Goal: Information Seeking & Learning: Learn about a topic

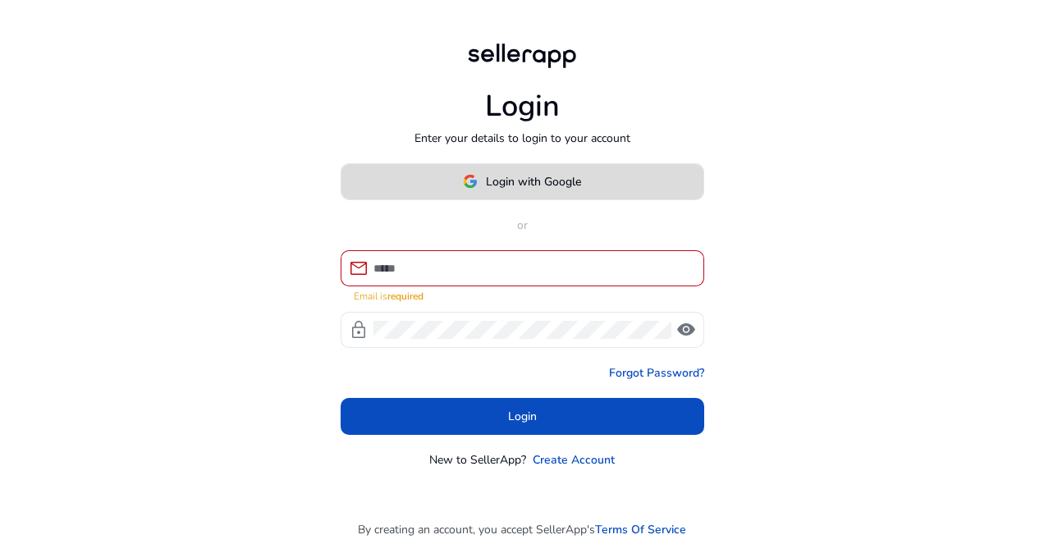
click at [448, 183] on span at bounding box center [523, 181] width 362 height 39
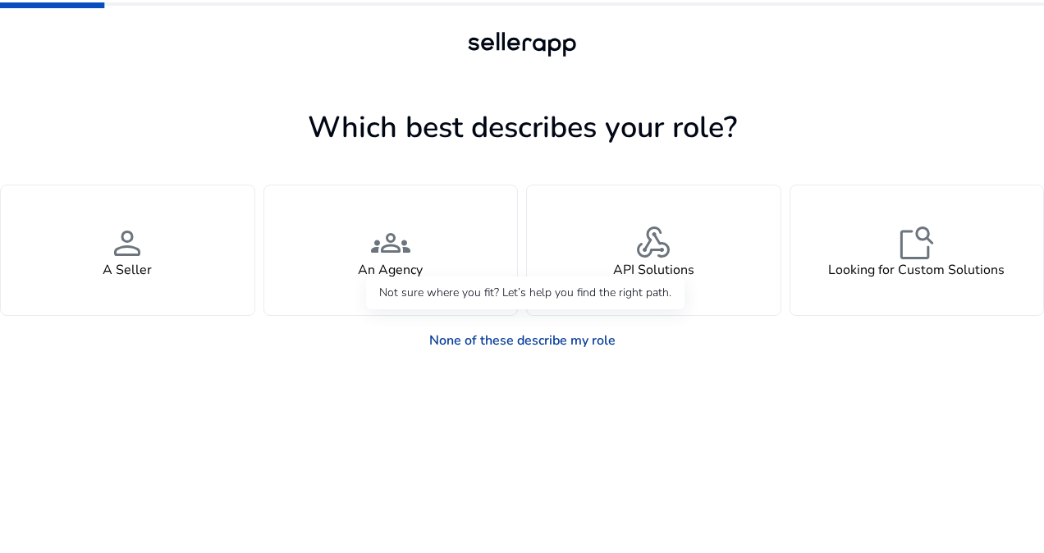
click at [558, 346] on link "None of these describe my role" at bounding box center [522, 340] width 213 height 33
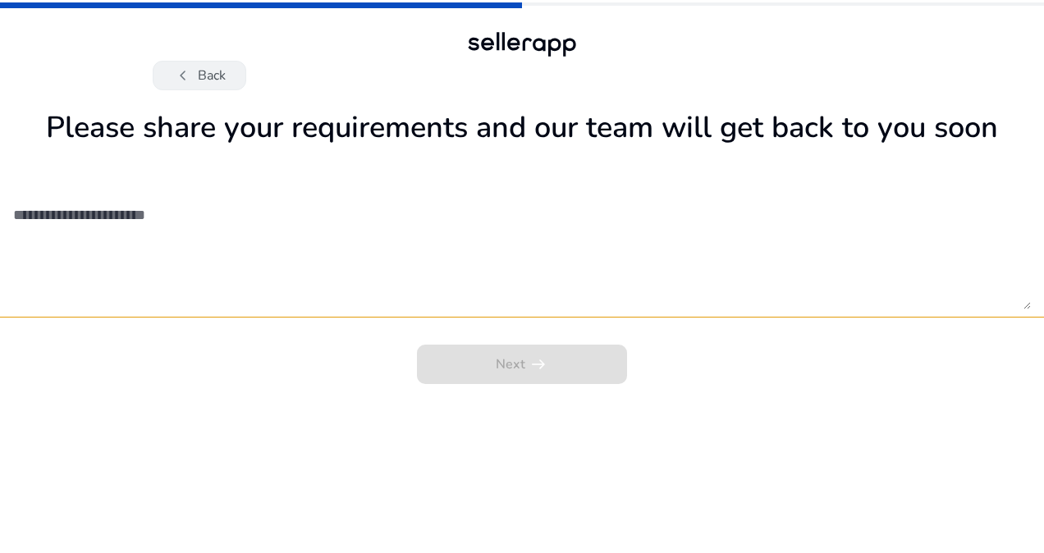
click at [209, 67] on button "chevron_left Back" at bounding box center [200, 76] width 94 height 30
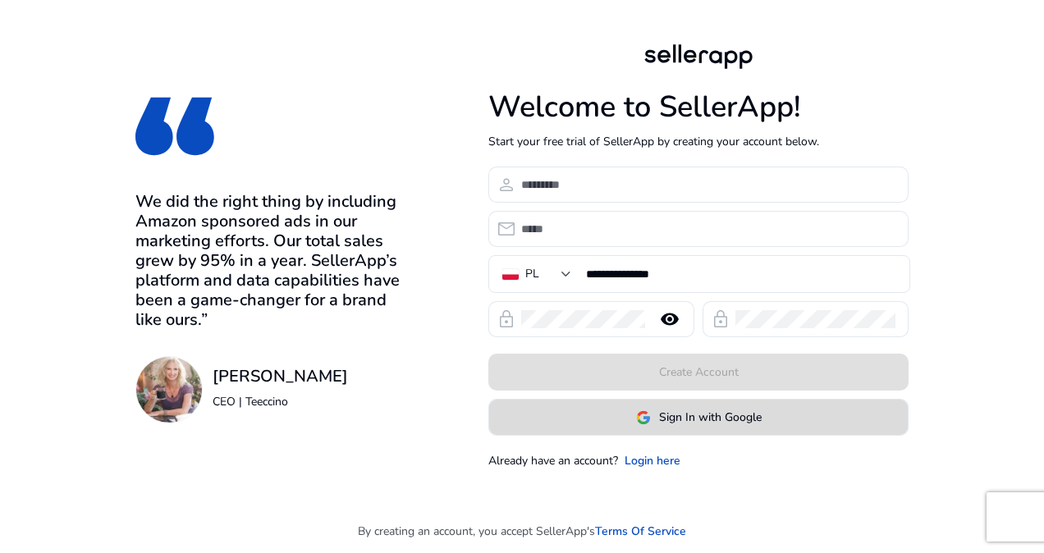
click at [722, 411] on span "Sign In with Google" at bounding box center [710, 417] width 103 height 17
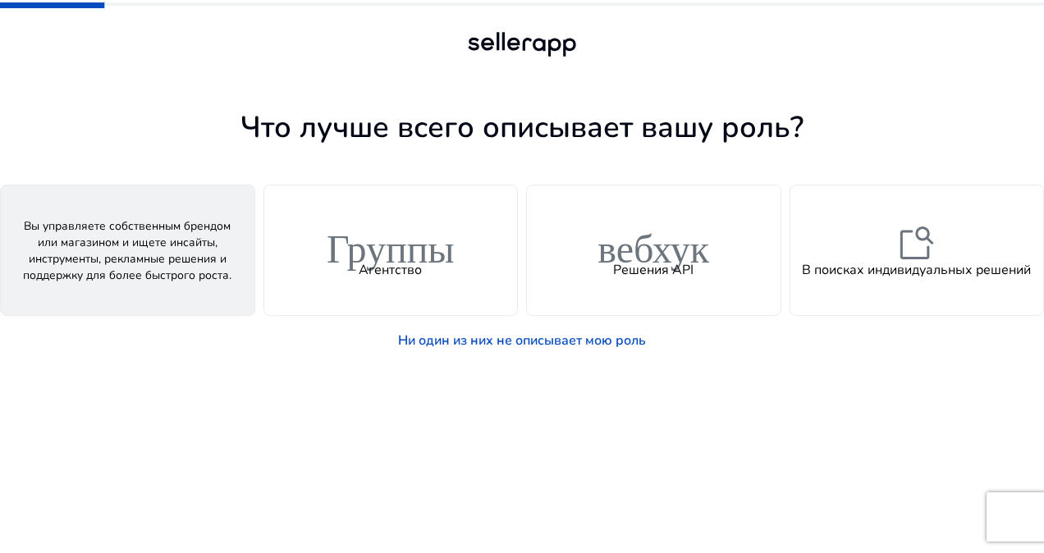
click at [199, 274] on div "Человек Продавец" at bounding box center [128, 251] width 254 height 130
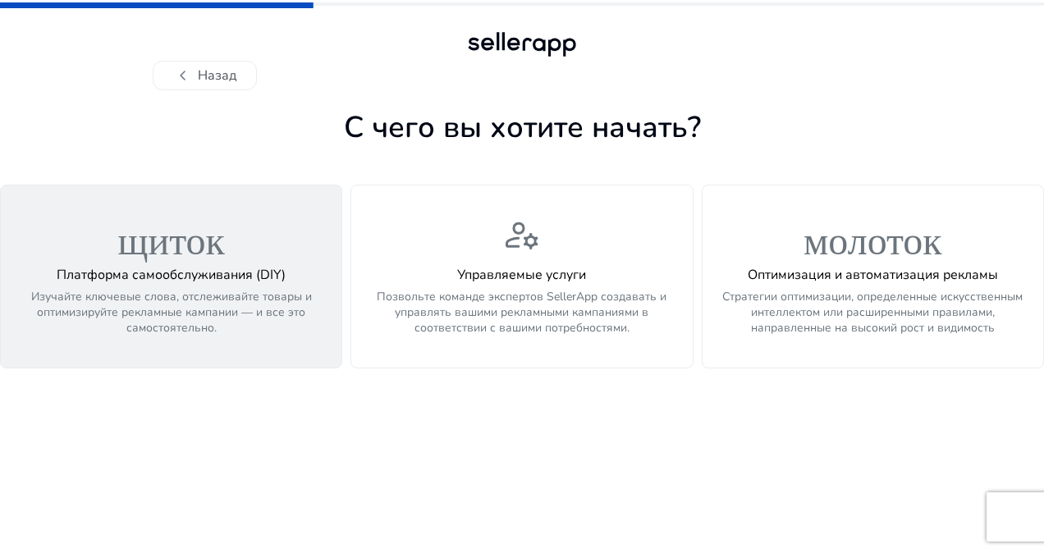
click at [205, 288] on div "Платформа самообслуживания (DIY) Изучайте ключевые слова, отслеживайте товары и…" at bounding box center [171, 303] width 321 height 71
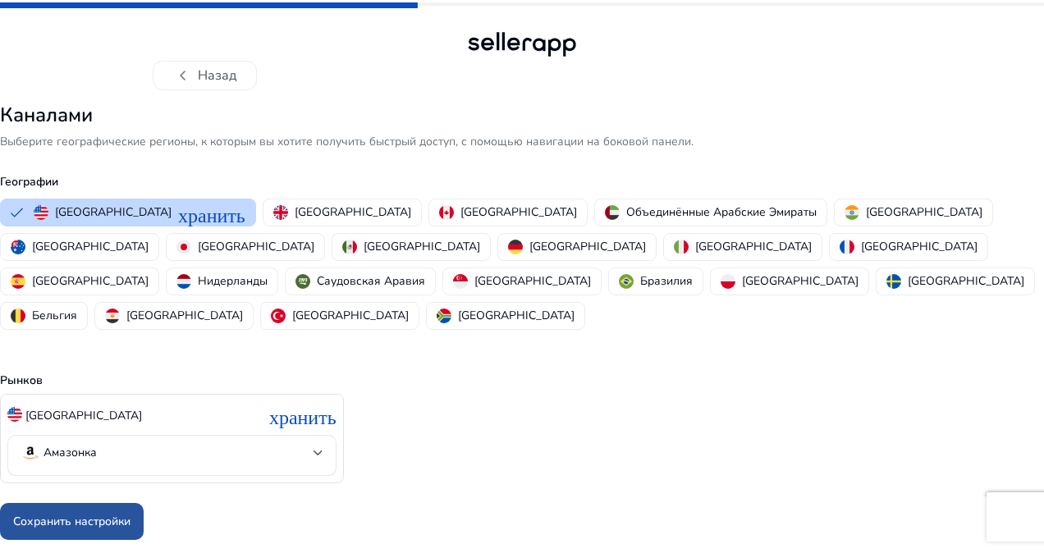
click at [70, 513] on font "Сохранить настройки" at bounding box center [71, 521] width 117 height 17
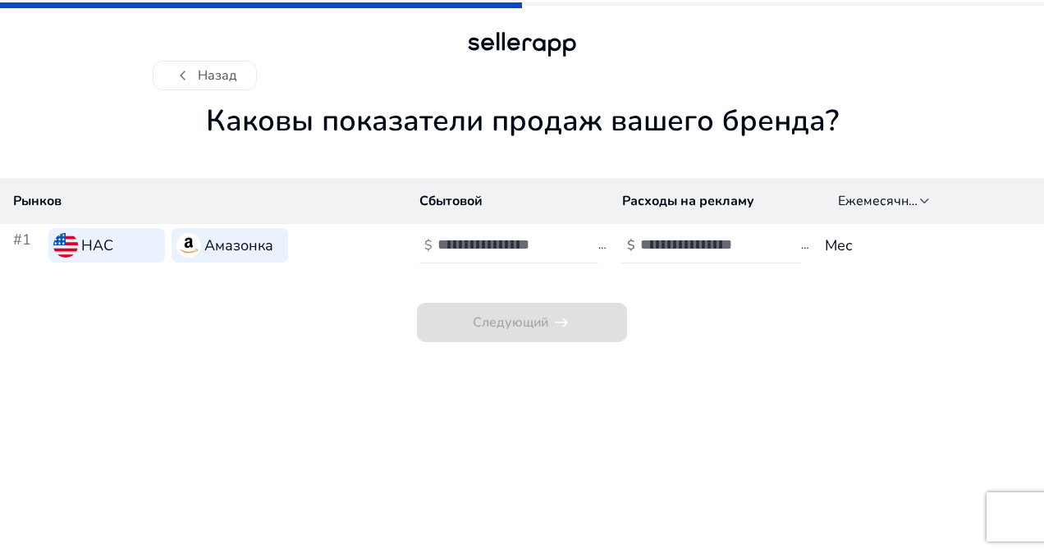
click at [522, 233] on div at bounding box center [512, 245] width 148 height 36
type input "*"
type input "***"
click at [667, 242] on input "number" at bounding box center [695, 245] width 111 height 18
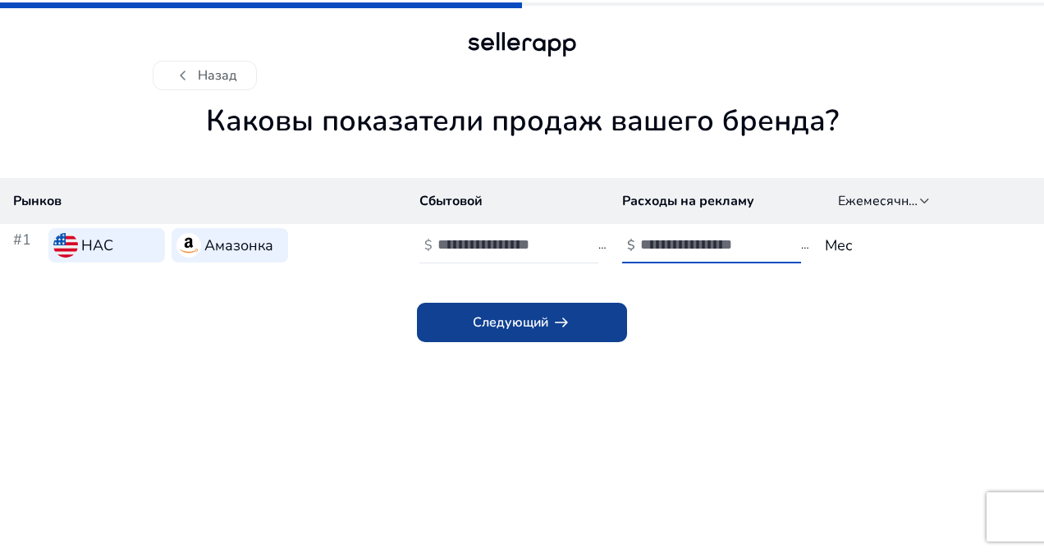
type input "***"
click at [516, 315] on font "Следующий" at bounding box center [511, 323] width 76 height 20
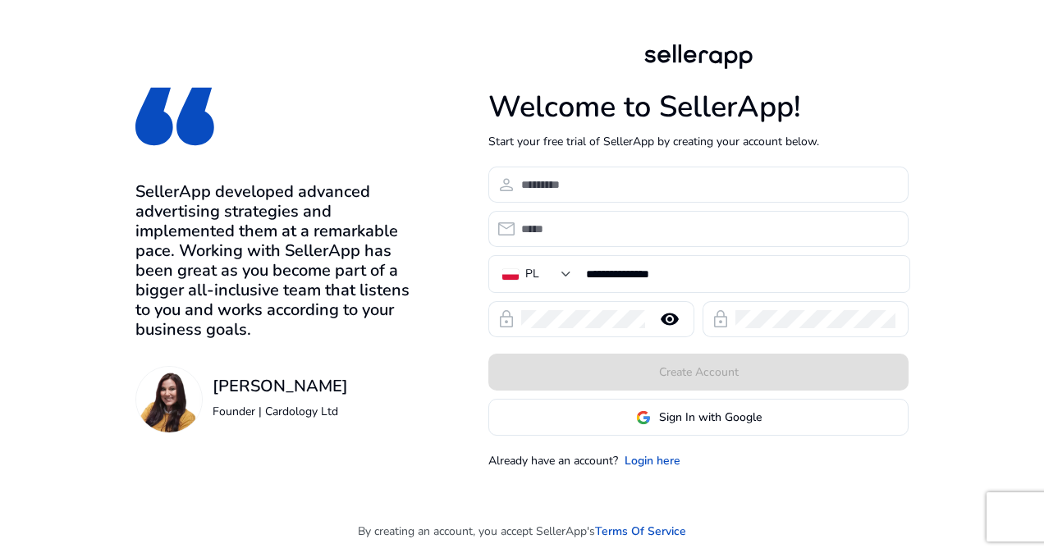
click at [638, 425] on span "Sign In with Google" at bounding box center [699, 417] width 126 height 17
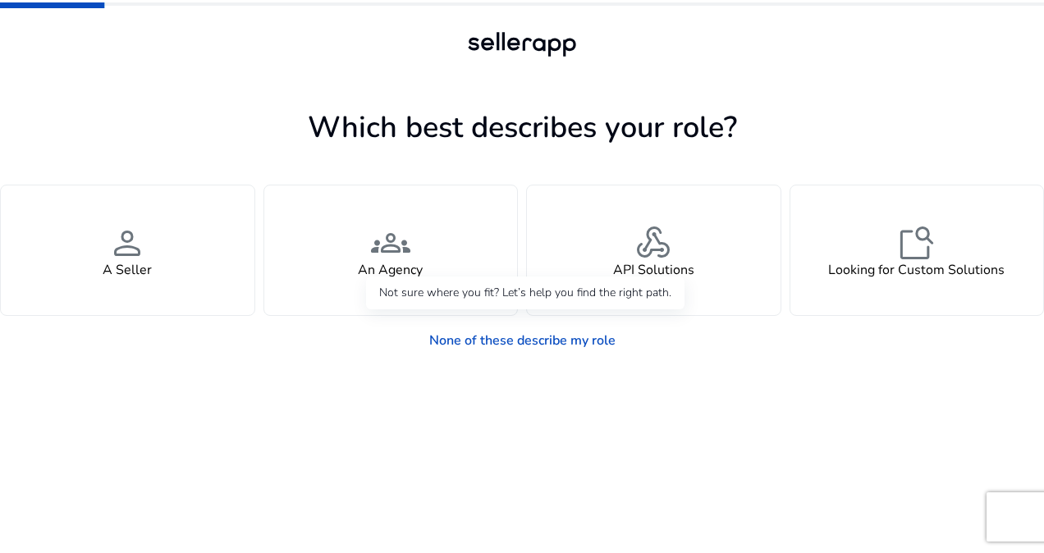
click at [580, 345] on link "None of these describe my role" at bounding box center [522, 340] width 213 height 33
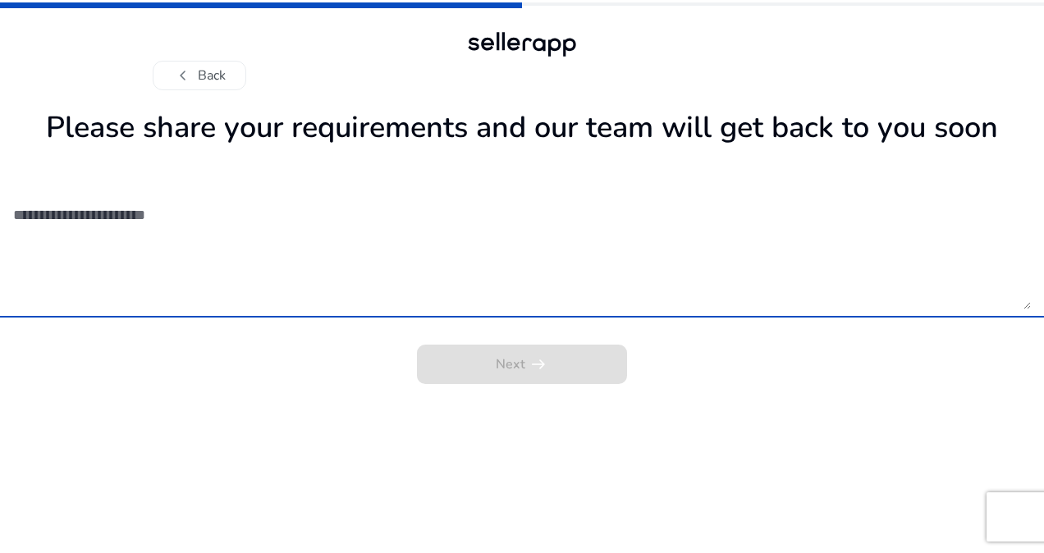
click at [90, 205] on textarea at bounding box center [522, 251] width 1018 height 117
paste textarea "**********"
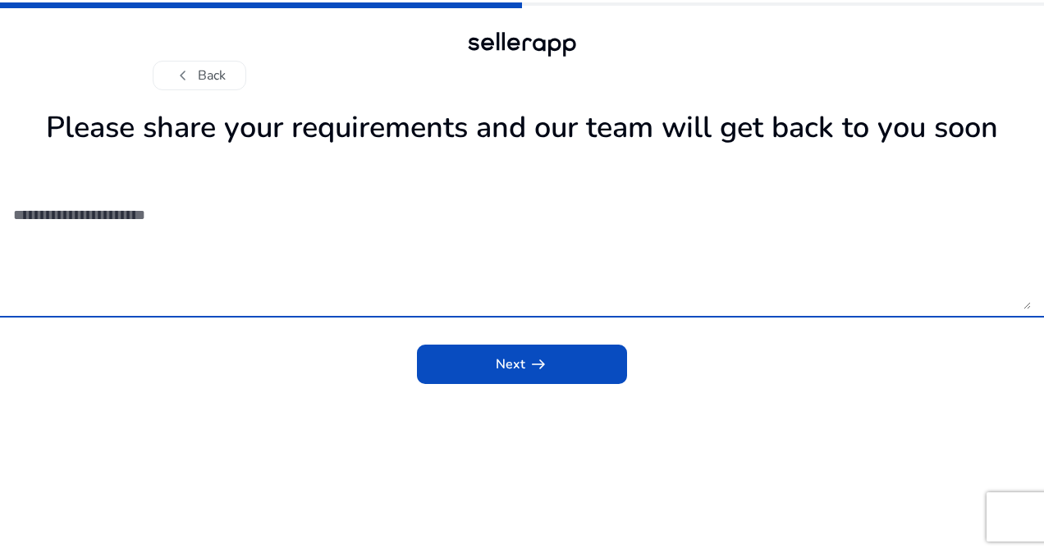
type textarea "**********"
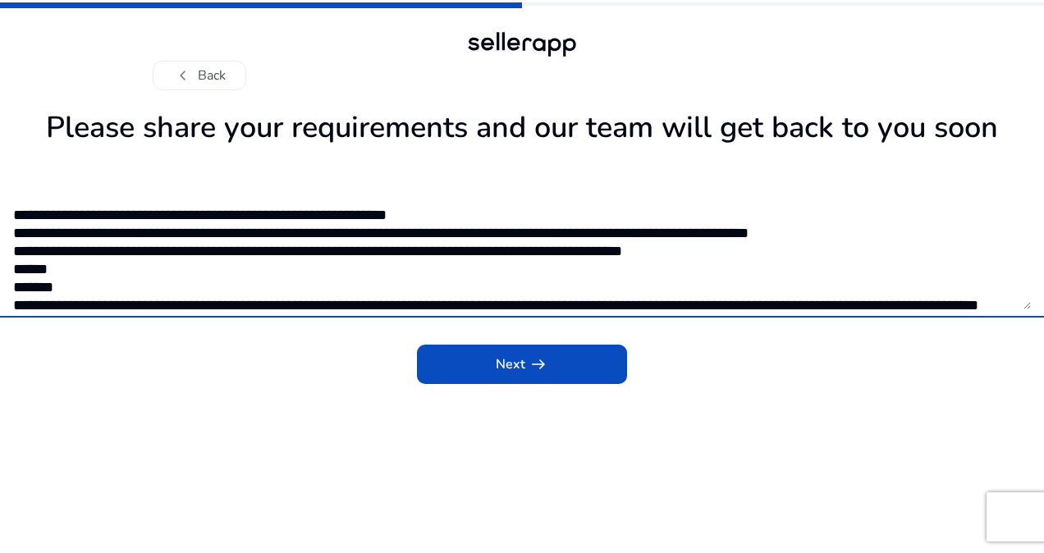
drag, startPoint x: 135, startPoint y: 269, endPoint x: 5, endPoint y: 110, distance: 205.4
click at [5, 110] on div "**********" at bounding box center [522, 247] width 1044 height 274
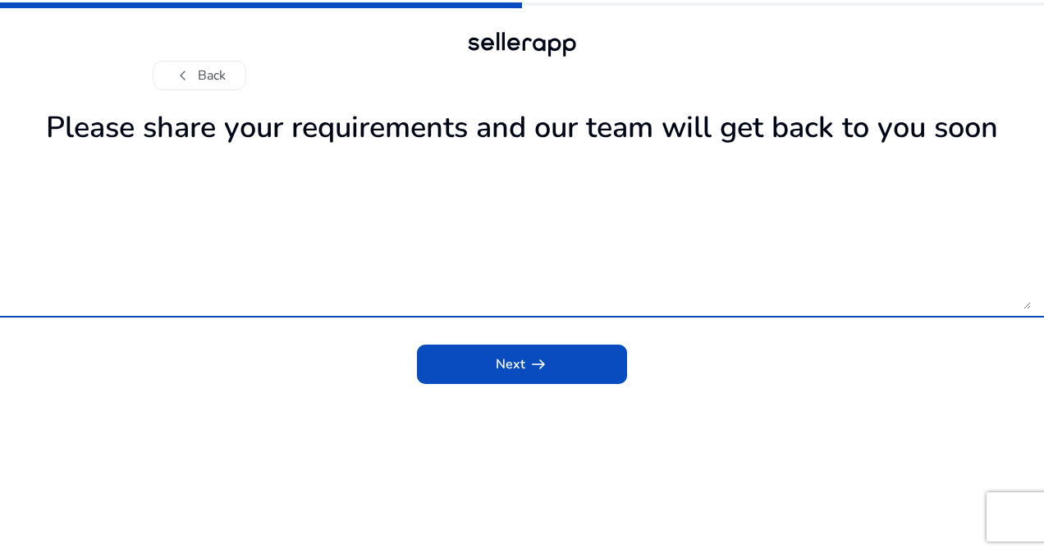
click at [300, 212] on textarea at bounding box center [522, 251] width 1018 height 117
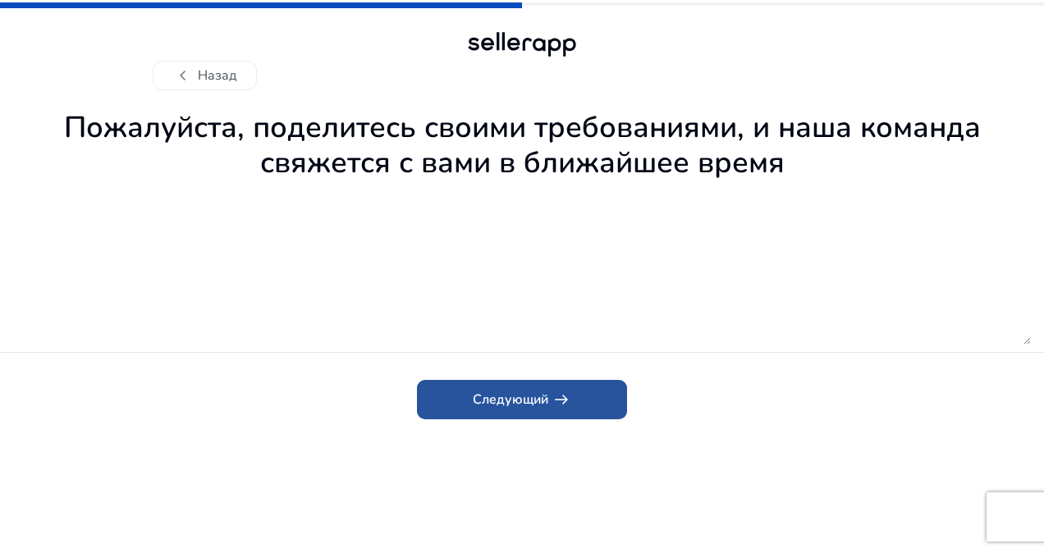
click at [551, 397] on app-icon "arrow_right_alt" at bounding box center [559, 400] width 23 height 20
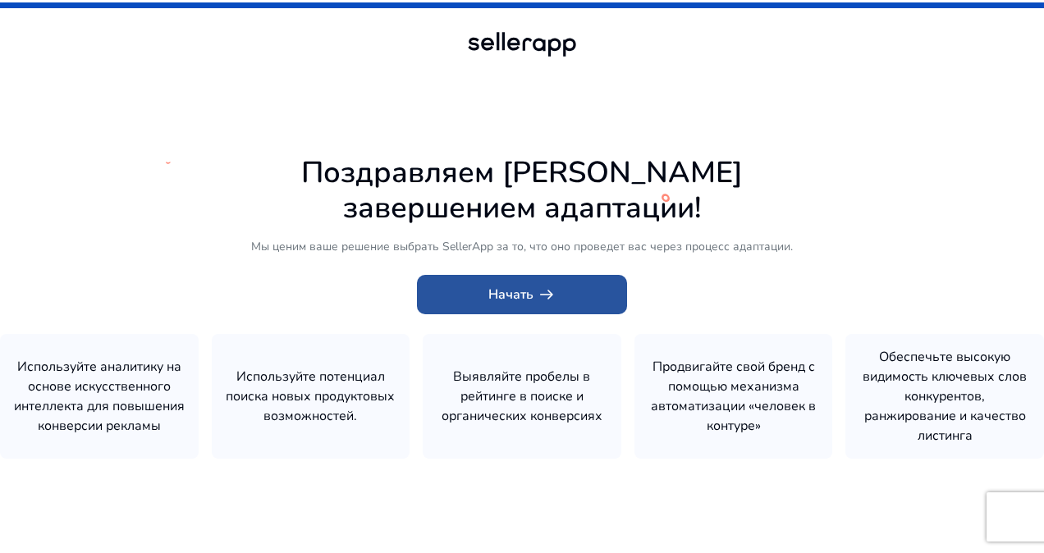
click at [573, 292] on span at bounding box center [522, 294] width 210 height 39
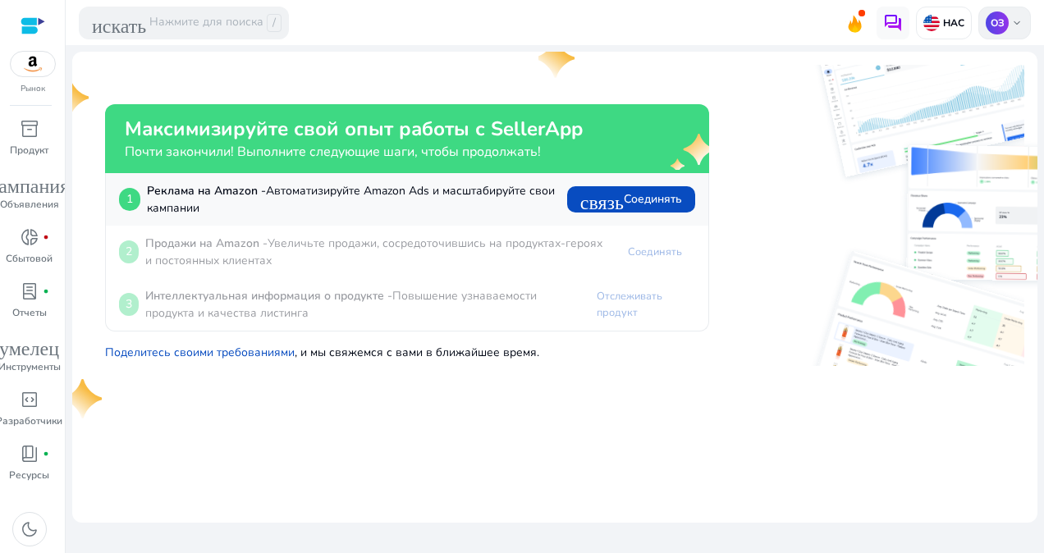
click at [1021, 18] on span "keyboard_arrow_down" at bounding box center [1017, 22] width 13 height 13
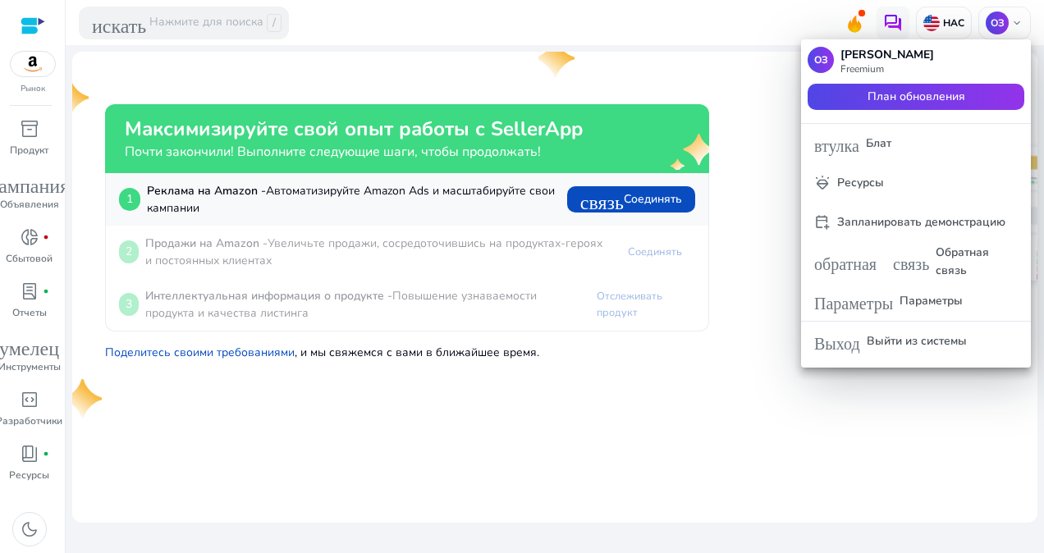
click at [646, 430] on div at bounding box center [522, 276] width 1044 height 553
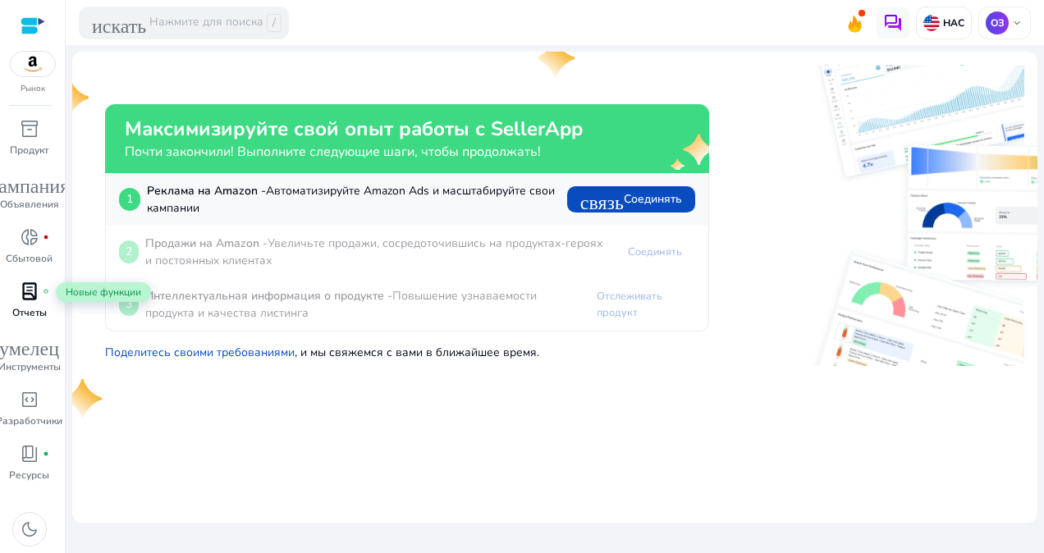
click at [33, 294] on span "lab_profile" at bounding box center [30, 292] width 20 height 20
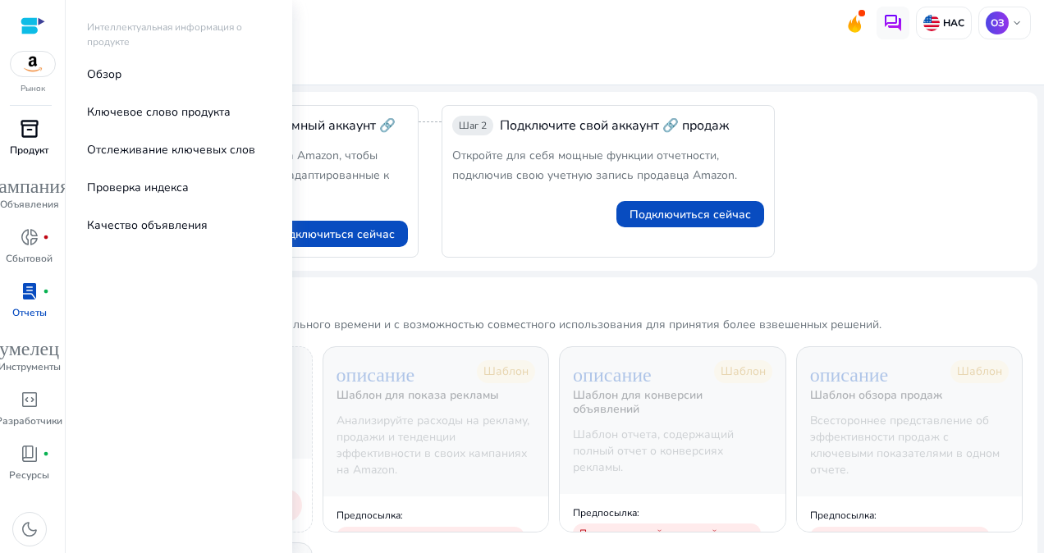
click at [25, 135] on span "inventory_2" at bounding box center [30, 129] width 20 height 20
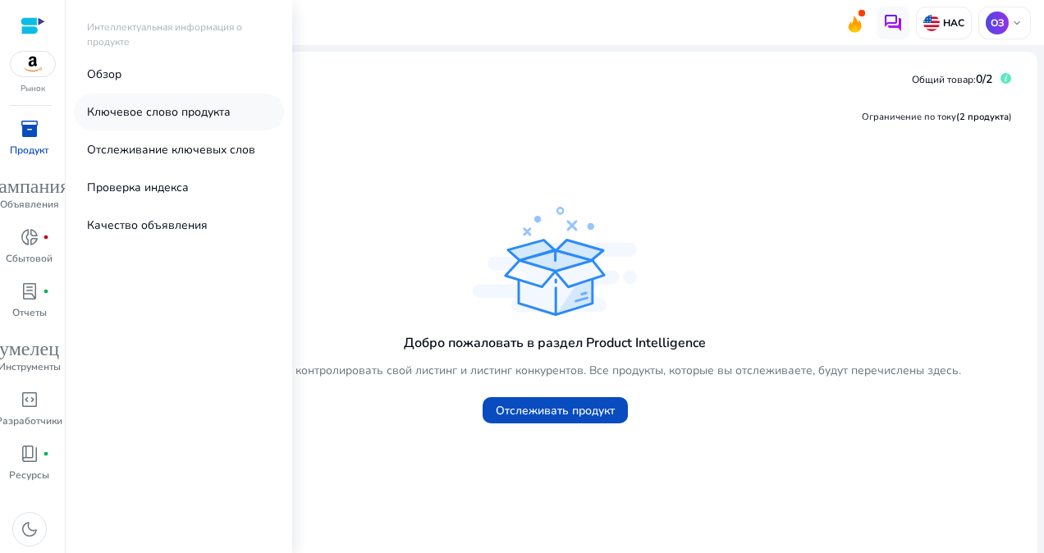
click at [140, 122] on link "Ключевое слово продукта" at bounding box center [179, 112] width 210 height 37
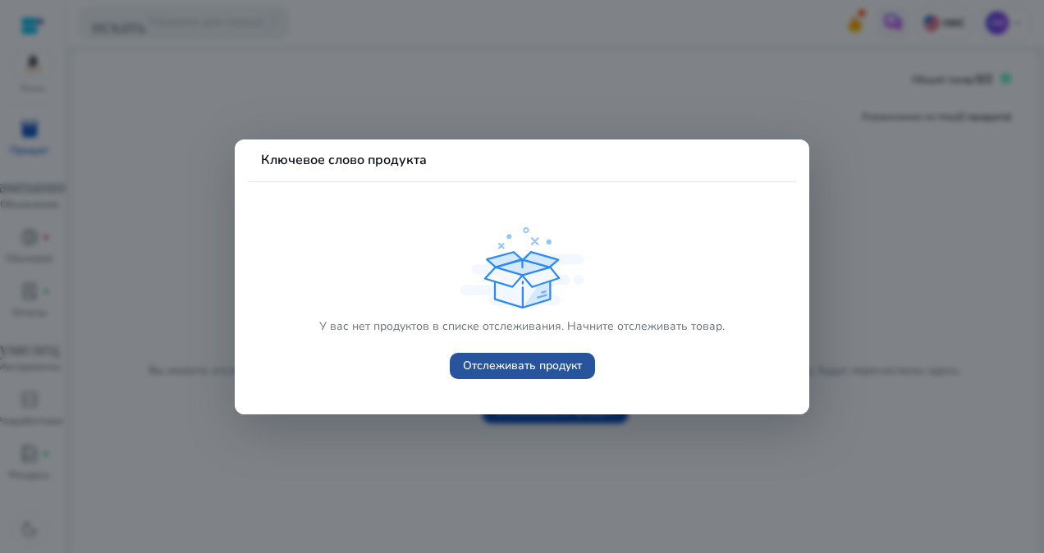
click at [498, 367] on span "Отслеживать продукт" at bounding box center [522, 365] width 119 height 17
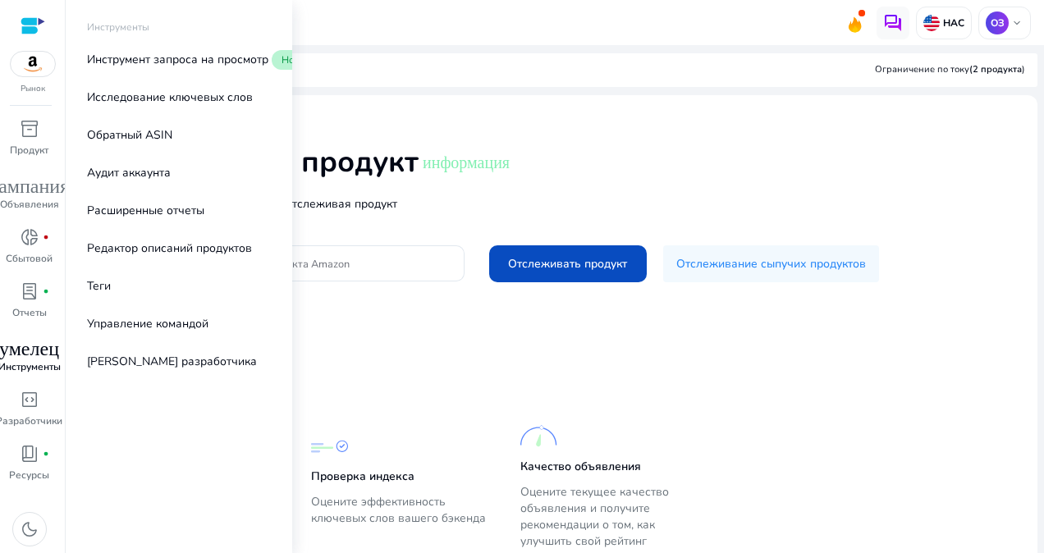
click at [48, 348] on span "умелец" at bounding box center [29, 346] width 60 height 20
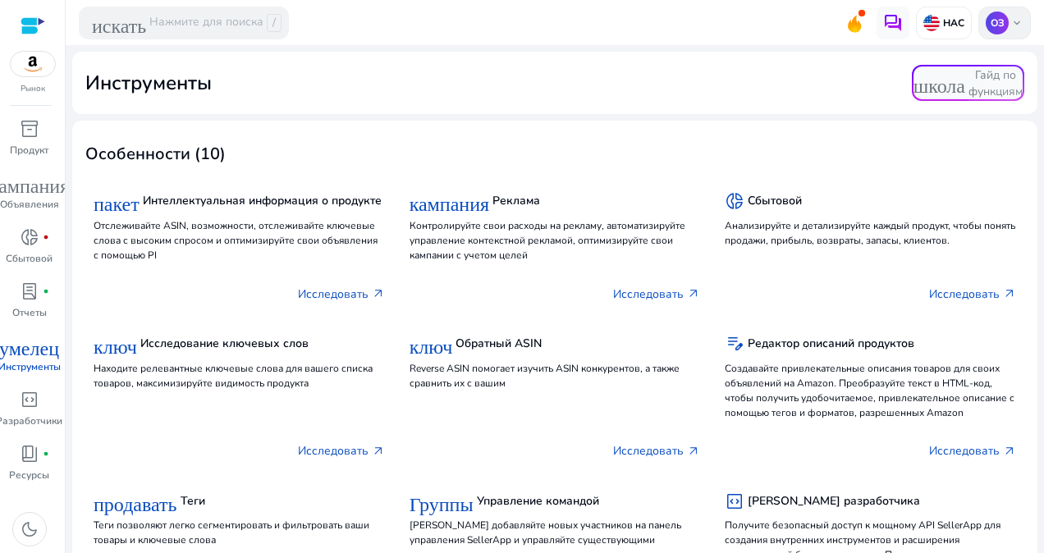
click at [1011, 18] on span "keyboard_arrow_down" at bounding box center [1017, 22] width 13 height 13
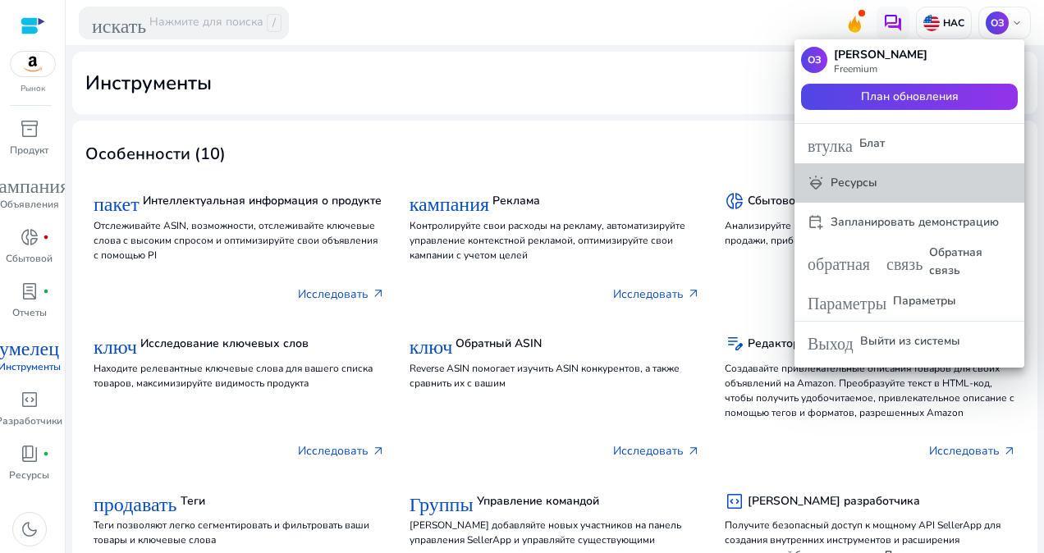
click at [865, 181] on p "Ресурсы" at bounding box center [854, 183] width 47 height 18
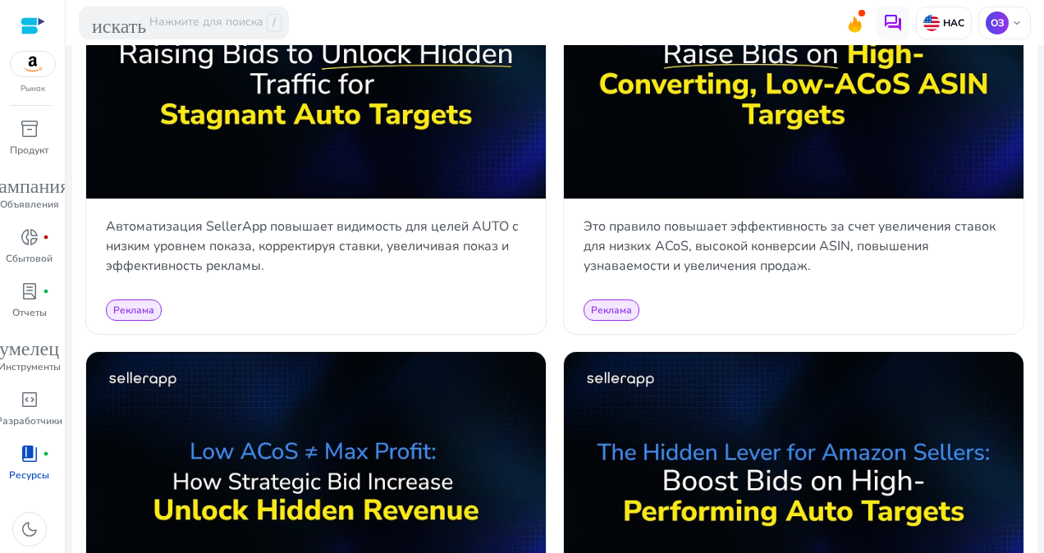
scroll to position [1724, 0]
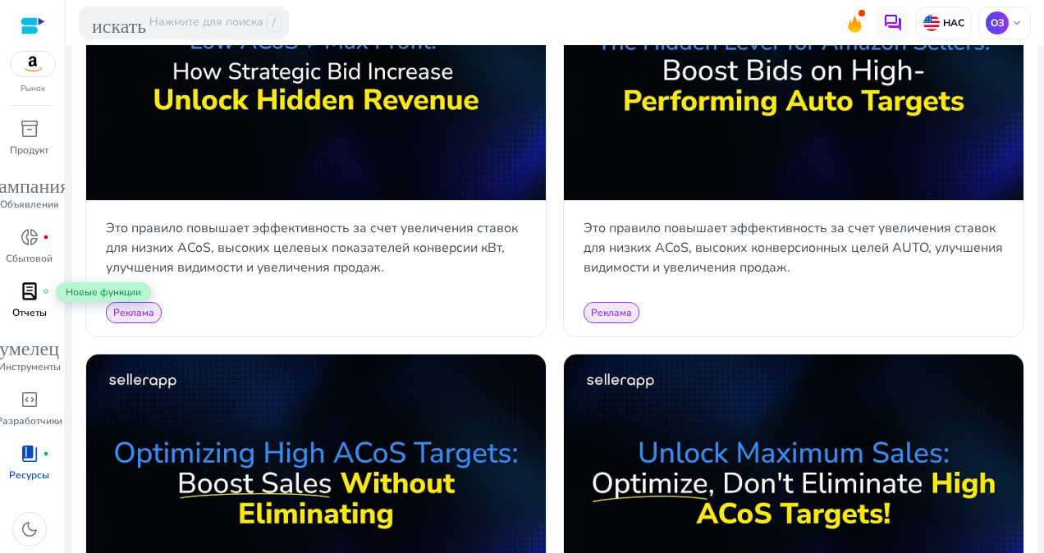
click at [38, 292] on span "lab_profile" at bounding box center [30, 292] width 20 height 20
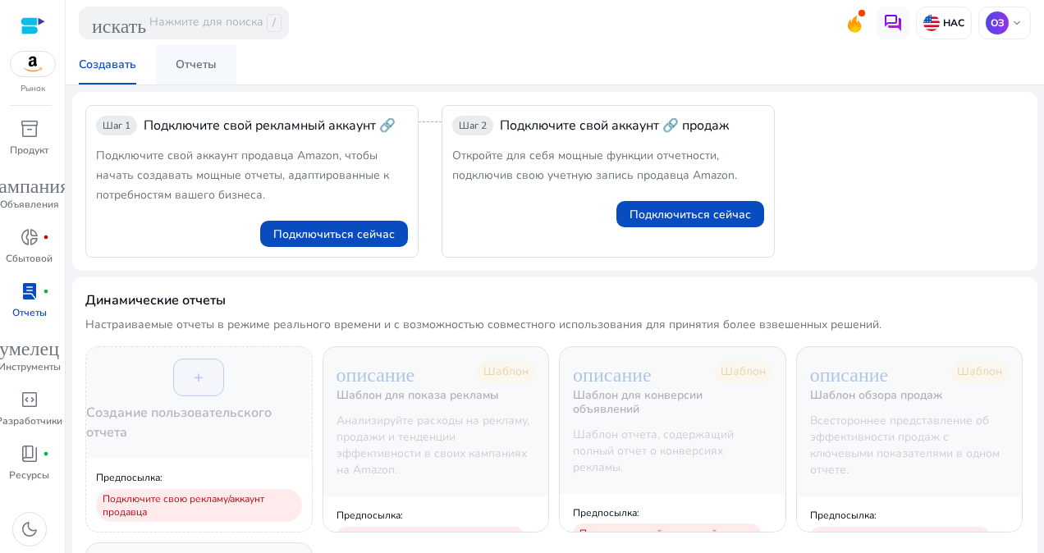
click at [187, 62] on div "Отчеты" at bounding box center [196, 64] width 41 height 11
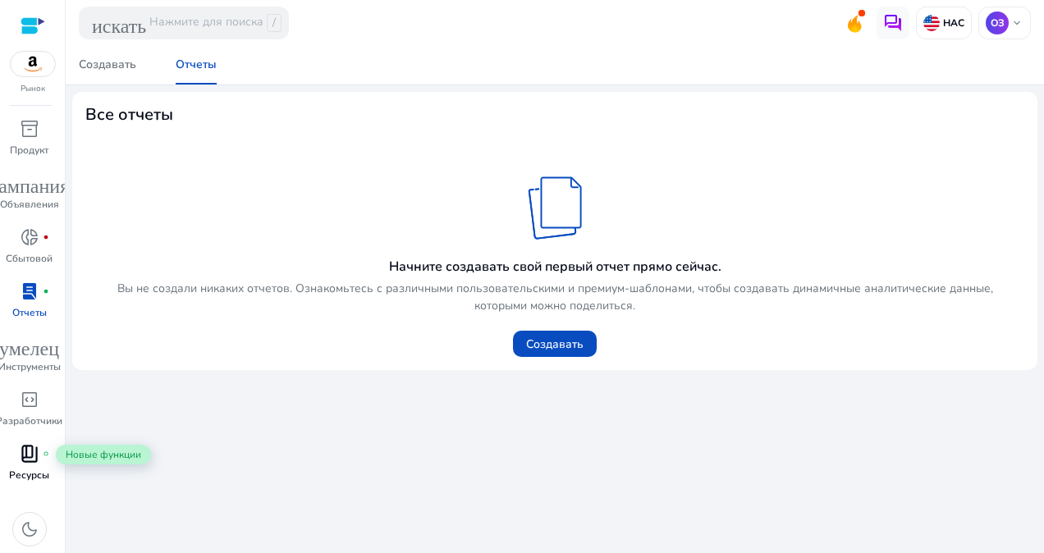
click at [43, 453] on span "fiber_manual_record" at bounding box center [46, 454] width 7 height 7
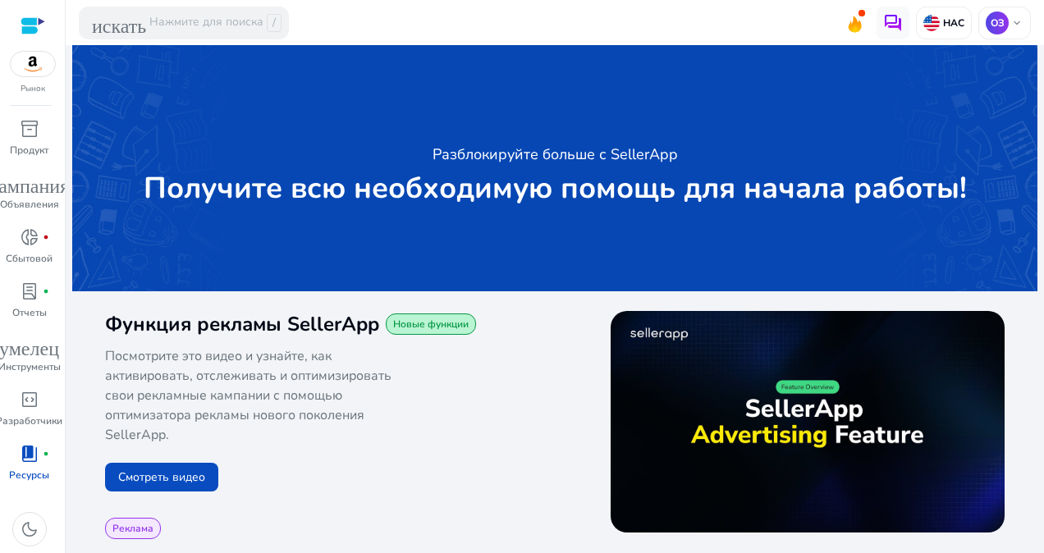
click at [30, 67] on img at bounding box center [33, 64] width 44 height 25
click at [999, 21] on p "ОЗ" at bounding box center [997, 22] width 23 height 23
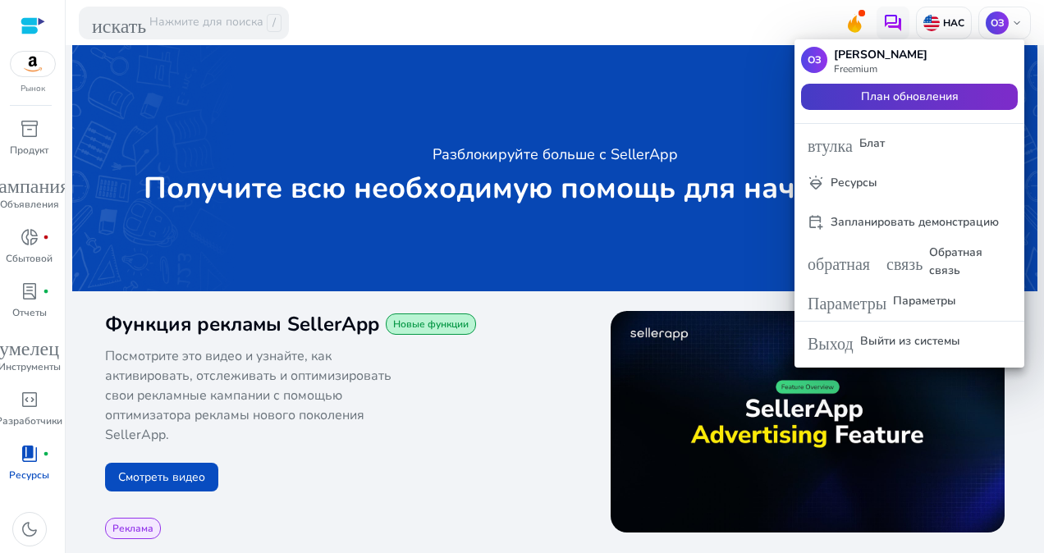
click at [976, 92] on span at bounding box center [909, 96] width 217 height 39
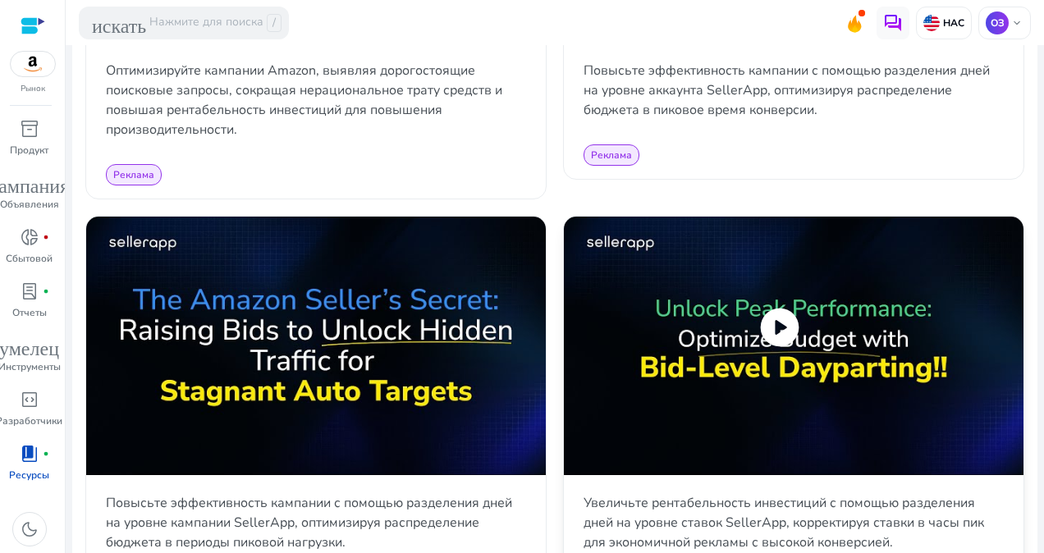
scroll to position [3202, 0]
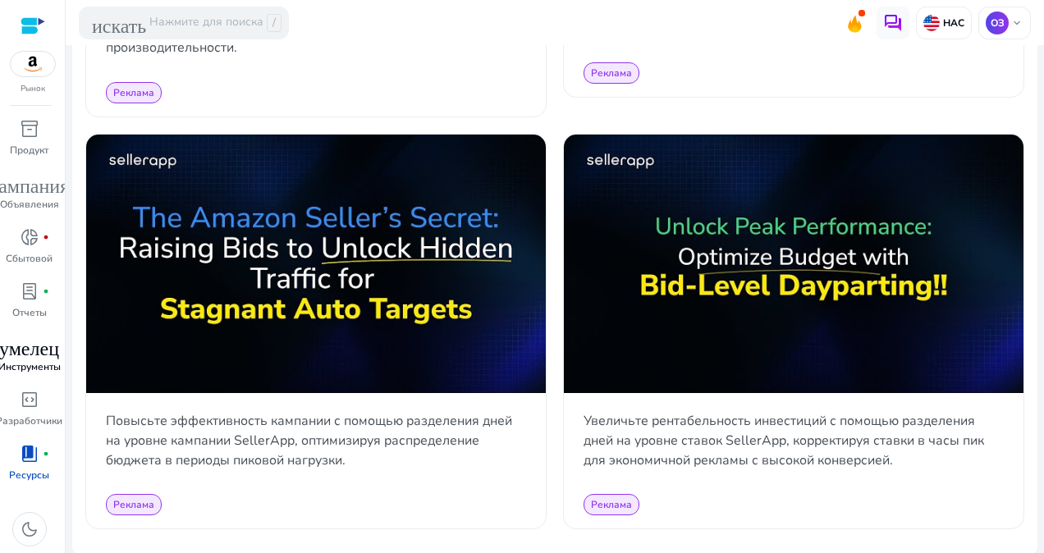
click at [30, 368] on p "Инструменты" at bounding box center [29, 367] width 62 height 15
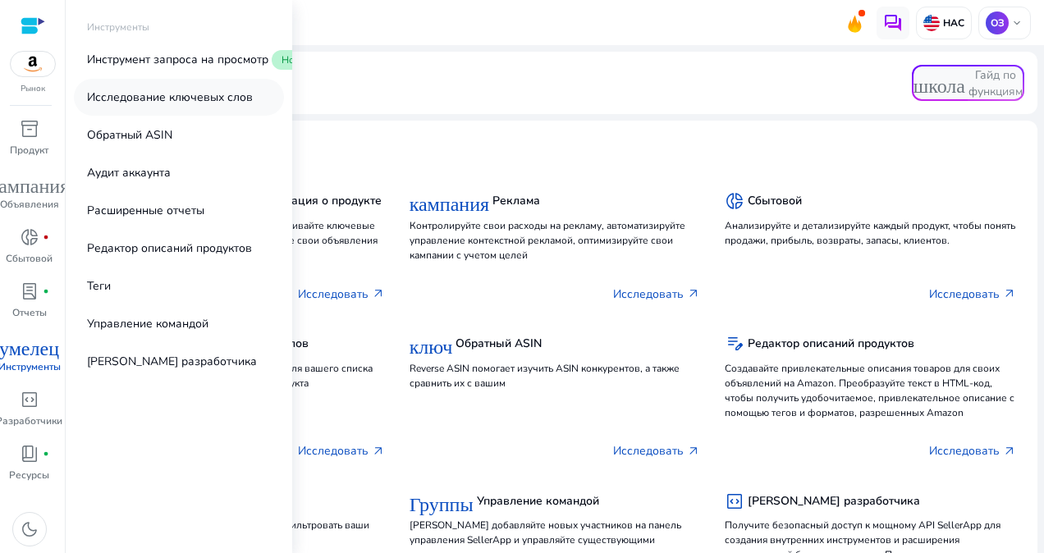
click at [163, 99] on p "Исследование ключевых слов" at bounding box center [170, 97] width 166 height 17
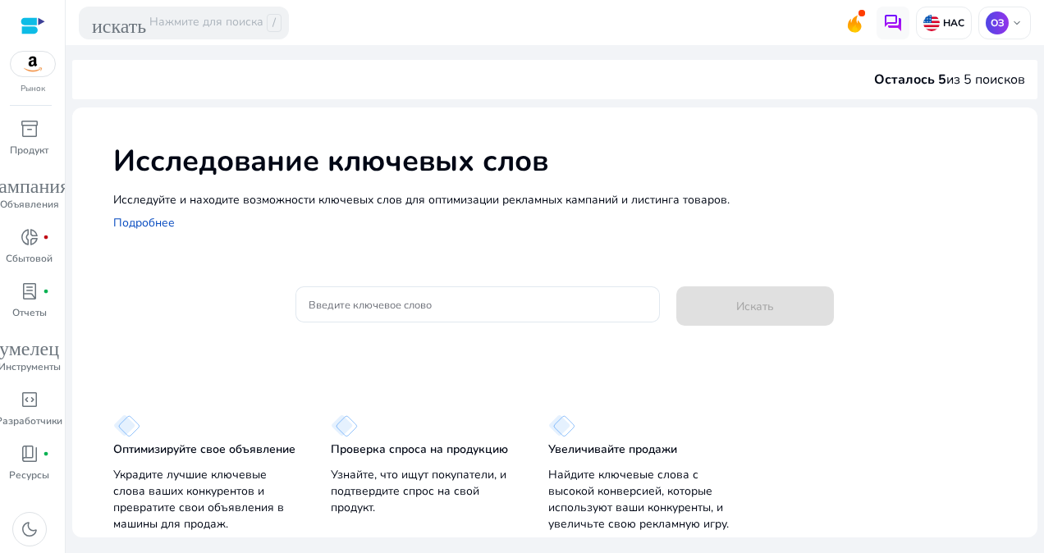
click at [417, 232] on div "Исследуйте и находите возможности ключевых слов для оптимизации рекламных кампа…" at bounding box center [567, 212] width 908 height 42
click at [356, 319] on div at bounding box center [478, 305] width 338 height 36
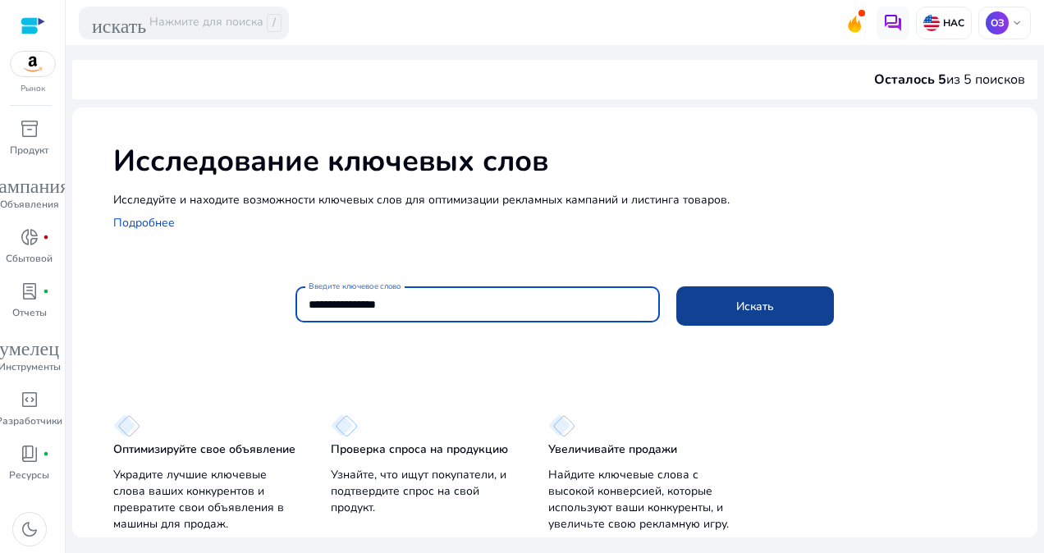
type input "**********"
click at [697, 297] on span at bounding box center [756, 306] width 158 height 39
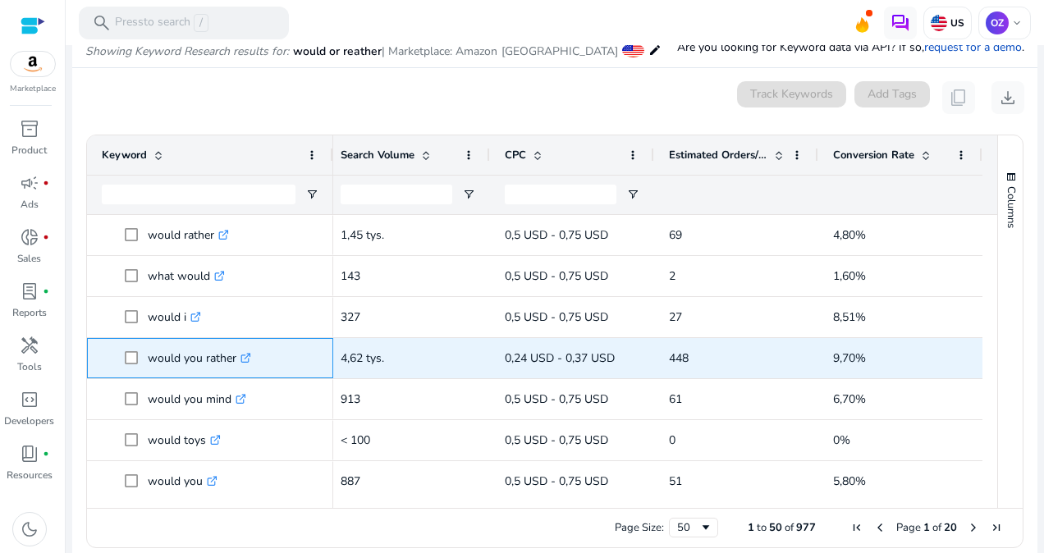
click at [251, 356] on icon ".st0{fill:#2c8af8}" at bounding box center [246, 358] width 11 height 11
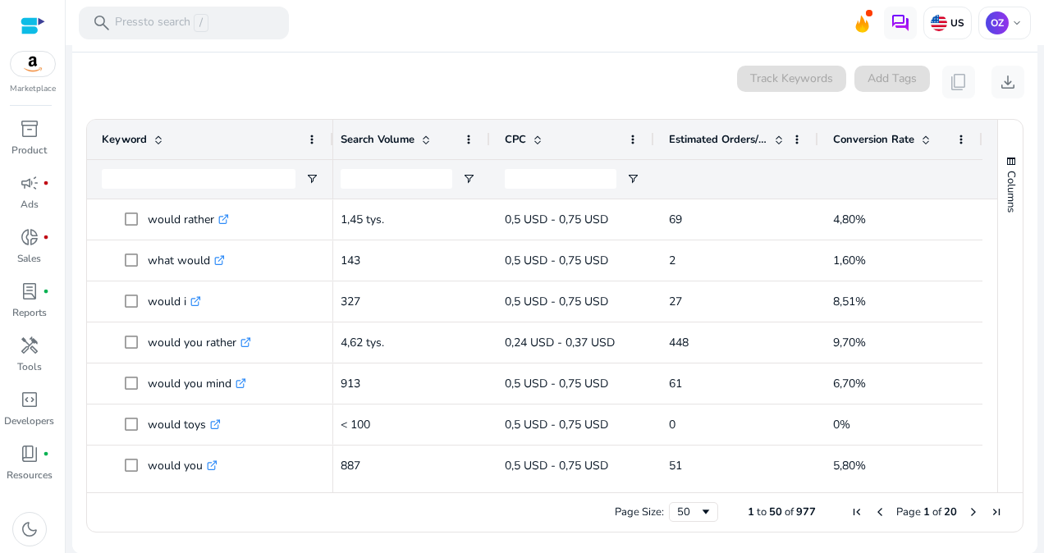
click at [968, 511] on span "Next Page" at bounding box center [973, 512] width 13 height 13
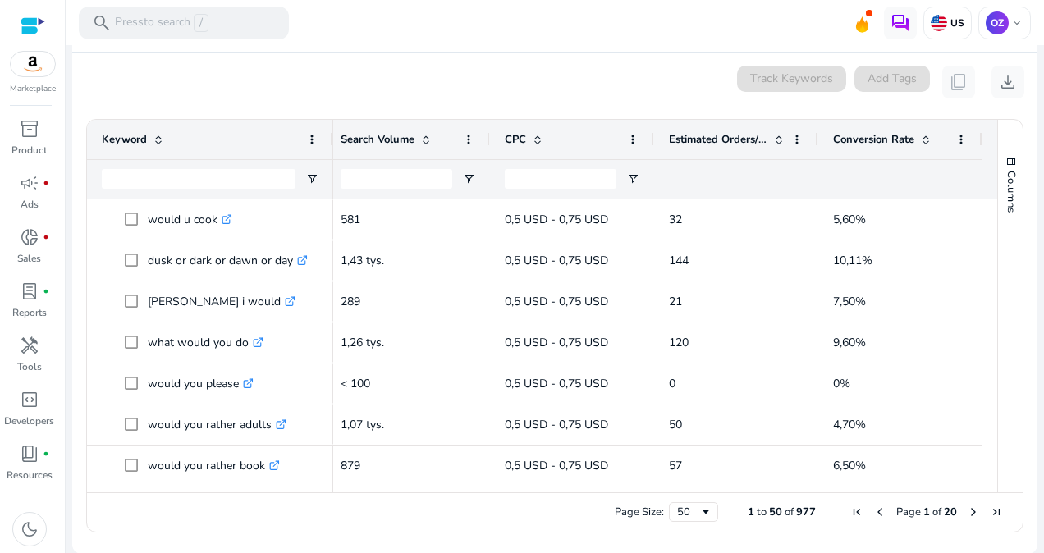
click at [967, 513] on span "Next Page" at bounding box center [973, 512] width 13 height 13
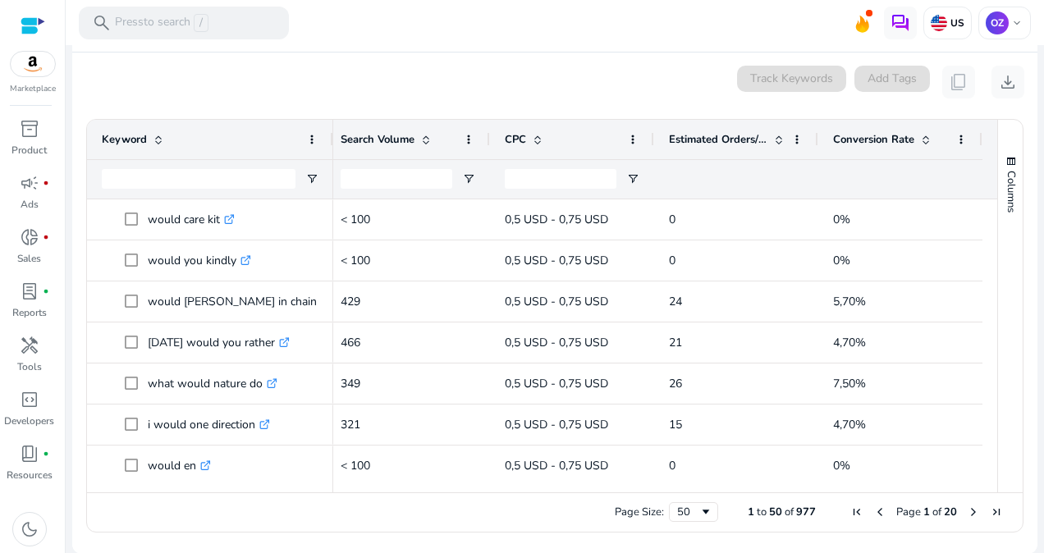
click at [967, 513] on span "Next Page" at bounding box center [973, 512] width 13 height 13
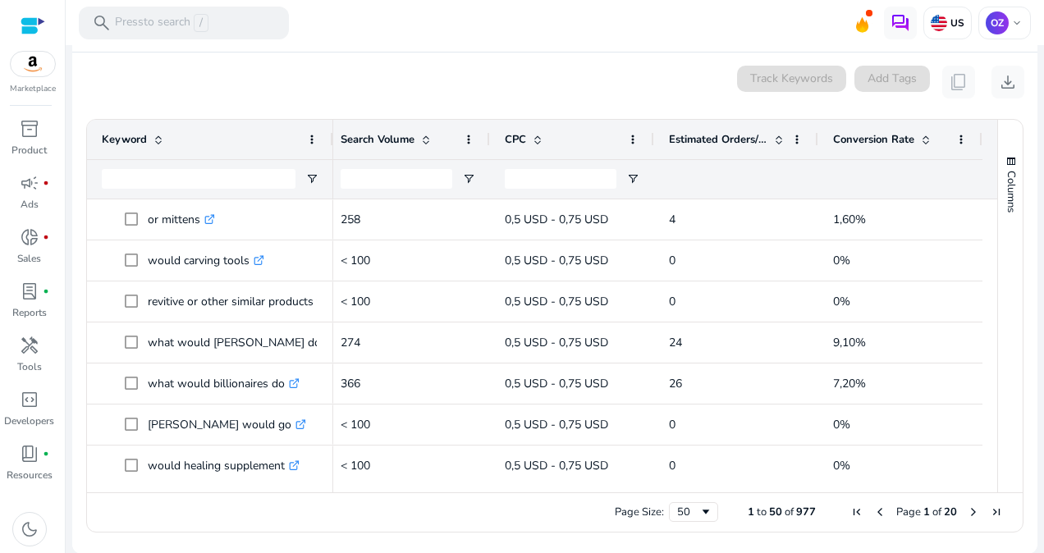
click at [967, 514] on span "Next Page" at bounding box center [973, 512] width 13 height 13
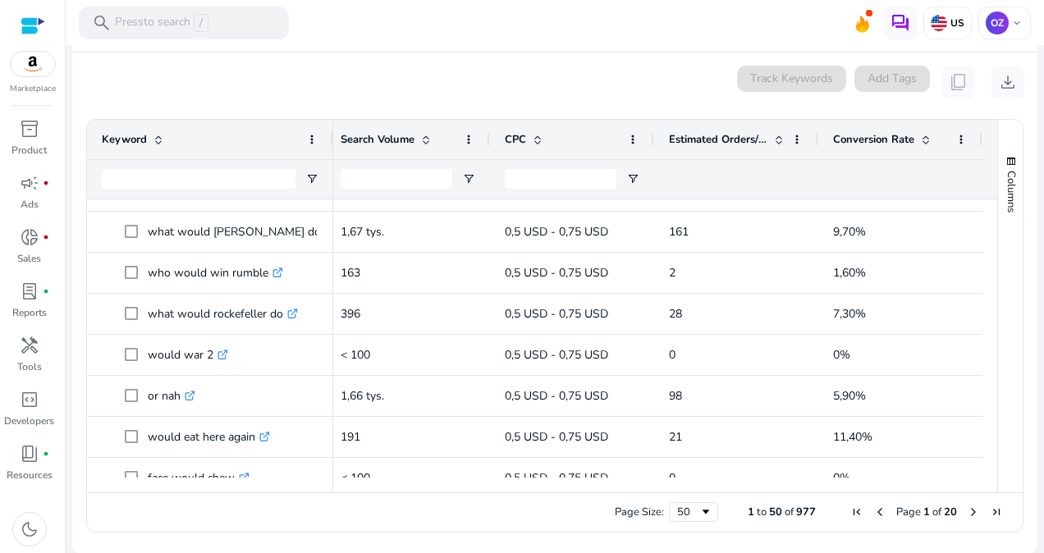
scroll to position [739, 0]
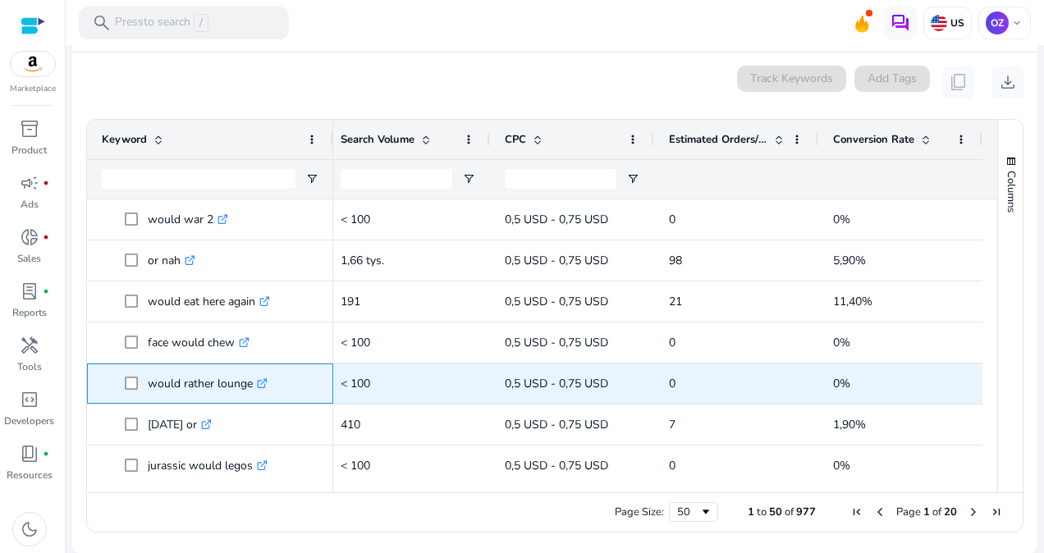
click at [261, 381] on icon ".st0{fill:#2c8af8}" at bounding box center [262, 383] width 11 height 11
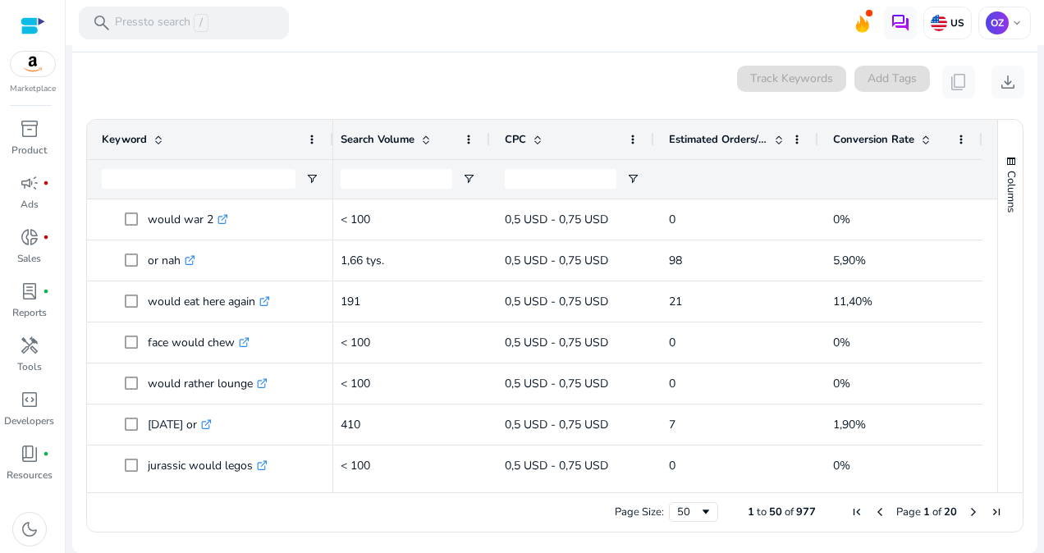
click at [166, 82] on div "0 keyword(s) selected Track Keywords Add Tags content_copy download" at bounding box center [554, 82] width 939 height 33
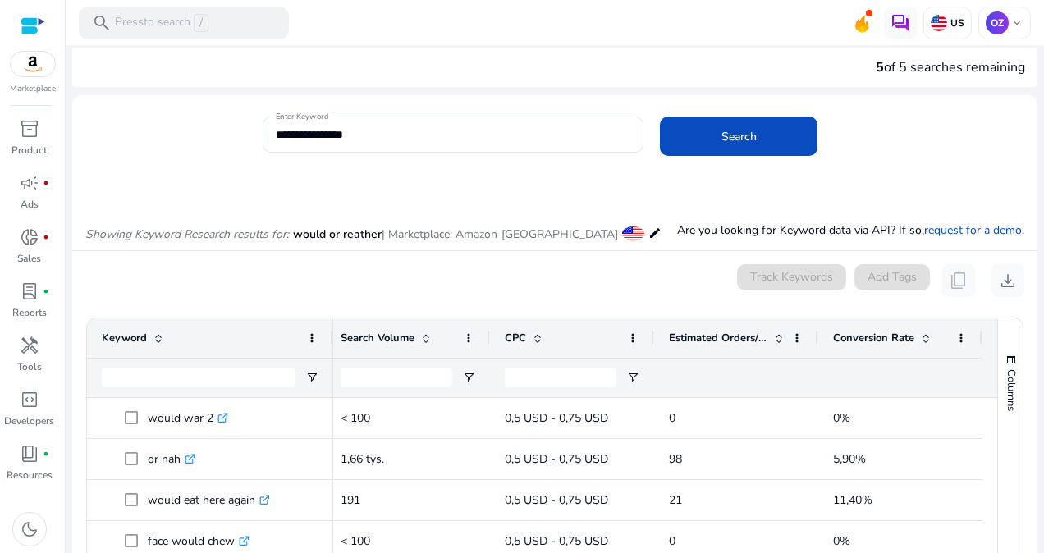
scroll to position [0, 0]
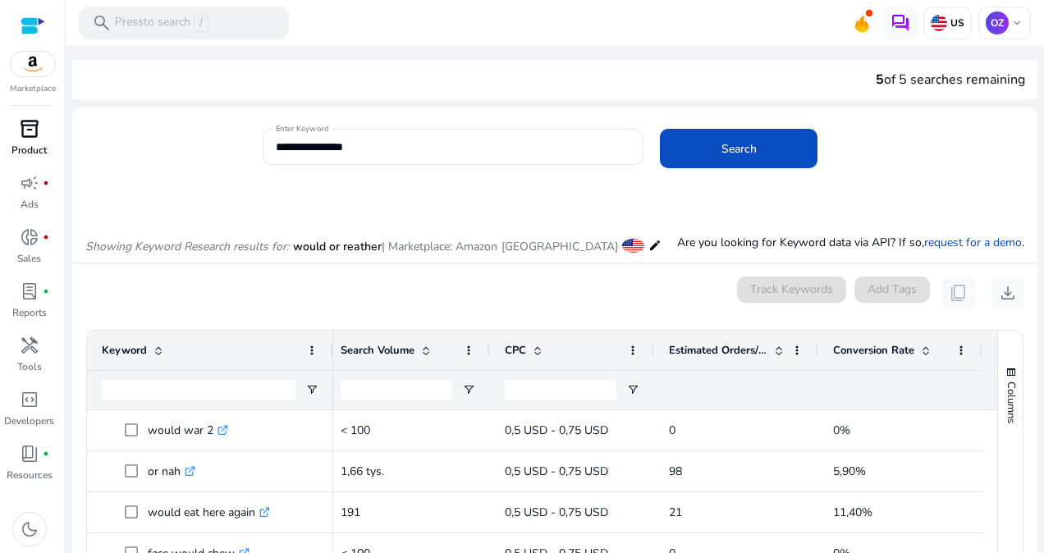
click at [28, 140] on div "inventory_2" at bounding box center [30, 129] width 46 height 26
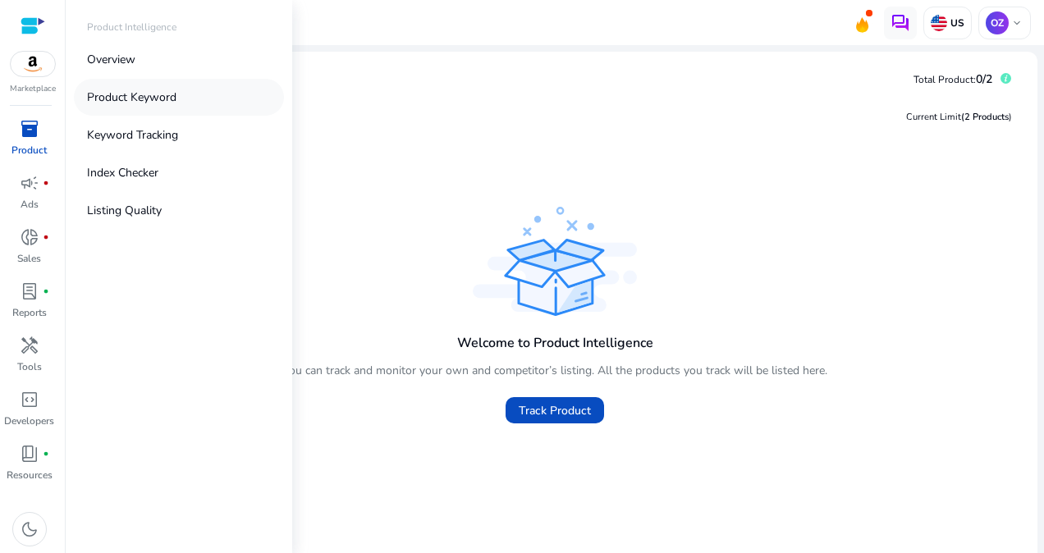
click at [153, 102] on p "Product Keyword" at bounding box center [131, 97] width 89 height 17
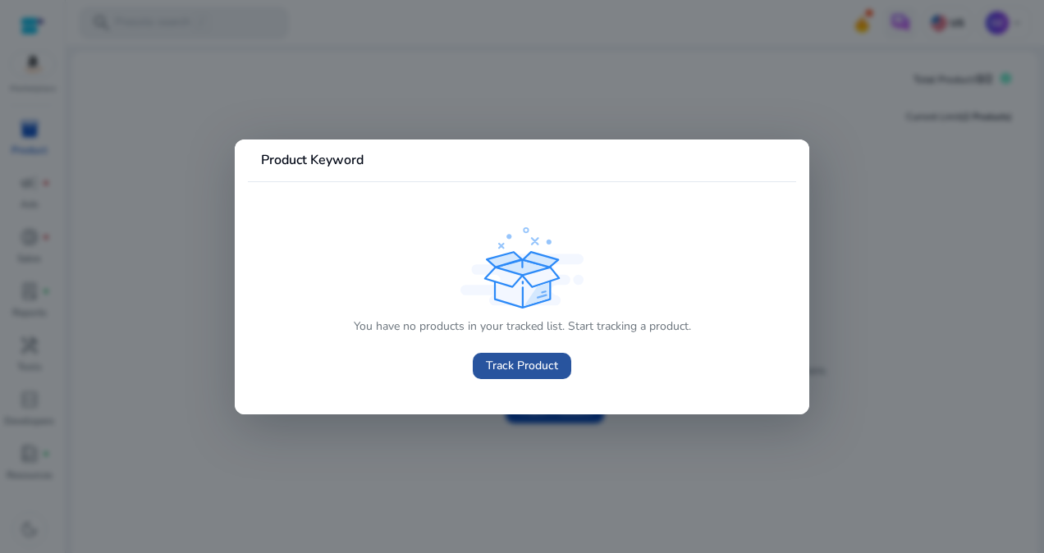
click at [519, 360] on span "Track Product" at bounding box center [522, 365] width 72 height 17
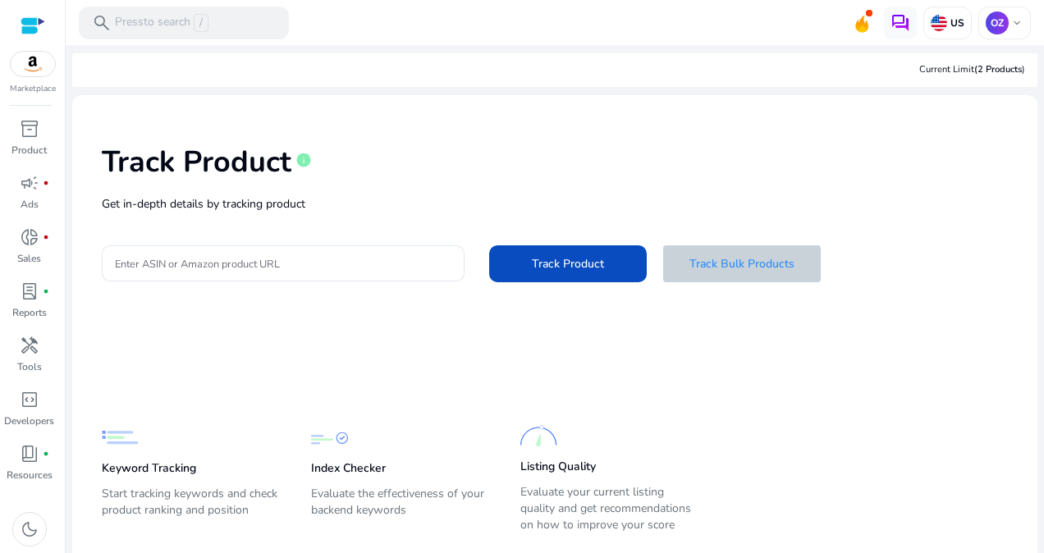
click at [760, 261] on span "Track Bulk Products" at bounding box center [742, 263] width 105 height 17
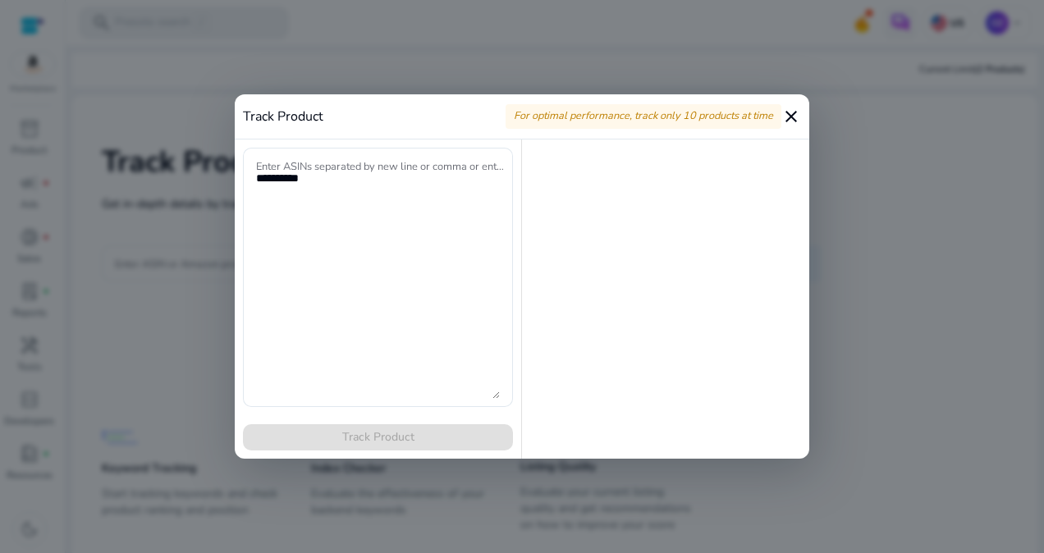
click at [793, 118] on mat-icon "close" at bounding box center [792, 117] width 20 height 20
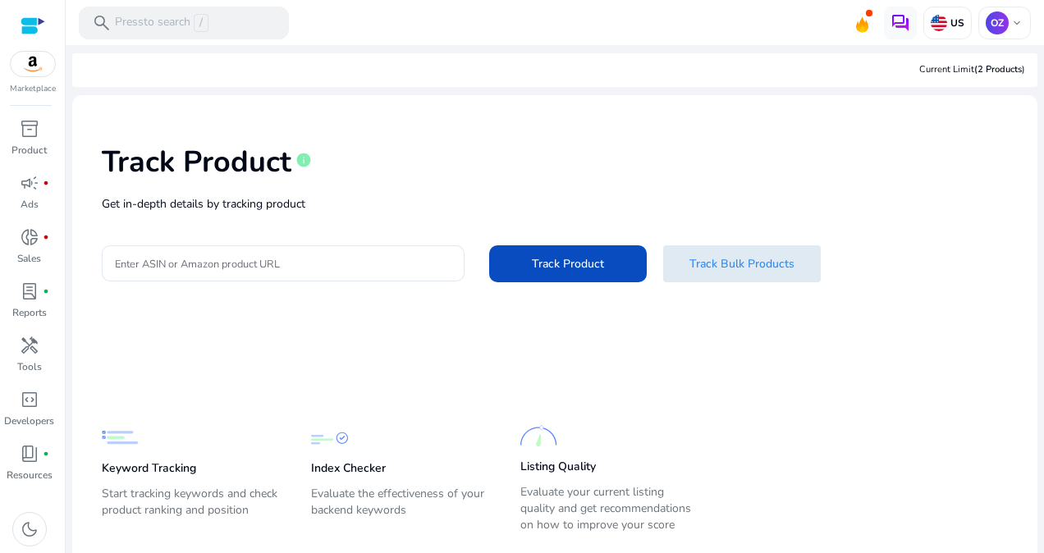
click at [679, 264] on span at bounding box center [742, 264] width 158 height 39
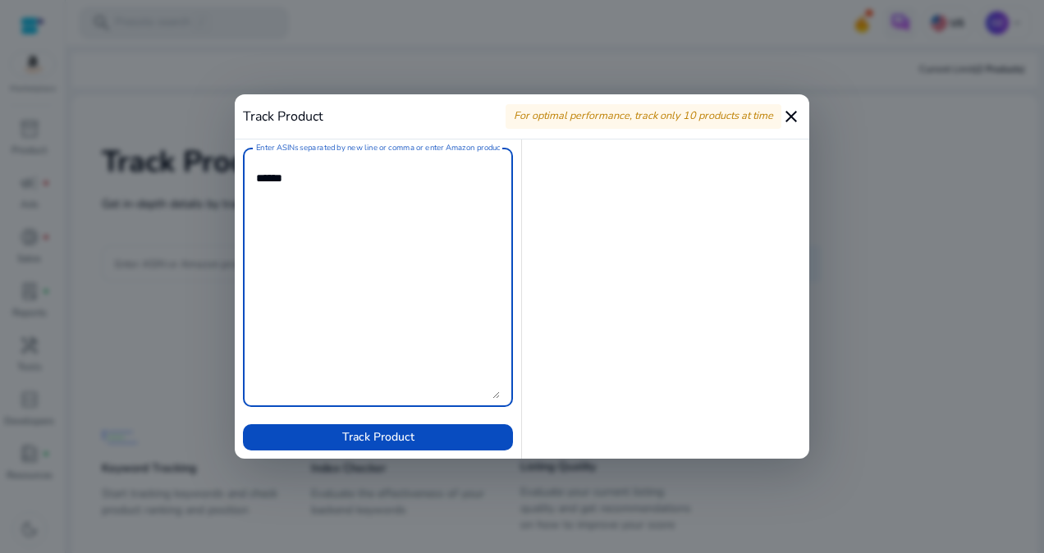
type textarea "******"
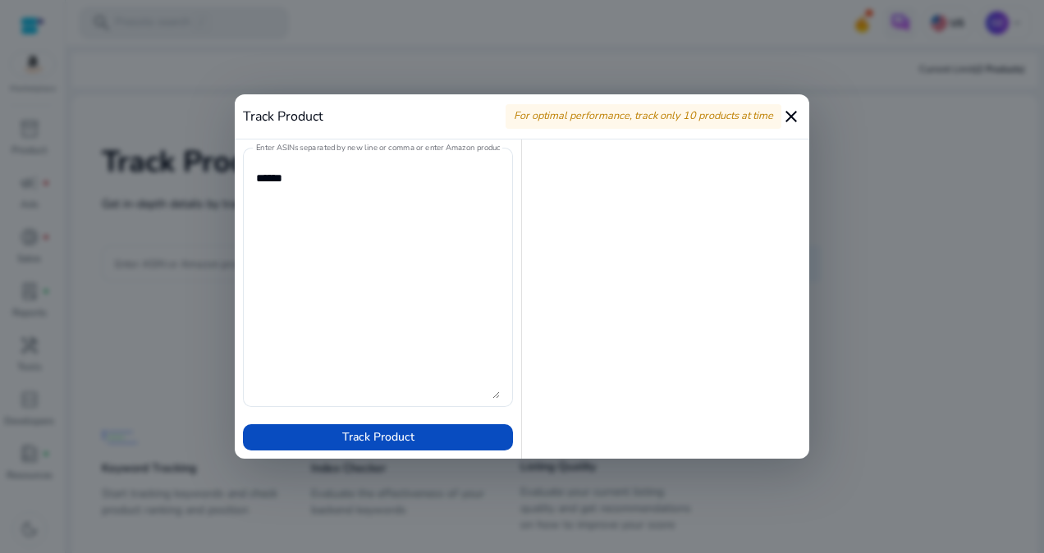
click at [791, 118] on mat-icon "close" at bounding box center [792, 117] width 20 height 20
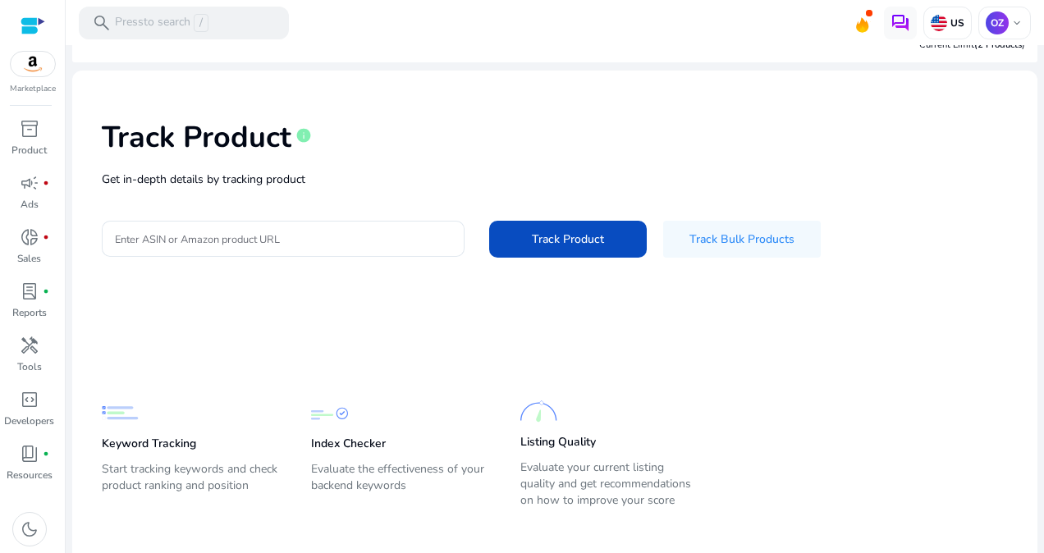
scroll to position [39, 0]
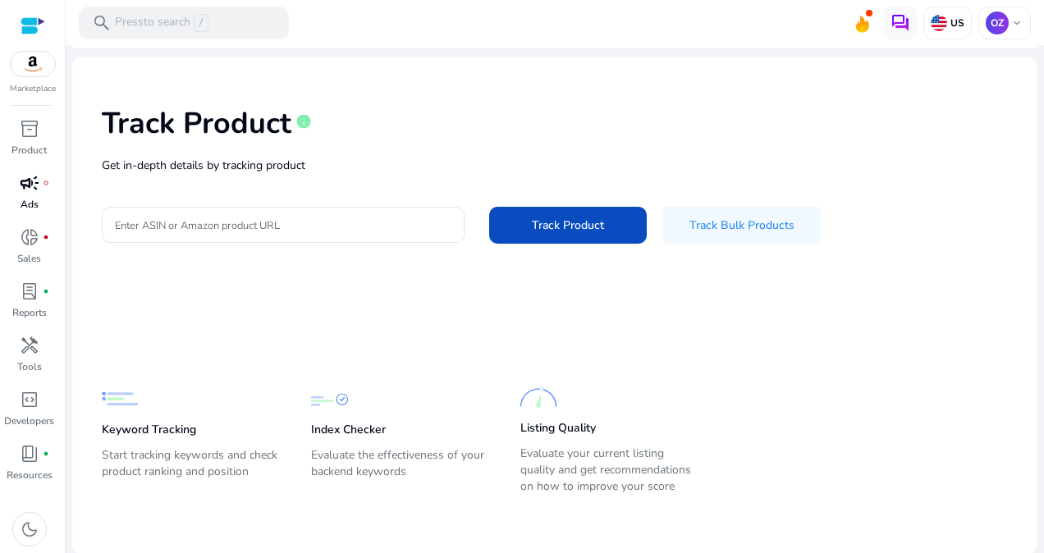
click at [34, 195] on link "campaign fiber_manual_record Ads" at bounding box center [29, 197] width 58 height 54
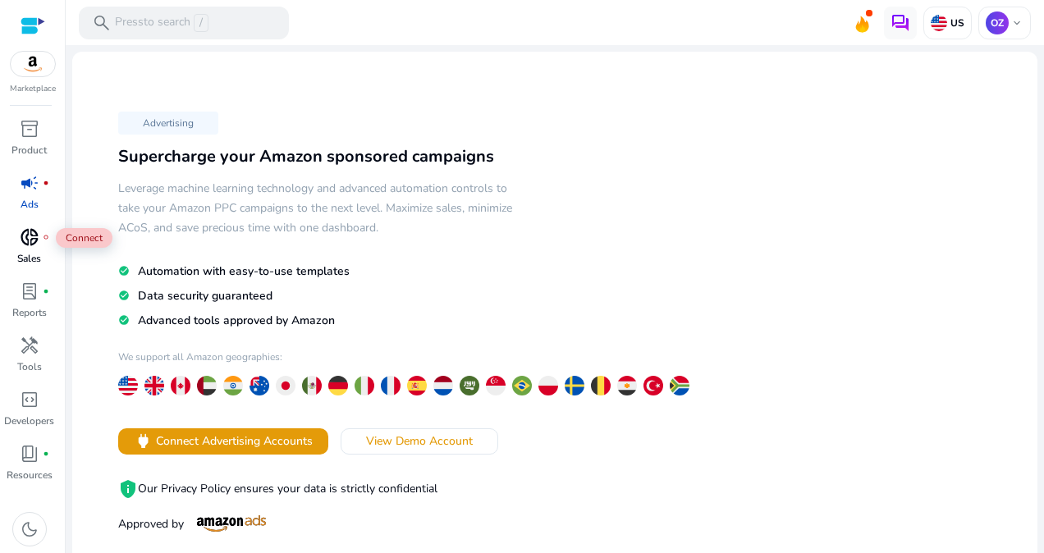
click at [29, 232] on span "donut_small" at bounding box center [30, 237] width 20 height 20
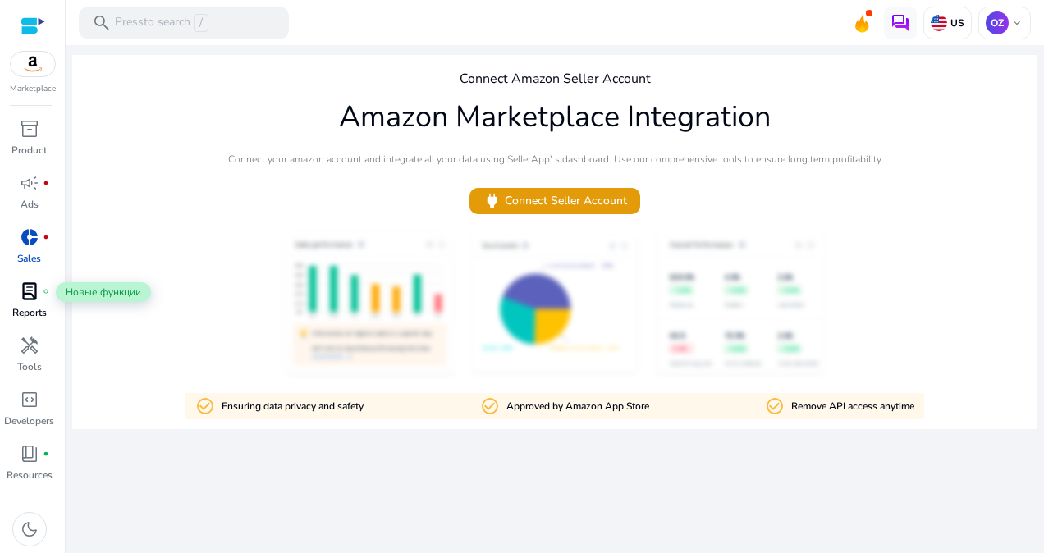
click at [35, 298] on span "lab_profile" at bounding box center [30, 292] width 20 height 20
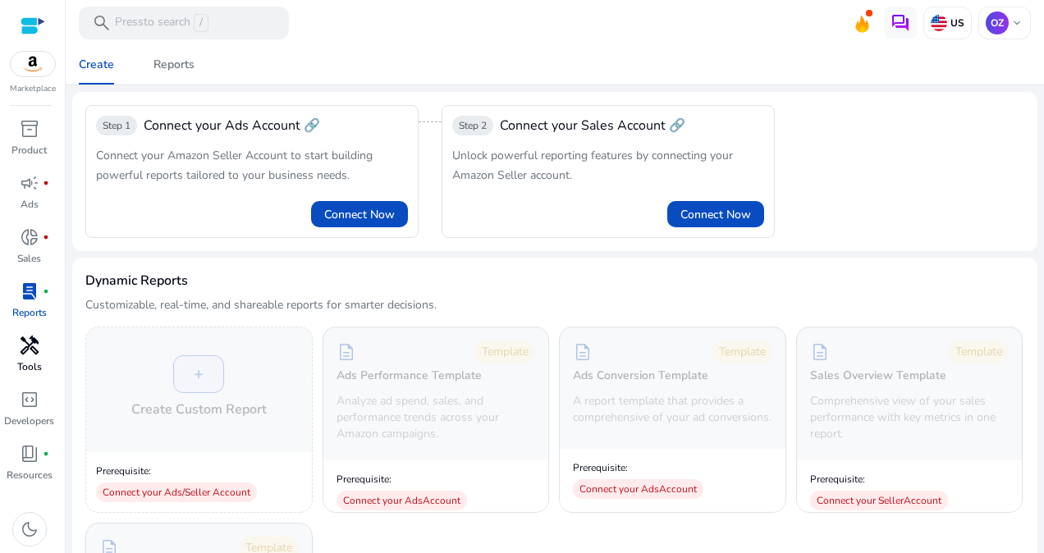
click at [25, 360] on p "Tools" at bounding box center [29, 367] width 25 height 15
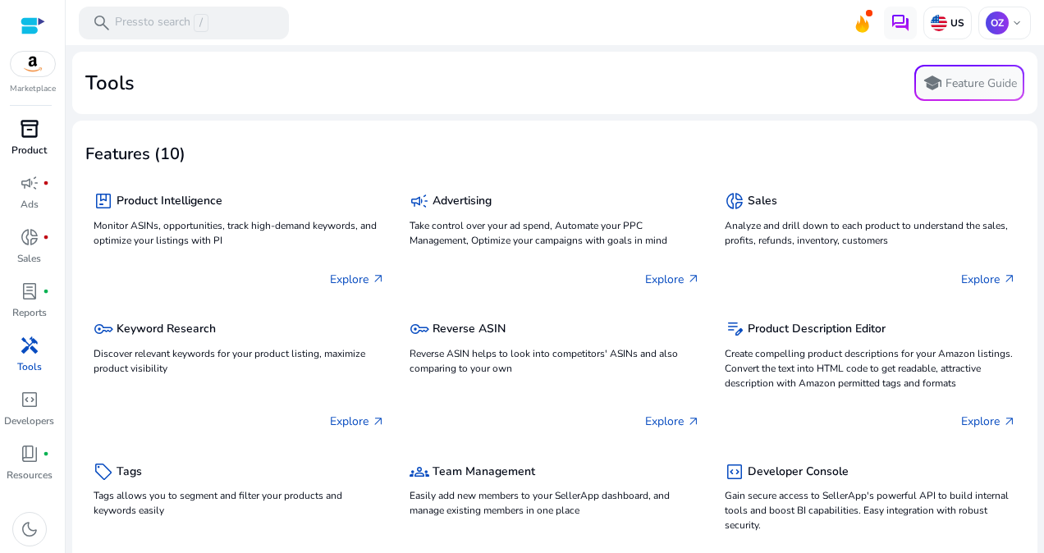
click at [46, 134] on div "inventory_2" at bounding box center [30, 129] width 46 height 26
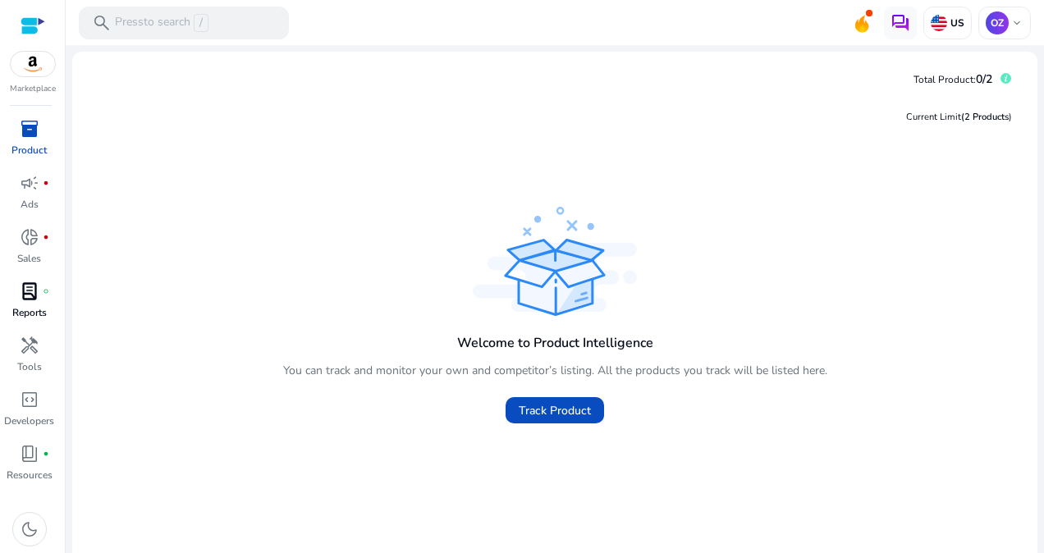
click at [28, 301] on span "lab_profile" at bounding box center [30, 292] width 20 height 20
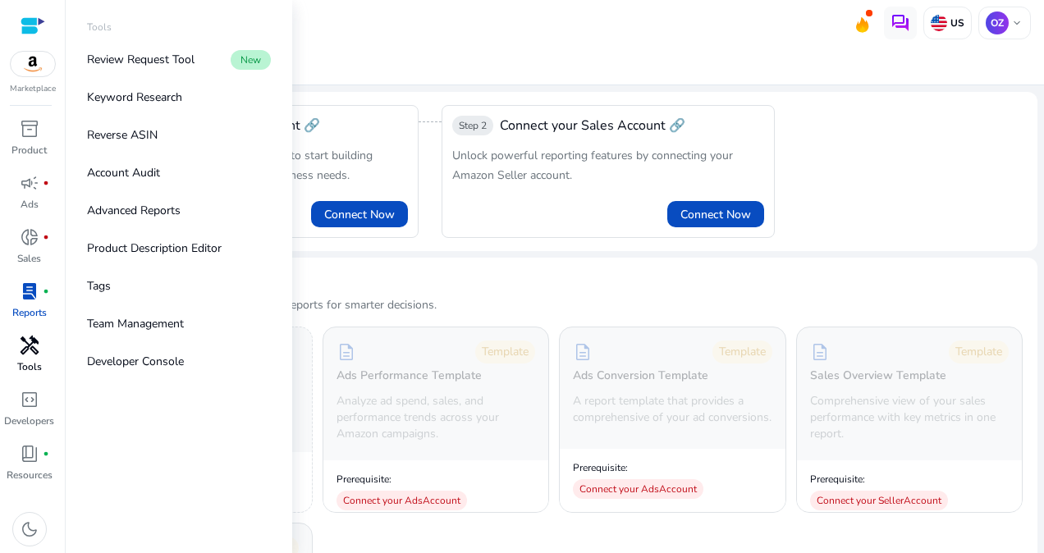
click at [23, 346] on span "handyman" at bounding box center [30, 346] width 20 height 20
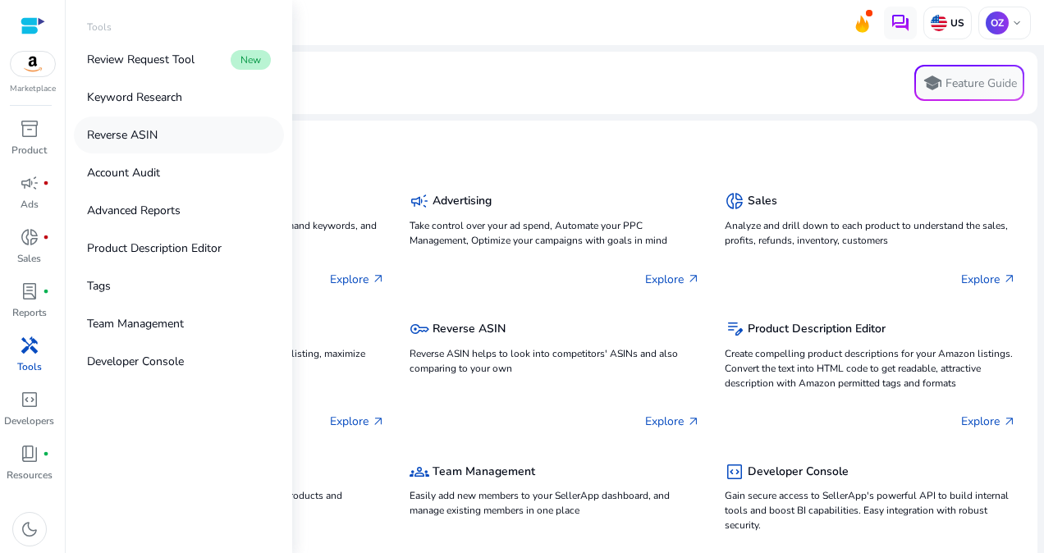
click at [163, 140] on link "Reverse ASIN" at bounding box center [179, 135] width 210 height 37
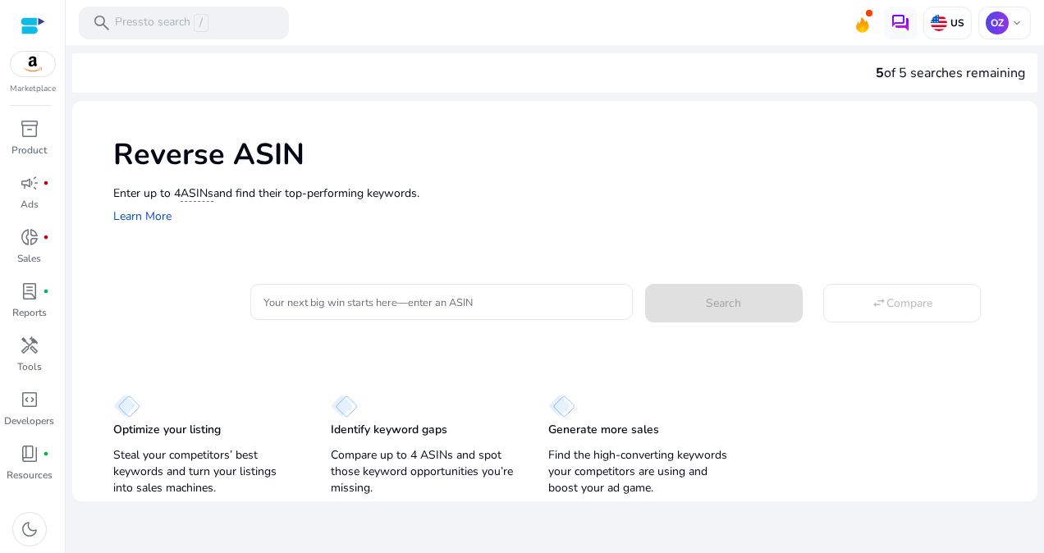
click at [414, 240] on div "Reverse ASIN Enter up to 4 ASINs and find their top-performing keywords. Learn …" at bounding box center [555, 180] width 966 height 158
click at [44, 139] on div "inventory_2" at bounding box center [30, 129] width 46 height 26
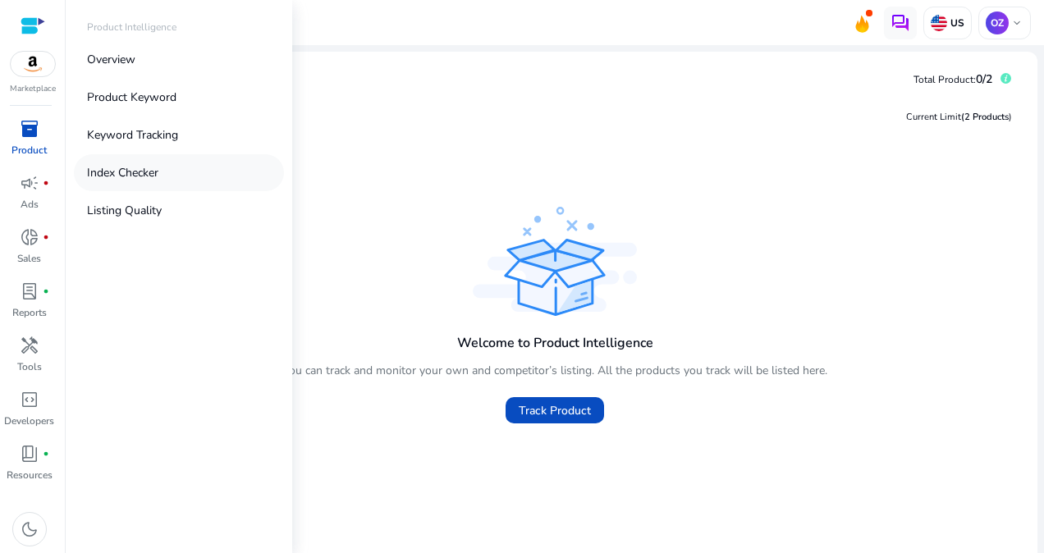
click at [94, 177] on p "Index Checker" at bounding box center [122, 172] width 71 height 17
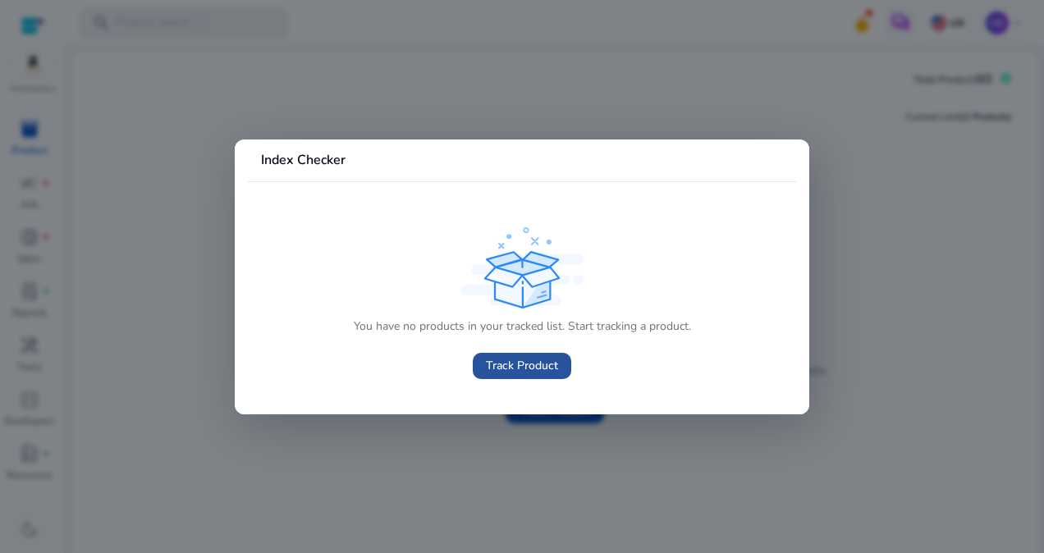
click at [501, 356] on span at bounding box center [522, 365] width 99 height 39
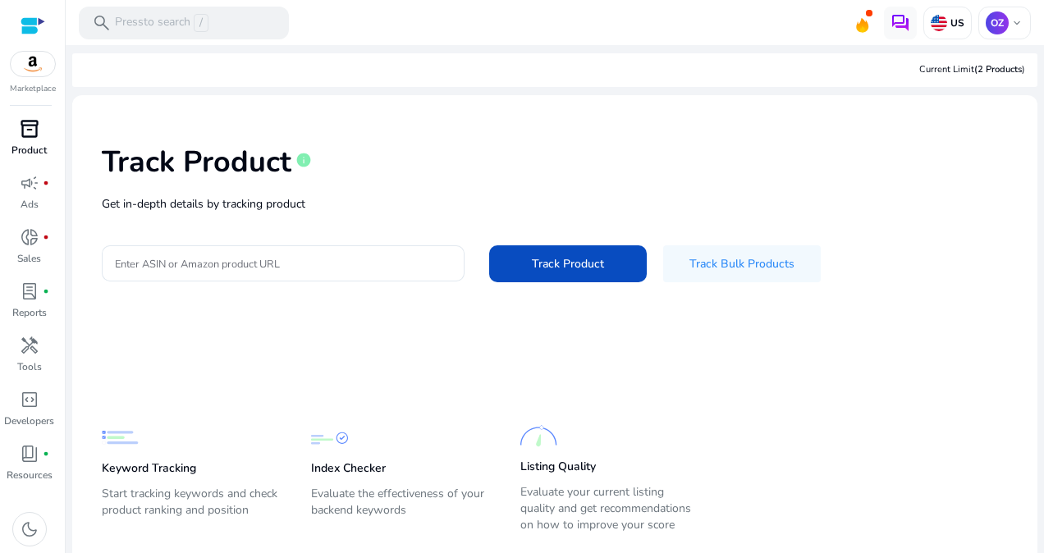
click at [44, 136] on div "inventory_2" at bounding box center [30, 129] width 46 height 26
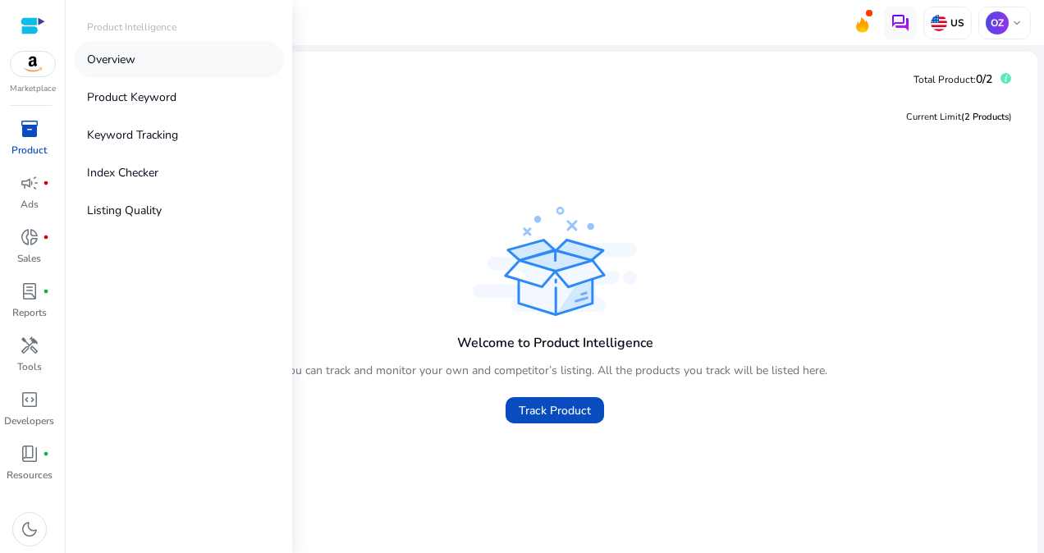
click at [117, 53] on p "Overview" at bounding box center [111, 59] width 48 height 17
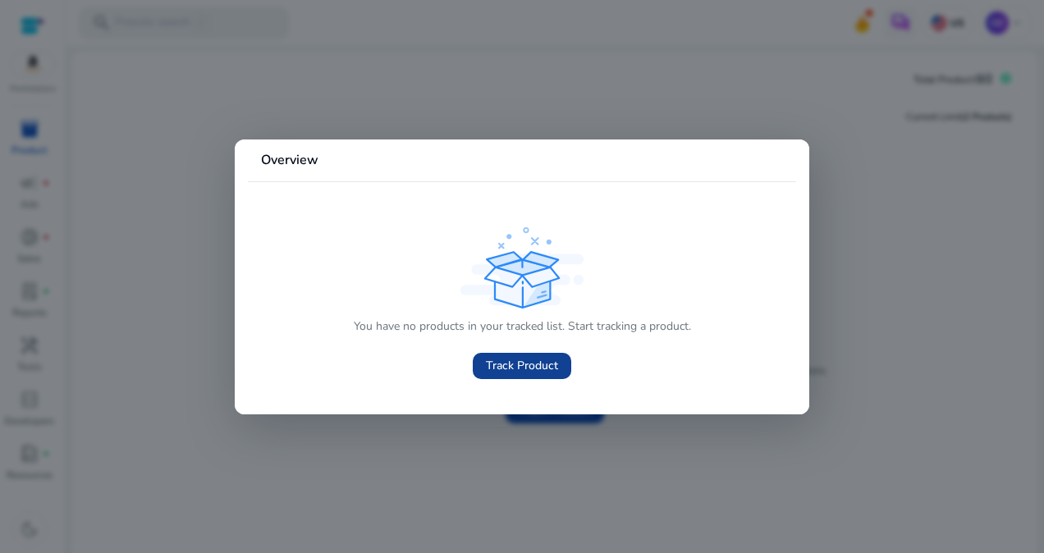
click at [514, 367] on span "Track Product" at bounding box center [522, 365] width 72 height 17
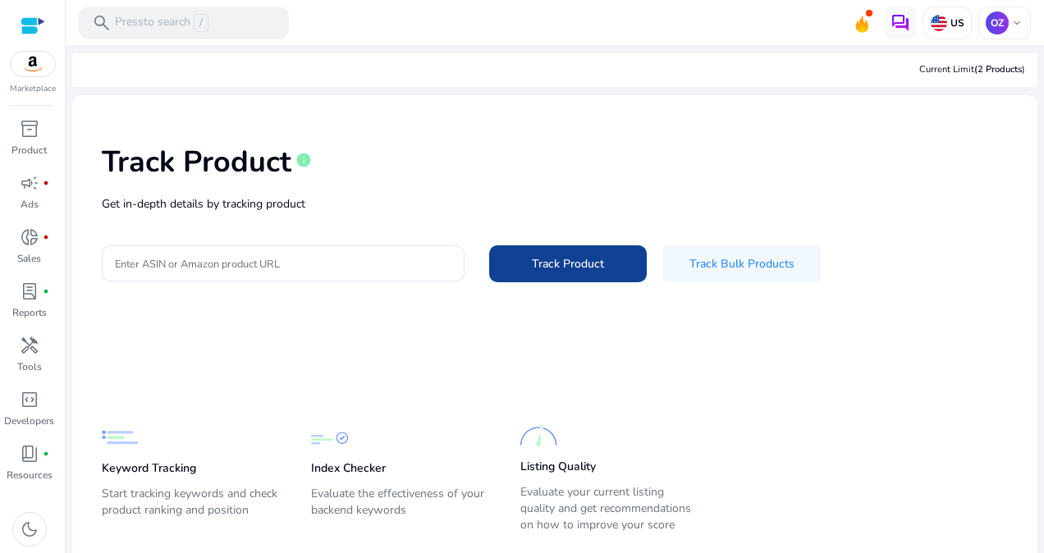
scroll to position [39, 0]
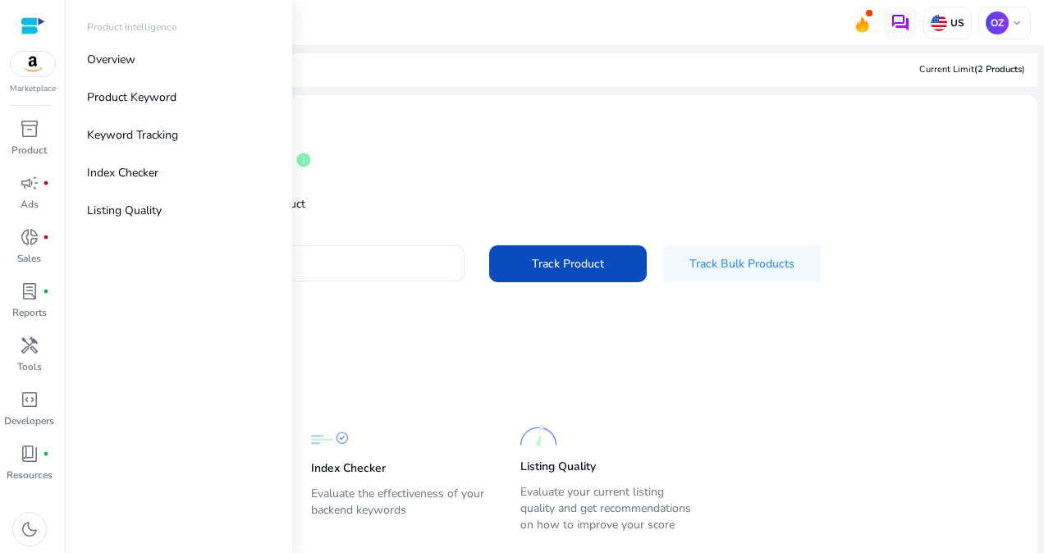
scroll to position [39, 0]
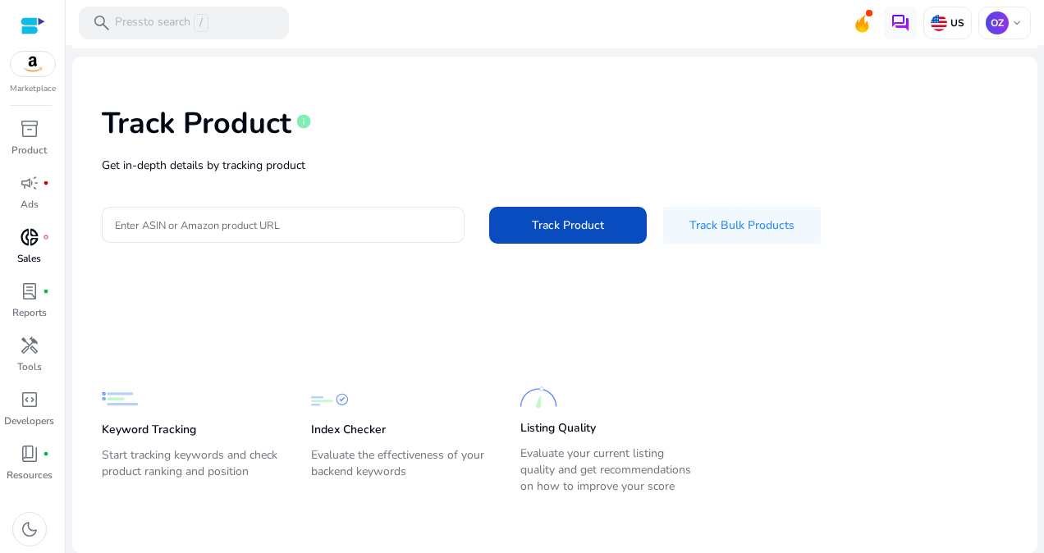
click at [41, 246] on div "donut_small fiber_manual_record" at bounding box center [30, 237] width 46 height 26
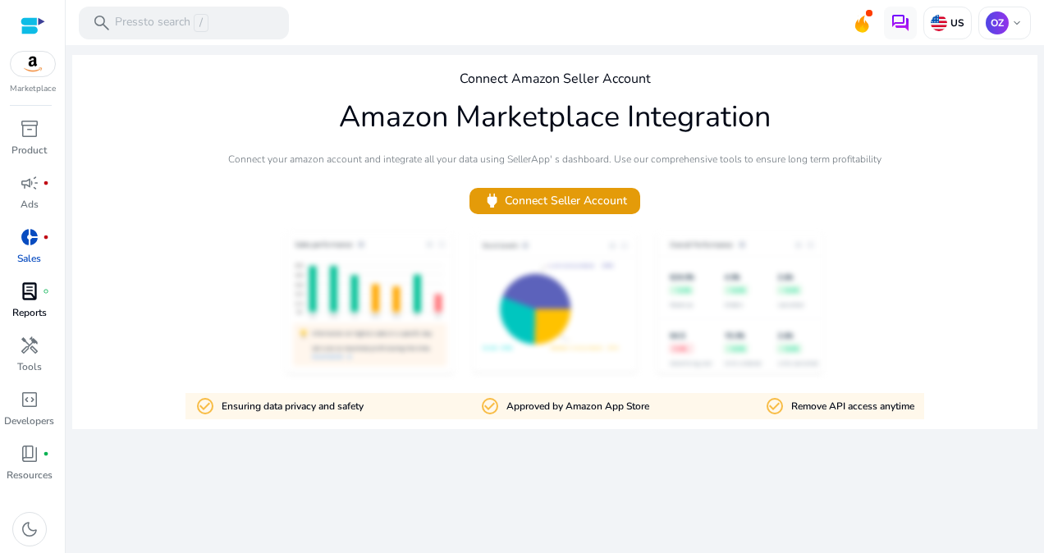
click at [31, 306] on p "Reports" at bounding box center [29, 312] width 34 height 15
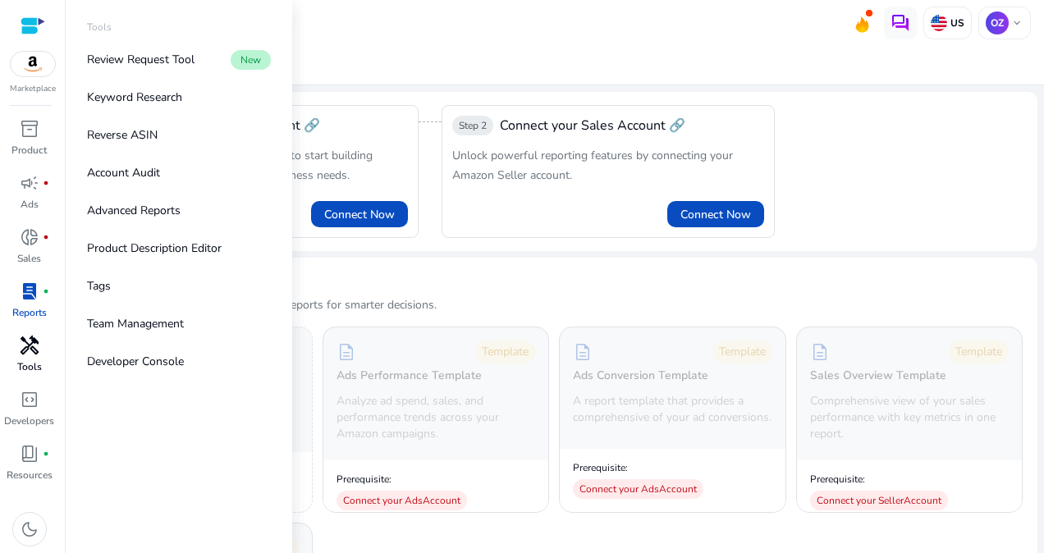
click at [21, 351] on span "handyman" at bounding box center [30, 346] width 20 height 20
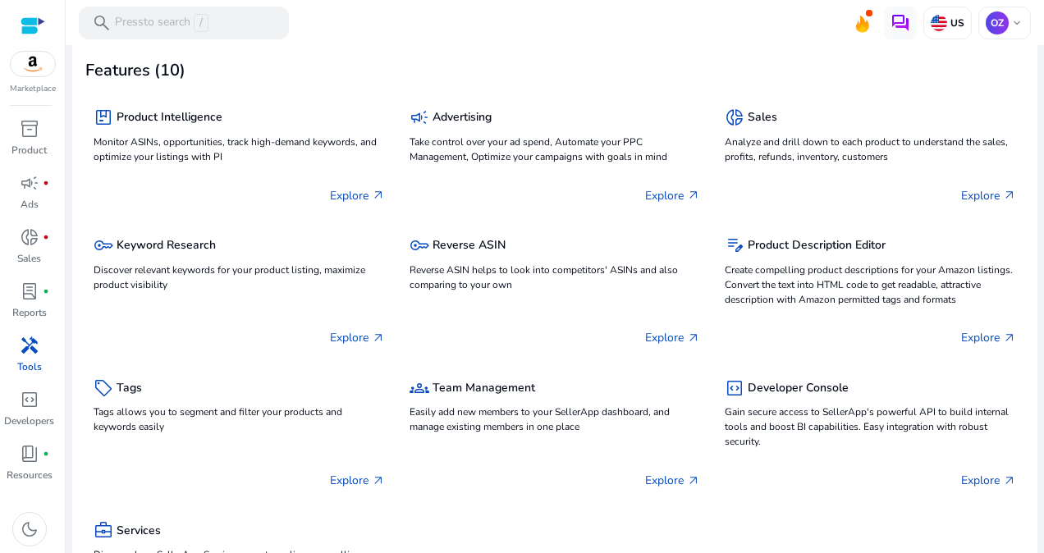
scroll to position [82, 0]
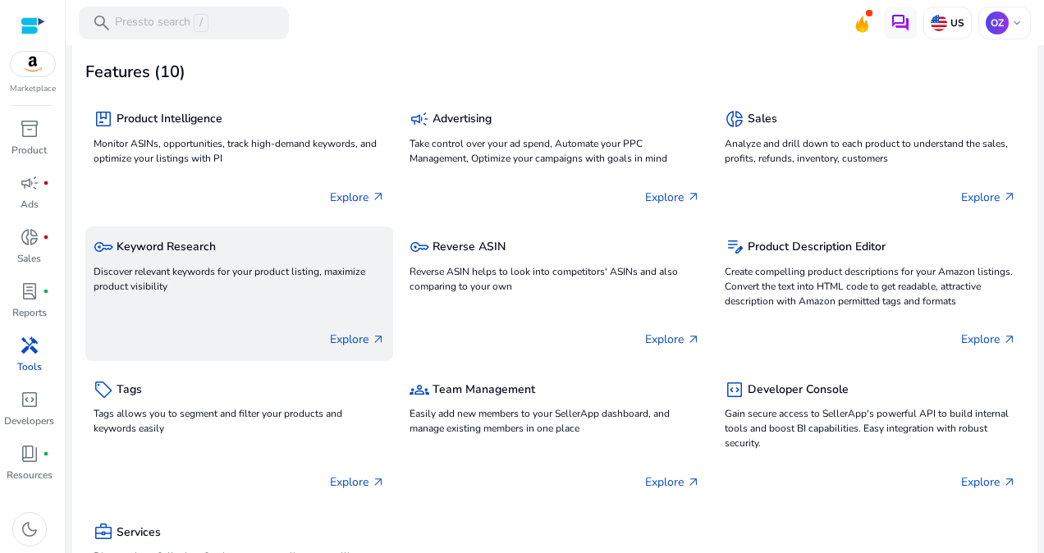
click at [148, 241] on h5 "Keyword Research" at bounding box center [166, 248] width 99 height 14
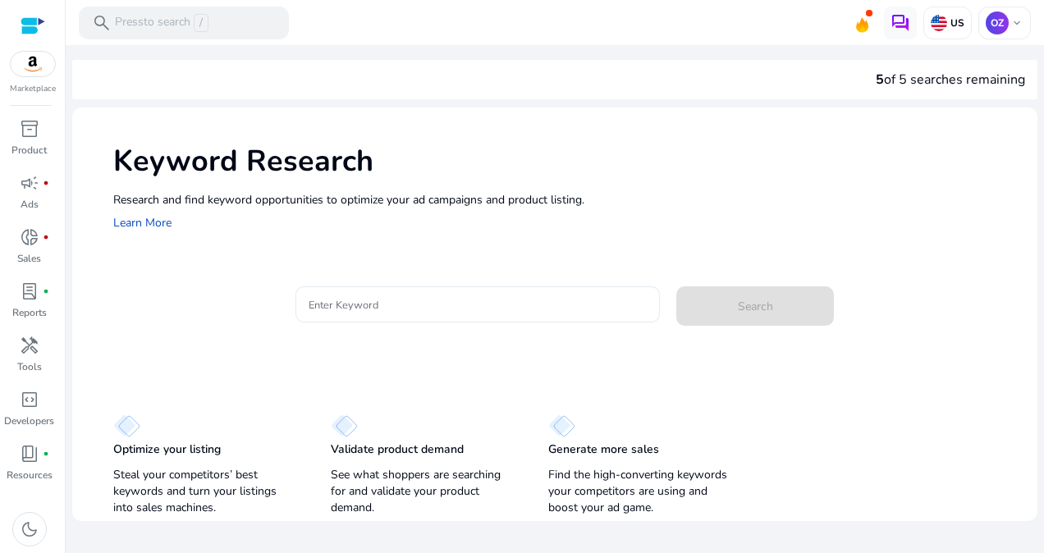
click at [381, 300] on input "Enter Keyword" at bounding box center [478, 305] width 338 height 18
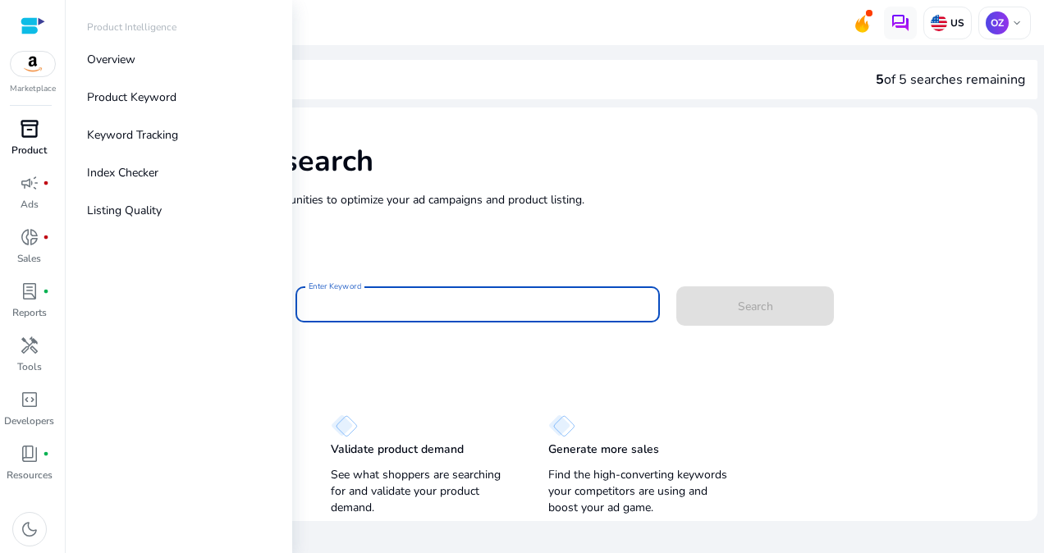
click at [37, 125] on span "inventory_2" at bounding box center [30, 129] width 20 height 20
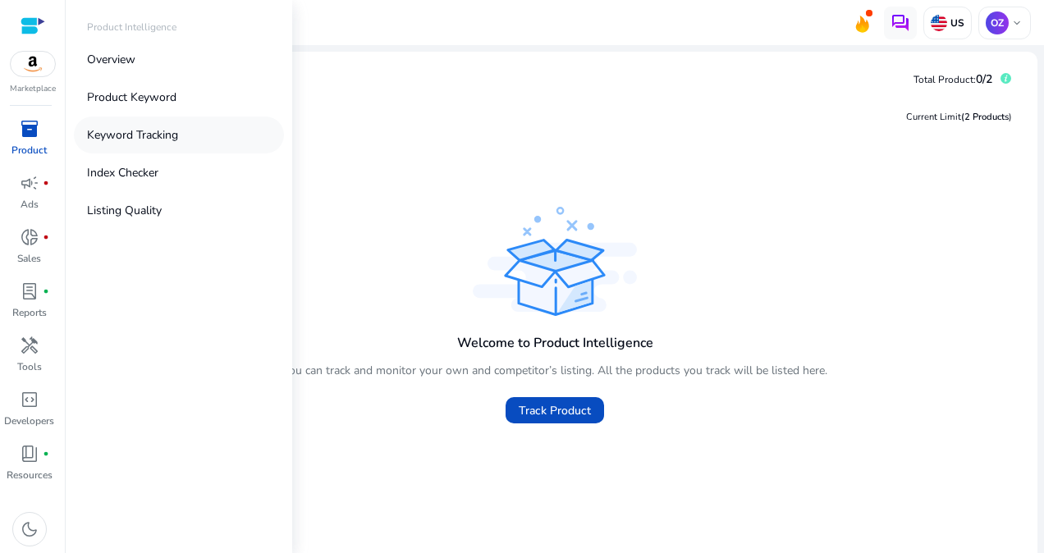
click at [167, 140] on p "Keyword Tracking" at bounding box center [132, 134] width 91 height 17
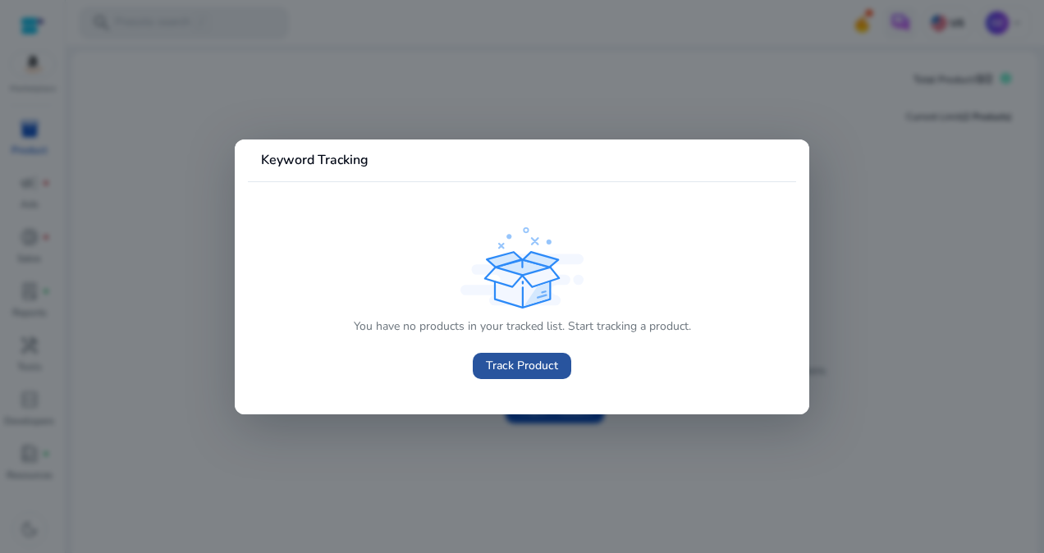
click at [487, 372] on span "Track Product" at bounding box center [522, 365] width 72 height 17
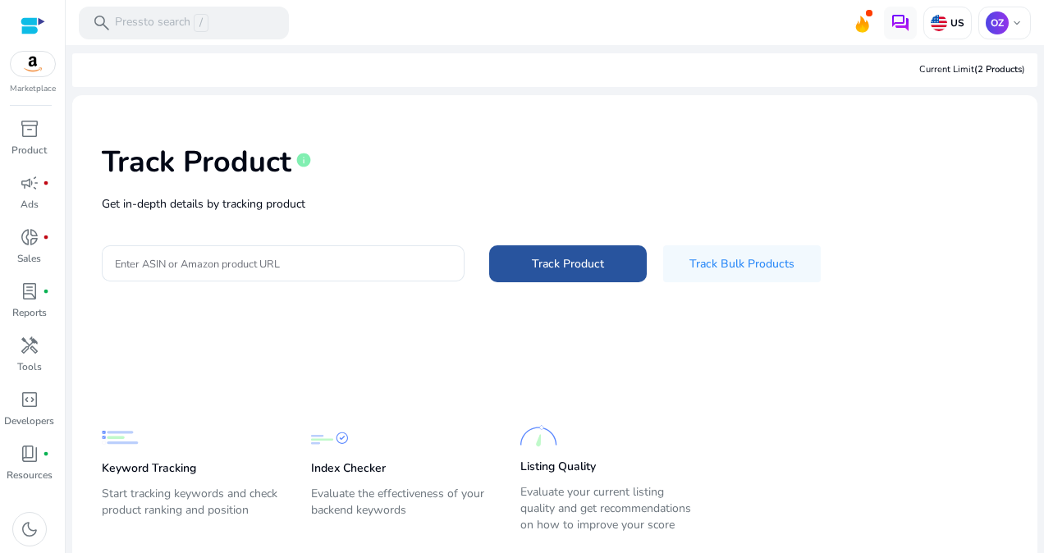
click at [596, 269] on span "Track Product" at bounding box center [568, 263] width 72 height 17
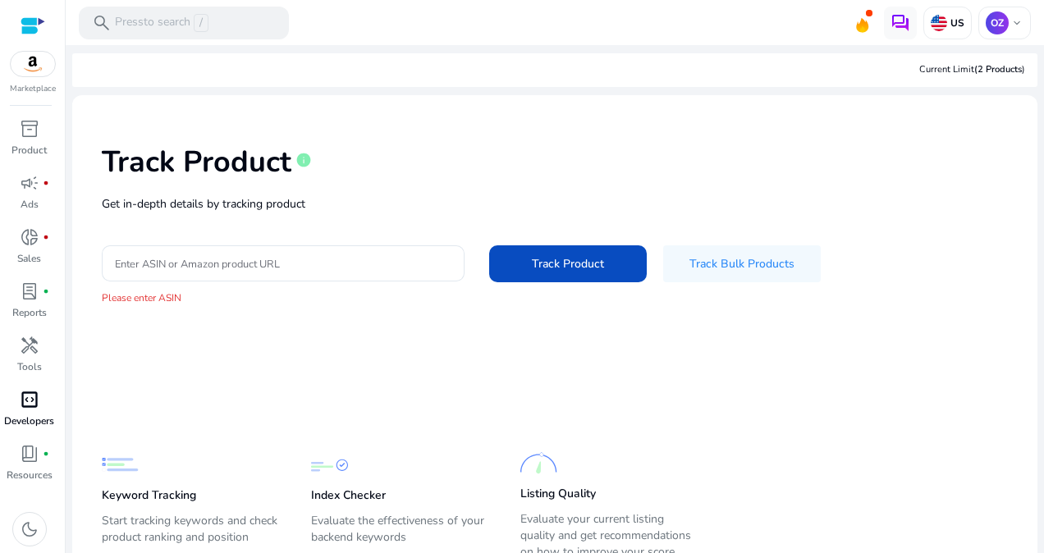
click at [18, 414] on p "Developers" at bounding box center [29, 421] width 50 height 15
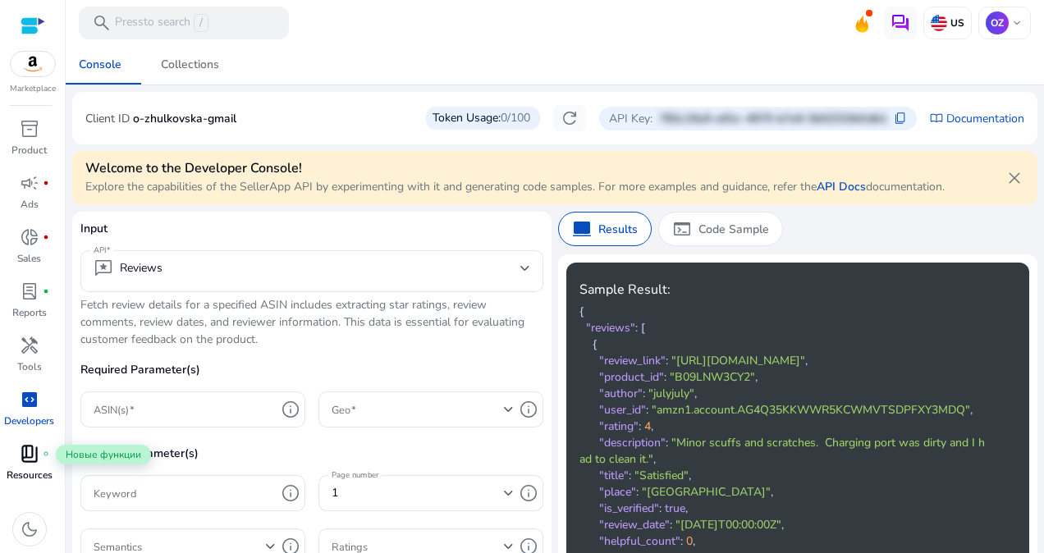
click at [34, 457] on span "book_4" at bounding box center [30, 454] width 20 height 20
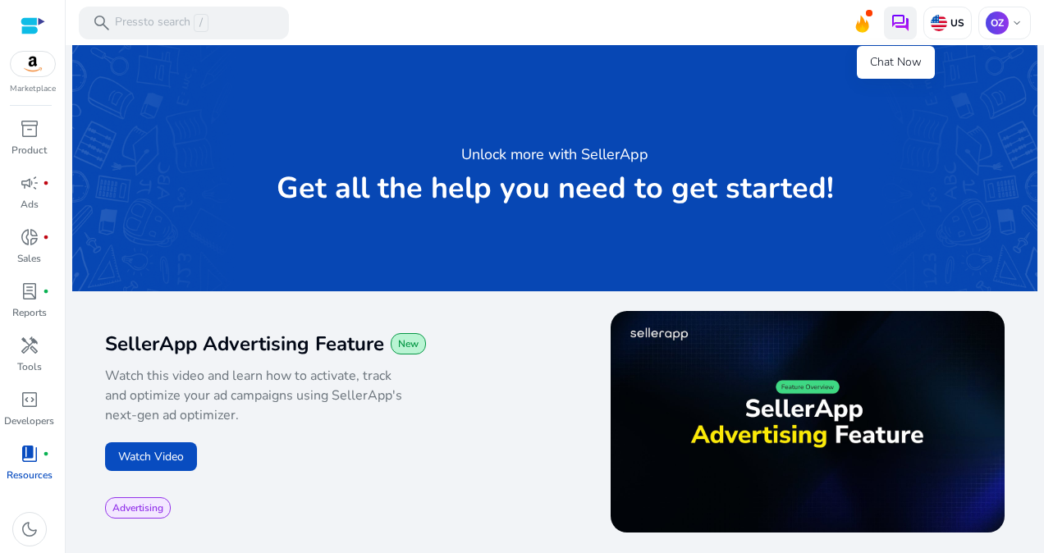
click at [900, 22] on img at bounding box center [901, 23] width 20 height 20
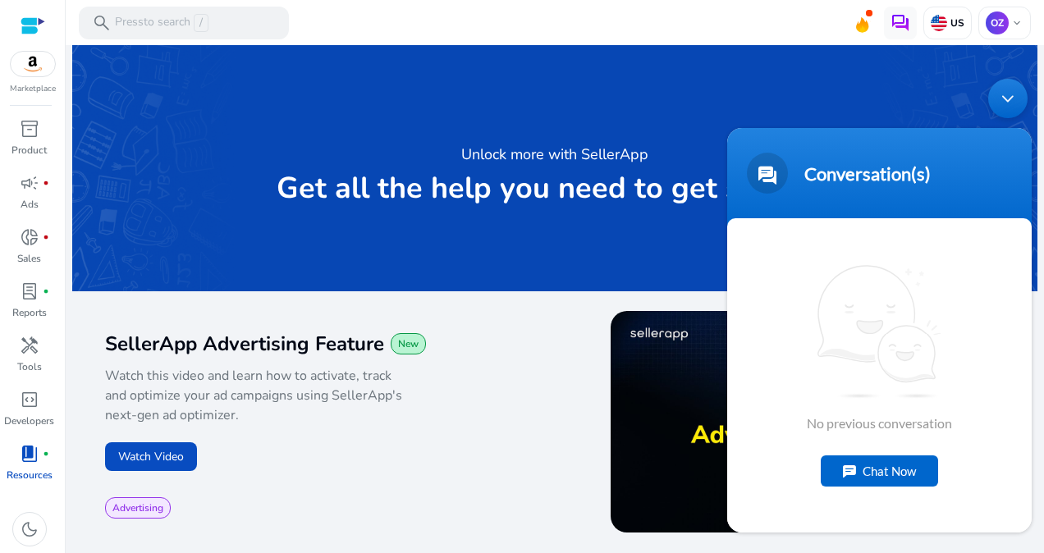
drag, startPoint x: 1005, startPoint y: 89, endPoint x: 1741, endPoint y: 97, distance: 735.7
click at [1005, 89] on div "Minimize live chat window" at bounding box center [1008, 98] width 39 height 39
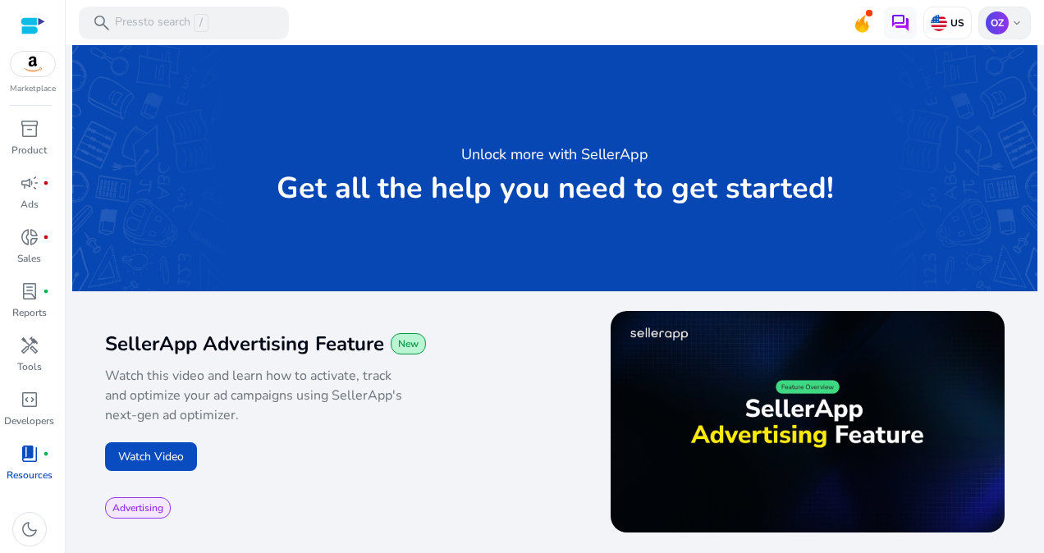
click at [1013, 17] on span "keyboard_arrow_down" at bounding box center [1017, 22] width 13 height 13
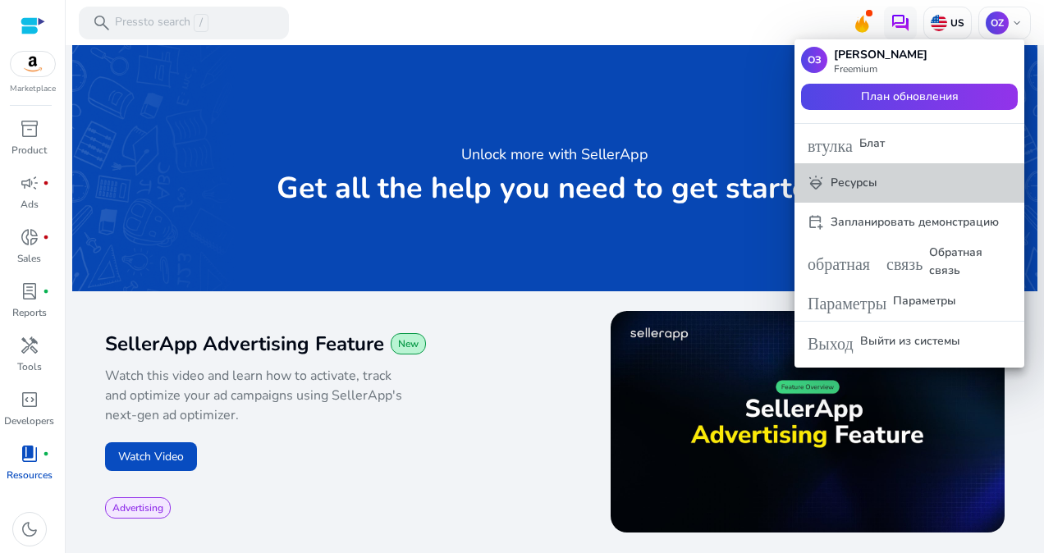
click at [840, 182] on p "Ресурсы" at bounding box center [854, 183] width 47 height 18
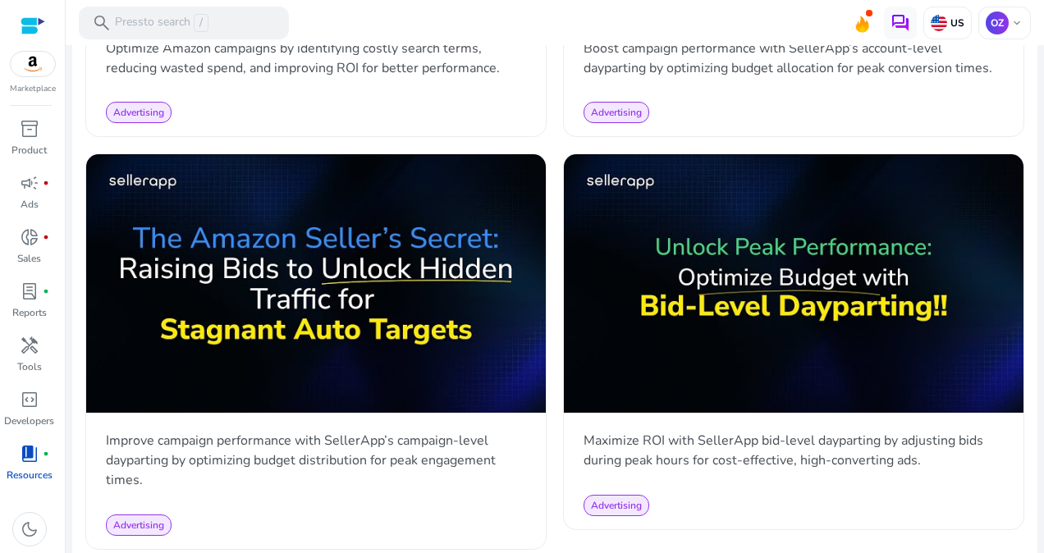
scroll to position [3044, 0]
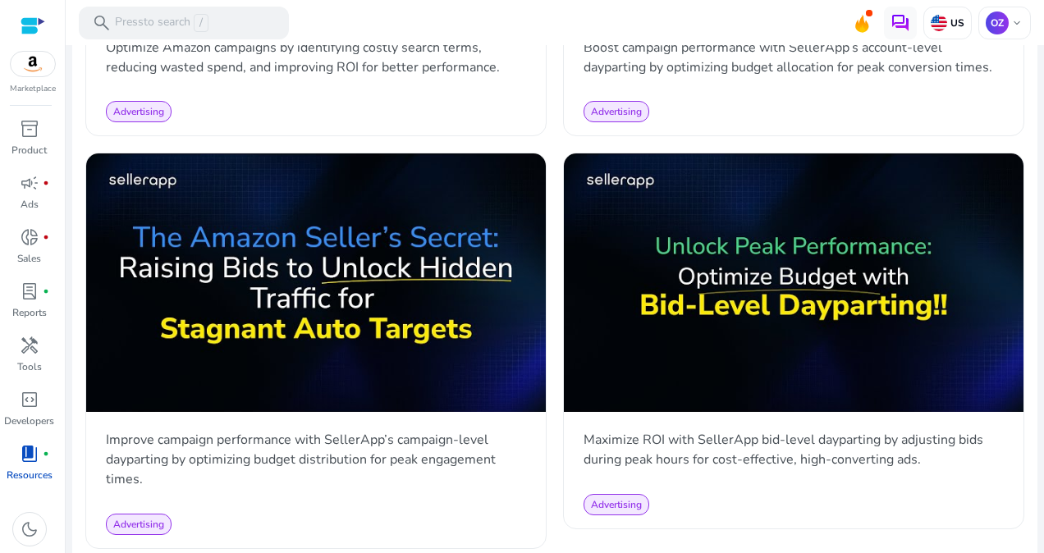
click at [30, 72] on img at bounding box center [33, 64] width 44 height 25
click at [172, 25] on font "Press to search" at bounding box center [153, 23] width 76 height 18
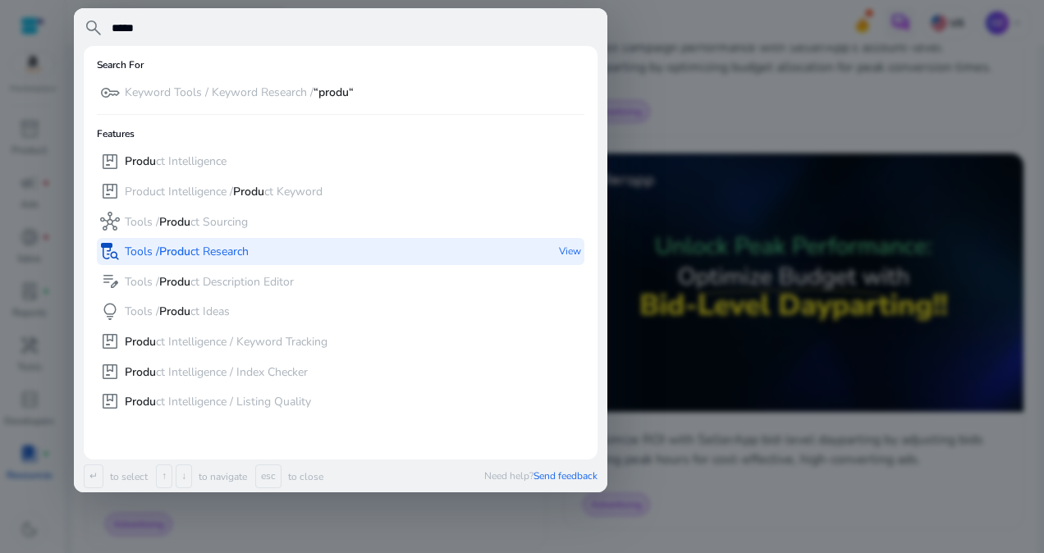
type input "*****"
click at [131, 248] on p "Tools / Produ ct Research" at bounding box center [187, 252] width 124 height 16
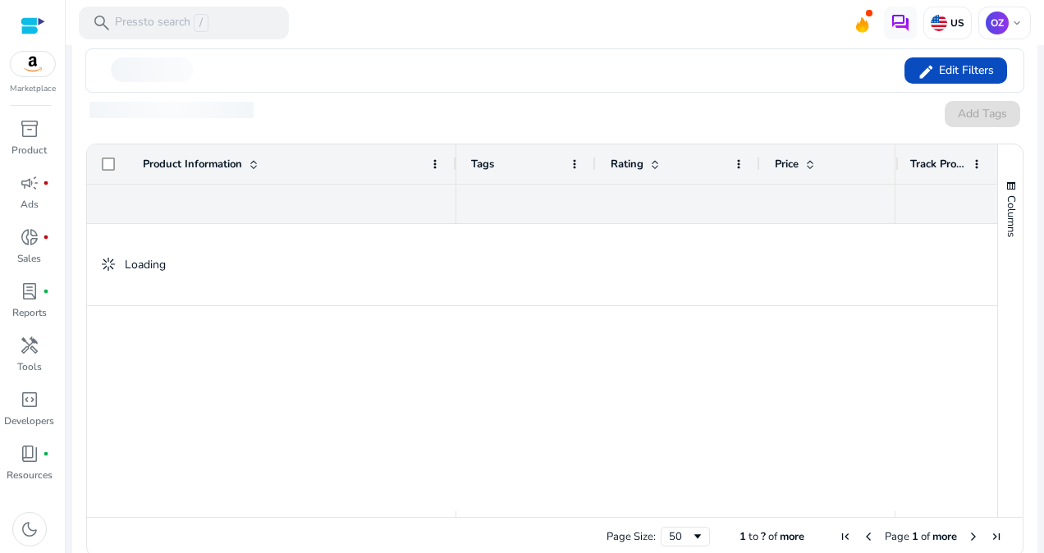
scroll to position [246, 0]
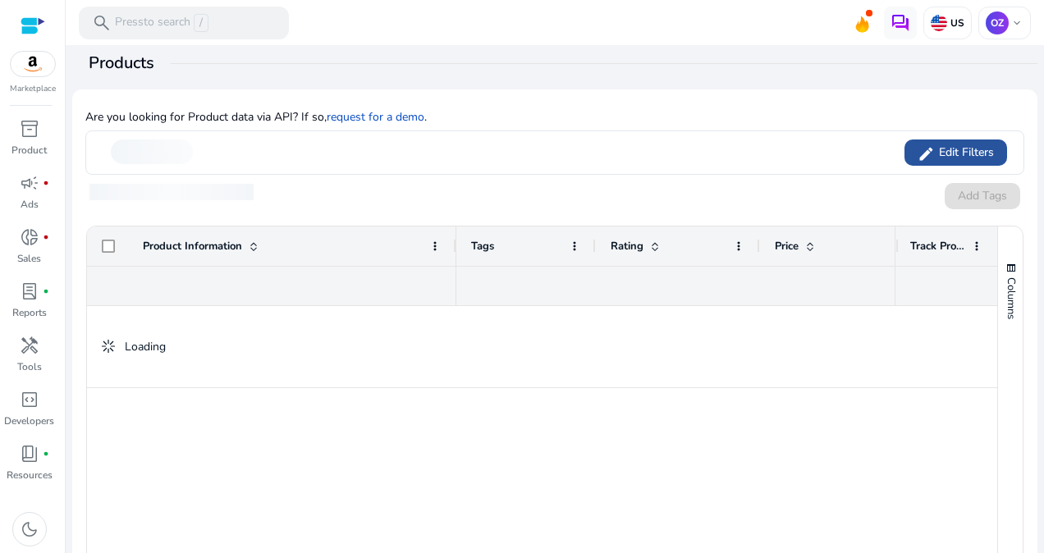
click at [943, 148] on span "Edit Filters" at bounding box center [964, 152] width 59 height 16
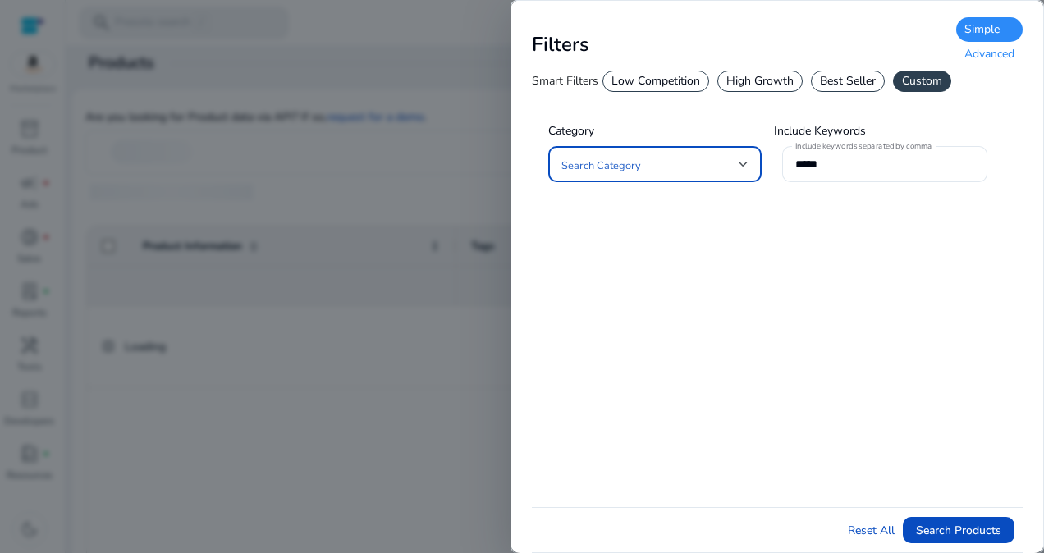
click at [736, 160] on span at bounding box center [650, 164] width 177 height 18
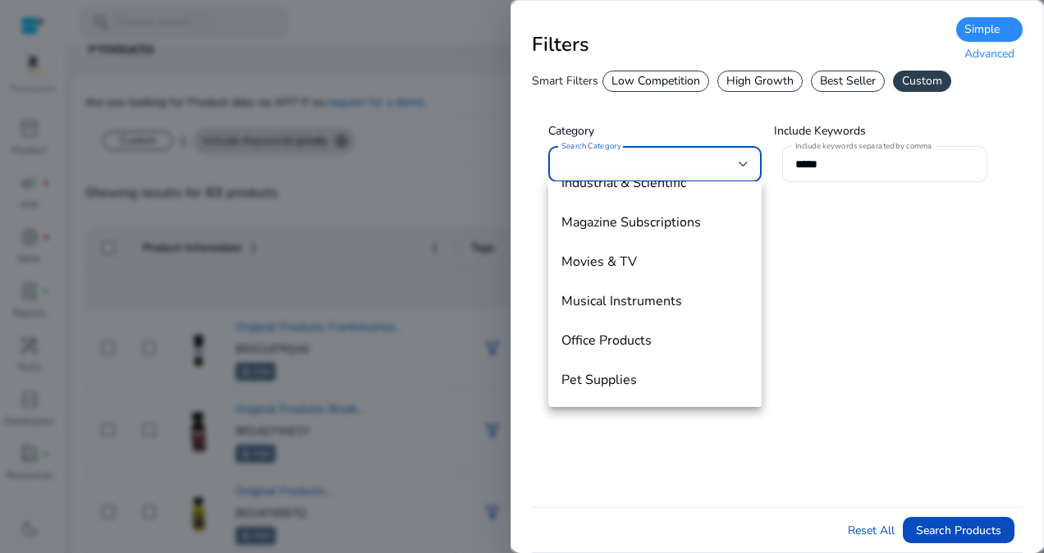
scroll to position [227, 0]
click at [604, 169] on div at bounding box center [522, 276] width 1044 height 553
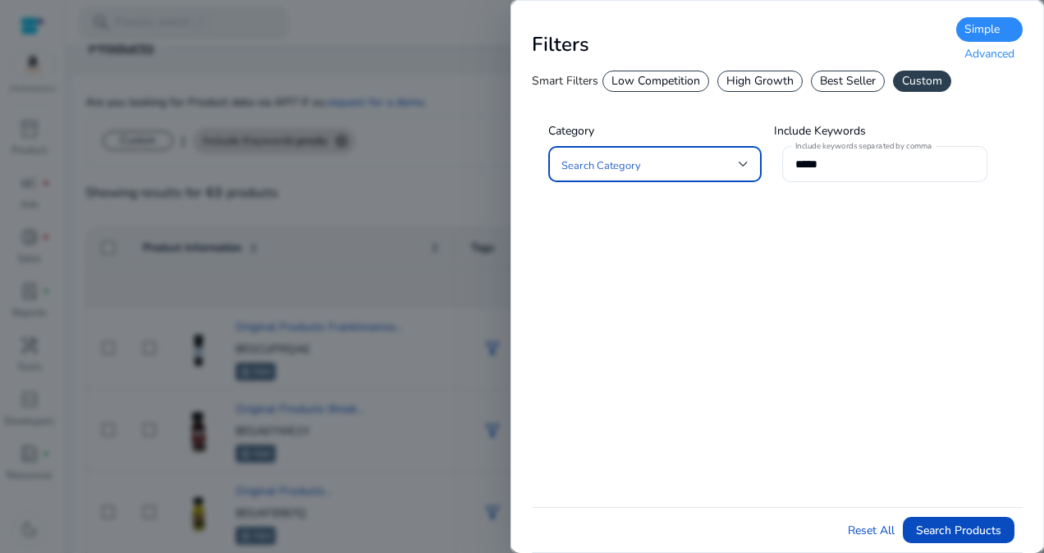
click at [593, 164] on span at bounding box center [650, 164] width 177 height 18
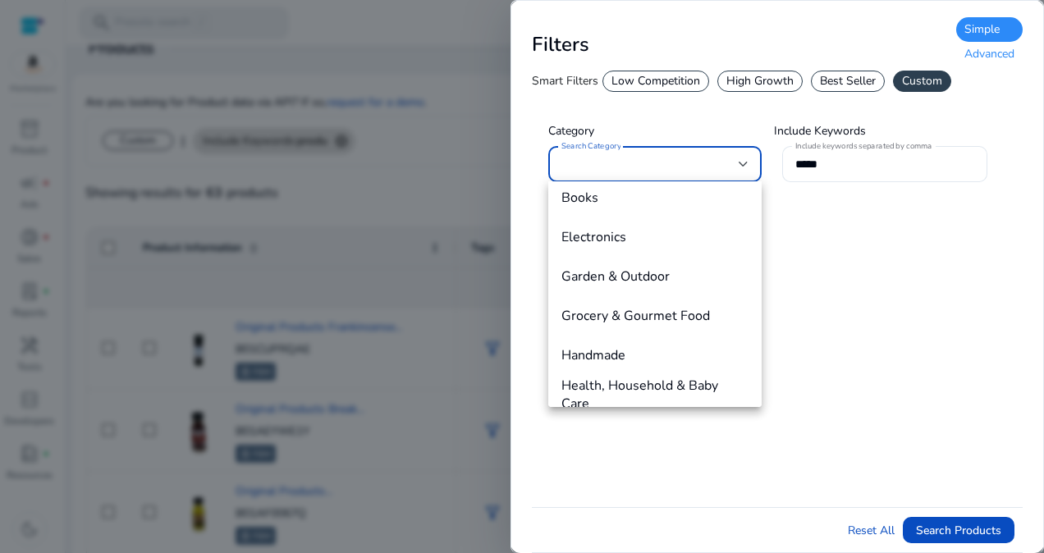
scroll to position [328, 0]
click at [851, 80] on div at bounding box center [522, 276] width 1044 height 553
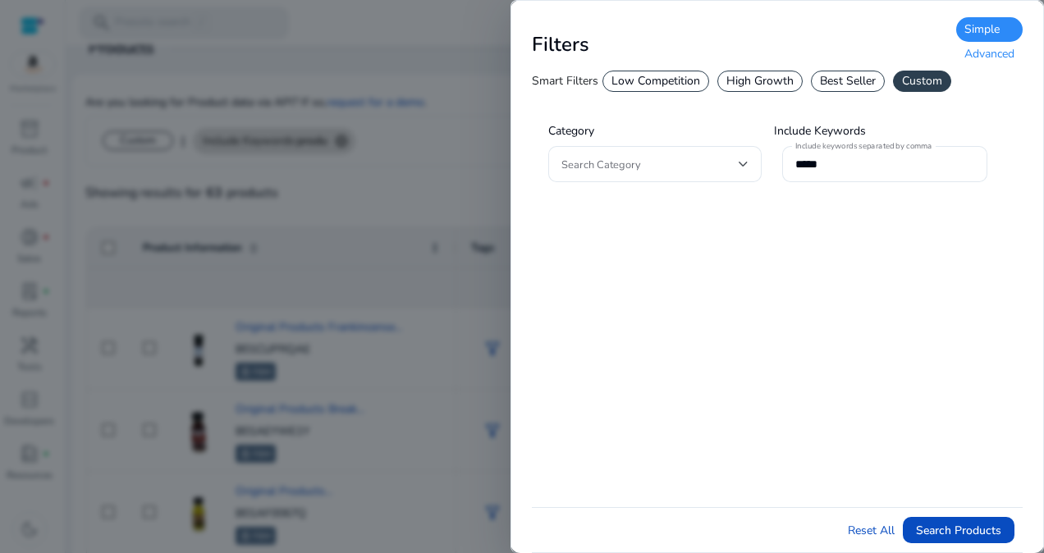
click at [851, 80] on div "Best Seller" at bounding box center [848, 81] width 74 height 21
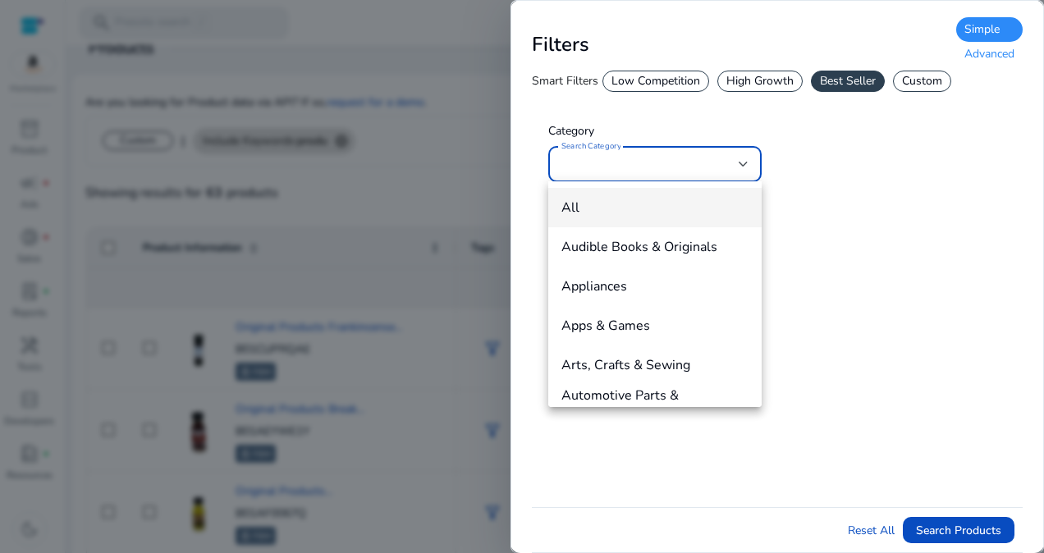
click at [665, 168] on div at bounding box center [522, 276] width 1044 height 553
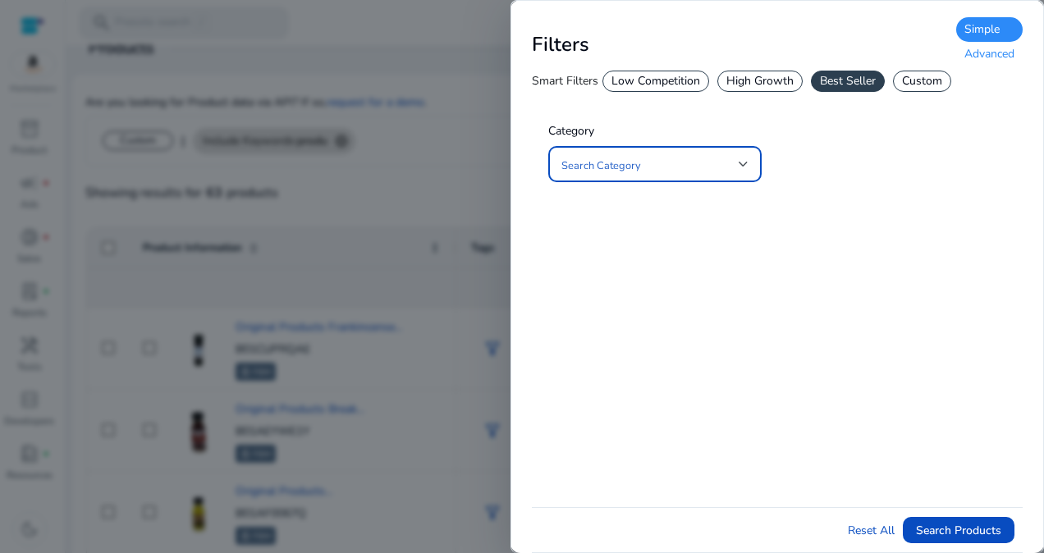
click at [663, 170] on span at bounding box center [650, 164] width 177 height 18
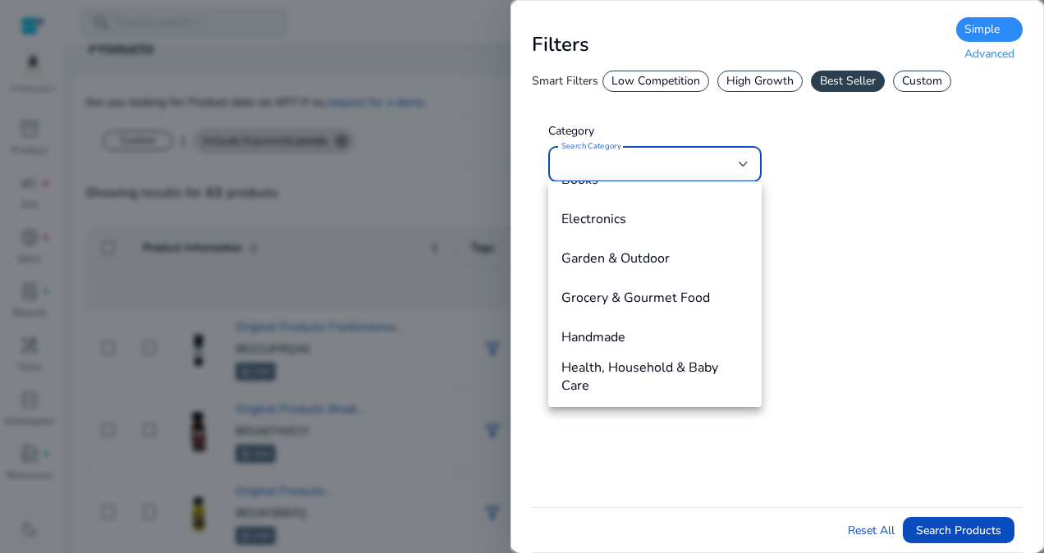
scroll to position [308, 0]
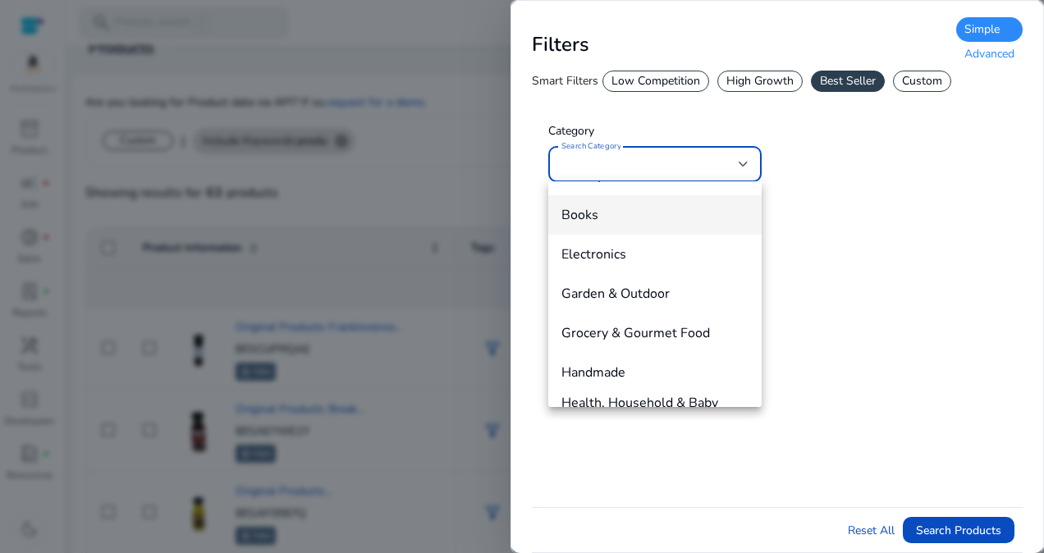
click at [628, 218] on span "Books" at bounding box center [655, 215] width 187 height 18
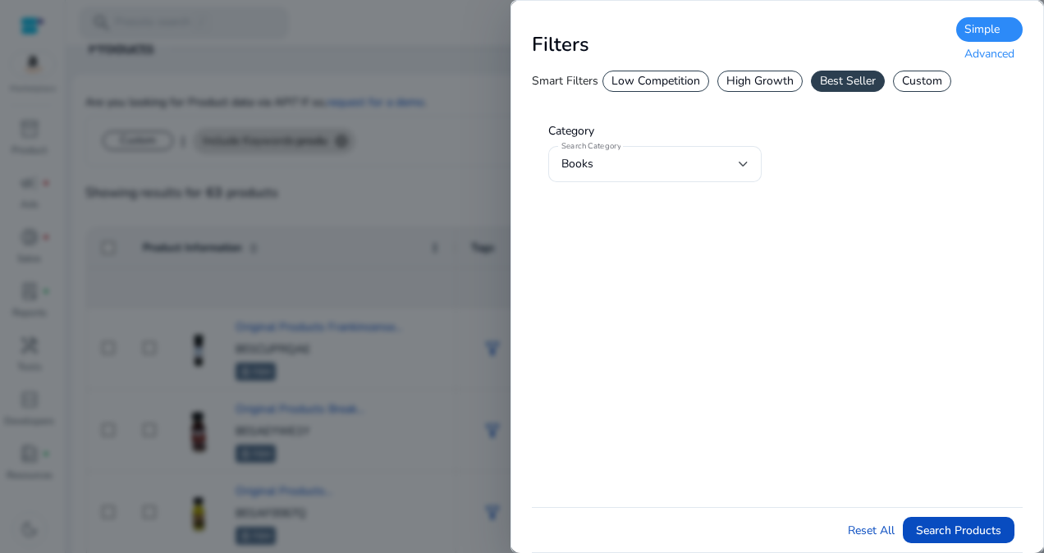
click at [809, 209] on div "Category Search Category Books Include Keywords Include keywords separated by c…" at bounding box center [777, 305] width 491 height 403
click at [967, 524] on span "Search Products" at bounding box center [958, 530] width 85 height 17
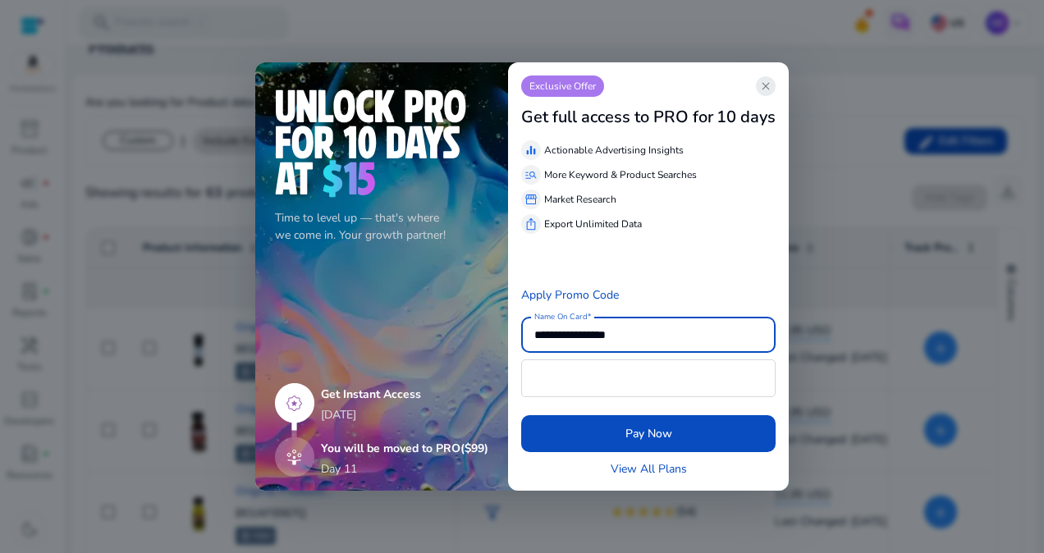
click at [772, 85] on span "close" at bounding box center [765, 86] width 13 height 13
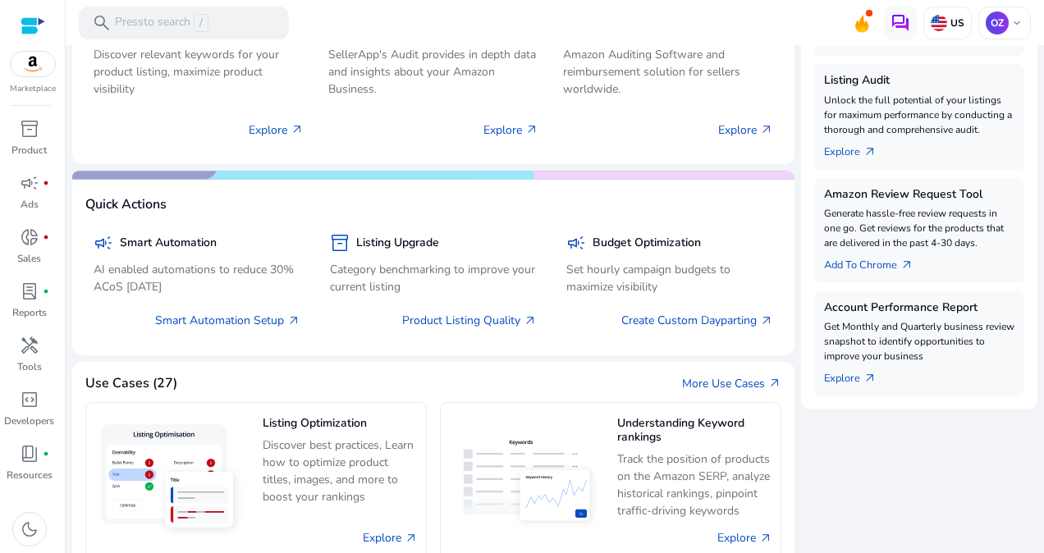
scroll to position [328, 0]
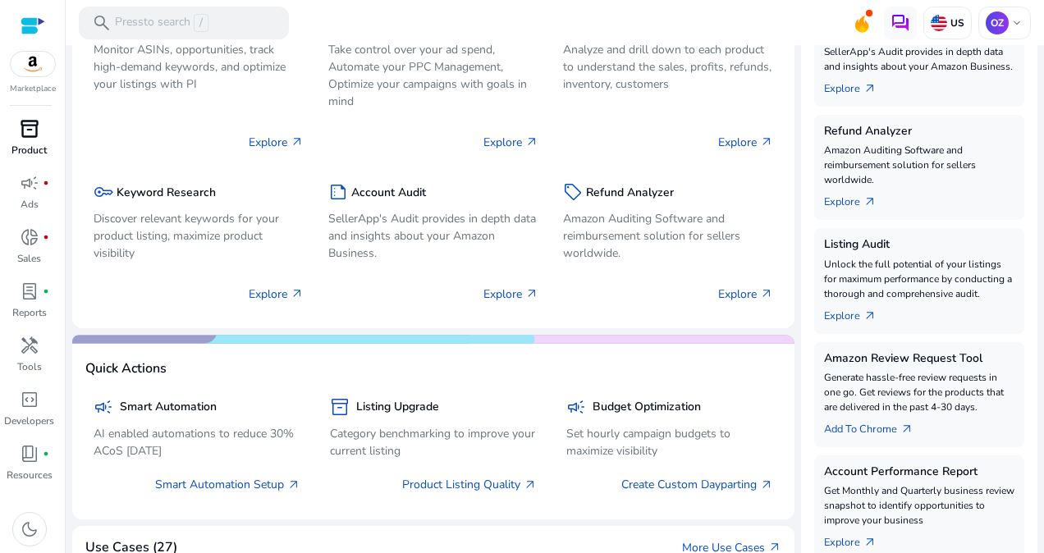
click at [17, 134] on div "inventory_2" at bounding box center [30, 129] width 46 height 26
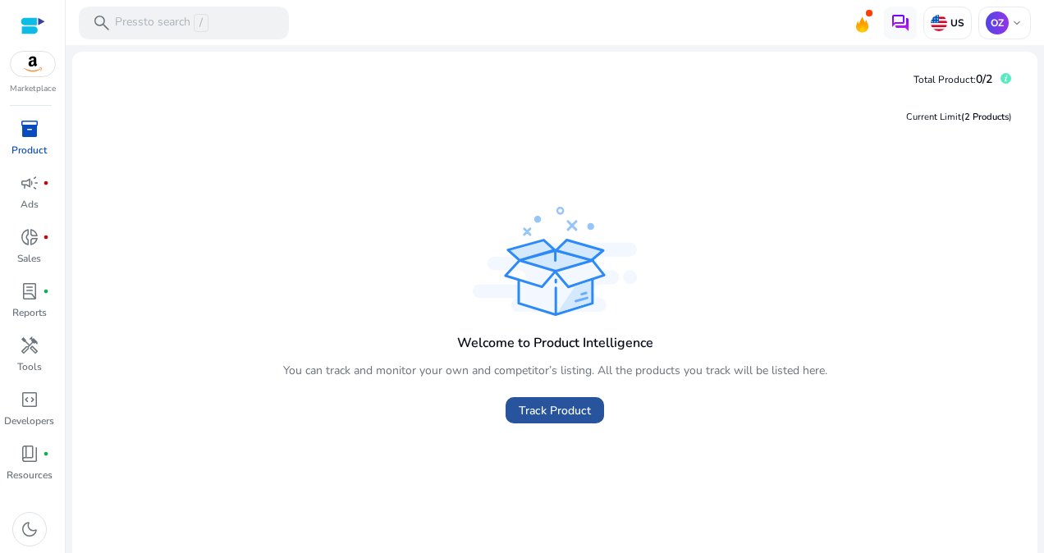
click at [537, 412] on span "Track Product" at bounding box center [555, 410] width 72 height 17
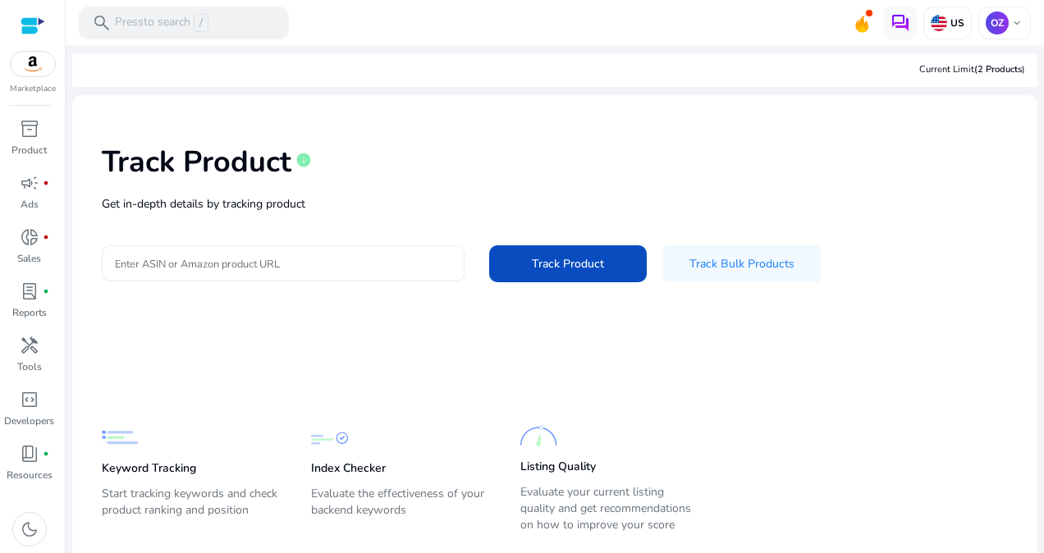
click at [294, 253] on div at bounding box center [283, 263] width 337 height 36
click at [714, 280] on span at bounding box center [742, 264] width 158 height 39
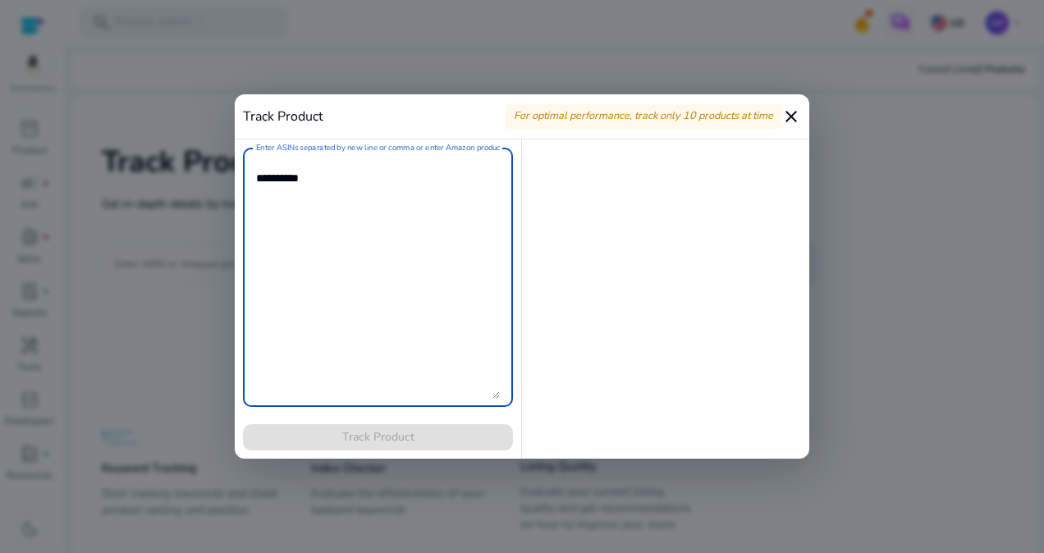
paste textarea "**********"
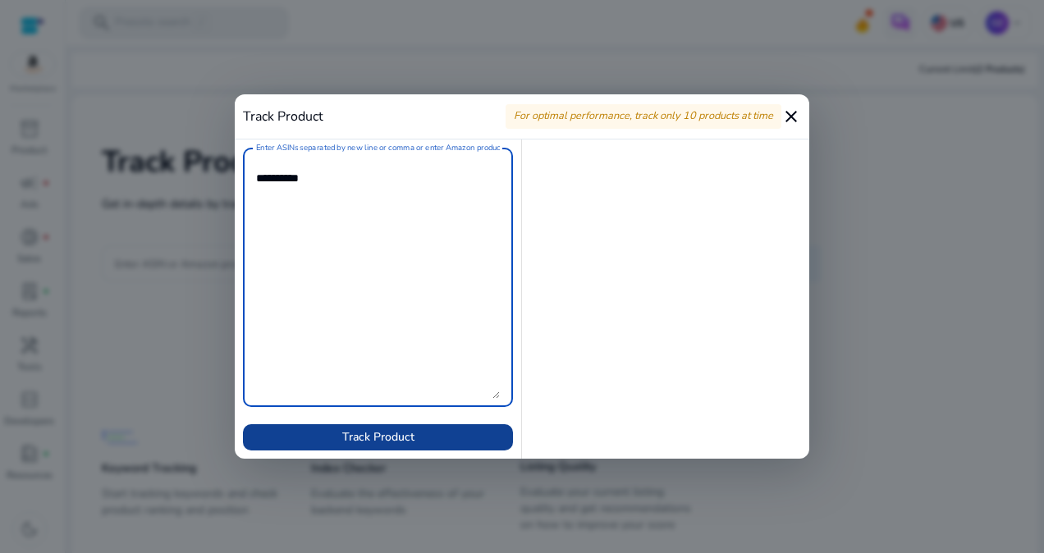
type textarea "**********"
click at [342, 431] on span "Track Product" at bounding box center [378, 437] width 72 height 17
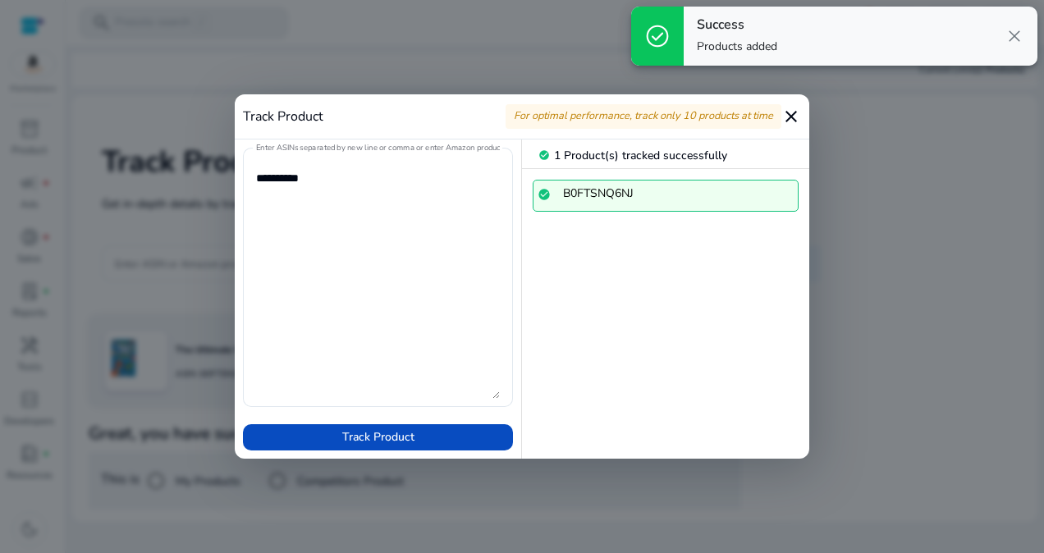
click at [796, 122] on mat-icon "close" at bounding box center [792, 117] width 20 height 20
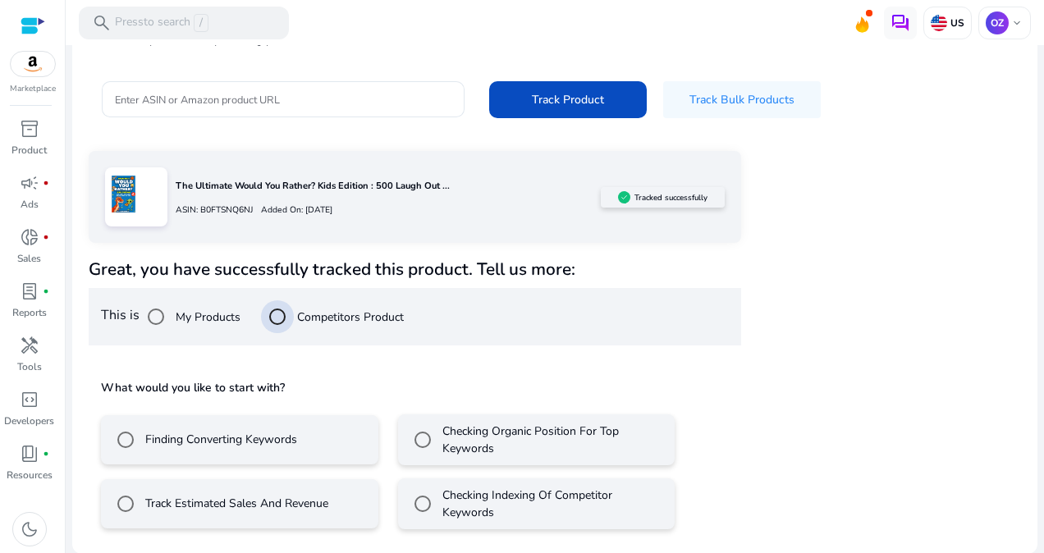
scroll to position [164, 0]
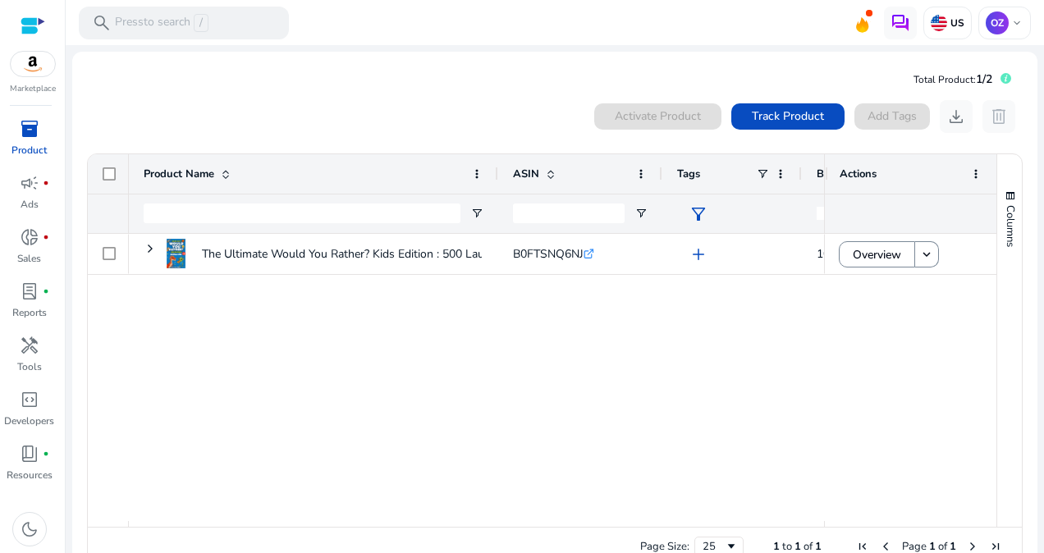
scroll to position [35, 0]
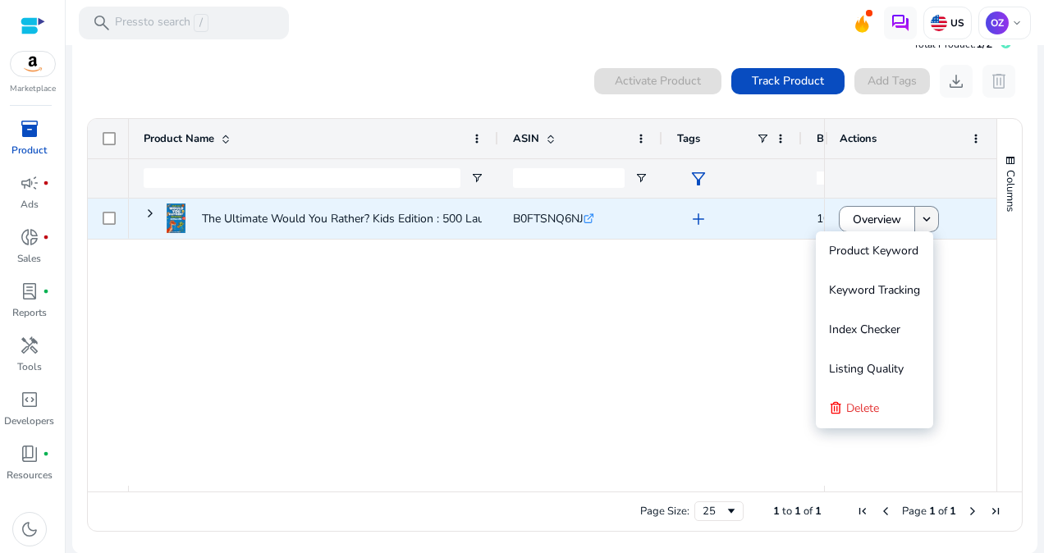
click at [924, 217] on mat-icon "keyboard_arrow_down" at bounding box center [927, 219] width 15 height 15
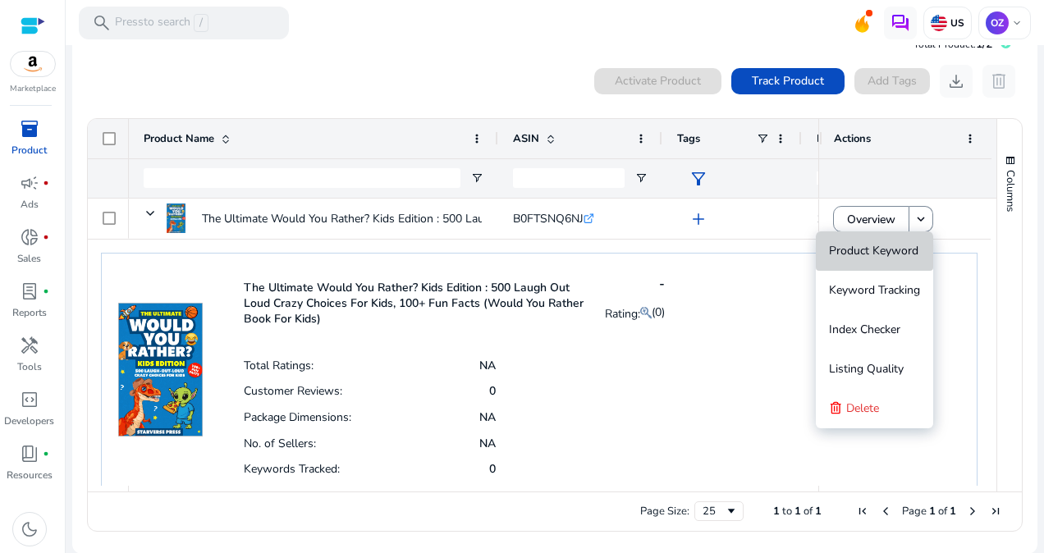
click at [917, 255] on button "Product Keyword" at bounding box center [874, 251] width 117 height 39
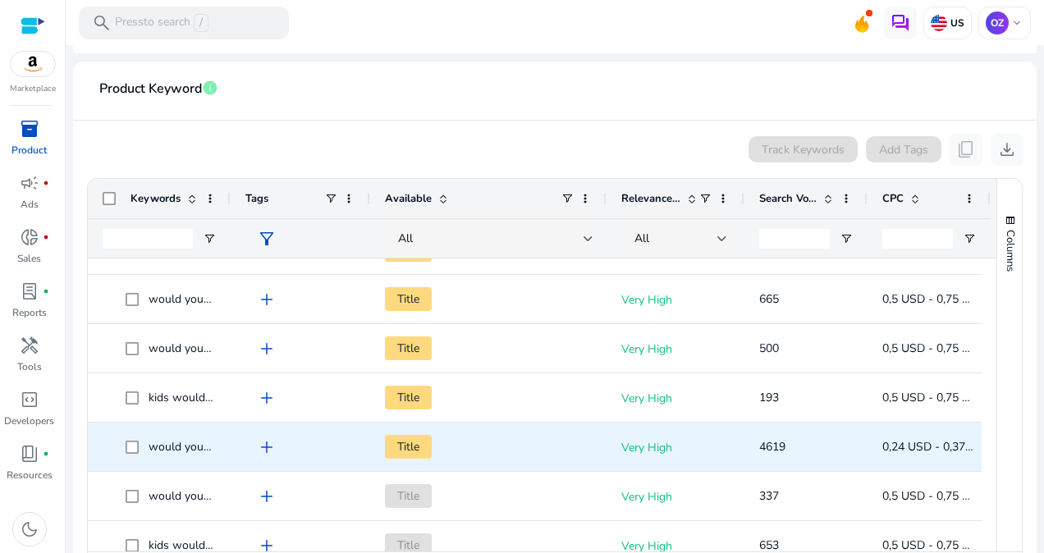
scroll to position [246, 0]
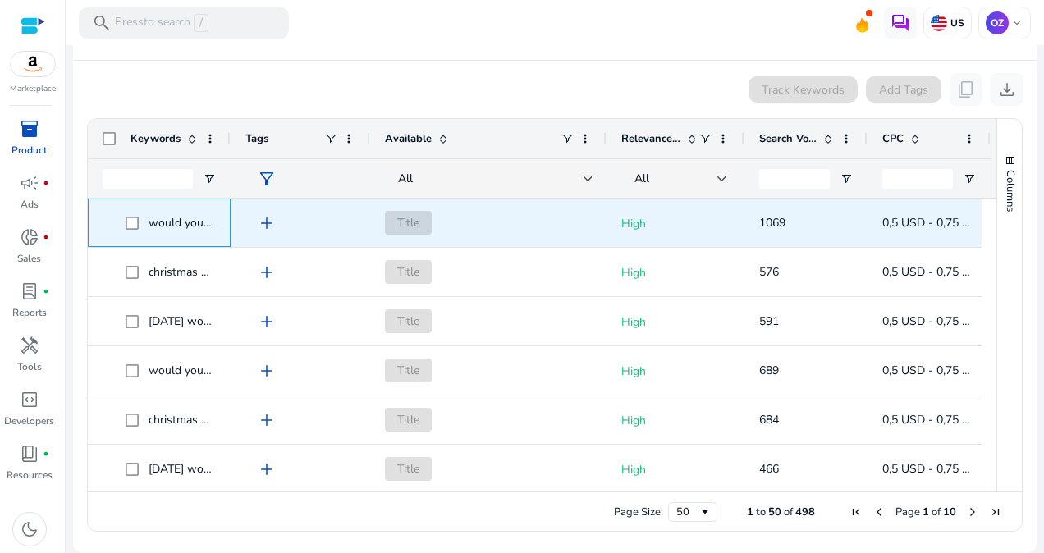
click at [209, 222] on span "would you rather adults" at bounding box center [211, 223] width 124 height 16
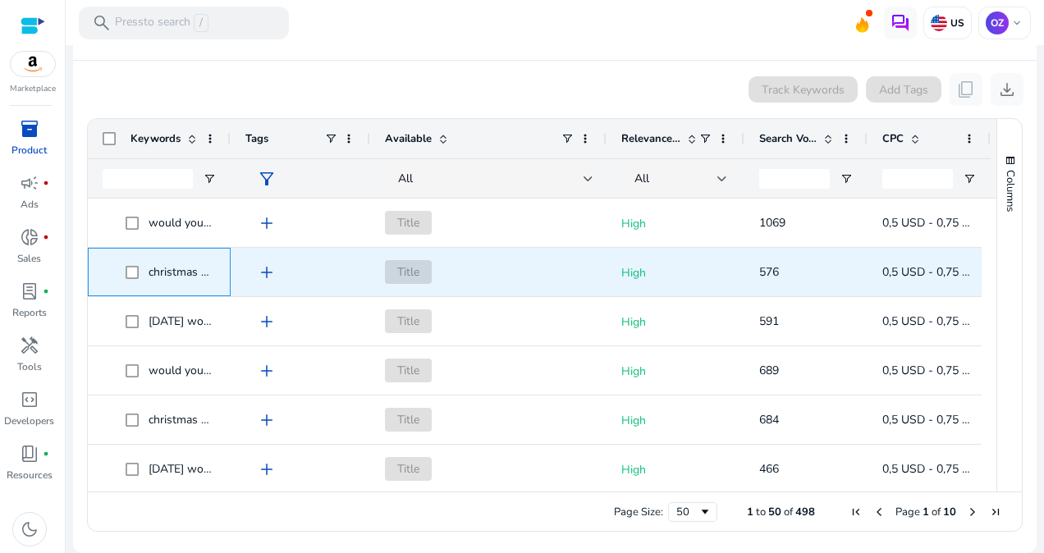
click at [195, 278] on span "christmas would you rather book for kids" at bounding box center [255, 272] width 212 height 16
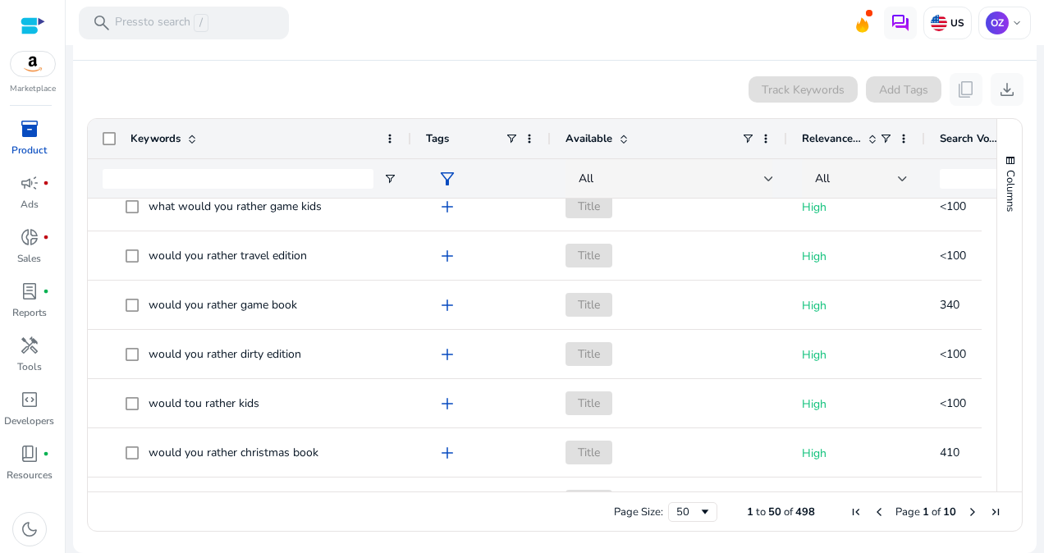
drag, startPoint x: 230, startPoint y: 137, endPoint x: 411, endPoint y: 157, distance: 181.7
click at [411, 157] on div "Keywords Tags Available Relevance Score" at bounding box center [637, 158] width 1099 height 79
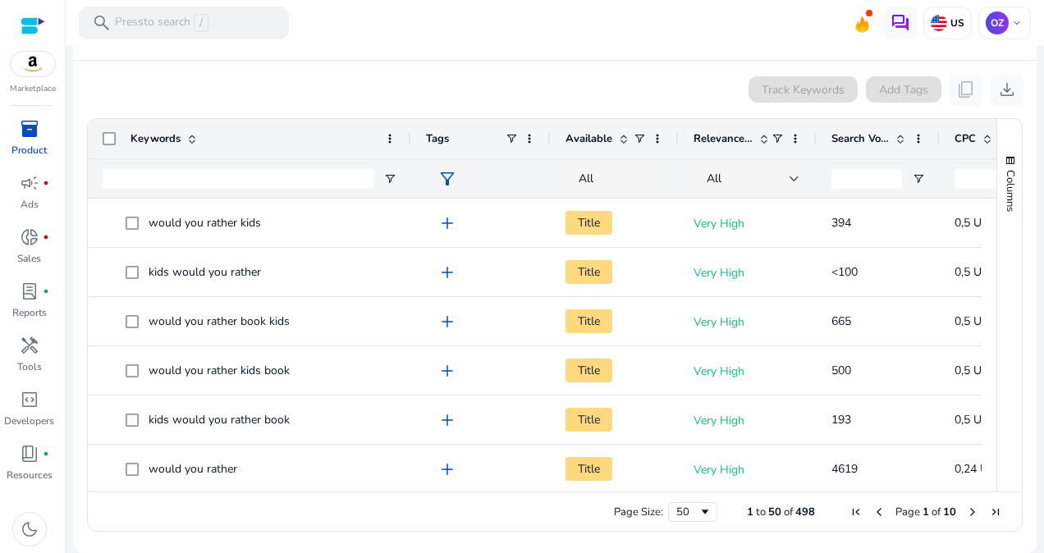
drag, startPoint x: 782, startPoint y: 139, endPoint x: 674, endPoint y: 153, distance: 109.3
click at [675, 153] on div at bounding box center [678, 138] width 7 height 39
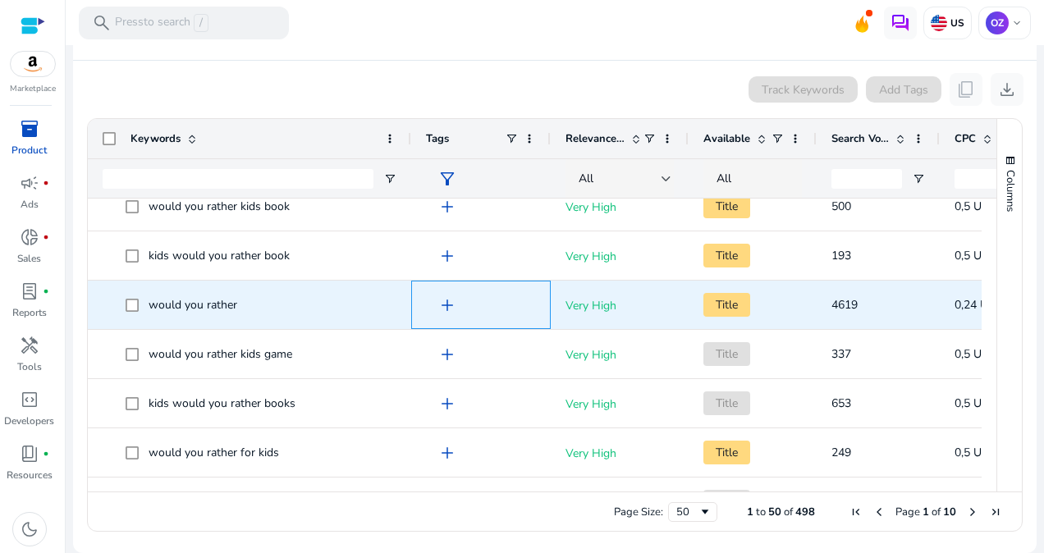
click at [450, 305] on span "add" at bounding box center [448, 306] width 20 height 20
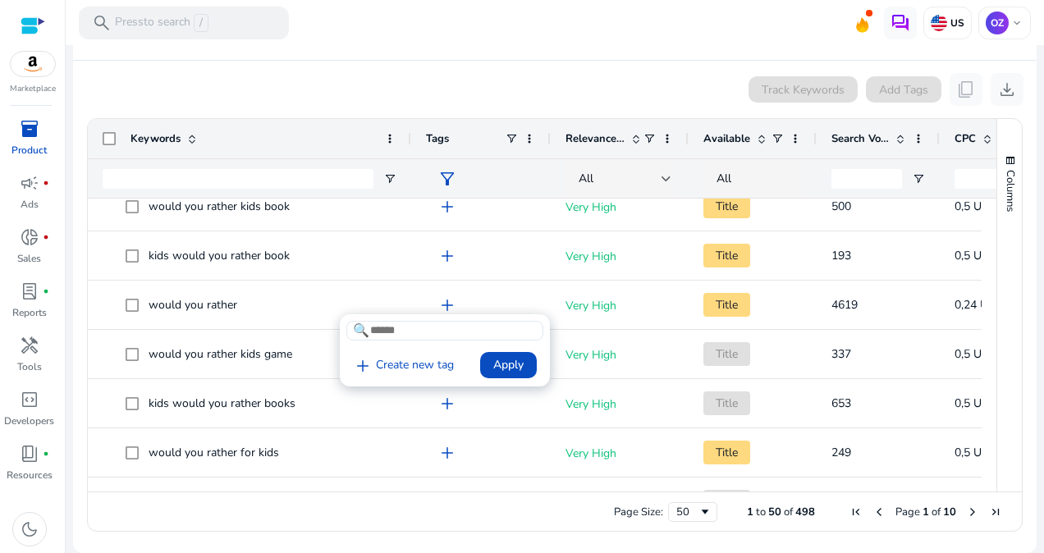
click at [182, 304] on div at bounding box center [522, 276] width 1044 height 553
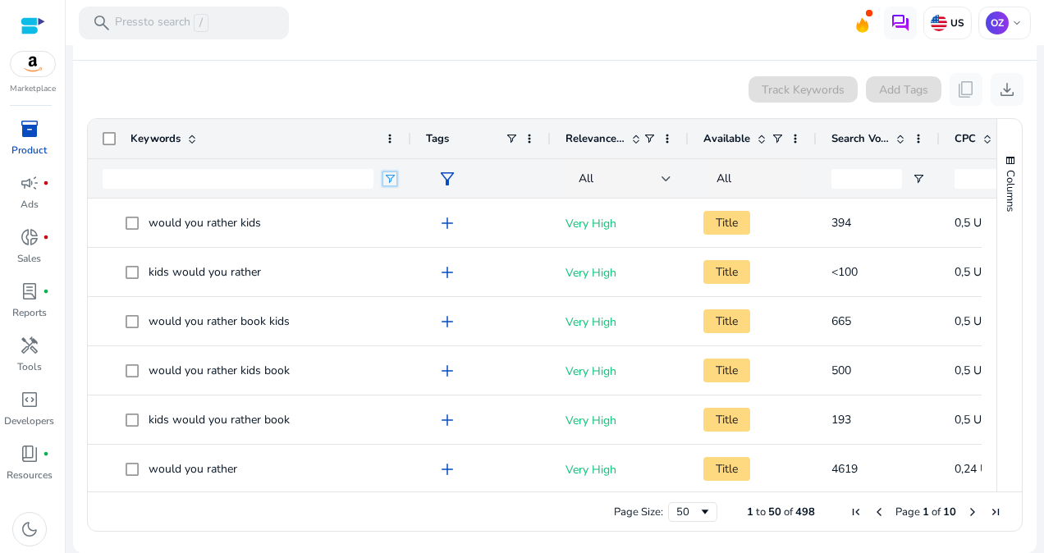
click at [393, 174] on span "Open Filter Menu" at bounding box center [389, 178] width 13 height 13
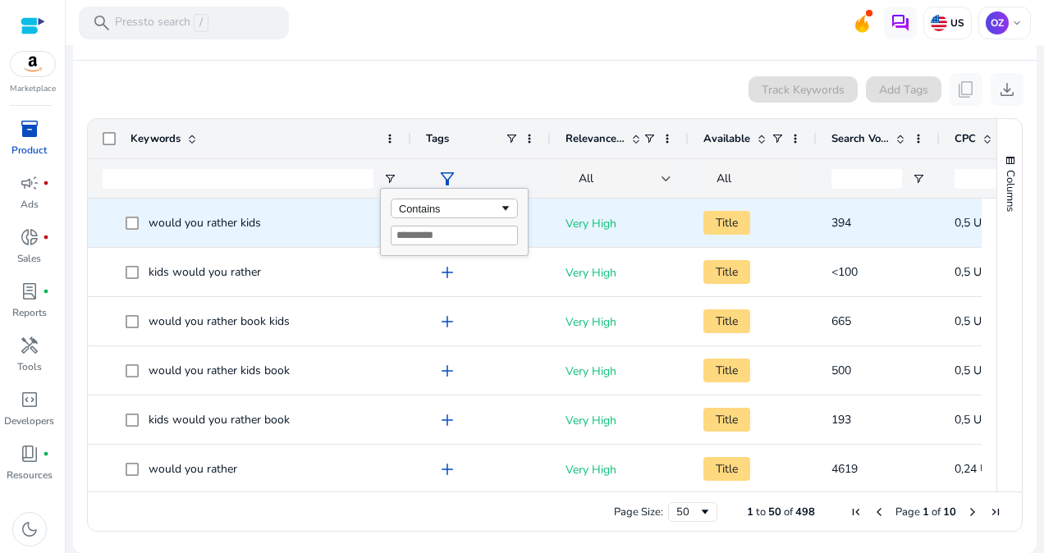
click at [350, 215] on span "would you rather kids" at bounding box center [261, 223] width 271 height 34
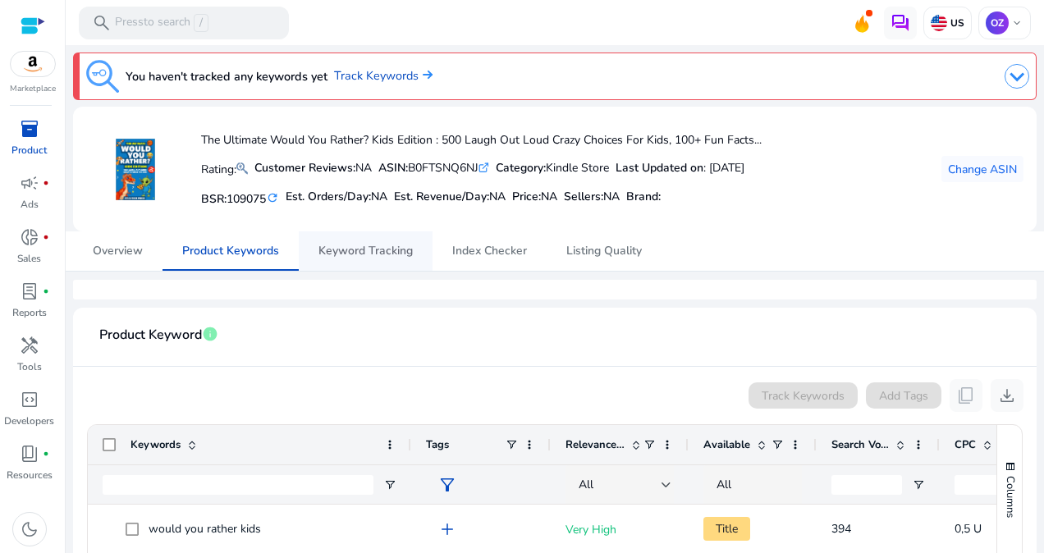
click at [370, 253] on span "Keyword Tracking" at bounding box center [366, 250] width 94 height 11
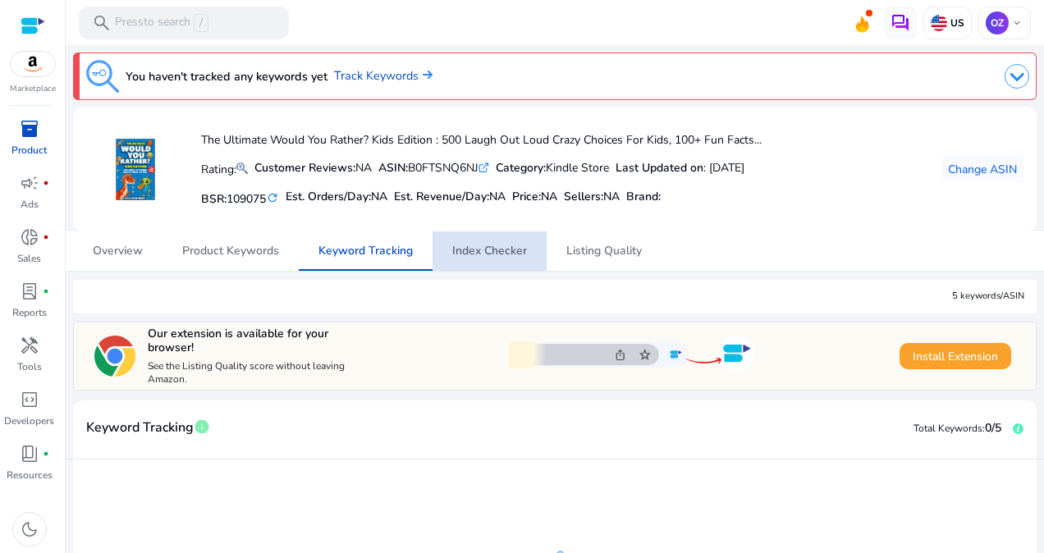
click at [486, 238] on span "Index Checker" at bounding box center [489, 251] width 75 height 39
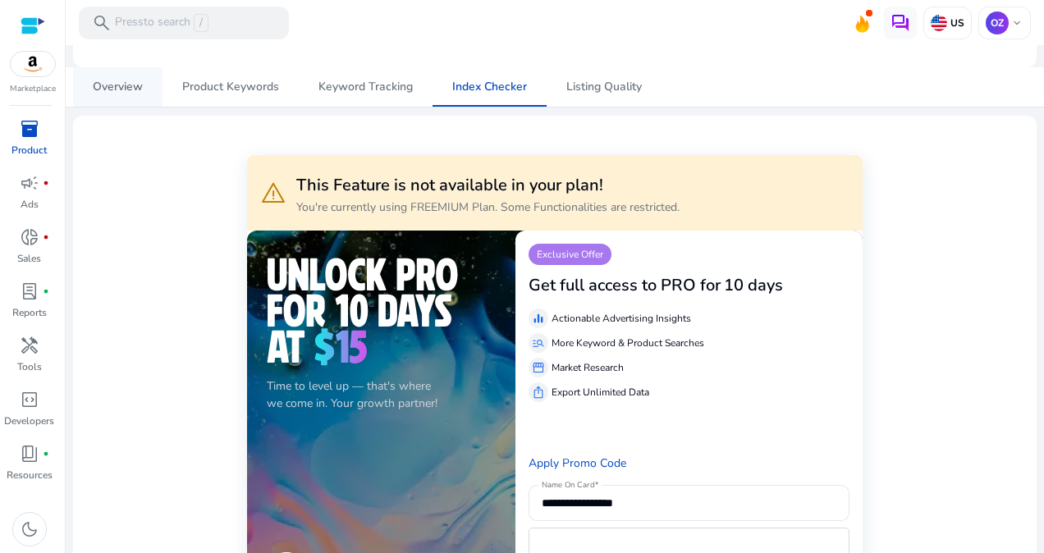
click at [137, 81] on span "Overview" at bounding box center [118, 86] width 50 height 11
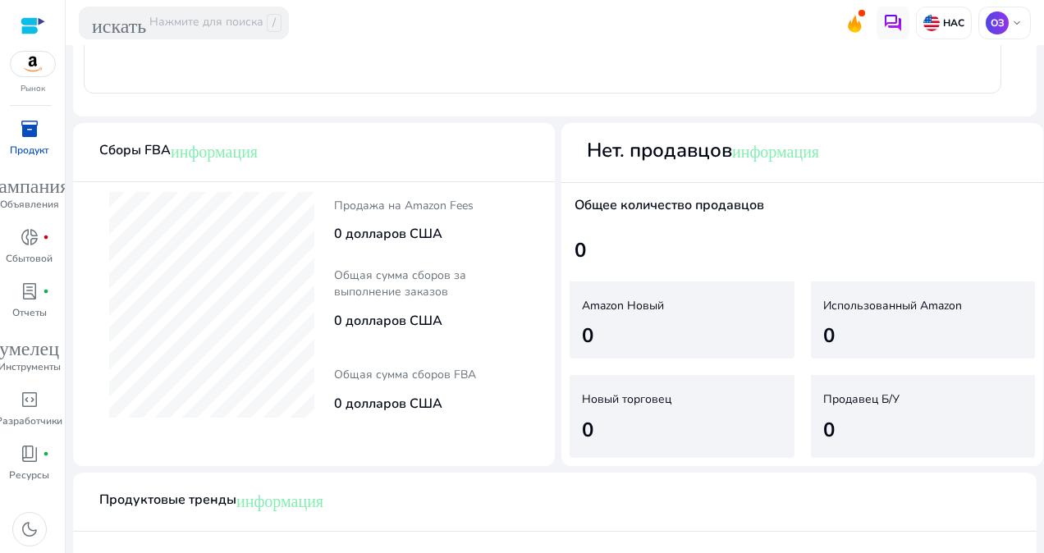
scroll to position [985, 0]
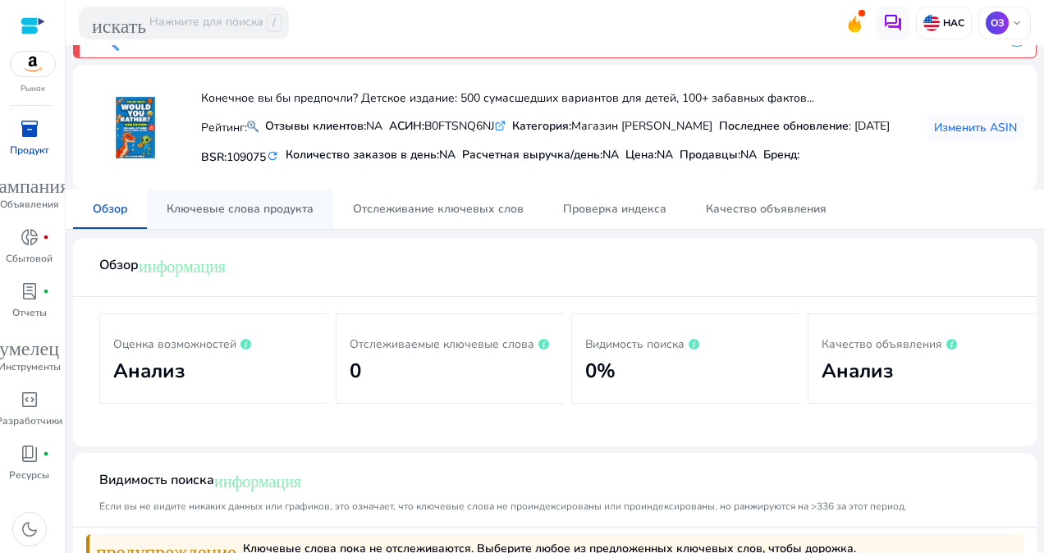
click at [307, 210] on span "Ключевые слова продукта" at bounding box center [240, 209] width 147 height 11
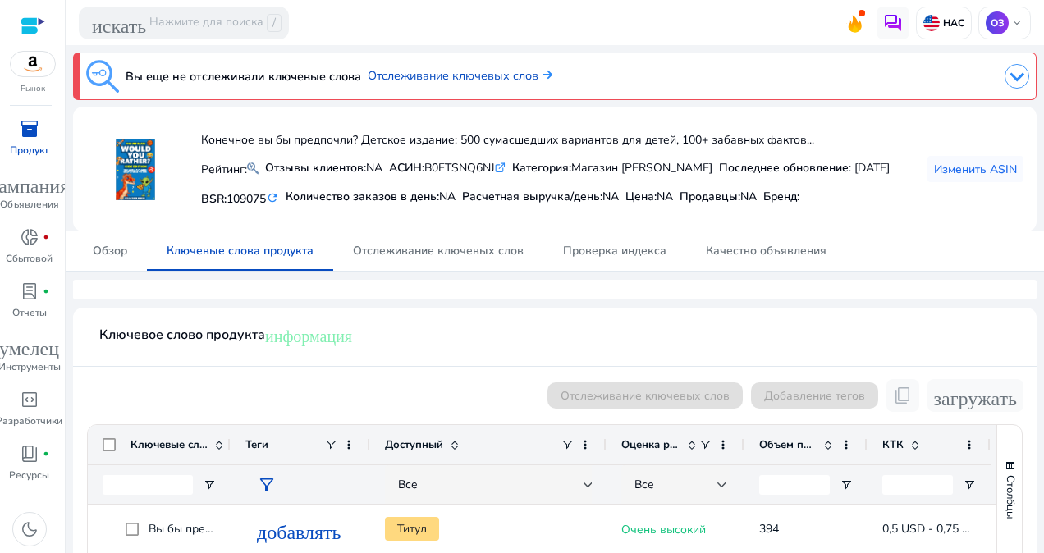
click at [44, 148] on p "Продукт" at bounding box center [29, 150] width 39 height 15
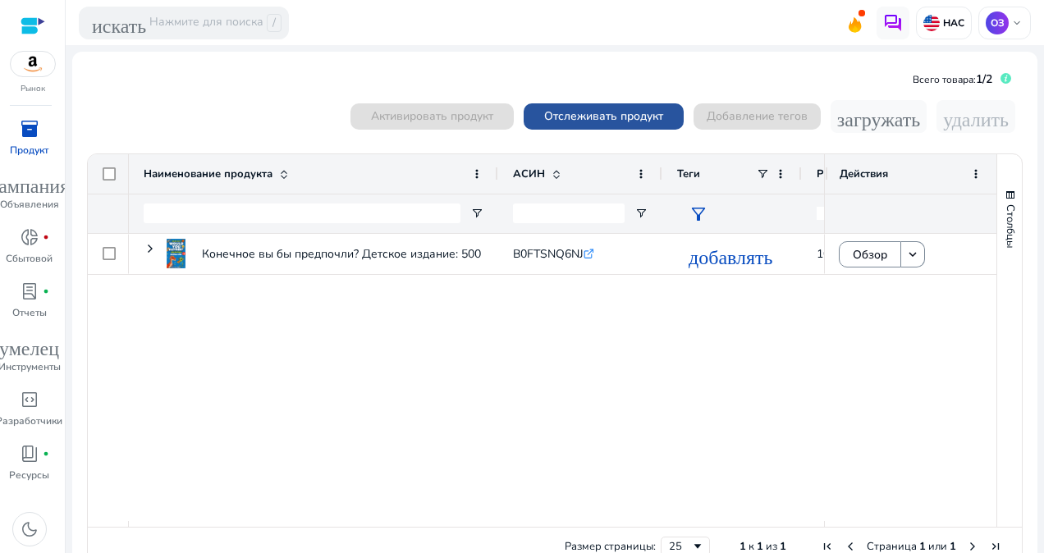
click at [626, 118] on span "Отслеживать продукт" at bounding box center [603, 116] width 119 height 17
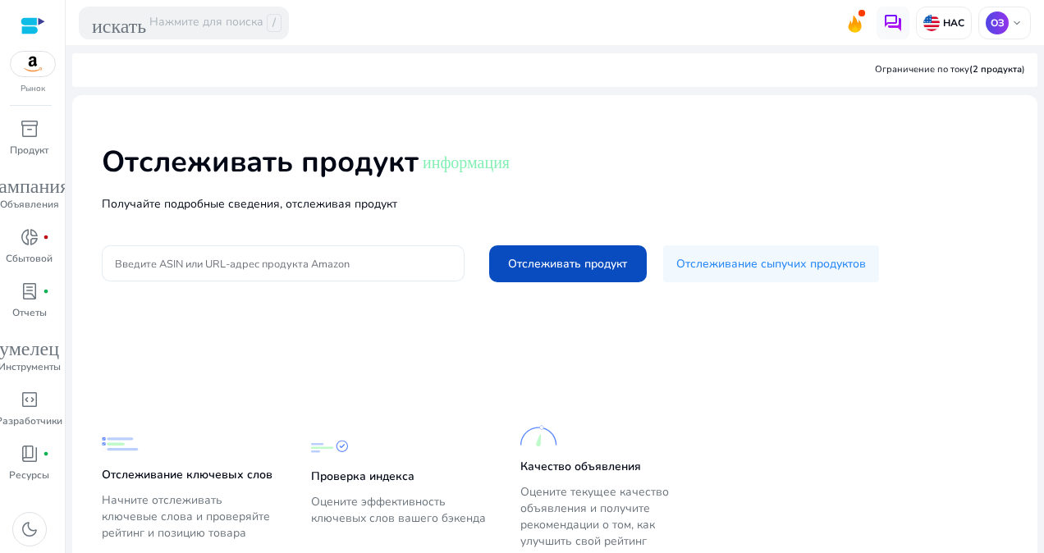
click at [312, 254] on div at bounding box center [283, 263] width 337 height 36
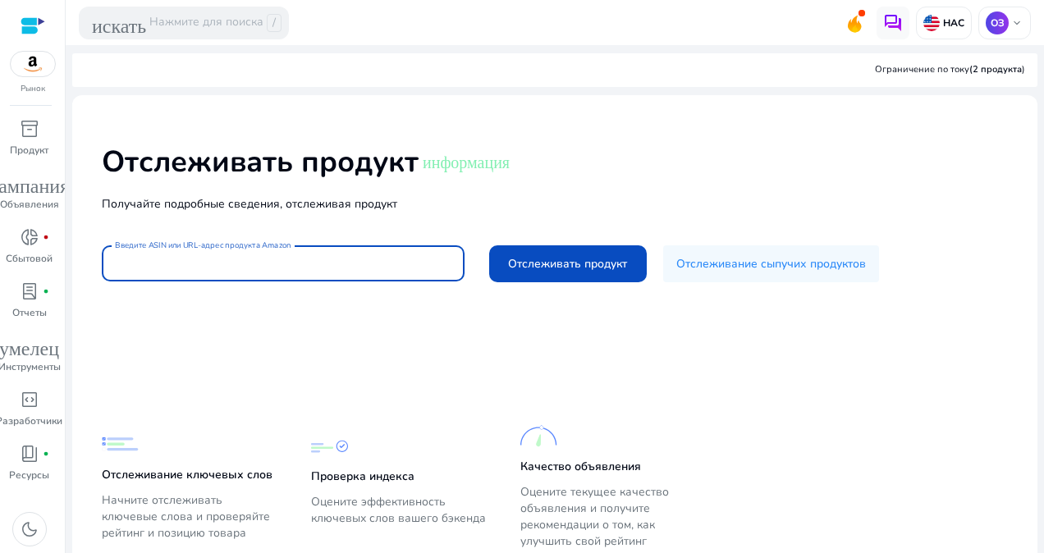
paste input "**********"
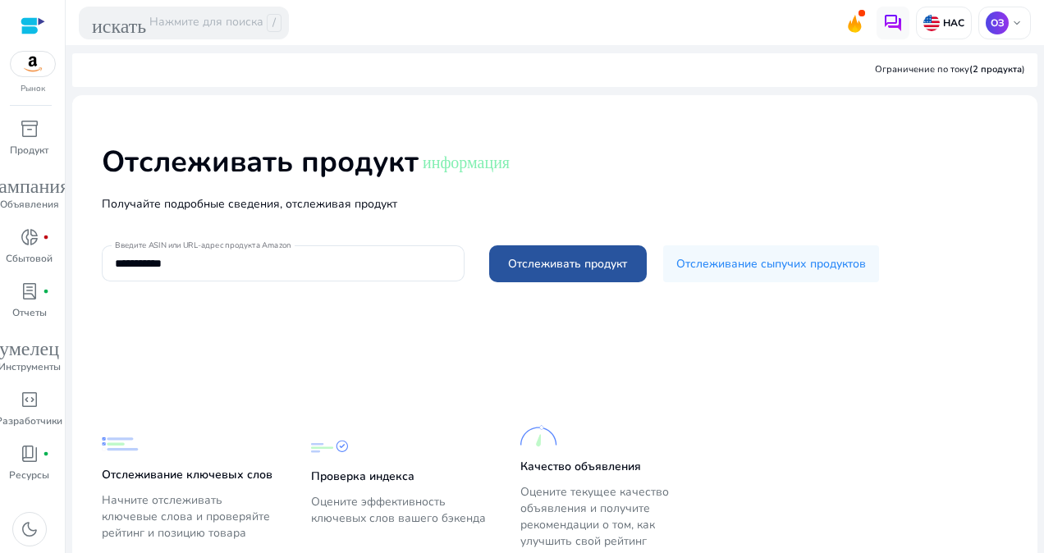
click at [537, 273] on span at bounding box center [568, 264] width 158 height 39
type input "**********"
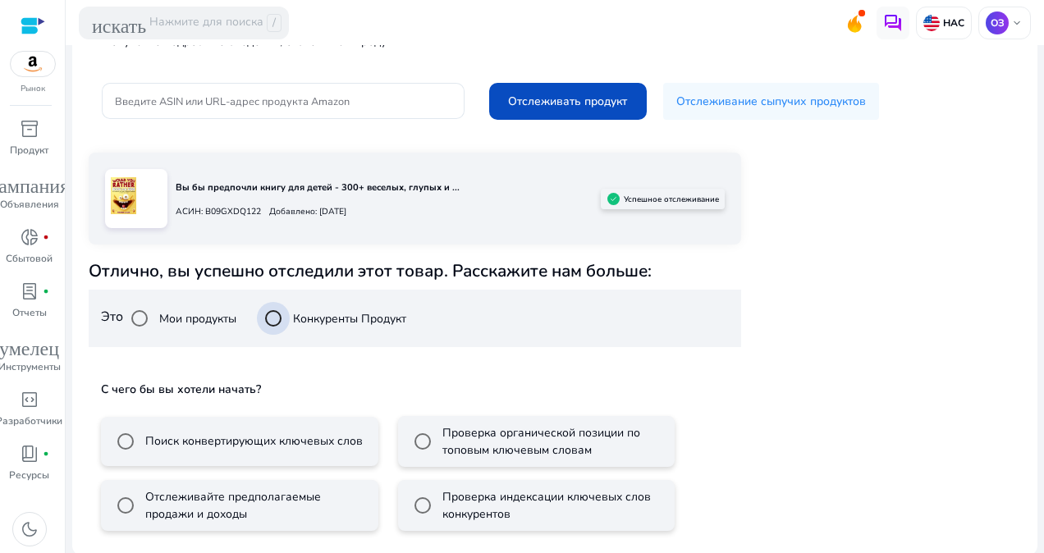
scroll to position [164, 0]
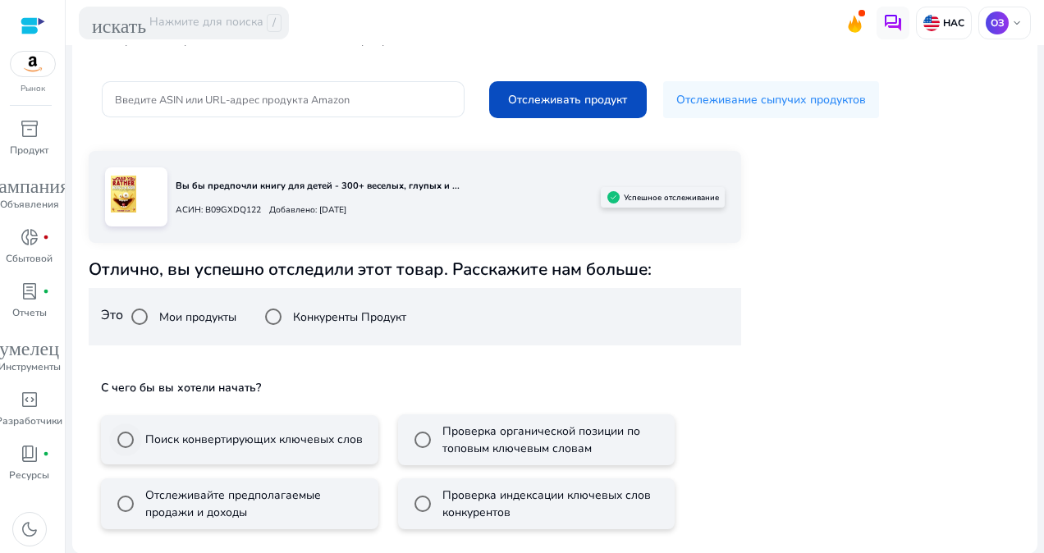
click at [179, 437] on label "Поиск конвертирующих ключевых слов" at bounding box center [252, 439] width 221 height 17
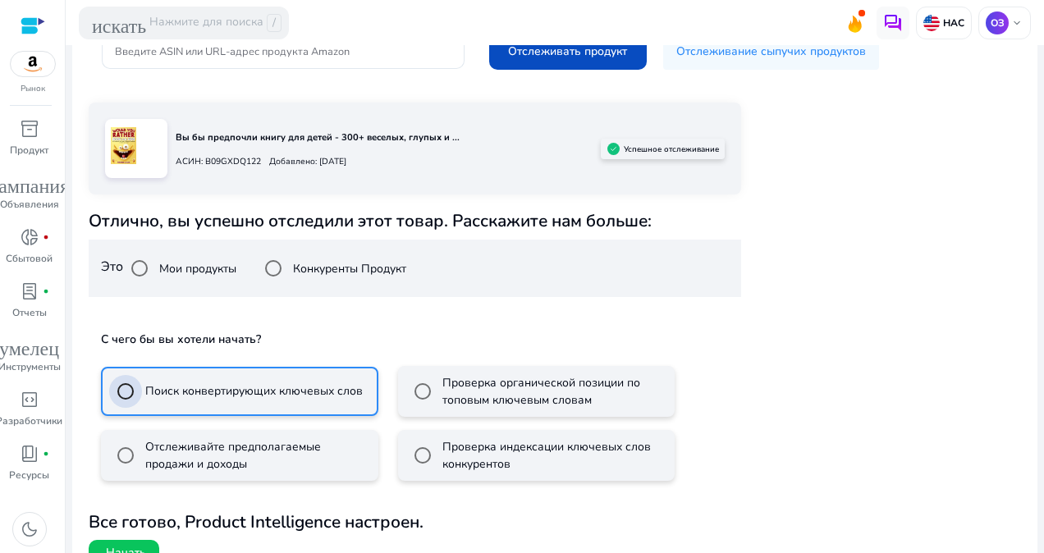
scroll to position [237, 0]
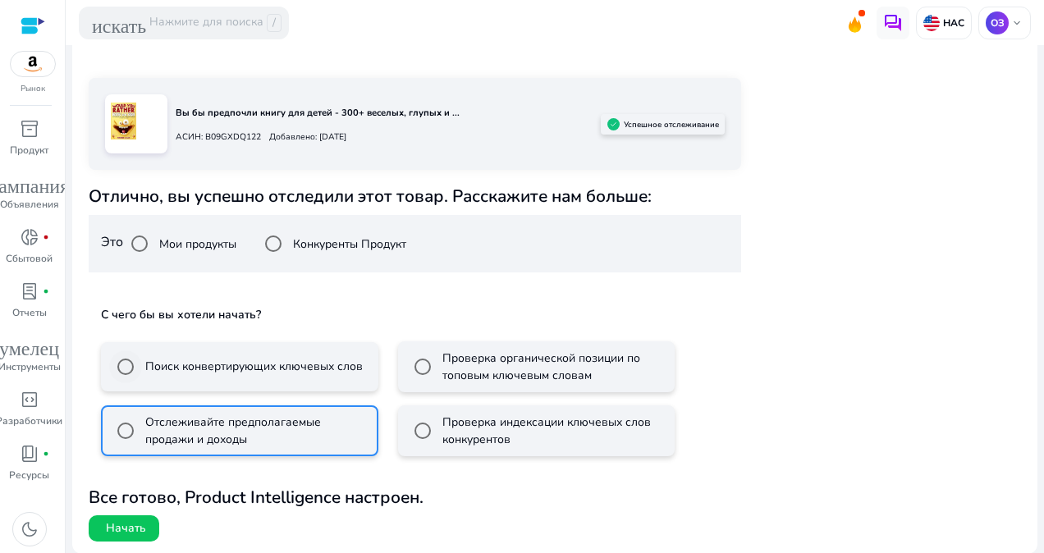
click at [238, 369] on label "Поиск конвертирующих ключевых слов" at bounding box center [252, 366] width 221 height 17
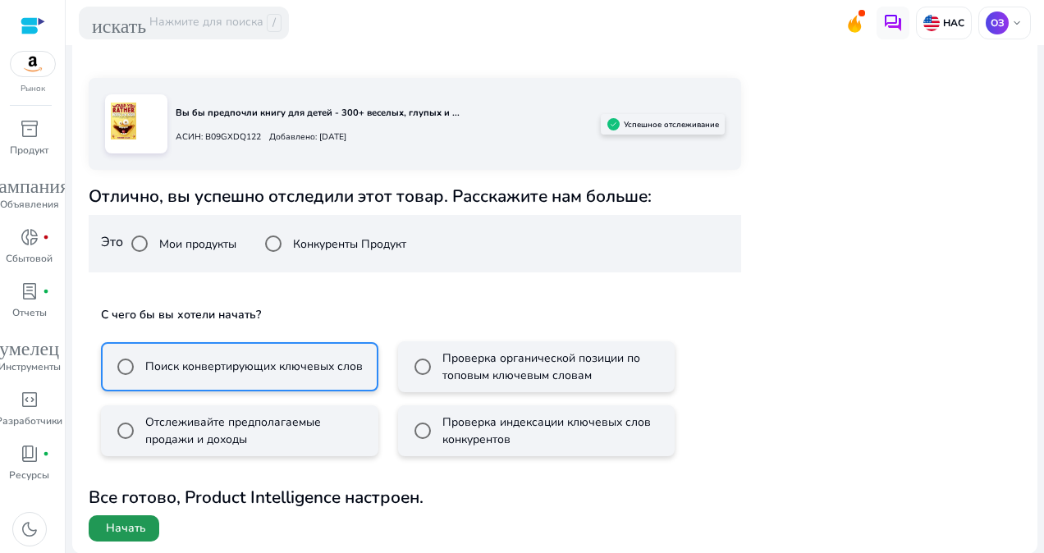
click at [125, 525] on span "Начать" at bounding box center [126, 529] width 40 height 16
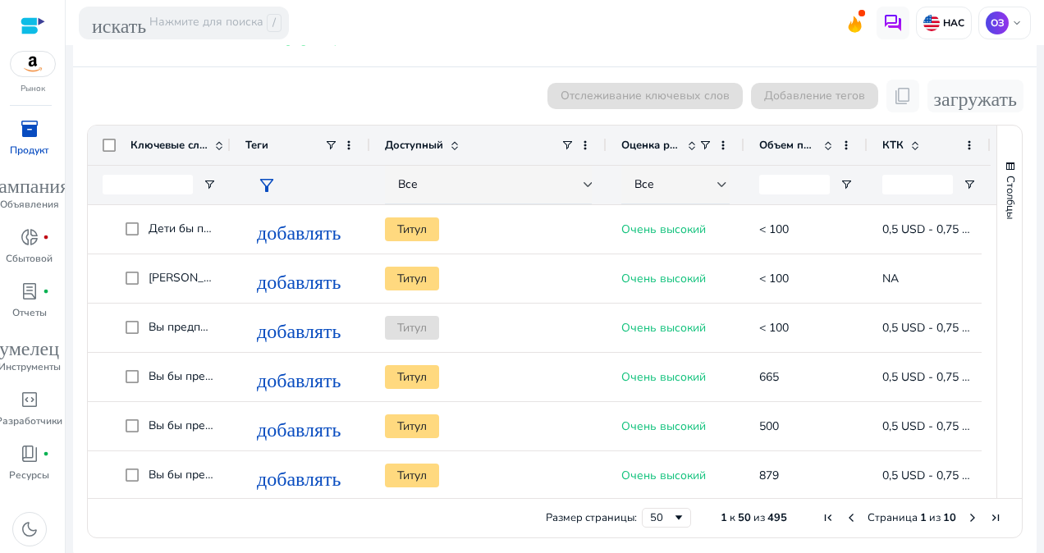
scroll to position [322, 0]
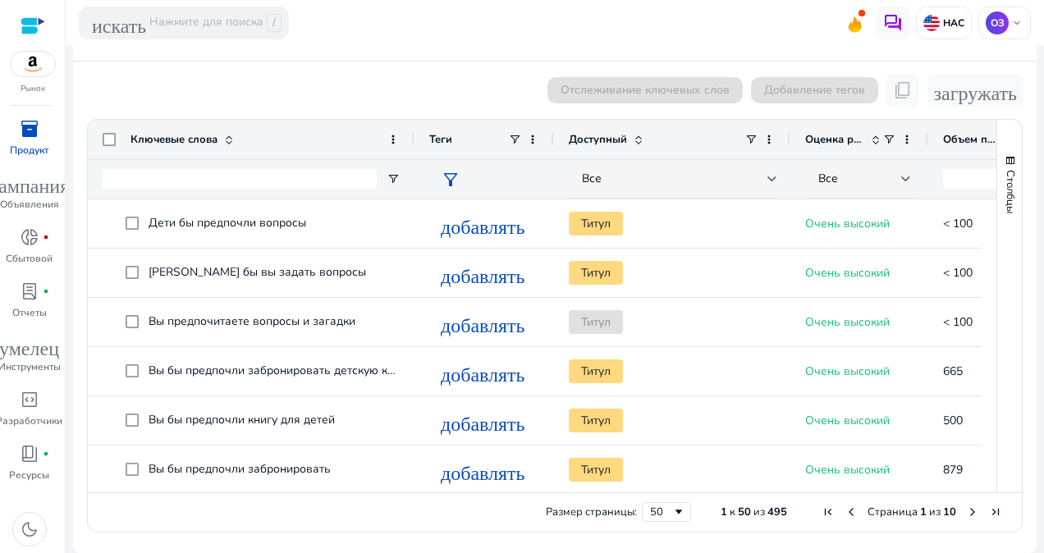
drag, startPoint x: 227, startPoint y: 135, endPoint x: 411, endPoint y: 141, distance: 184.0
click at [411, 141] on div at bounding box center [414, 139] width 7 height 39
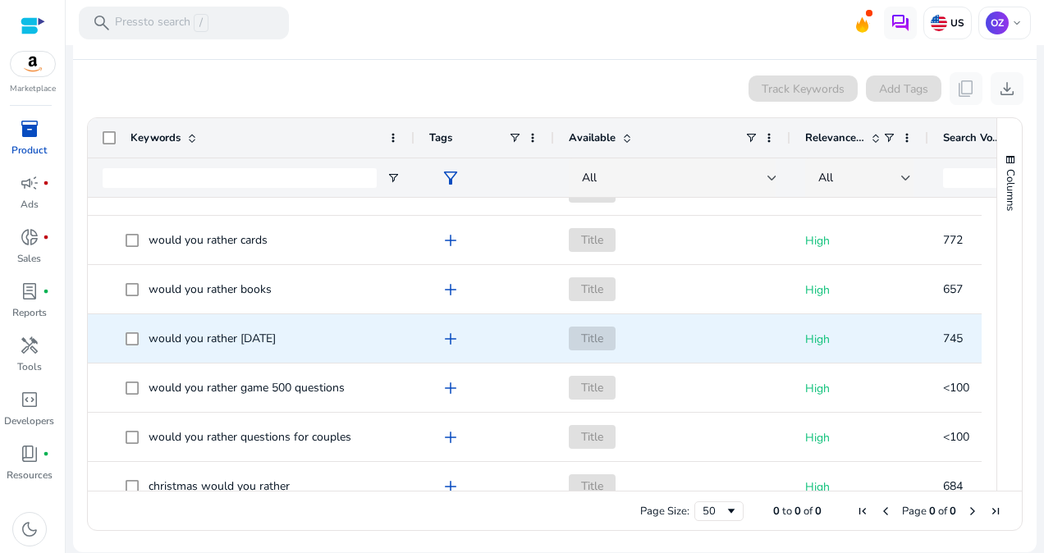
scroll to position [0, 0]
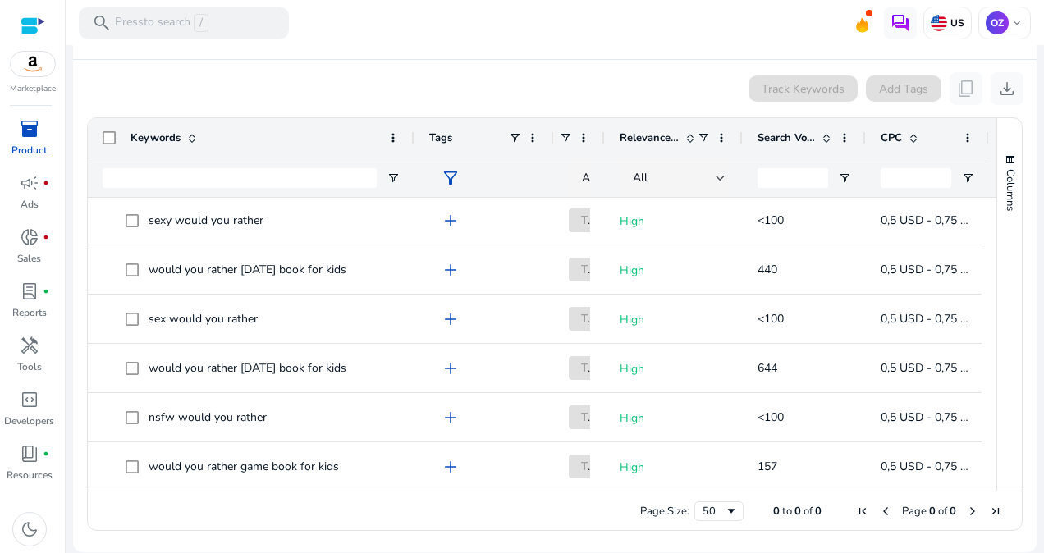
drag, startPoint x: 787, startPoint y: 146, endPoint x: 507, endPoint y: 151, distance: 280.0
click at [605, 181] on div "Keywords Tags Available Relevance Score" at bounding box center [546, 157] width 916 height 79
drag, startPoint x: 553, startPoint y: 136, endPoint x: 560, endPoint y: 163, distance: 27.3
click at [525, 146] on div "Tags" at bounding box center [485, 137] width 140 height 39
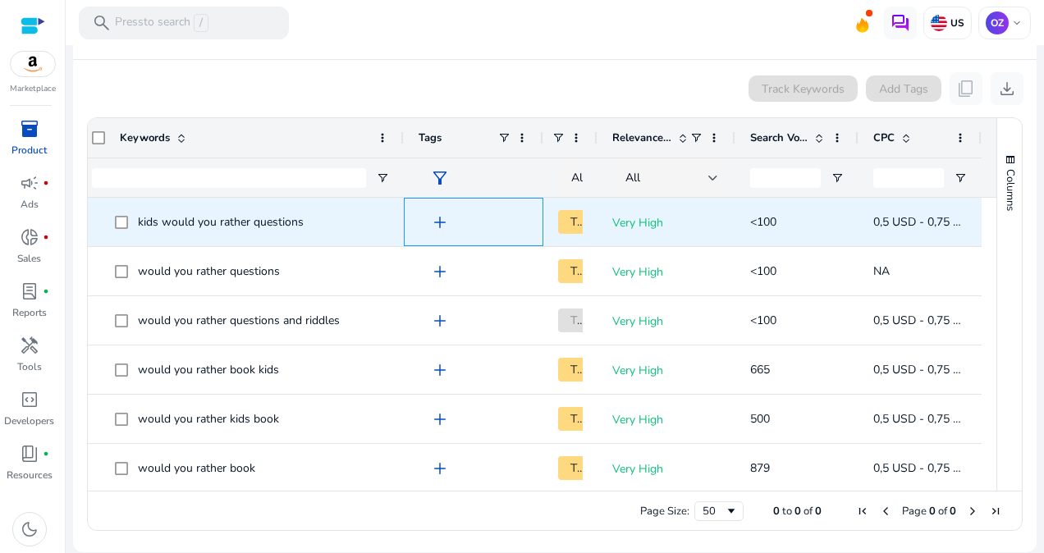
click at [430, 222] on span "add" at bounding box center [440, 223] width 20 height 20
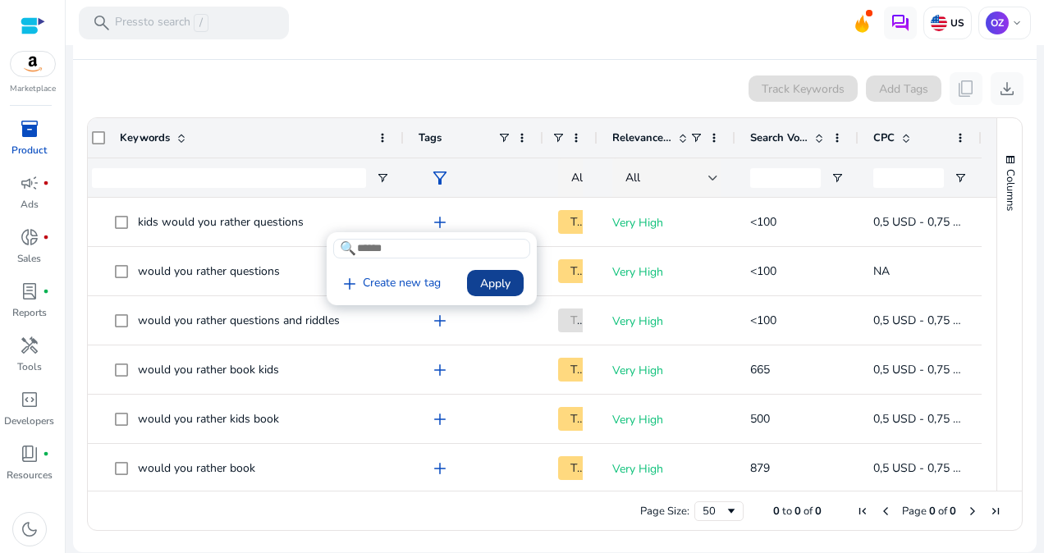
click at [507, 280] on span "Apply" at bounding box center [495, 283] width 30 height 17
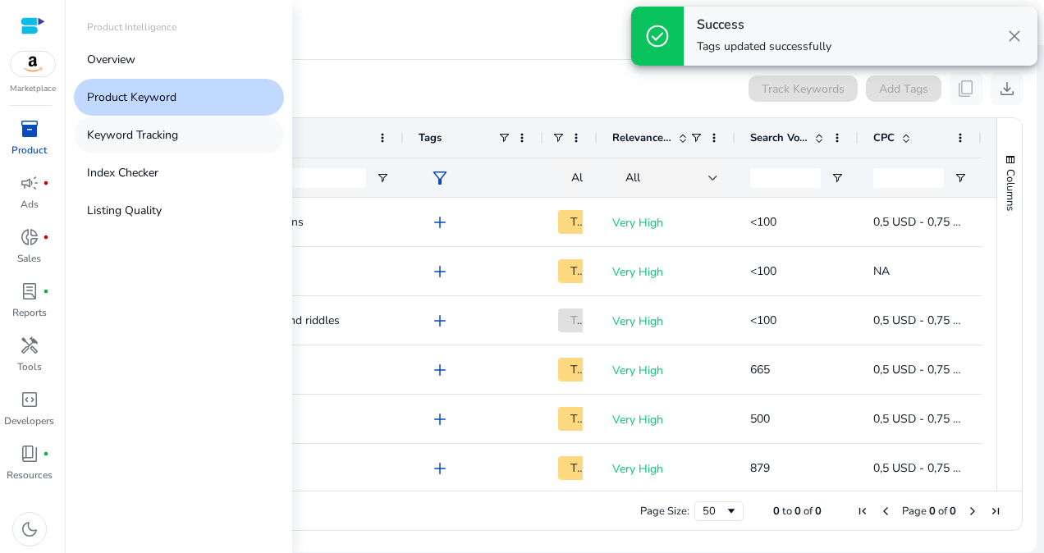
click at [128, 132] on p "Keyword Tracking" at bounding box center [132, 134] width 91 height 17
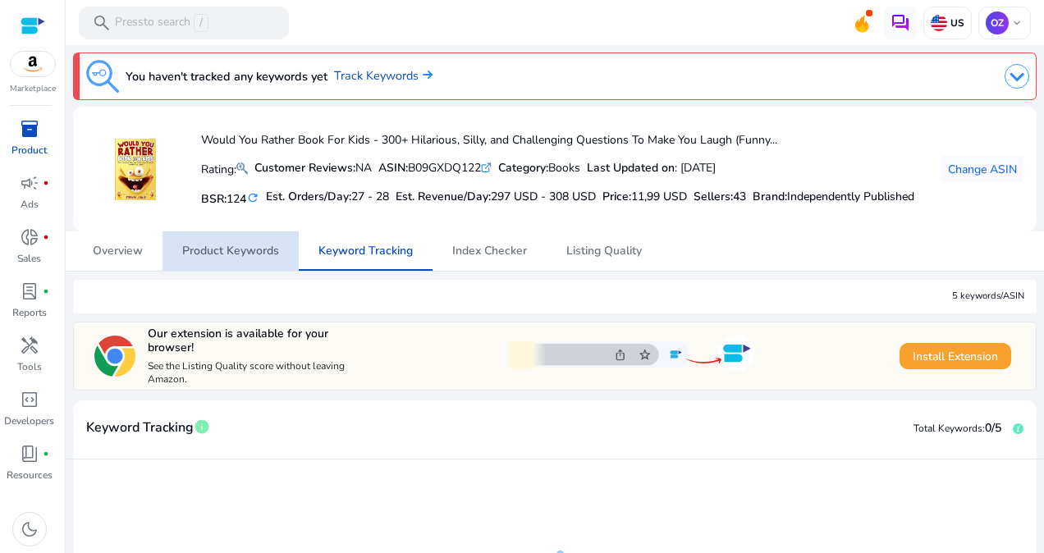
click at [238, 257] on span "Product Keywords" at bounding box center [230, 250] width 97 height 11
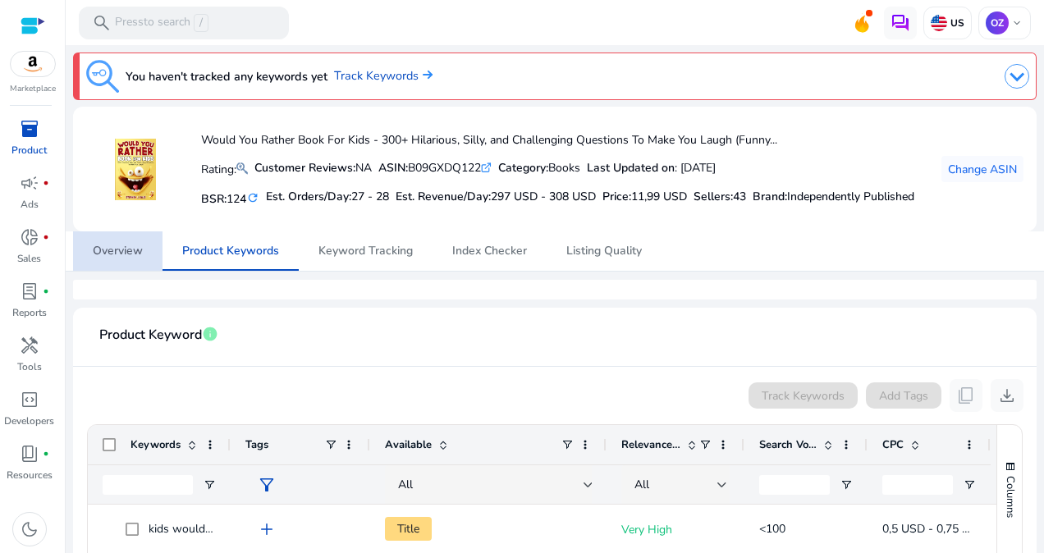
click at [131, 257] on span "Overview" at bounding box center [118, 250] width 50 height 11
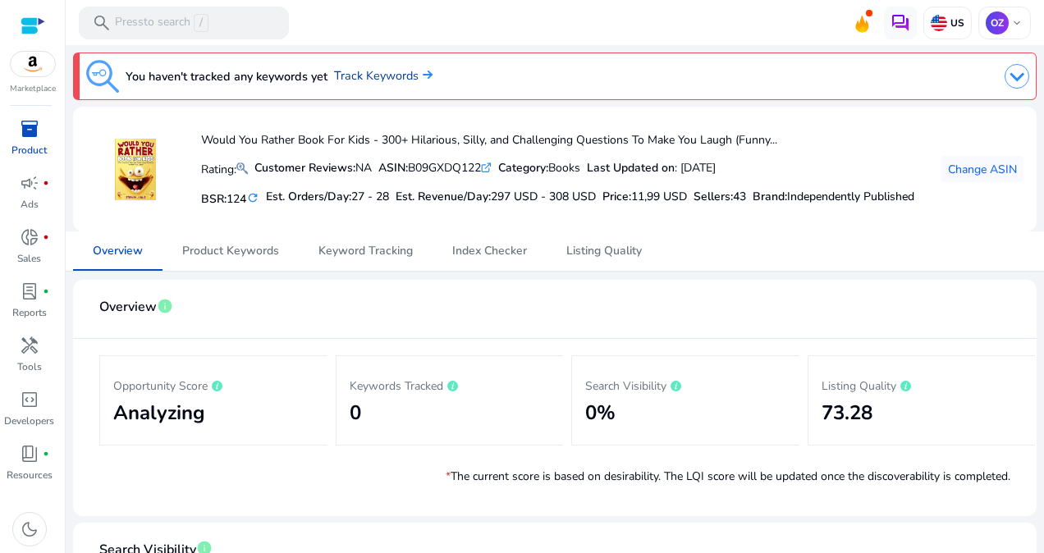
click at [376, 76] on font "Track Keywords" at bounding box center [376, 75] width 85 height 16
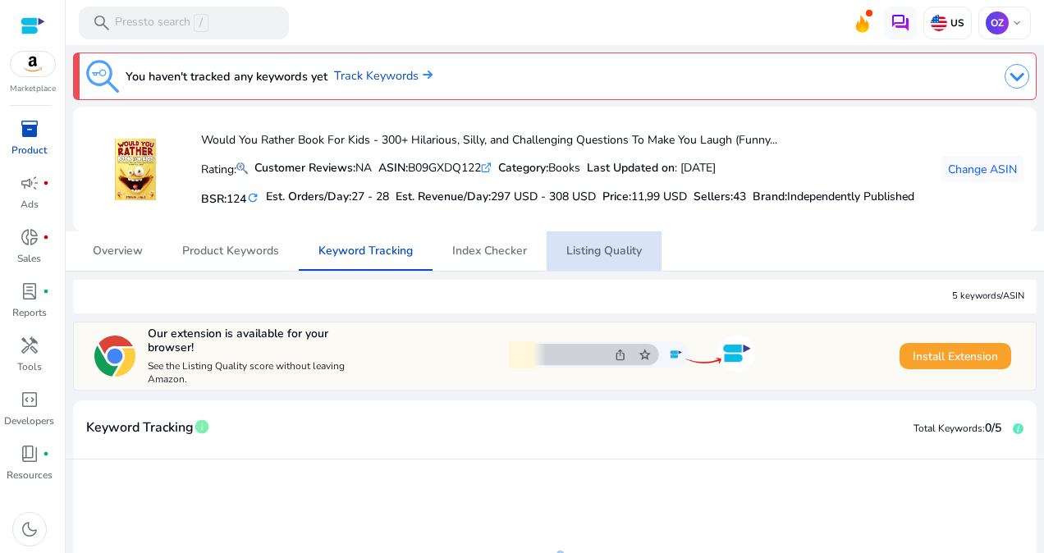
click at [622, 257] on span "Listing Quality" at bounding box center [605, 250] width 76 height 11
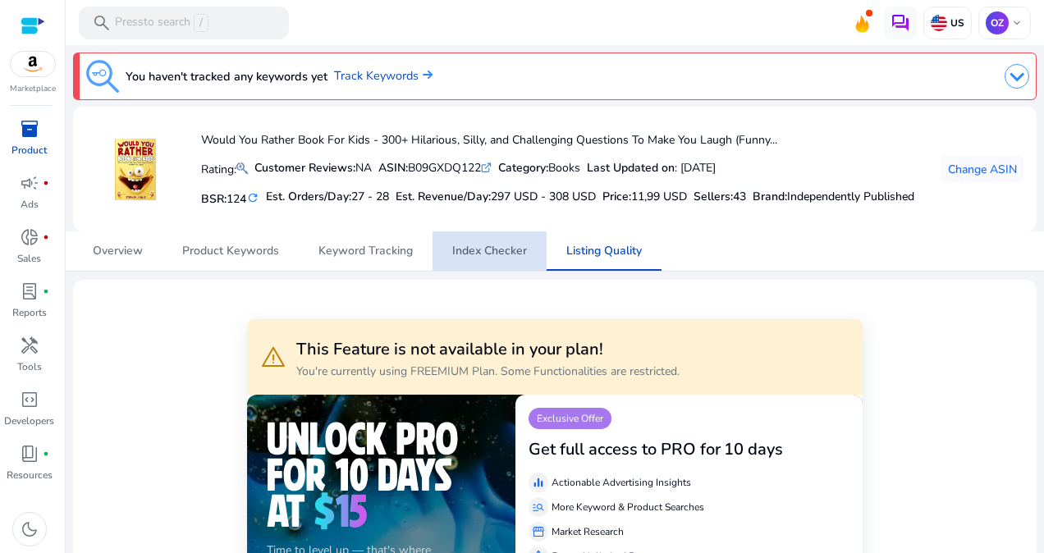
click at [501, 257] on span "Index Checker" at bounding box center [489, 250] width 75 height 11
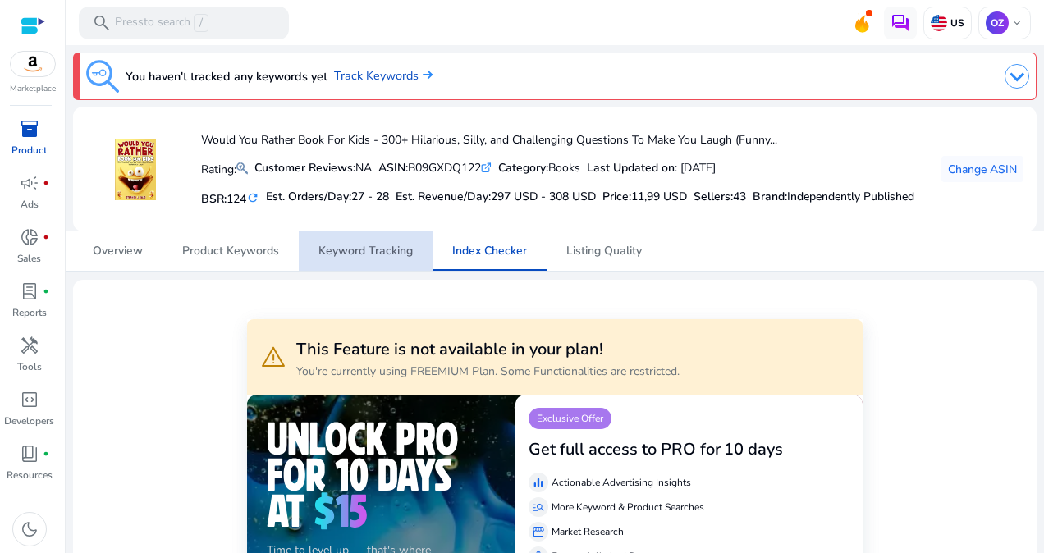
click at [369, 257] on span "Keyword Tracking" at bounding box center [366, 250] width 94 height 11
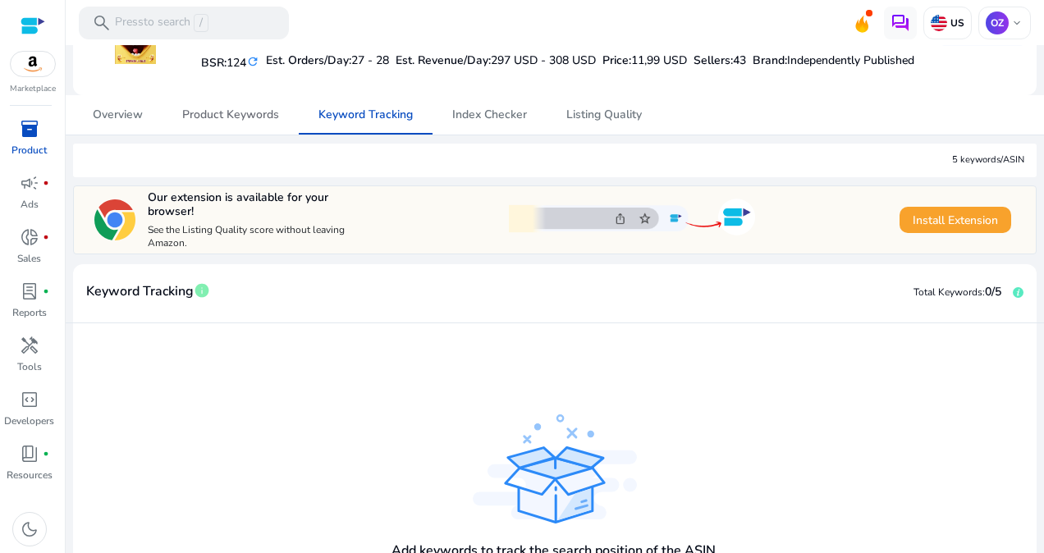
click at [235, 121] on span "Product Keywords" at bounding box center [230, 114] width 97 height 11
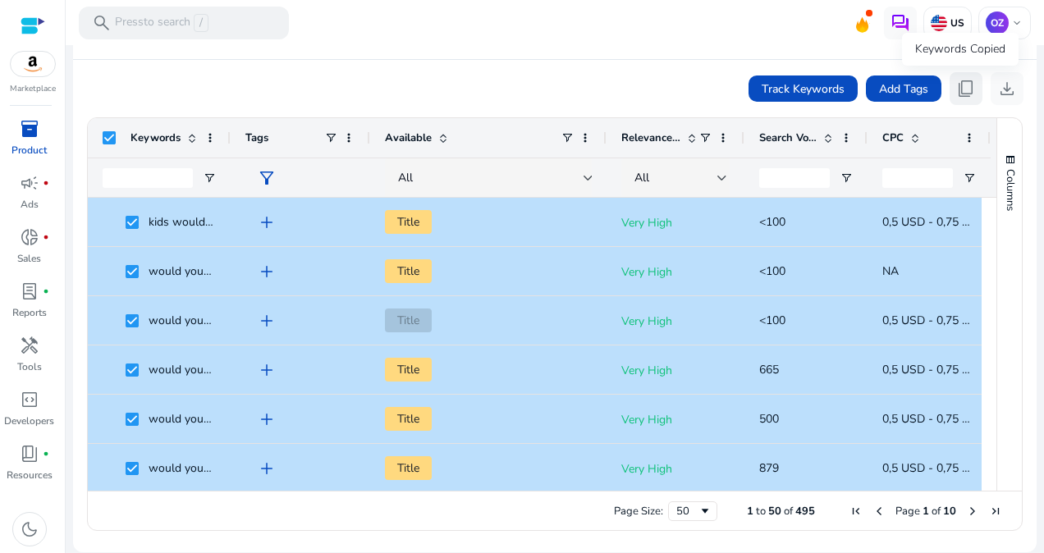
click at [960, 87] on span "content_copy" at bounding box center [966, 89] width 20 height 20
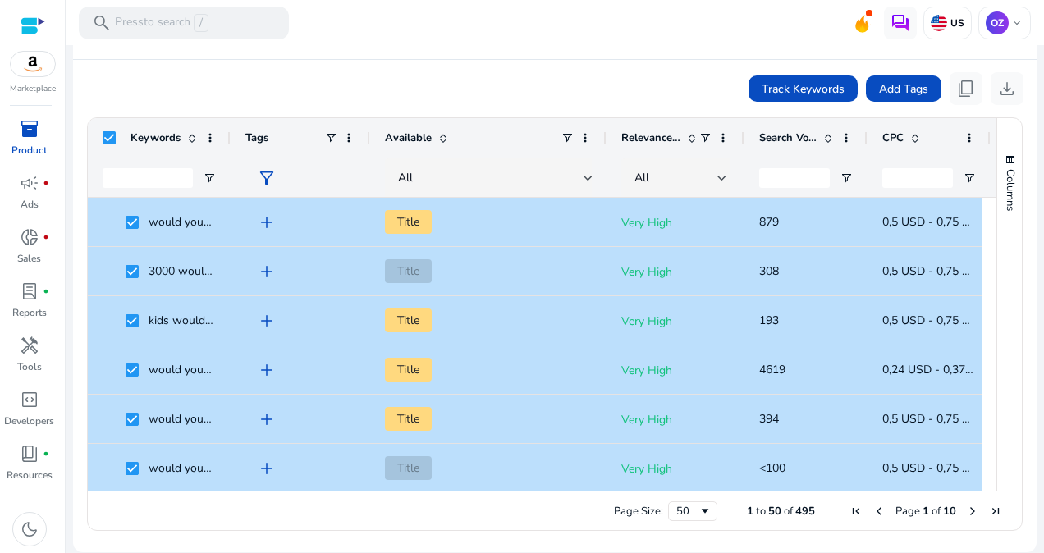
scroll to position [246, 0]
click at [227, 80] on div "Track Keywords Add Tags content_copy download" at bounding box center [555, 88] width 938 height 33
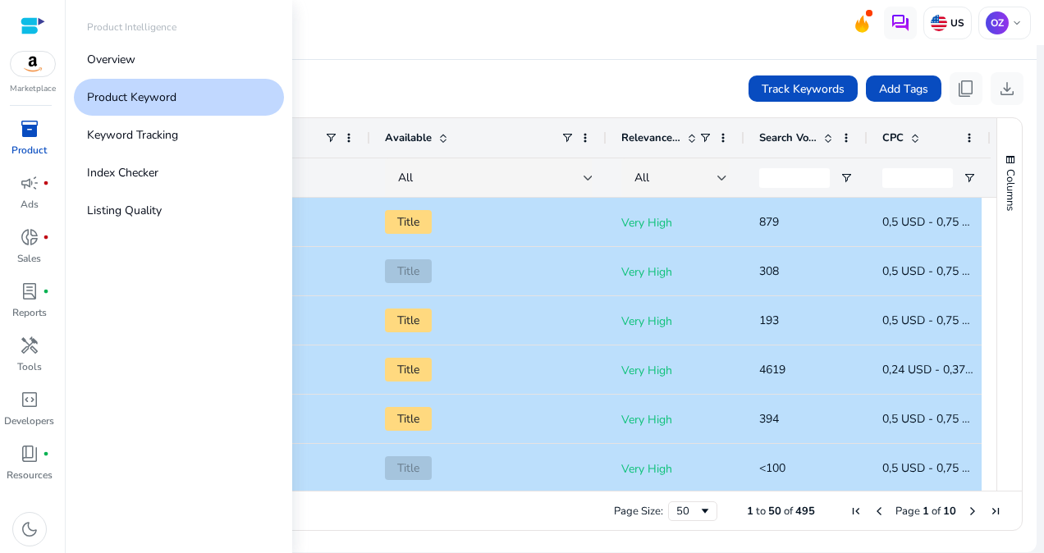
click at [36, 126] on span "inventory_2" at bounding box center [30, 129] width 20 height 20
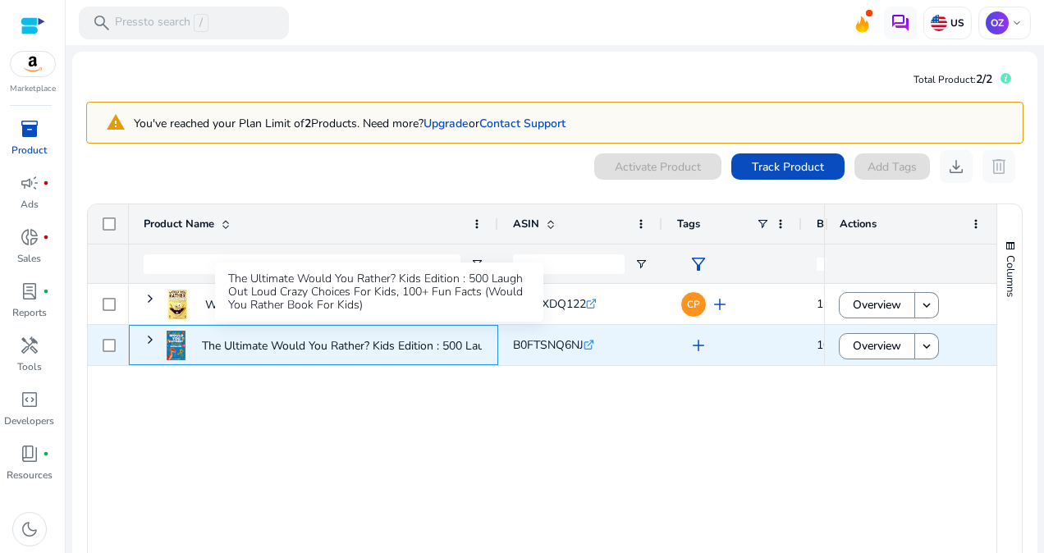
click at [204, 345] on p "The Ultimate Would You Rather? Kids Edition : 500 Laugh Out Loud..." at bounding box center [380, 346] width 356 height 34
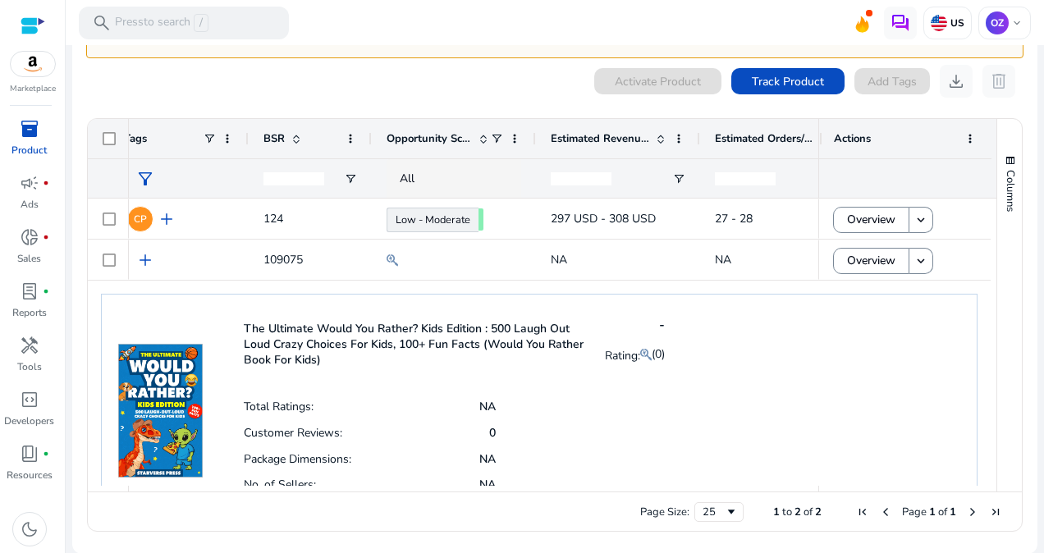
scroll to position [0, 977]
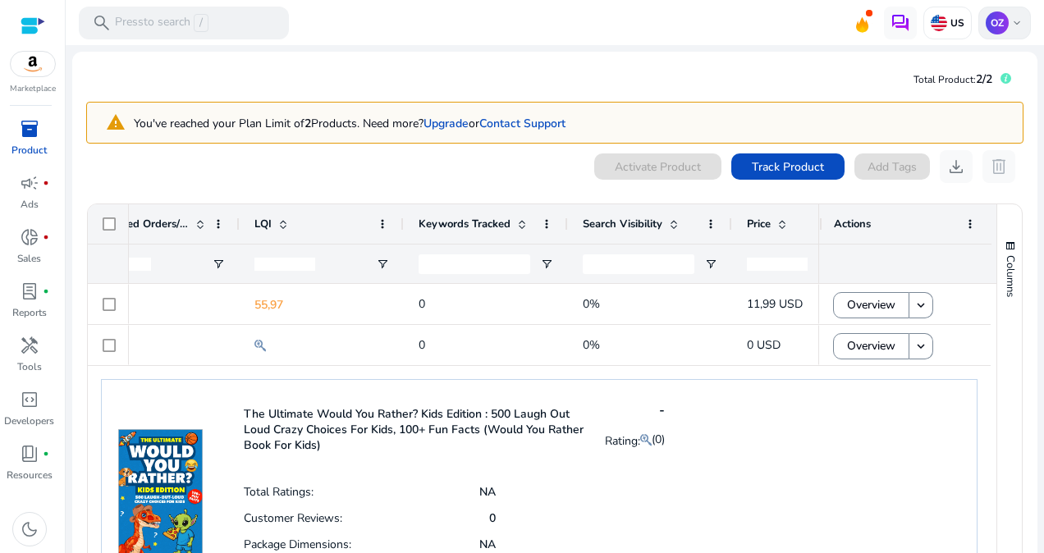
click at [1011, 22] on span "keyboard_arrow_down" at bounding box center [1017, 22] width 13 height 13
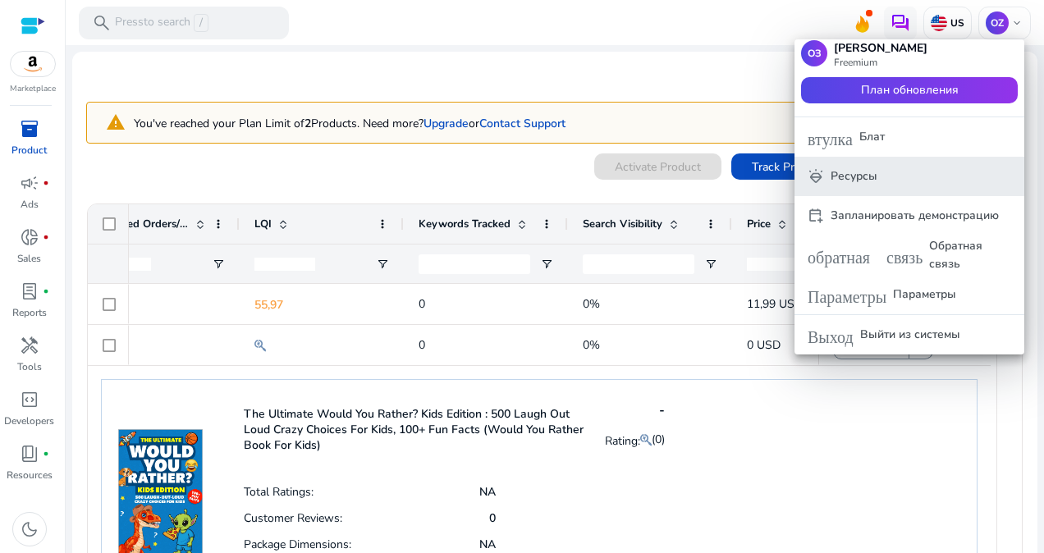
click at [925, 177] on span "diamond_shine Ресурсы" at bounding box center [910, 176] width 204 height 18
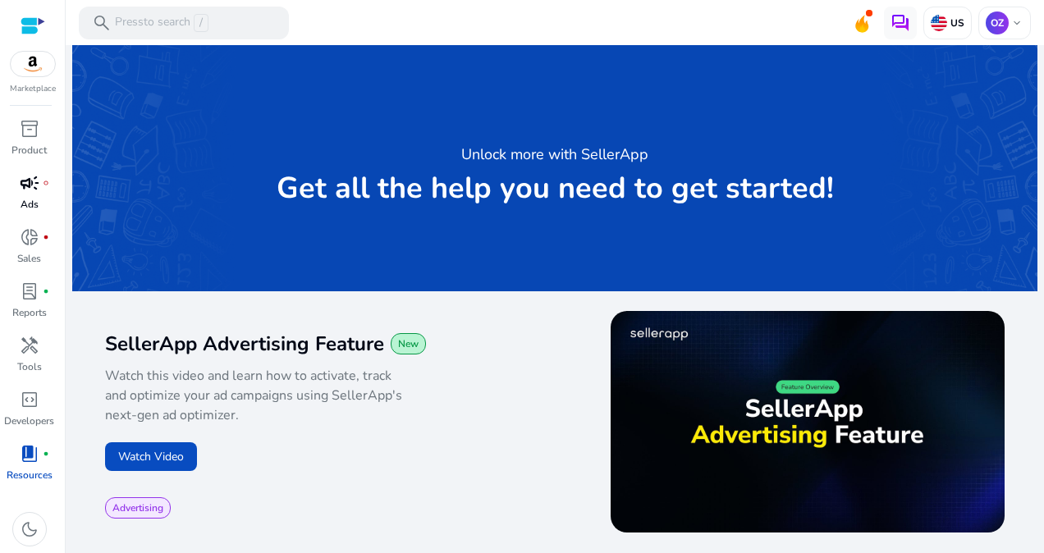
click at [45, 196] on link "campaign fiber_manual_record Ads" at bounding box center [29, 197] width 58 height 54
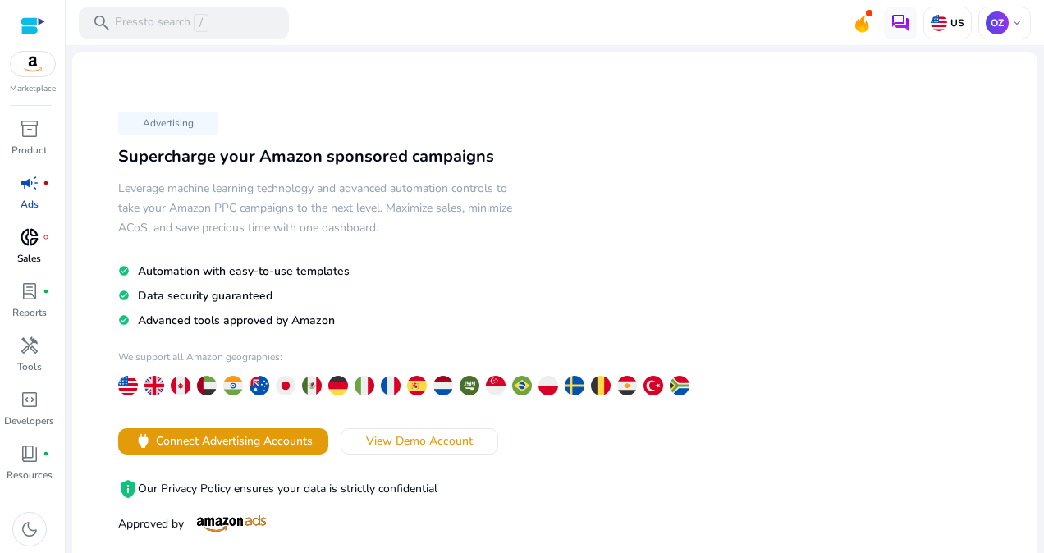
click at [34, 230] on span "donut_small" at bounding box center [30, 237] width 20 height 20
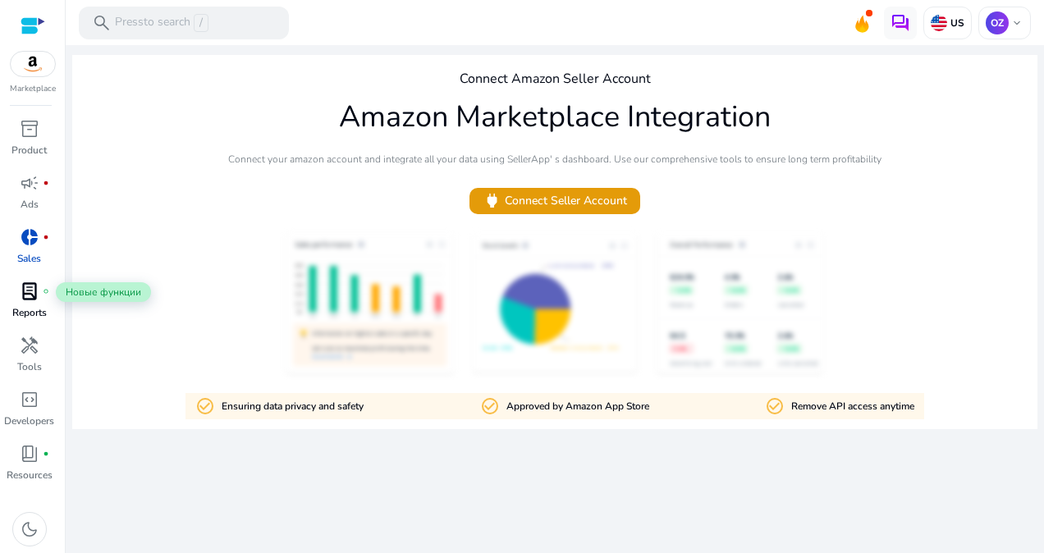
click at [43, 283] on div "lab_profile fiber_manual_record" at bounding box center [30, 291] width 46 height 26
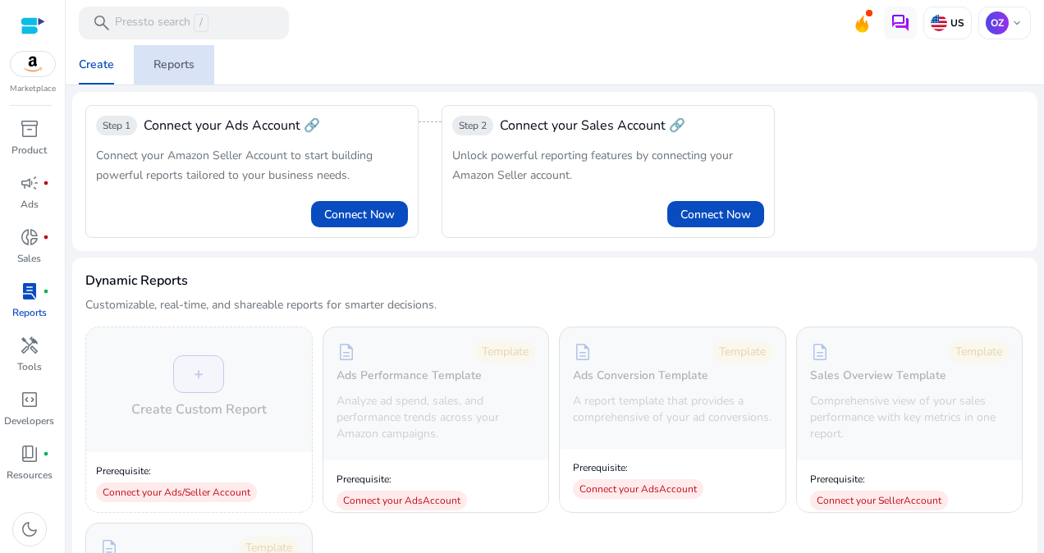
click at [169, 56] on span "Reports" at bounding box center [174, 64] width 41 height 39
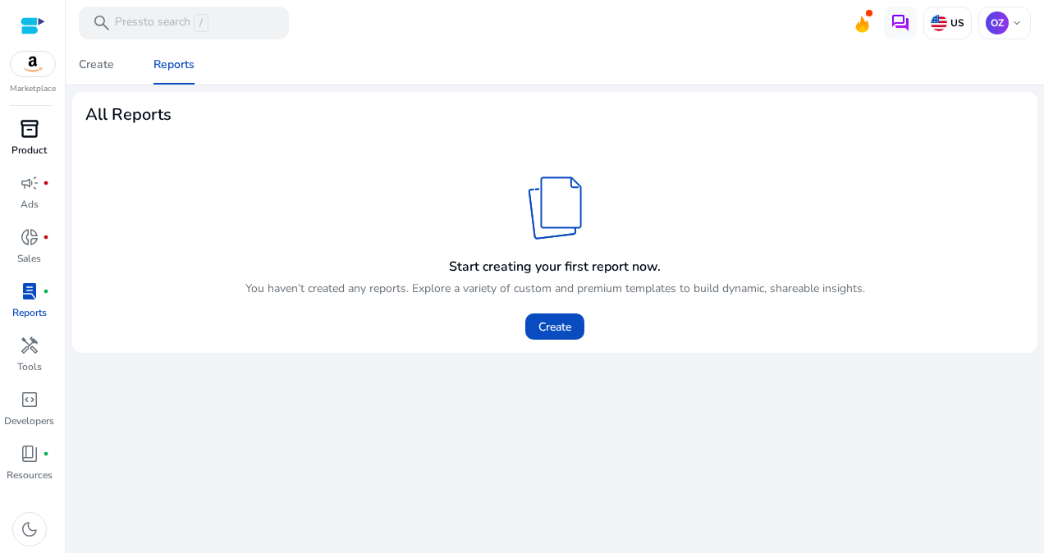
click at [29, 140] on div "inventory_2" at bounding box center [30, 129] width 46 height 26
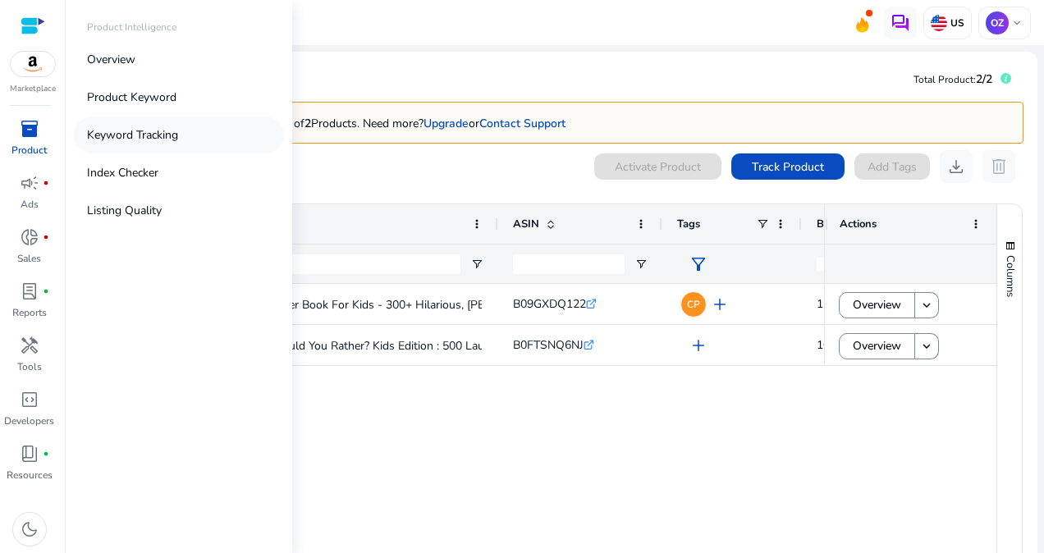
click at [118, 136] on p "Keyword Tracking" at bounding box center [132, 134] width 91 height 17
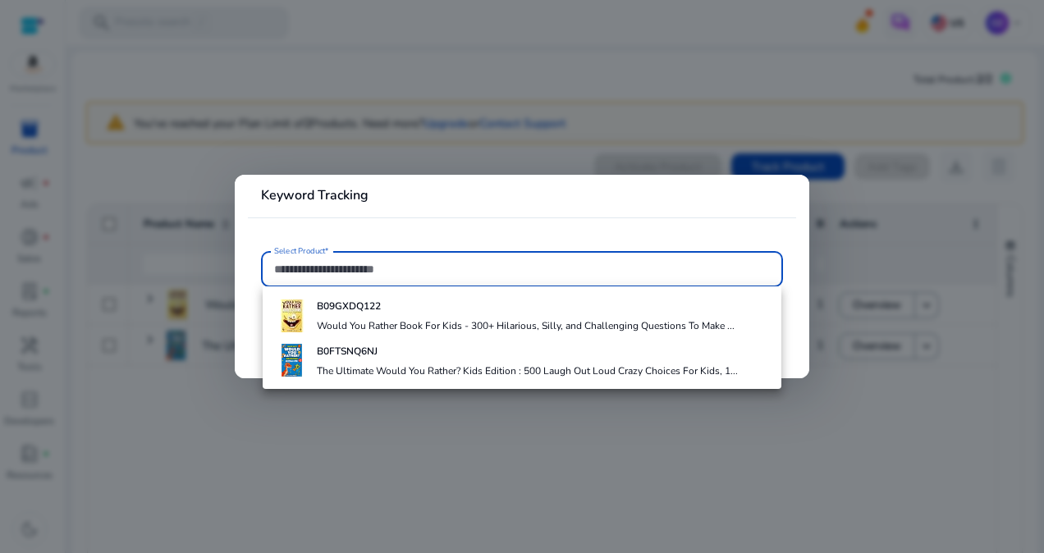
click at [324, 144] on div at bounding box center [522, 276] width 1044 height 553
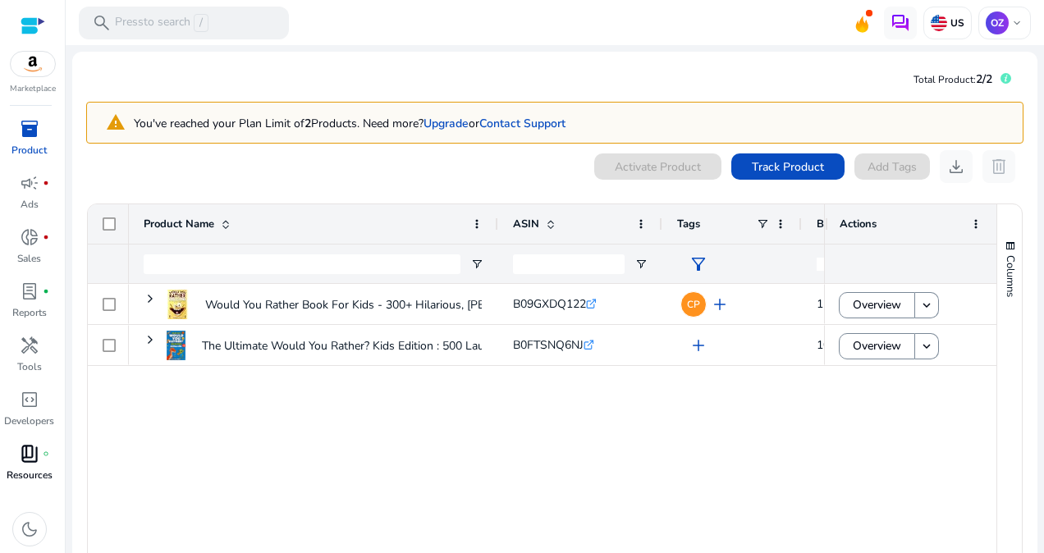
click at [40, 457] on div "book_4 fiber_manual_record" at bounding box center [30, 454] width 46 height 26
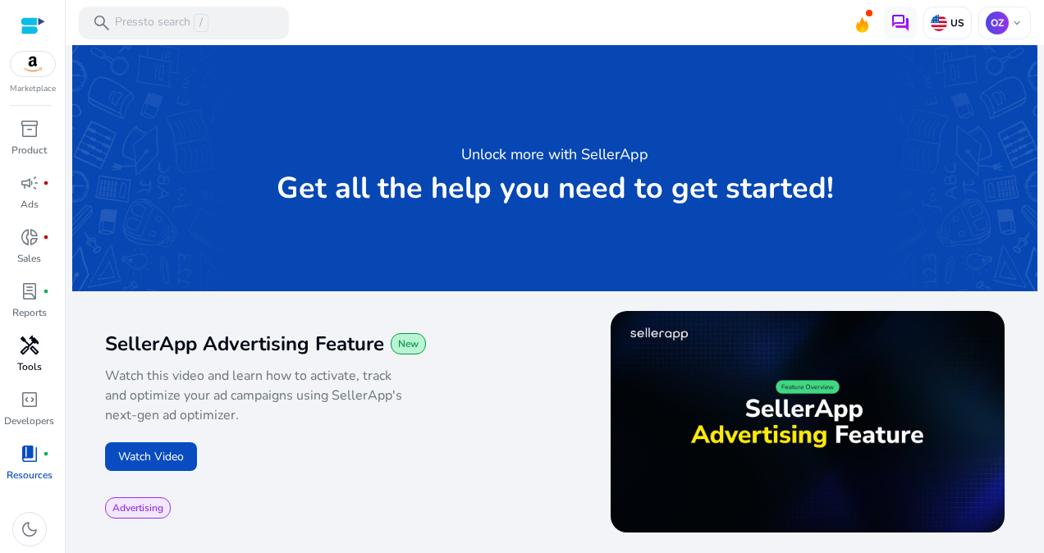
click at [23, 343] on span "handyman" at bounding box center [30, 346] width 20 height 20
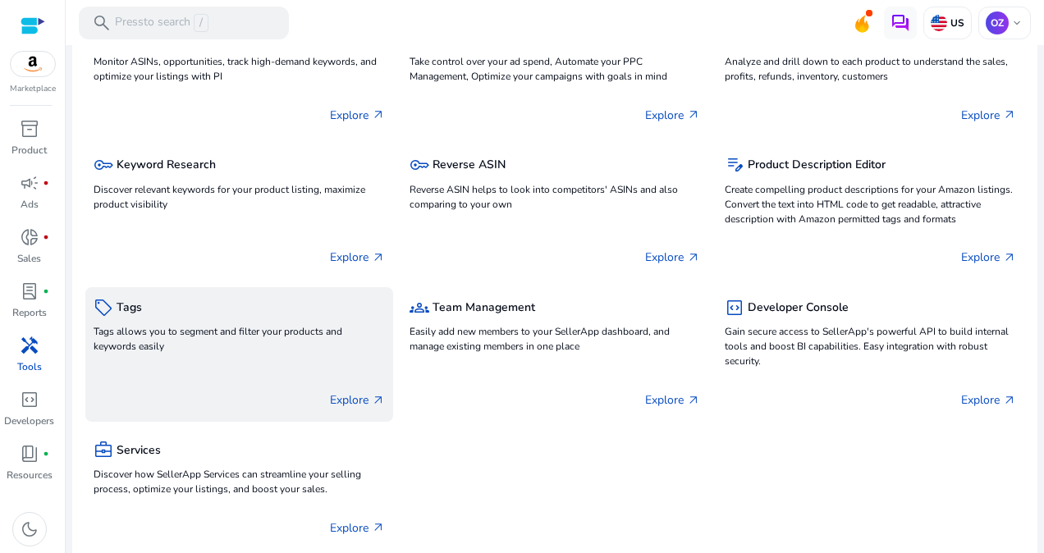
click at [348, 397] on p "Explore arrow_outward" at bounding box center [357, 400] width 55 height 17
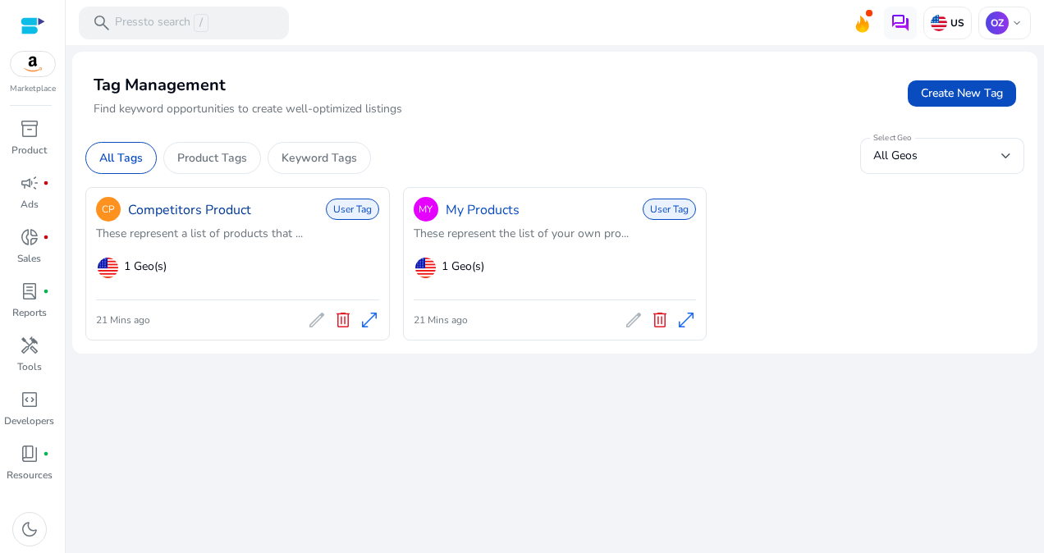
click at [181, 209] on link "Competitors Product" at bounding box center [189, 210] width 123 height 20
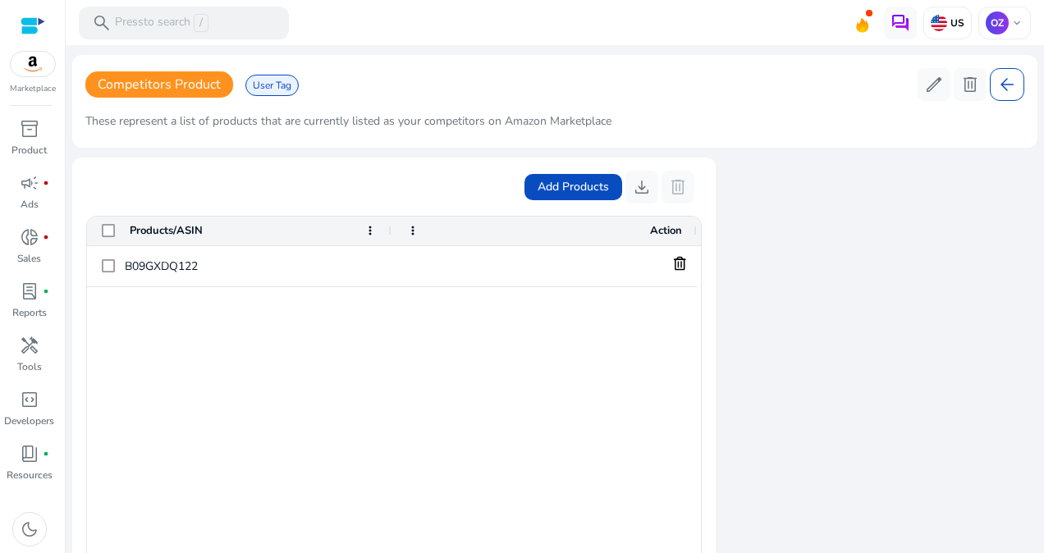
click at [271, 326] on div "B09GXDQ122" at bounding box center [394, 448] width 614 height 404
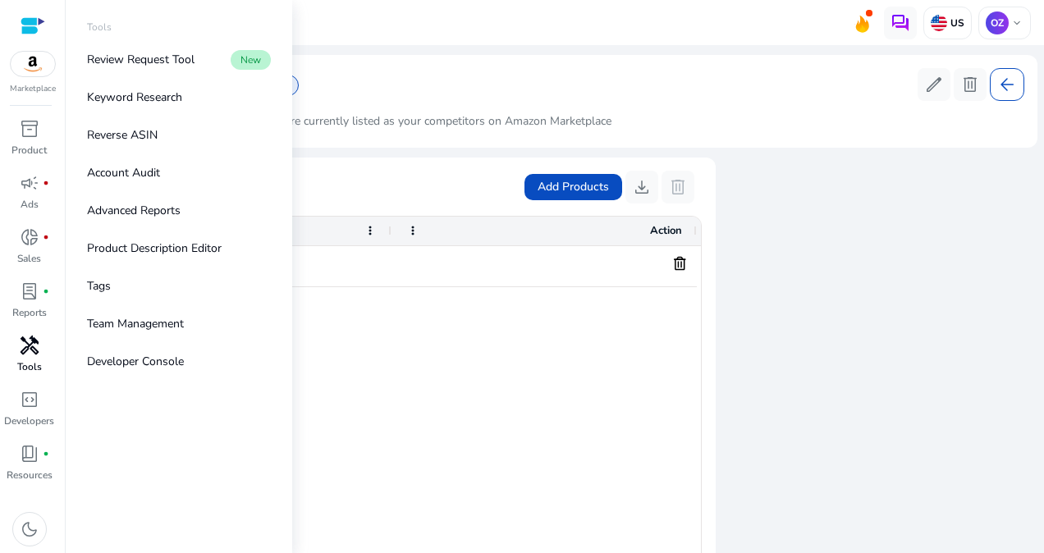
click at [21, 343] on span "handyman" at bounding box center [30, 346] width 20 height 20
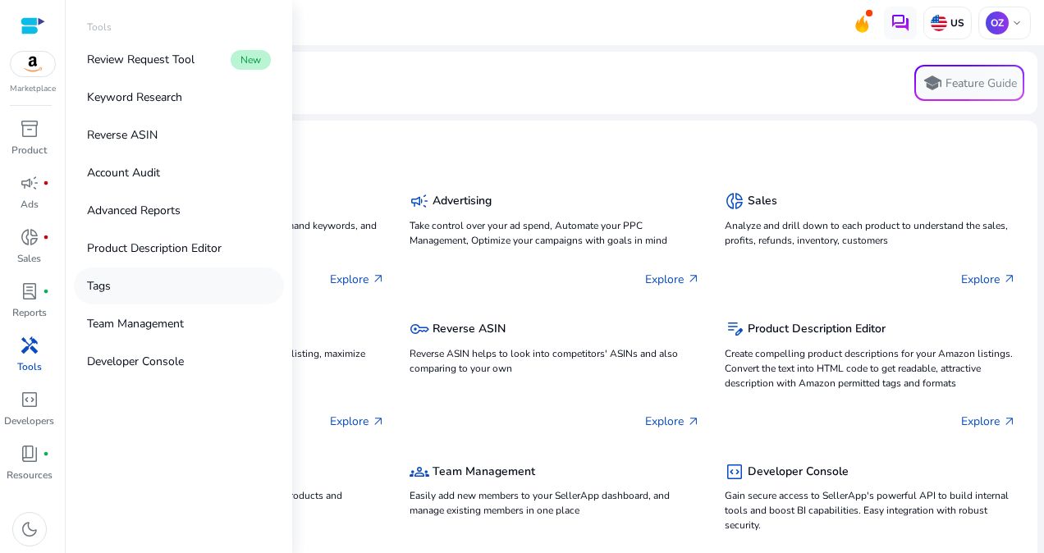
click at [165, 292] on link "Tags" at bounding box center [179, 286] width 210 height 37
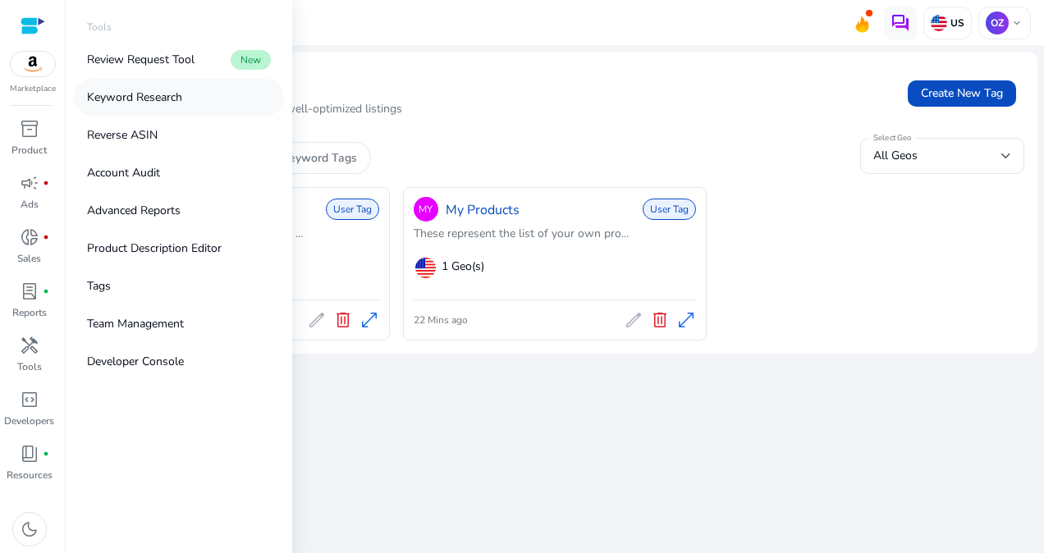
click at [163, 99] on p "Keyword Research" at bounding box center [134, 97] width 95 height 17
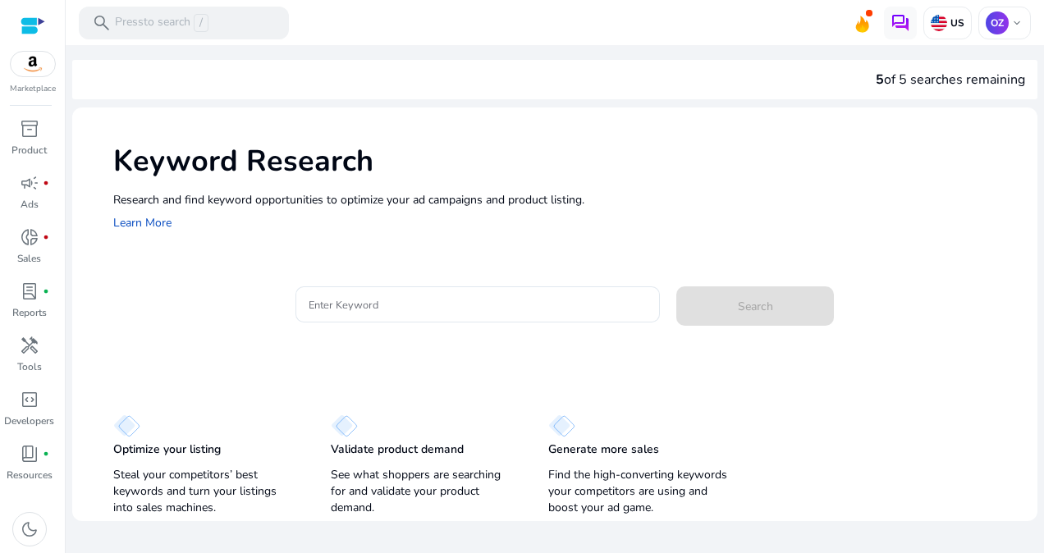
click at [395, 255] on div "Keyword Research Research and find keyword opportunities to optimize your ad ca…" at bounding box center [555, 187] width 966 height 158
click at [363, 315] on div at bounding box center [478, 305] width 338 height 36
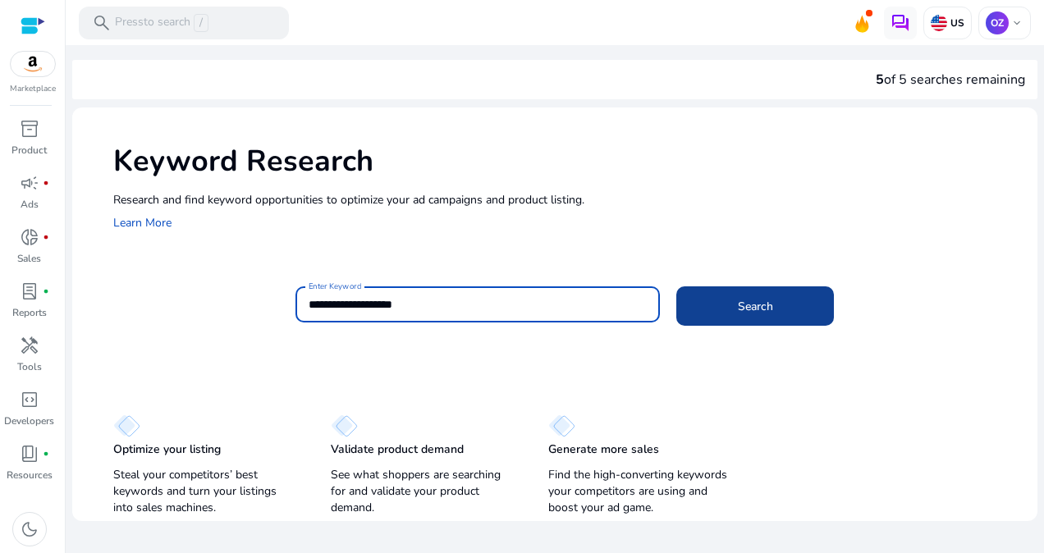
type input "**********"
click at [759, 307] on span "Search" at bounding box center [755, 306] width 35 height 17
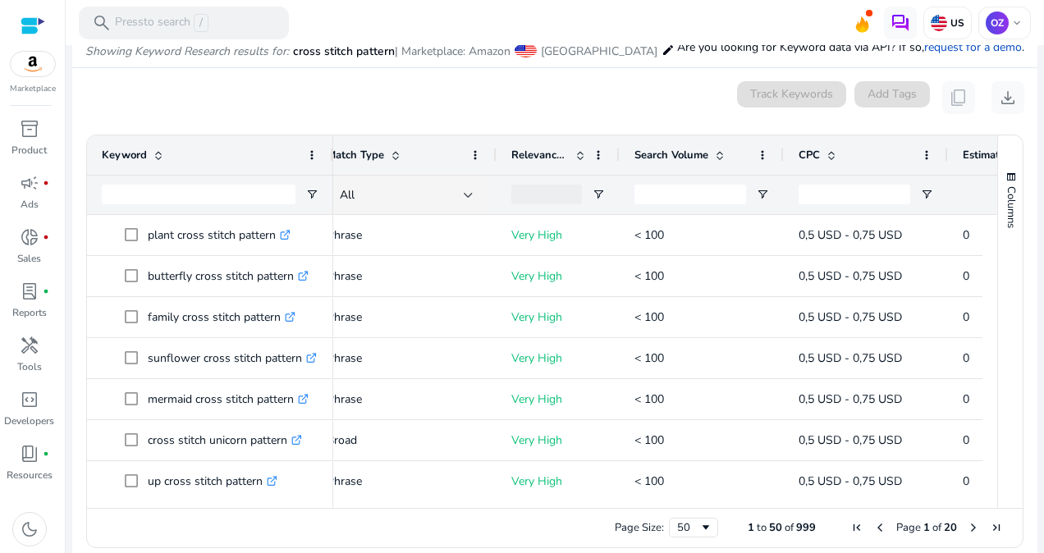
scroll to position [0, 245]
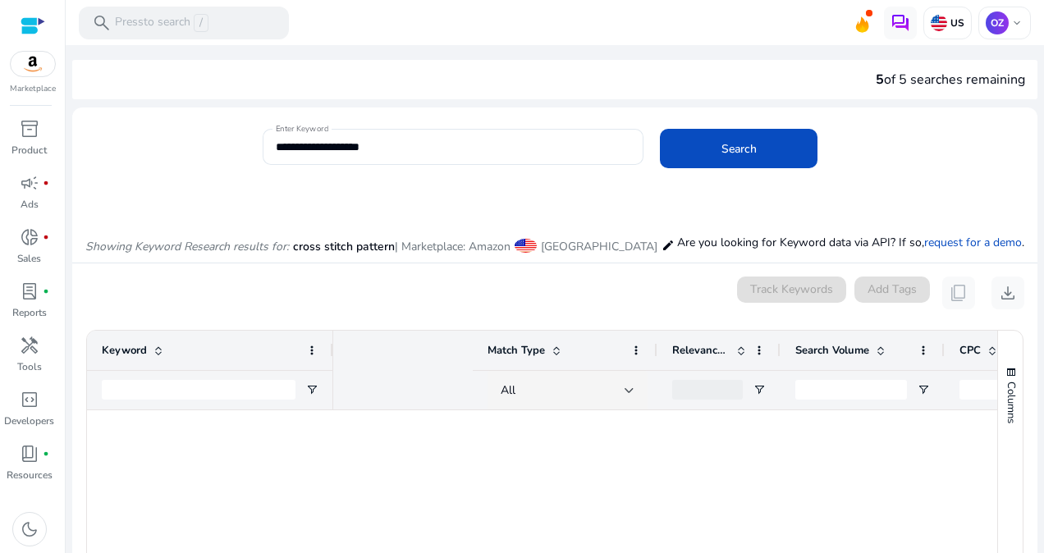
scroll to position [0, 460]
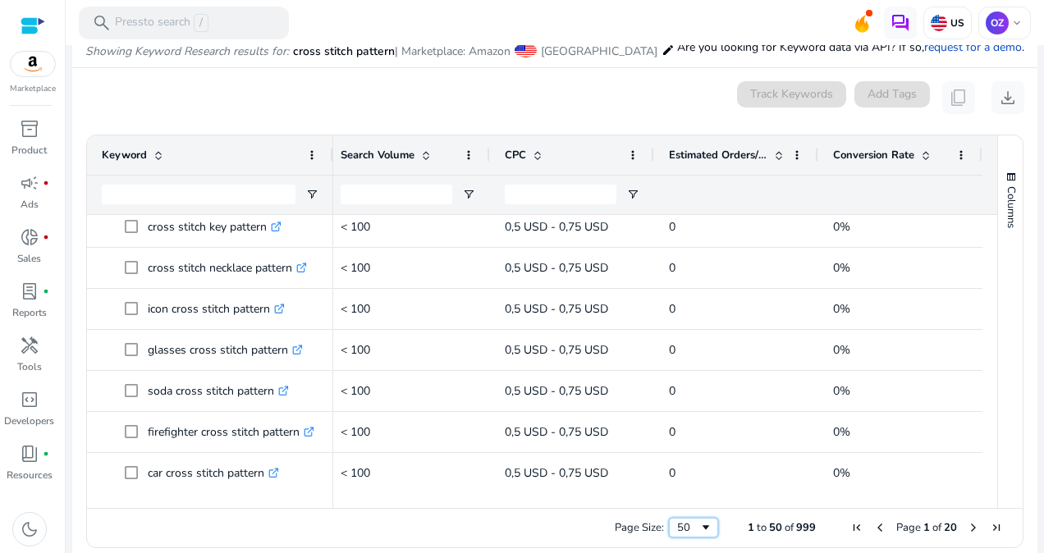
click at [704, 530] on span "Page Size" at bounding box center [706, 527] width 13 height 13
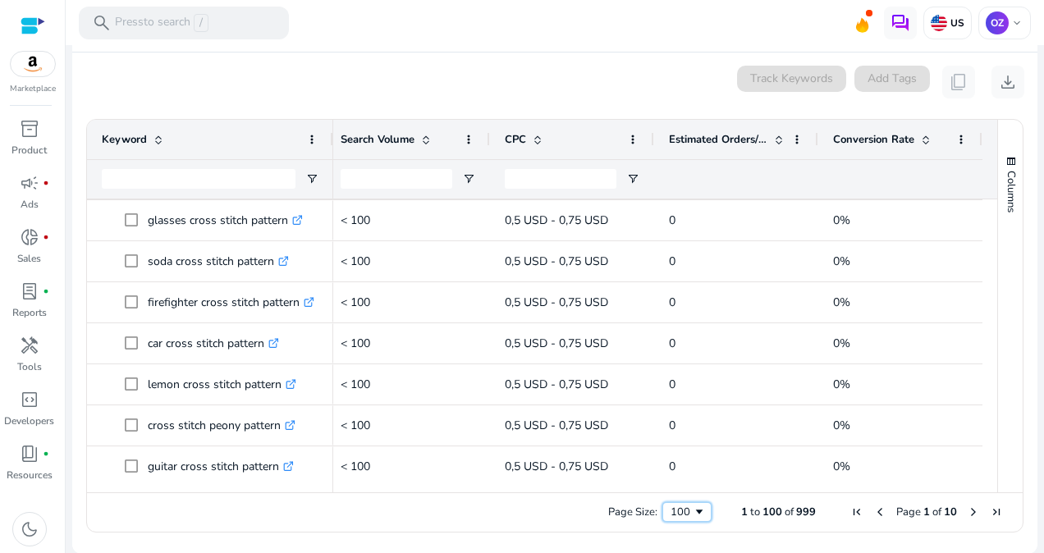
scroll to position [0, 0]
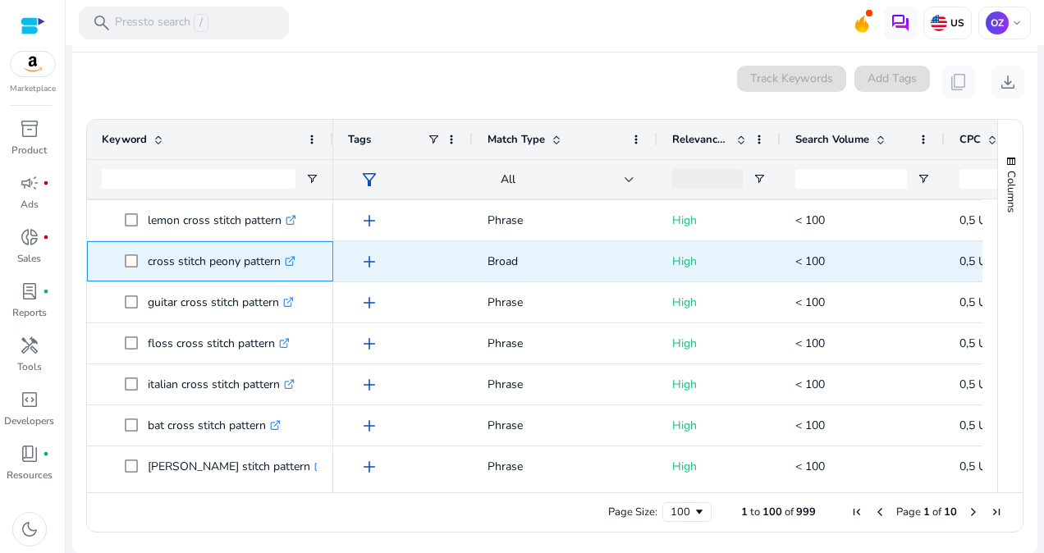
click at [238, 264] on p "cross stitch peony pattern .st0{fill:#2c8af8}" at bounding box center [222, 262] width 148 height 34
click at [292, 263] on icon ".st0{fill:#2c8af8}" at bounding box center [290, 261] width 11 height 11
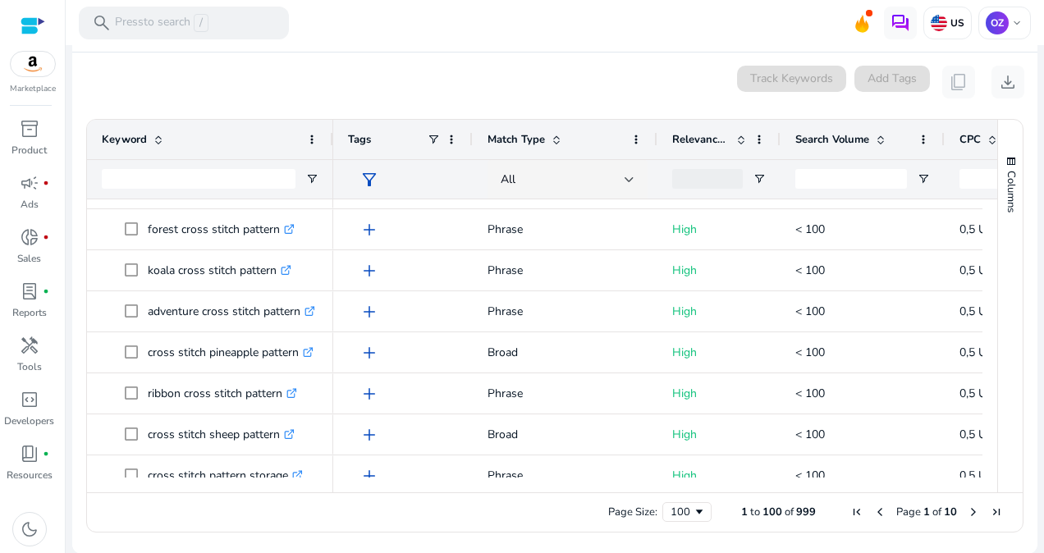
scroll to position [3479, 0]
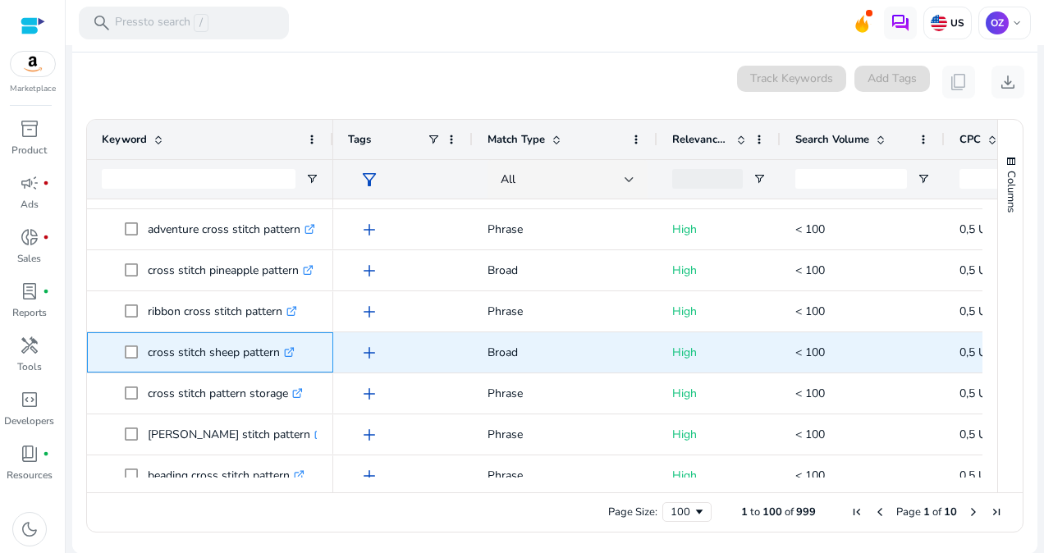
click at [287, 349] on icon ".st0{fill:#2c8af8}" at bounding box center [289, 352] width 11 height 11
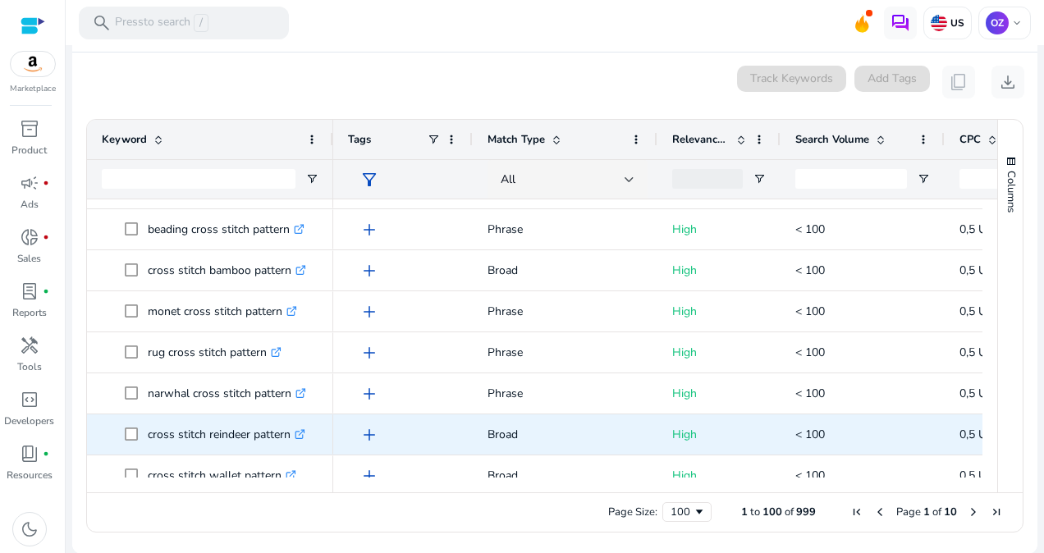
scroll to position [3826, 0]
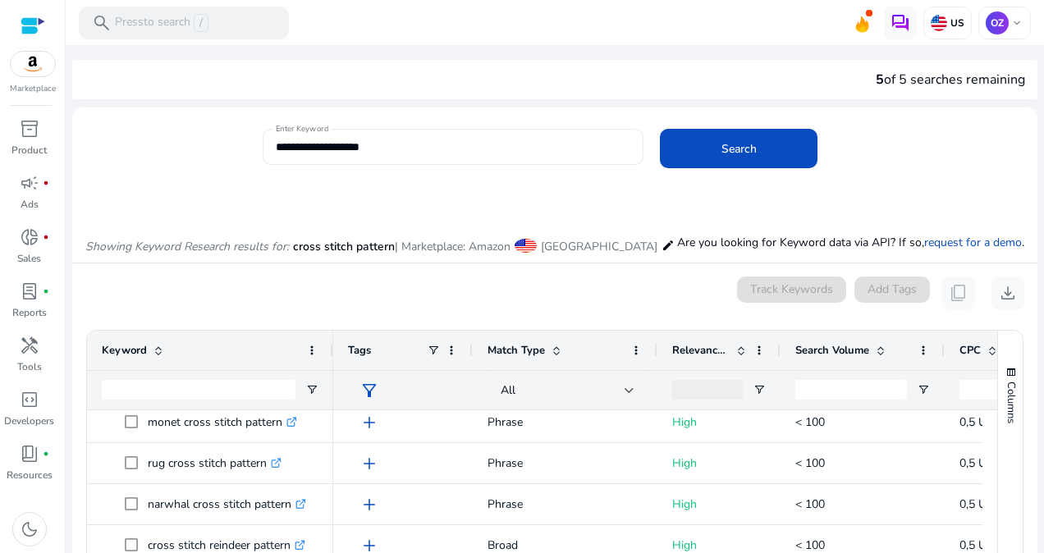
click at [419, 163] on div "**********" at bounding box center [453, 147] width 355 height 36
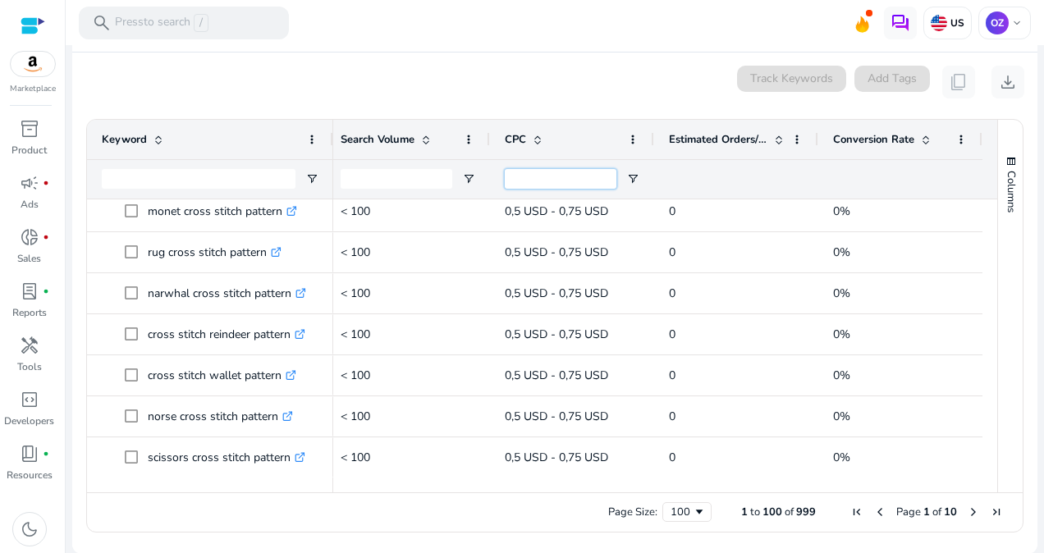
click at [578, 185] on input "CPC Filter Input" at bounding box center [561, 179] width 112 height 20
click at [462, 176] on span "Open Filter Menu" at bounding box center [468, 178] width 13 height 13
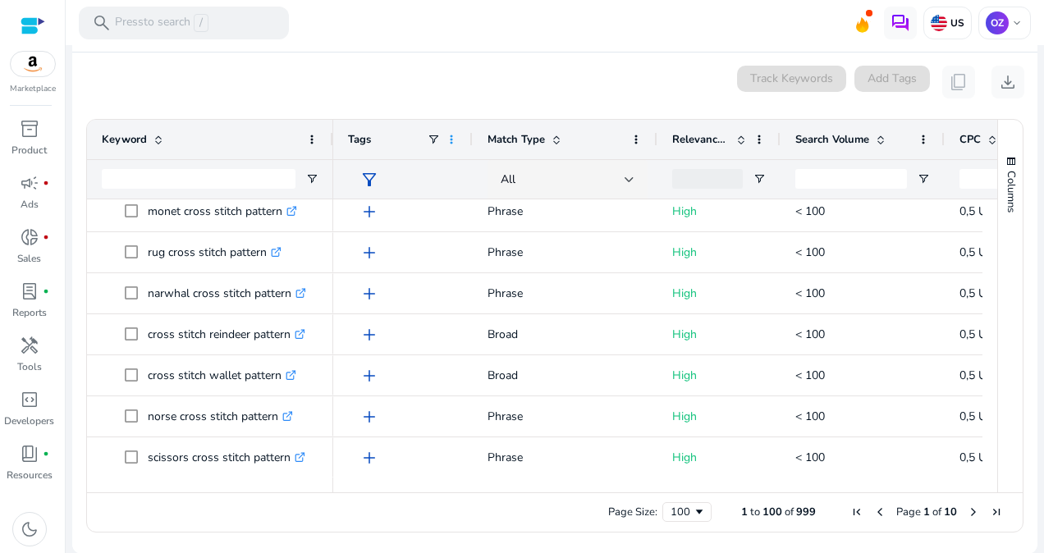
click at [448, 136] on span at bounding box center [451, 139] width 13 height 13
click at [551, 142] on span at bounding box center [556, 139] width 13 height 13
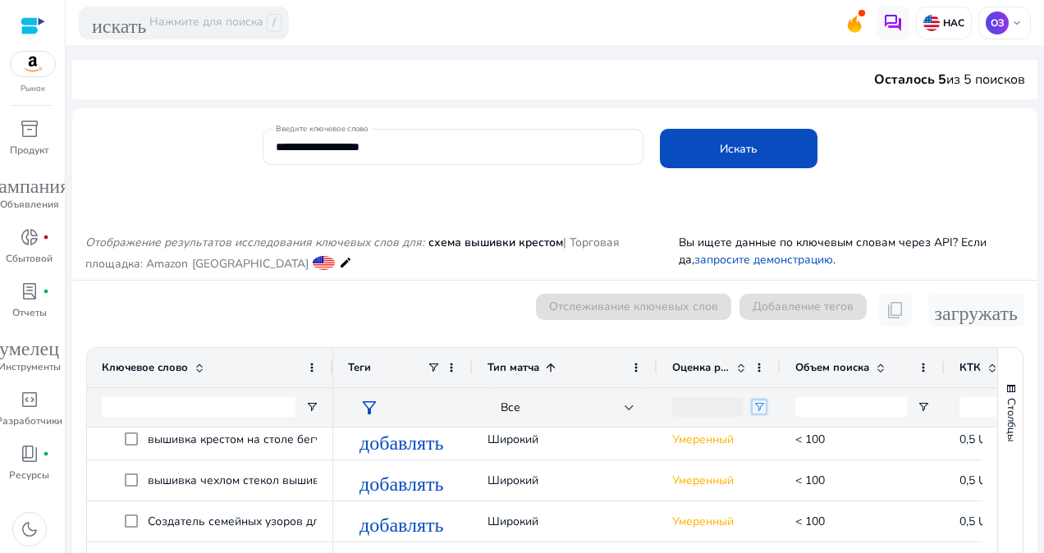
click at [759, 401] on span "Открыть меню фильтров" at bounding box center [759, 407] width 13 height 13
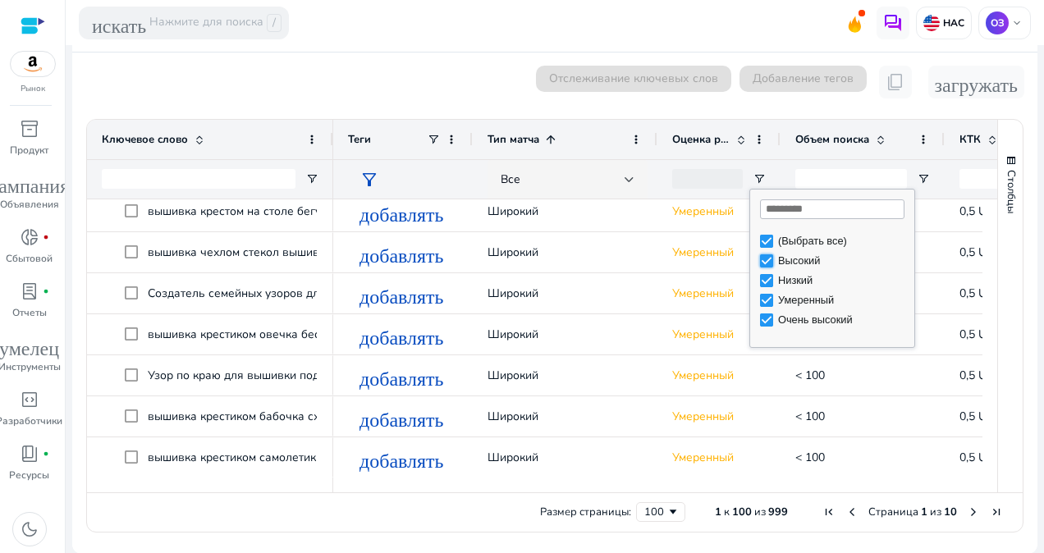
type input "**********"
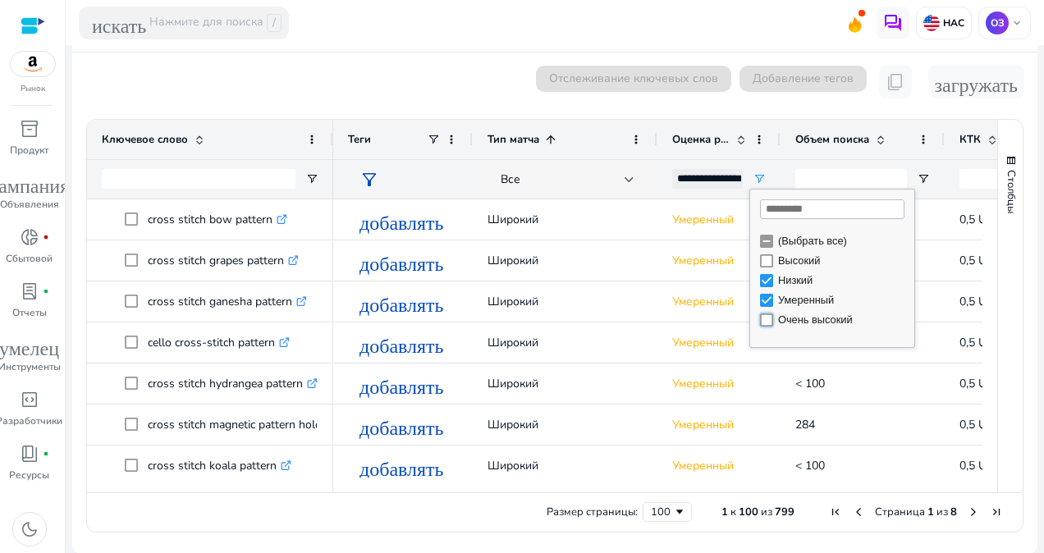
type input "**********"
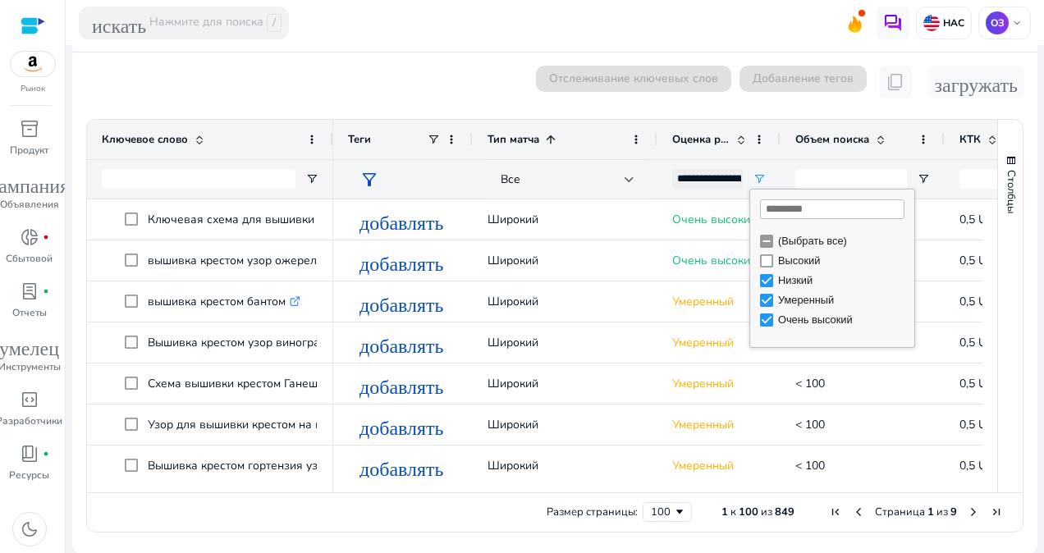
click at [624, 185] on div "Все" at bounding box center [563, 180] width 124 height 18
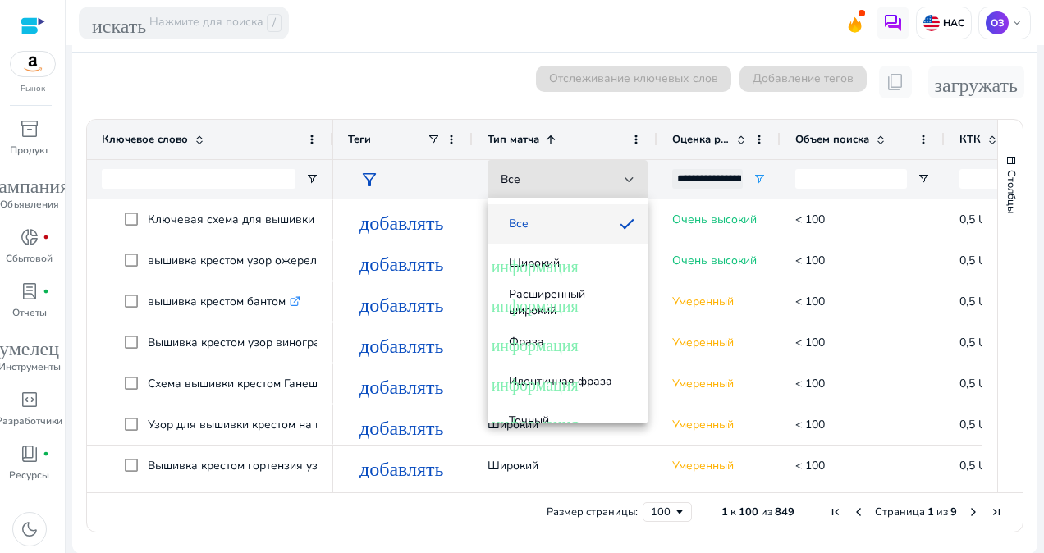
click at [447, 140] on div at bounding box center [522, 276] width 1044 height 553
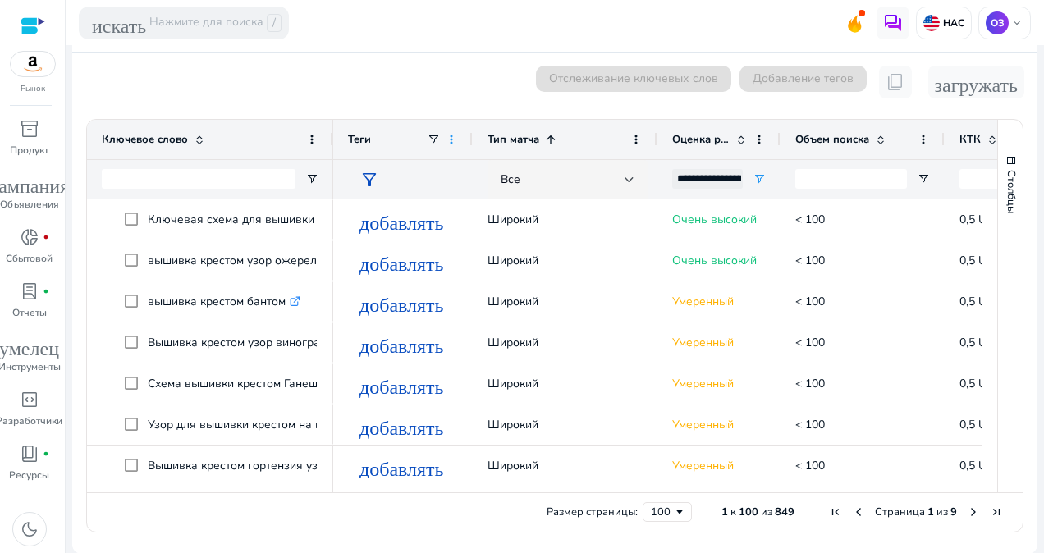
click at [447, 140] on span at bounding box center [451, 139] width 13 height 13
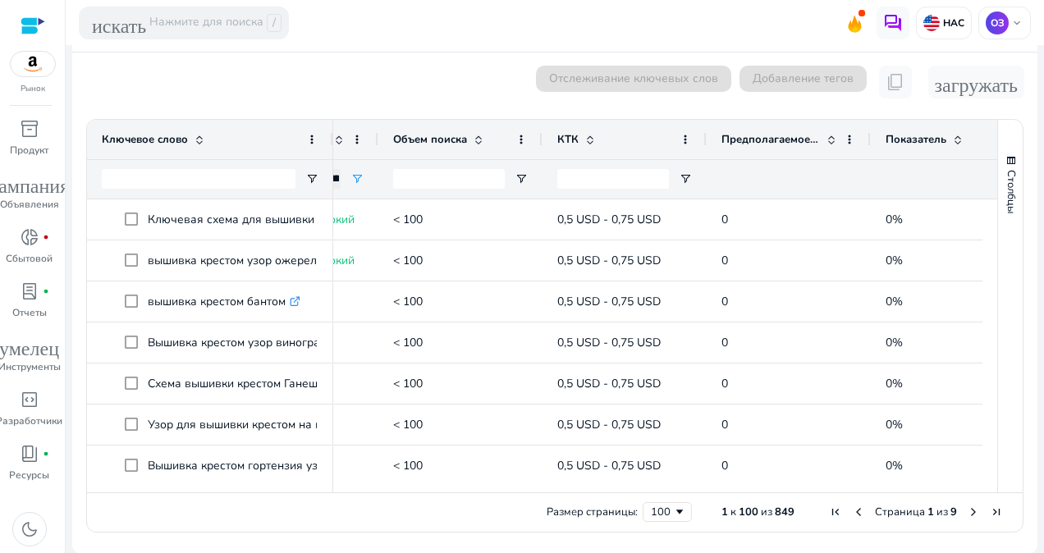
click at [473, 135] on span at bounding box center [478, 139] width 13 height 13
click at [520, 140] on span at bounding box center [521, 139] width 13 height 13
click at [950, 144] on div "Показатель" at bounding box center [944, 139] width 117 height 31
click at [957, 140] on span at bounding box center [958, 139] width 13 height 13
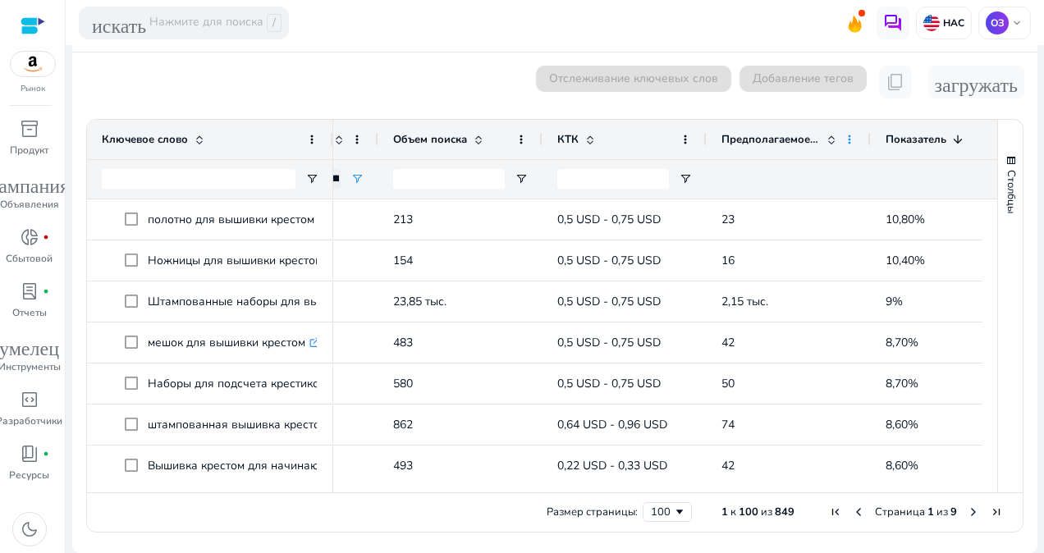
click at [851, 137] on span at bounding box center [849, 139] width 13 height 13
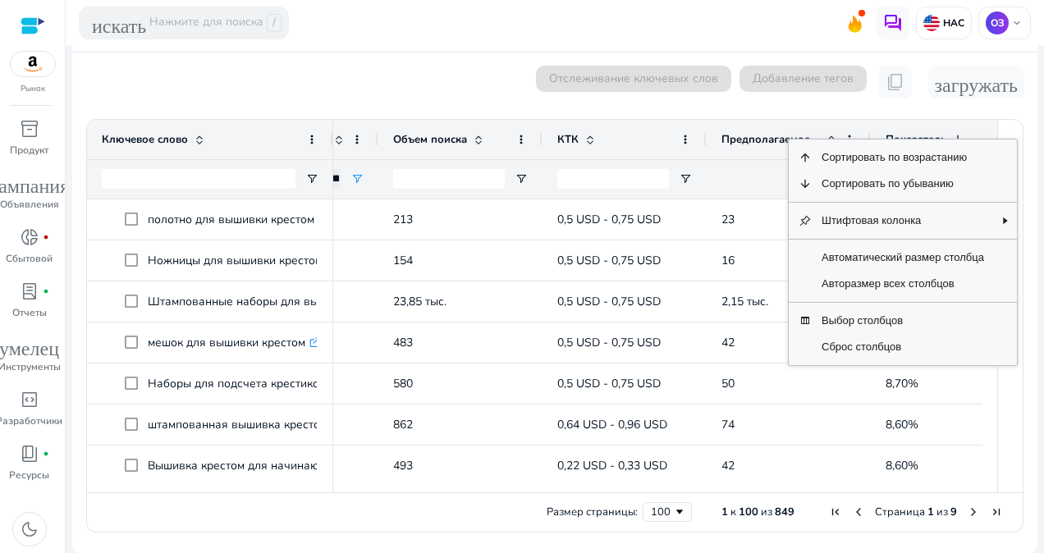
click at [776, 157] on div "Предполагаемое количество заказов в месяц" at bounding box center [789, 139] width 135 height 39
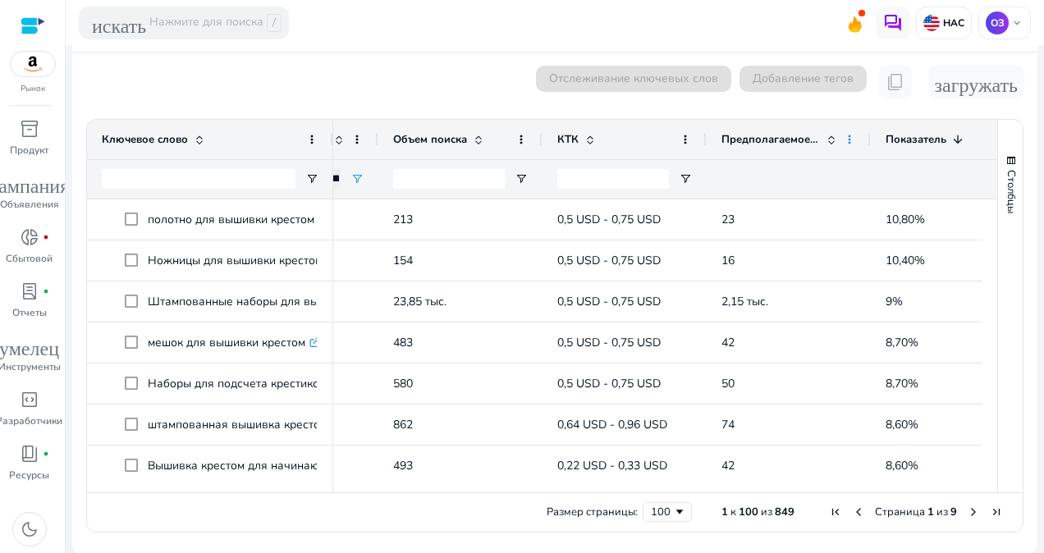
click at [846, 136] on span at bounding box center [849, 139] width 13 height 13
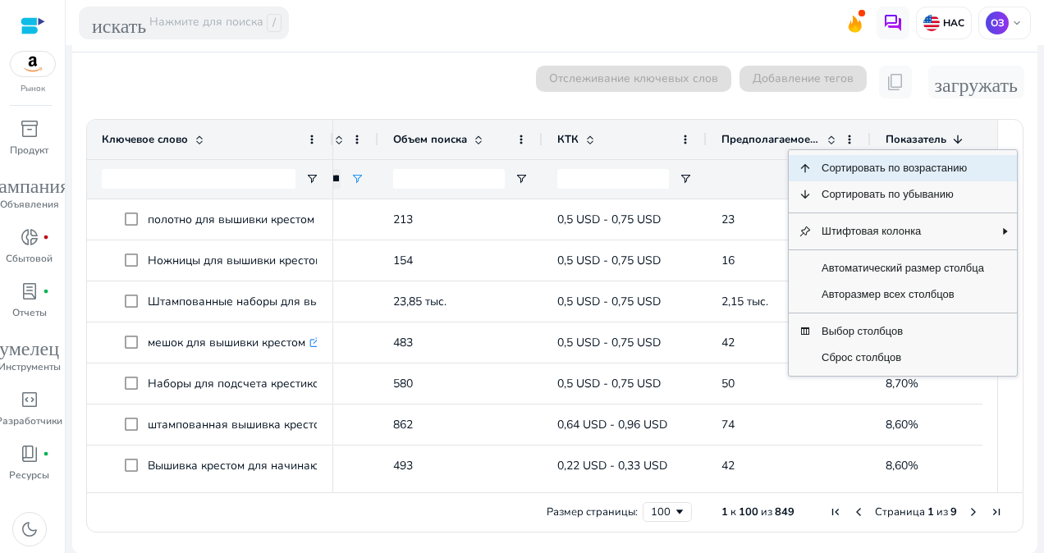
click at [805, 140] on span "Предполагаемое количество заказов в месяц" at bounding box center [771, 139] width 99 height 15
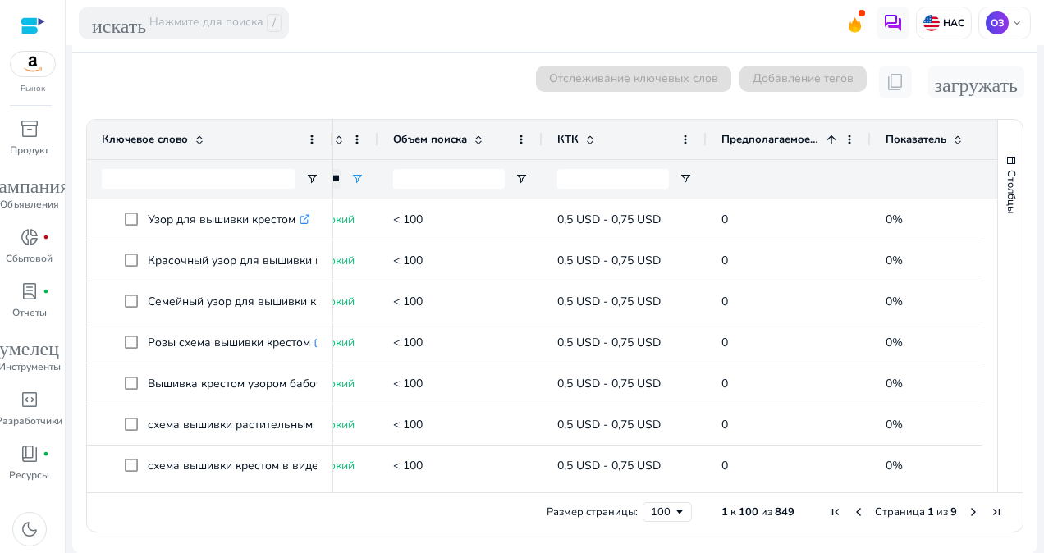
click at [826, 137] on span at bounding box center [831, 139] width 13 height 13
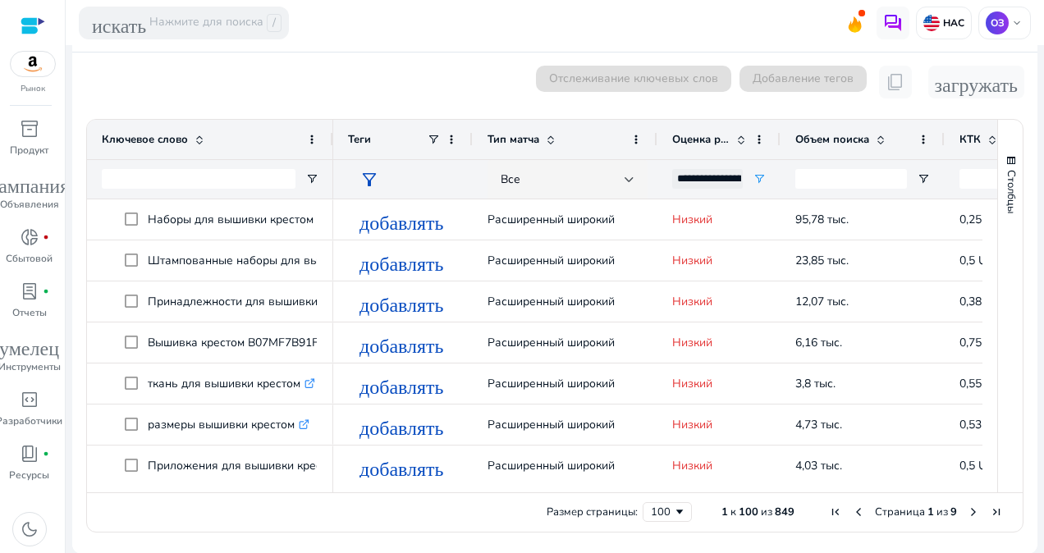
click at [714, 174] on div "**********" at bounding box center [707, 179] width 71 height 20
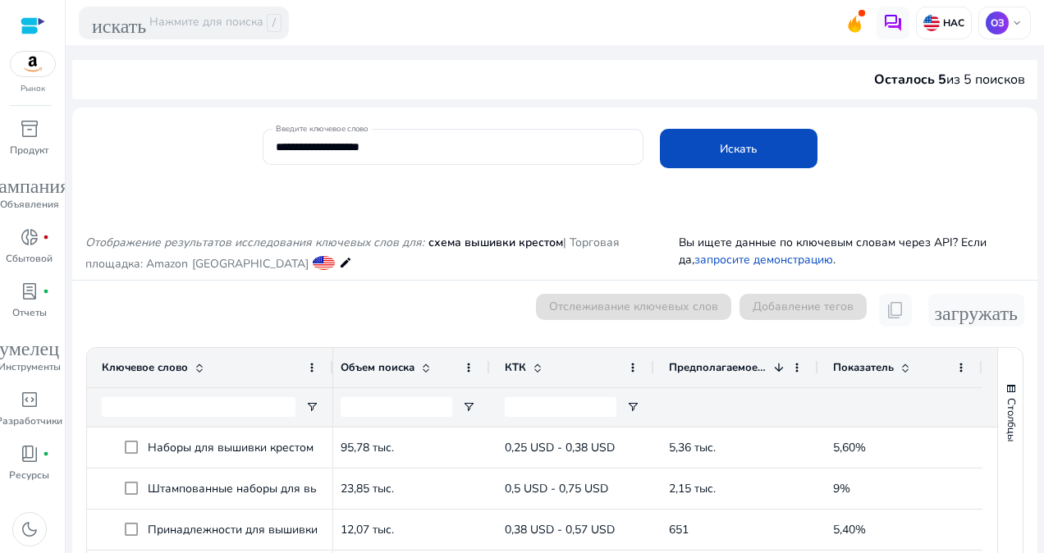
click at [634, 310] on div "Отслеживание ключевых слов" at bounding box center [633, 310] width 195 height 33
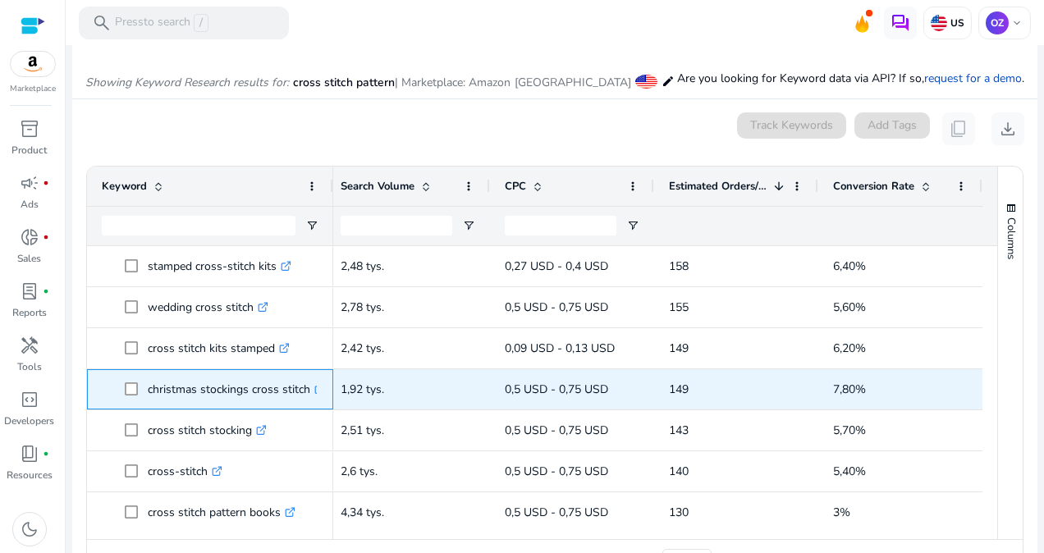
click at [250, 383] on font "christmas stockings cross stitch" at bounding box center [229, 390] width 163 height 16
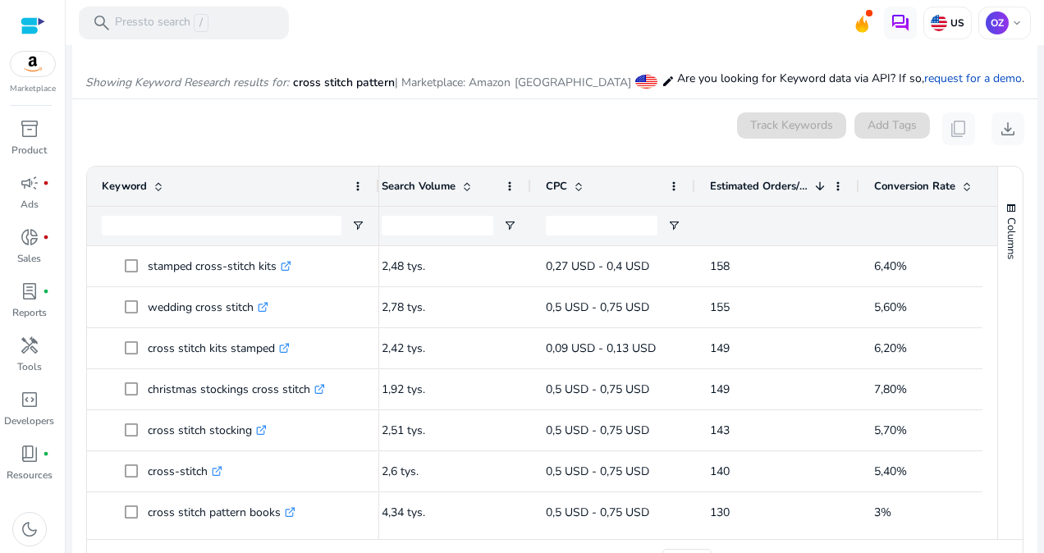
drag, startPoint x: 332, startPoint y: 186, endPoint x: 378, endPoint y: 200, distance: 48.3
click at [378, 200] on div at bounding box center [378, 186] width 7 height 39
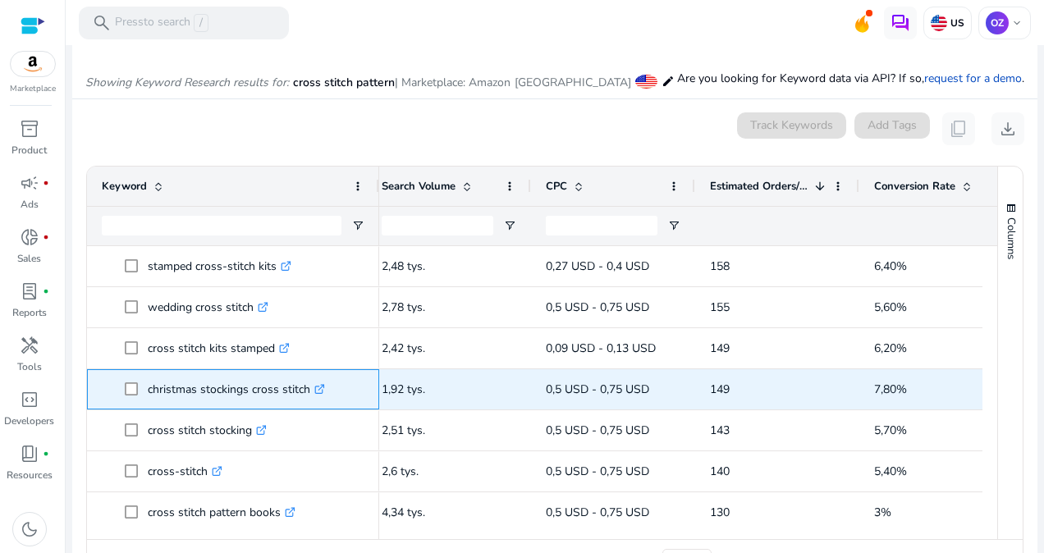
click at [320, 385] on icon ".st0{fill:#2c8af8}" at bounding box center [319, 389] width 11 height 11
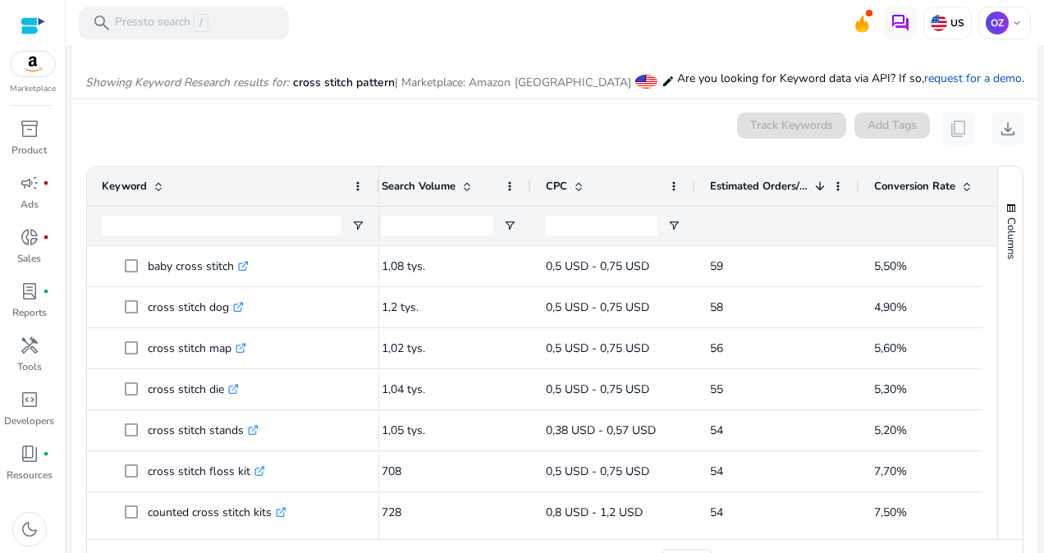
drag, startPoint x: 823, startPoint y: 530, endPoint x: 942, endPoint y: 548, distance: 120.4
click at [942, 548] on div "Drag here to set row groups Drag here to set column labels Keyword Match Type 1" at bounding box center [555, 373] width 938 height 414
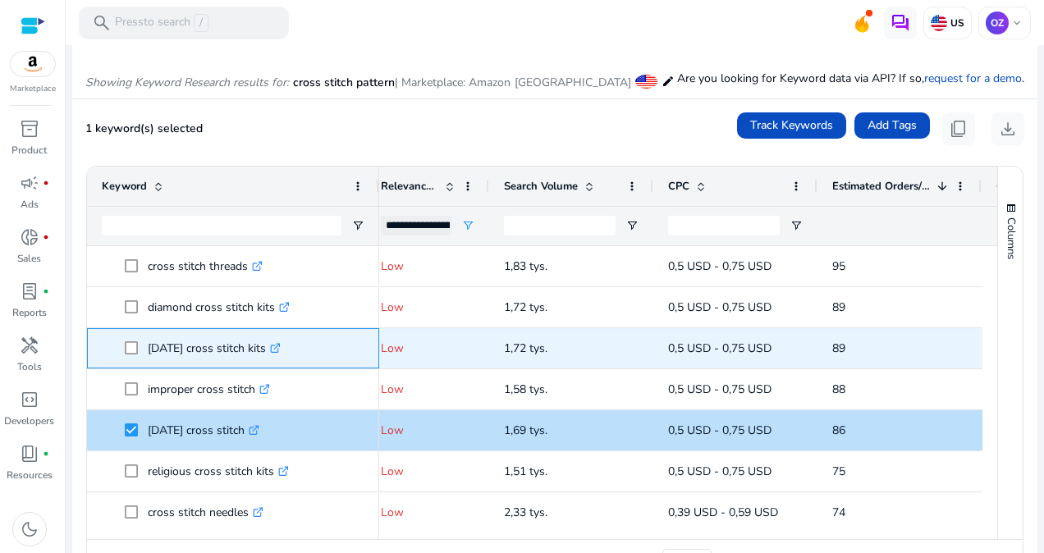
click at [128, 355] on span at bounding box center [136, 349] width 23 height 34
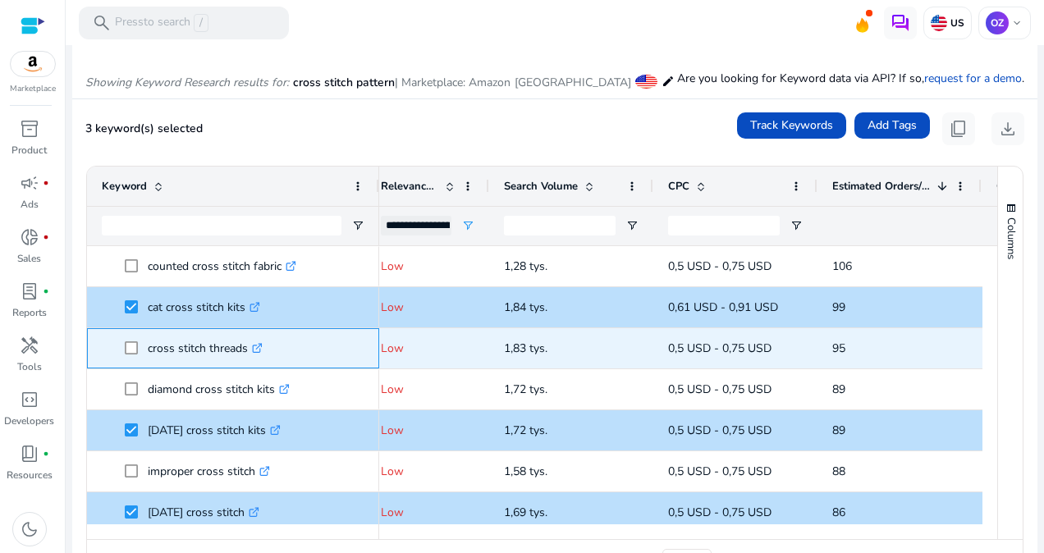
click at [239, 349] on p "cross stitch threads .st0{fill:#2c8af8}" at bounding box center [205, 349] width 115 height 34
click at [258, 348] on icon at bounding box center [259, 346] width 6 height 6
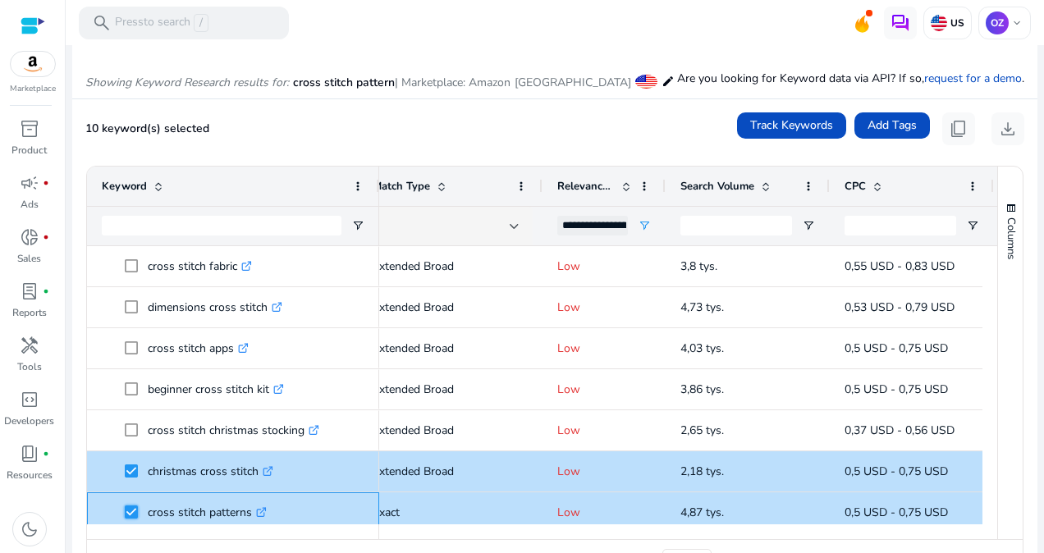
scroll to position [0, 38]
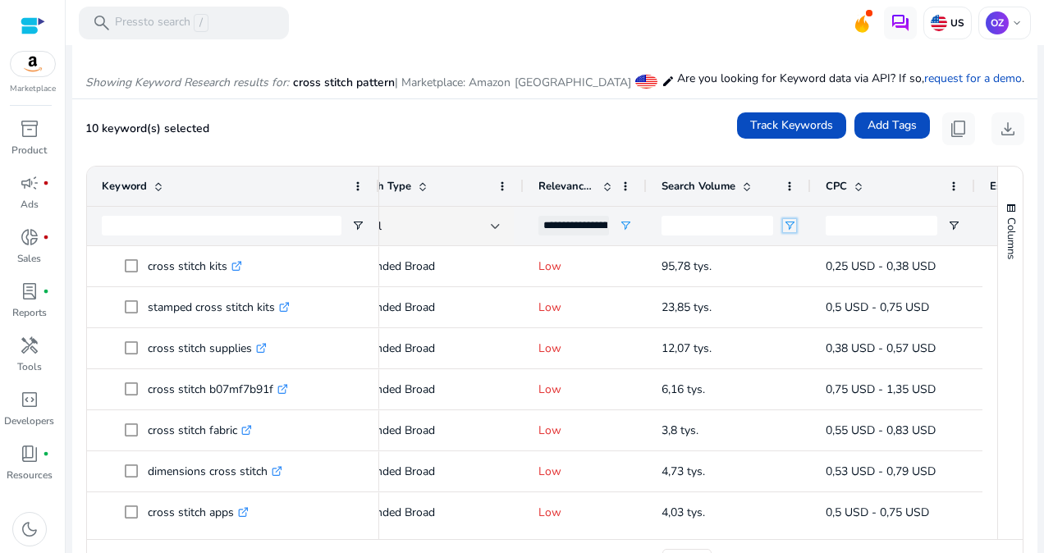
click at [786, 226] on span "Open Filter Menu" at bounding box center [789, 225] width 13 height 13
click at [790, 222] on span "Open Filter Menu" at bounding box center [789, 225] width 13 height 13
click at [751, 186] on span at bounding box center [747, 186] width 13 height 13
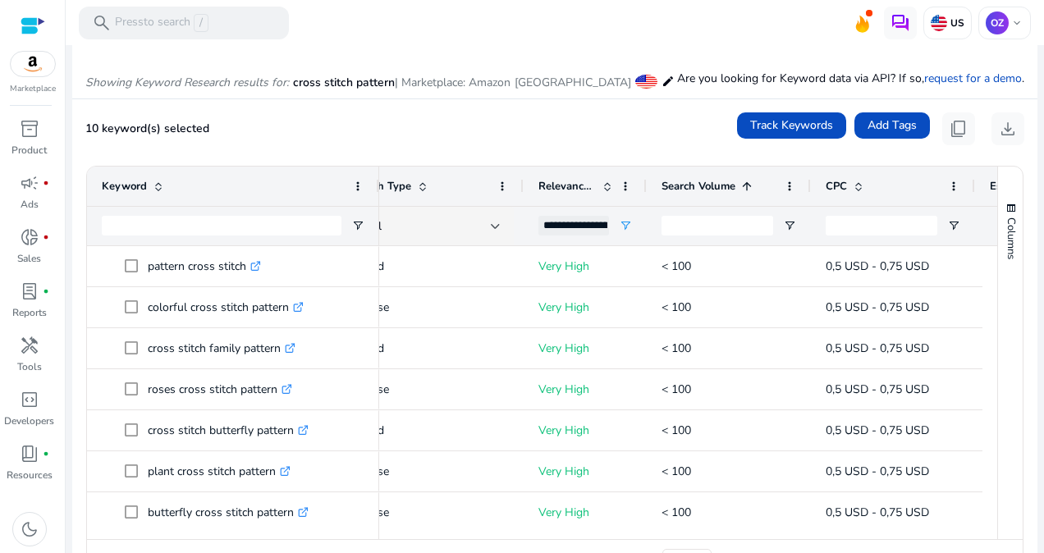
click at [750, 180] on span at bounding box center [747, 186] width 13 height 13
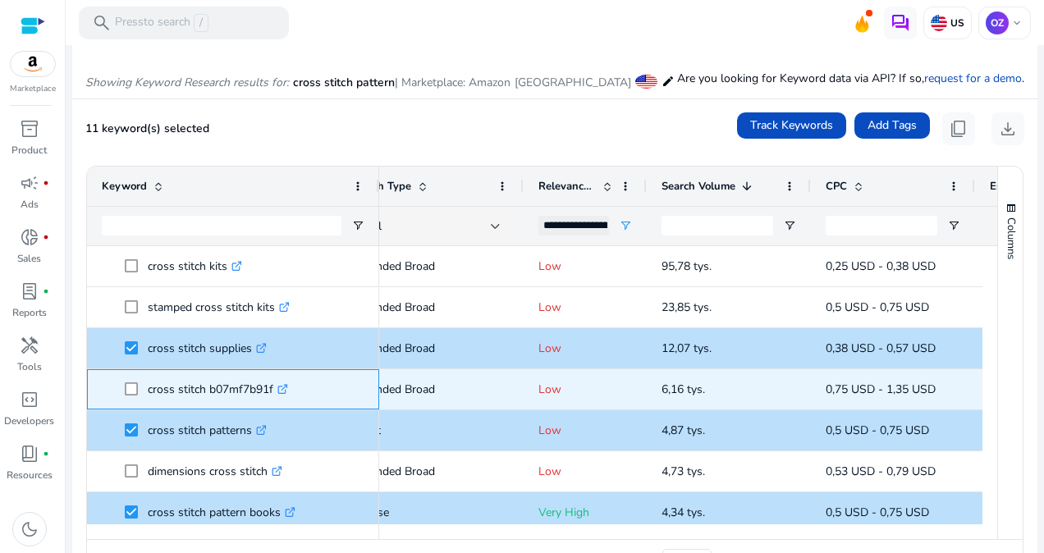
click at [285, 389] on icon at bounding box center [285, 387] width 6 height 6
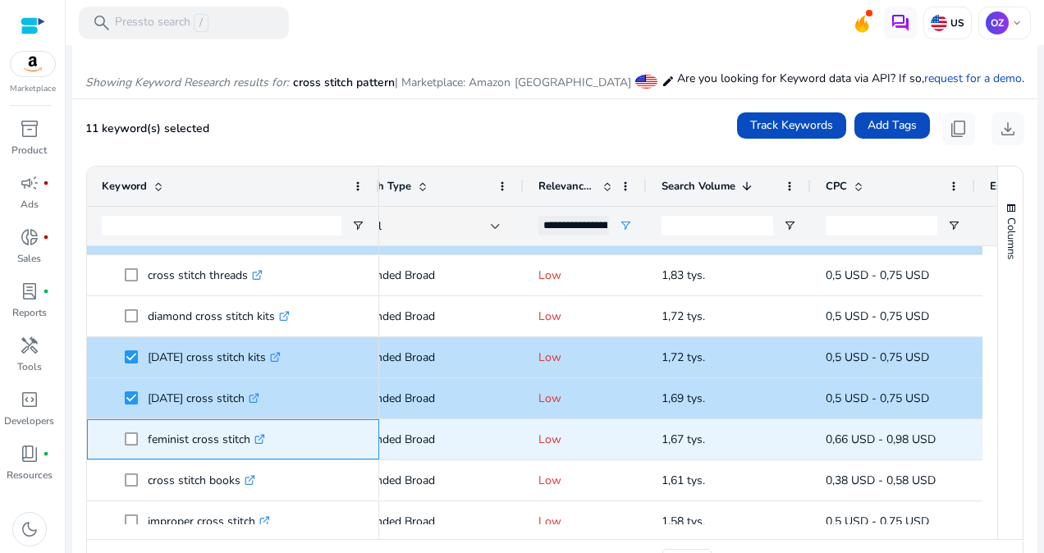
click at [139, 438] on span at bounding box center [136, 440] width 23 height 34
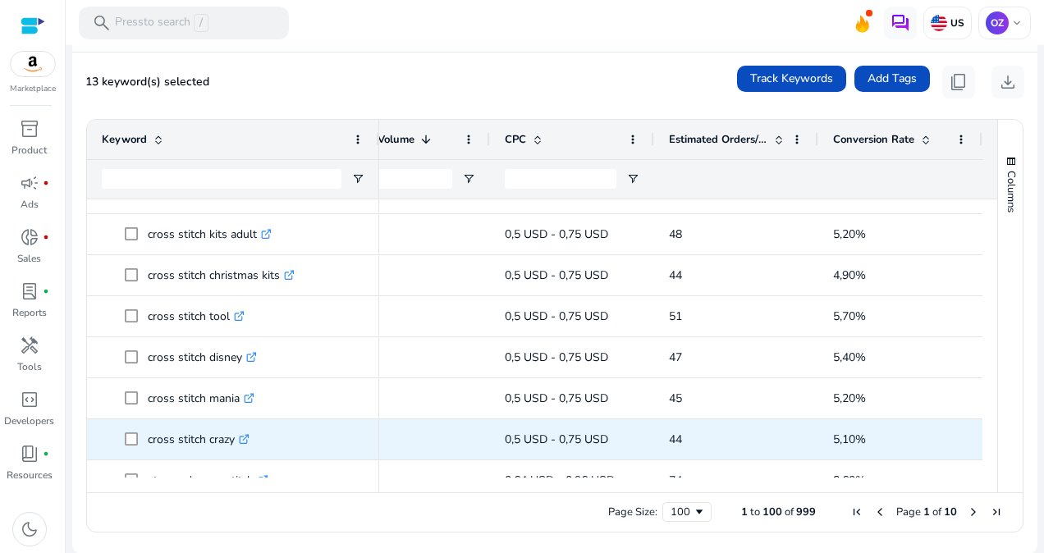
scroll to position [2085, 0]
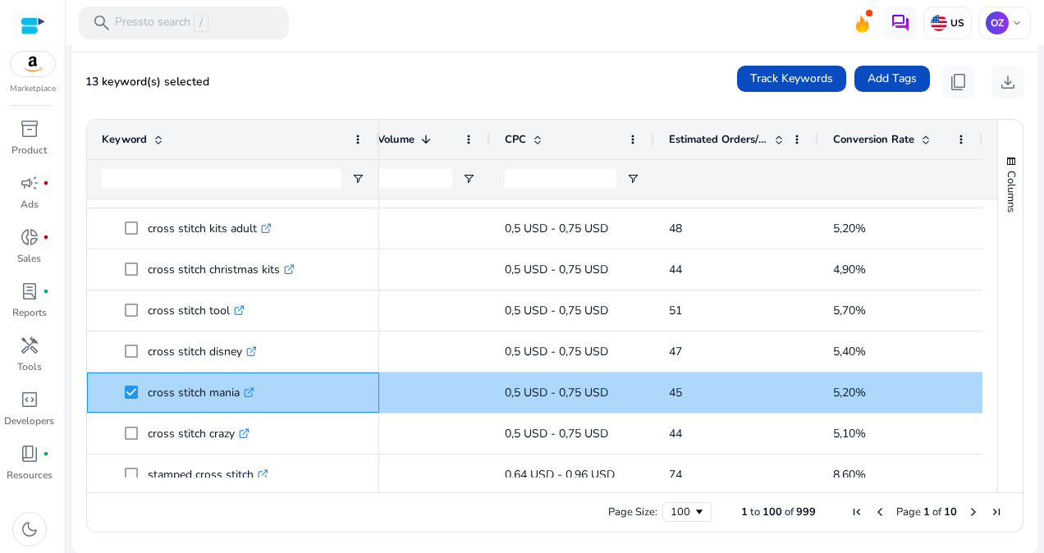
click at [251, 388] on icon ".st0{fill:#2c8af8}" at bounding box center [249, 393] width 11 height 11
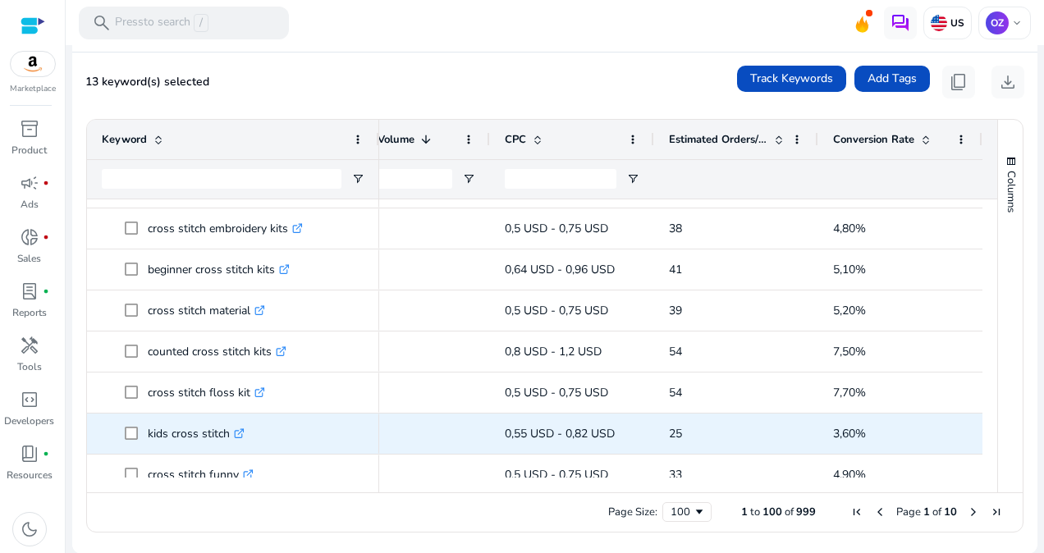
scroll to position [2659, 0]
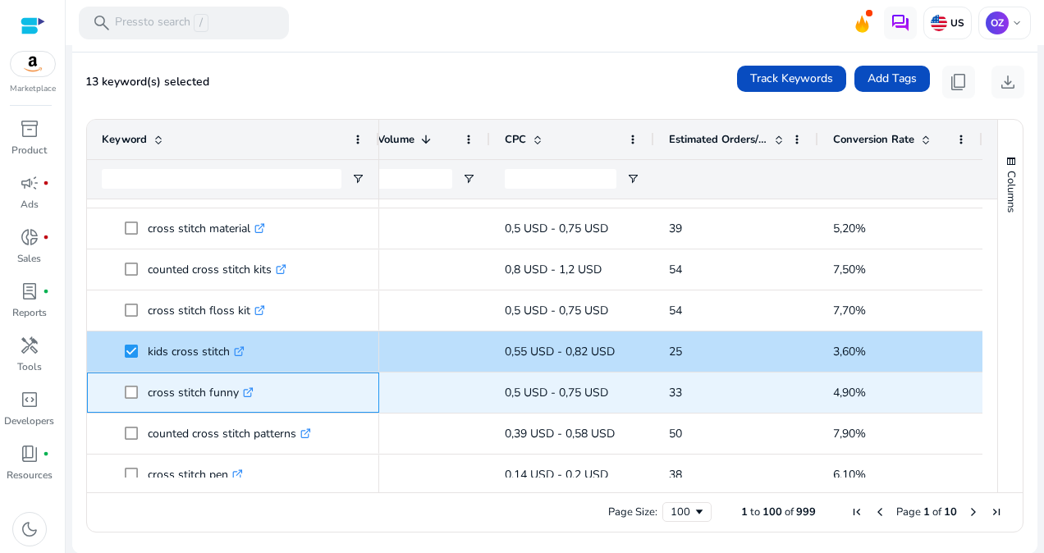
click at [138, 392] on span at bounding box center [136, 393] width 23 height 34
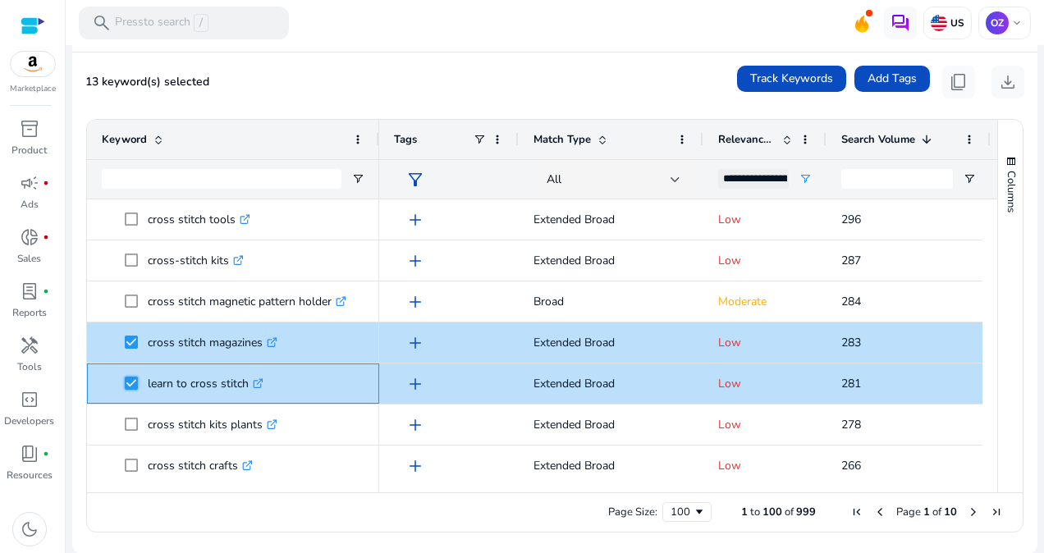
scroll to position [411, 0]
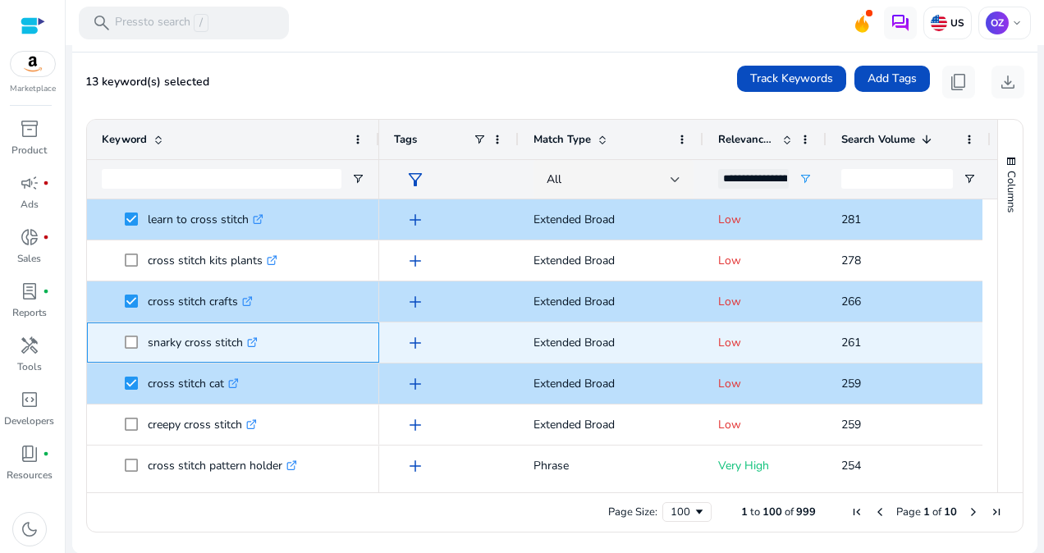
click at [251, 340] on icon ".st0{fill:#2c8af8}" at bounding box center [252, 342] width 11 height 11
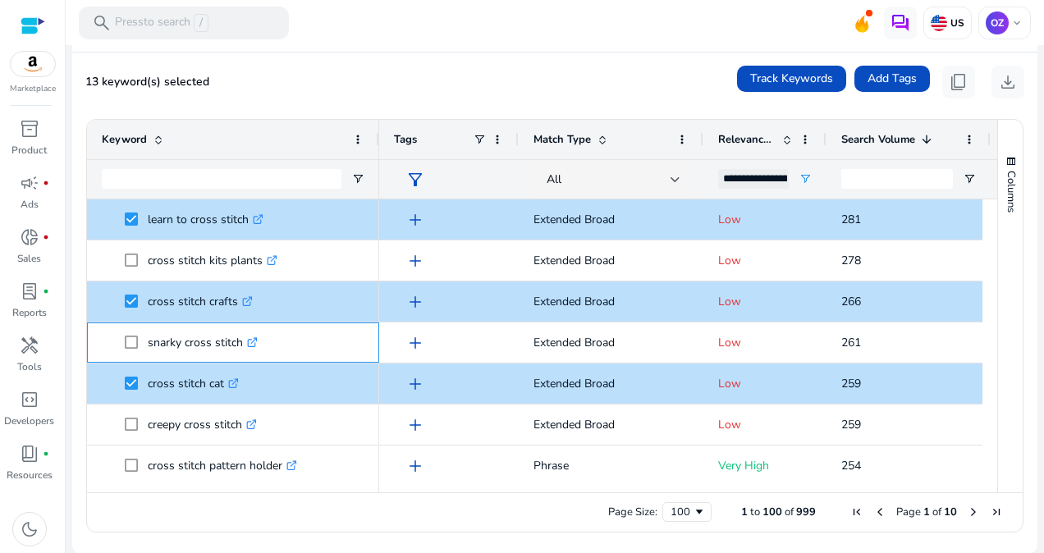
scroll to position [575, 0]
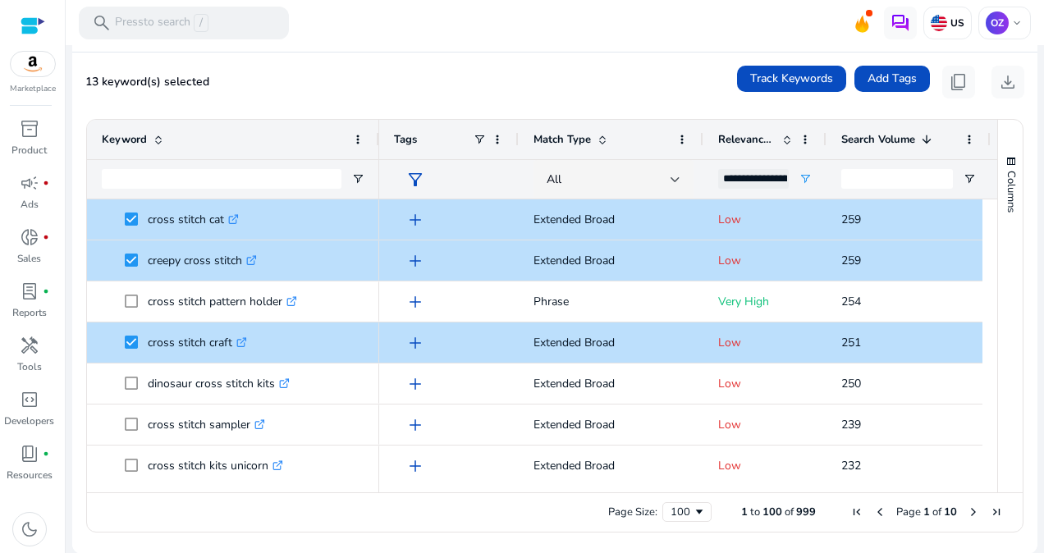
drag, startPoint x: 626, startPoint y: 493, endPoint x: 701, endPoint y: 483, distance: 76.2
click at [701, 483] on div "Drag here to set row groups Drag here to set column labels Keyword Relevance Sc…" at bounding box center [555, 326] width 938 height 414
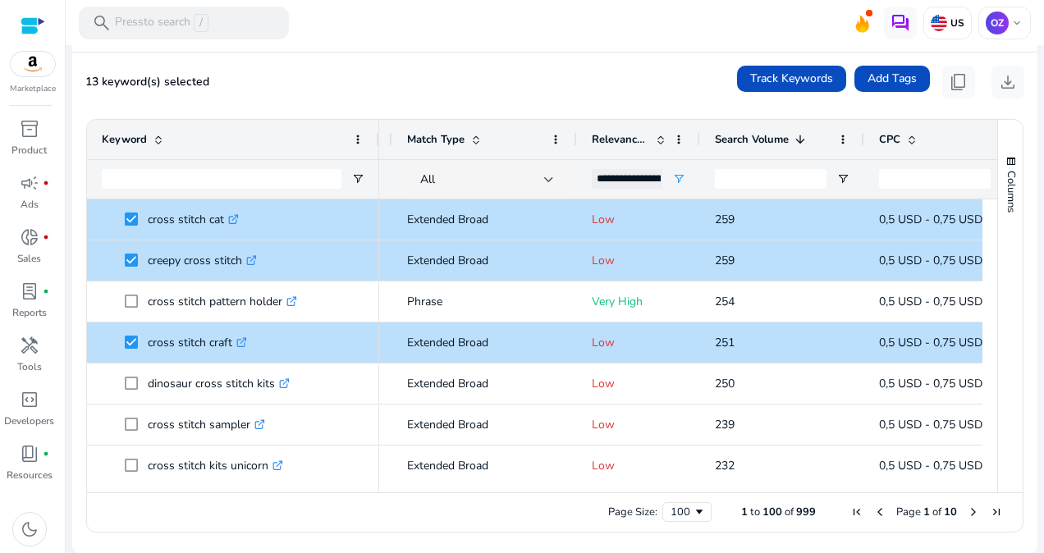
scroll to position [0, 0]
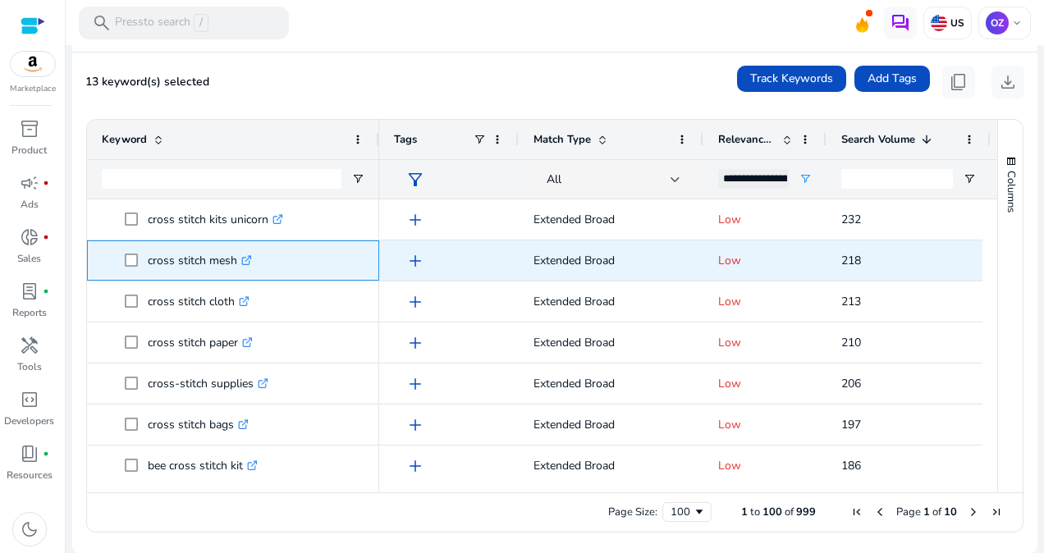
click at [138, 257] on span at bounding box center [136, 261] width 23 height 34
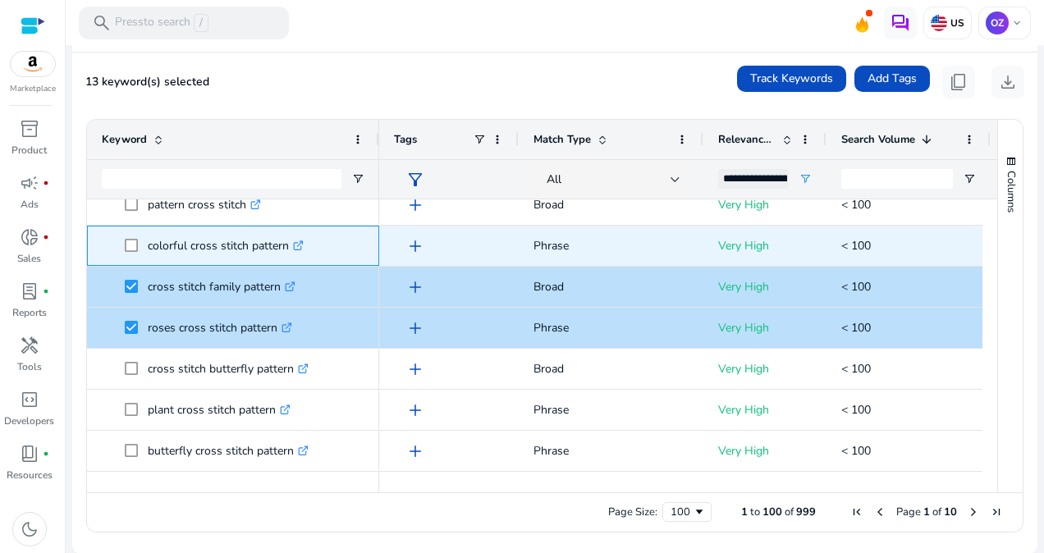
click at [131, 253] on span at bounding box center [136, 246] width 23 height 34
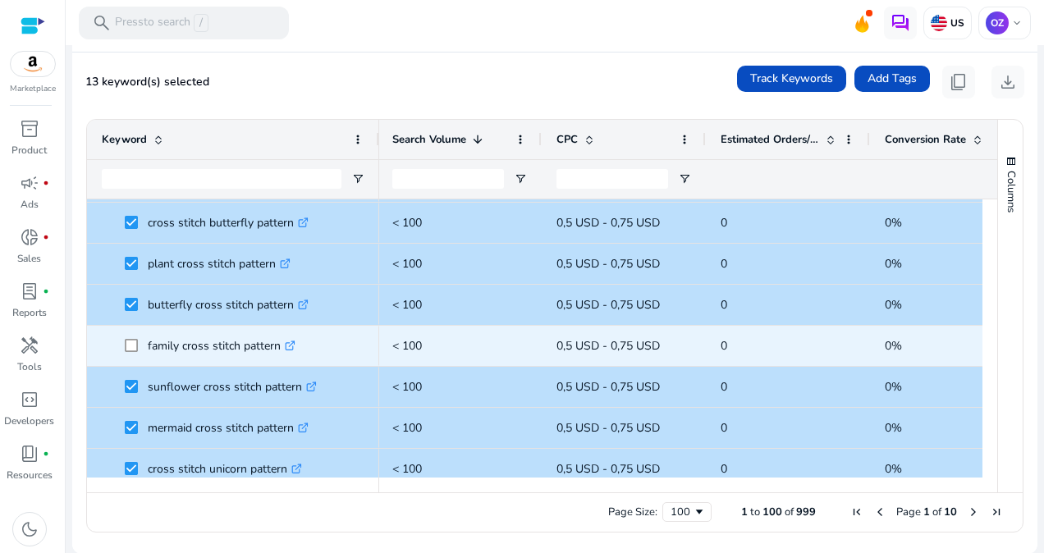
click at [131, 353] on span at bounding box center [136, 346] width 23 height 34
click at [137, 345] on span at bounding box center [136, 346] width 23 height 34
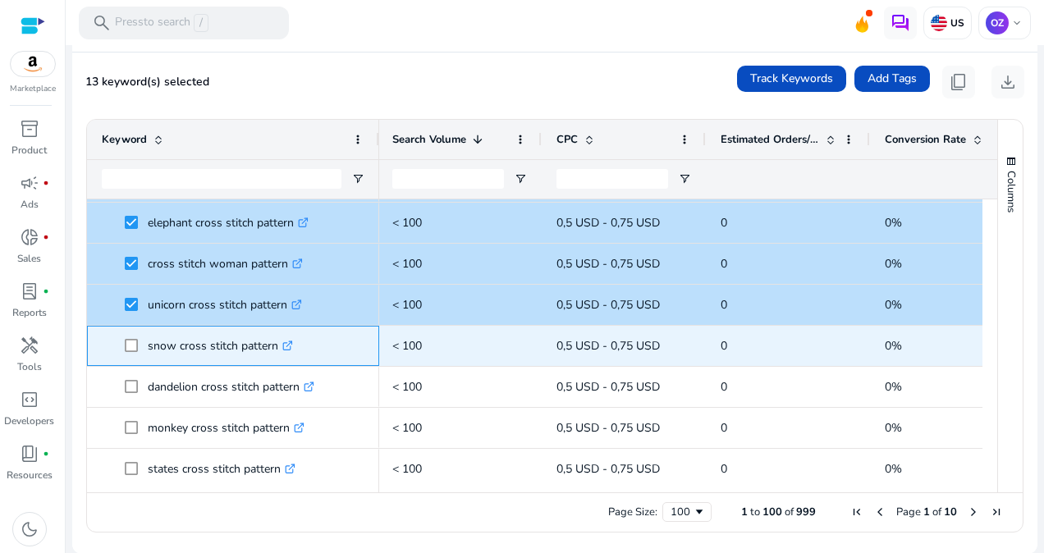
click at [120, 340] on span "snow cross stitch pattern .st0{fill:#2c8af8}" at bounding box center [233, 346] width 263 height 34
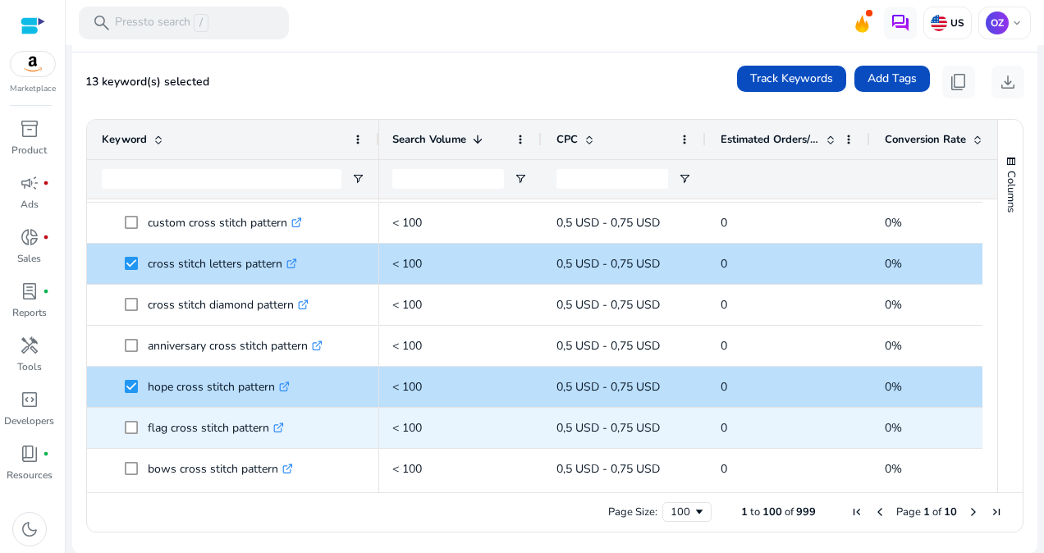
click at [132, 434] on span at bounding box center [136, 428] width 23 height 34
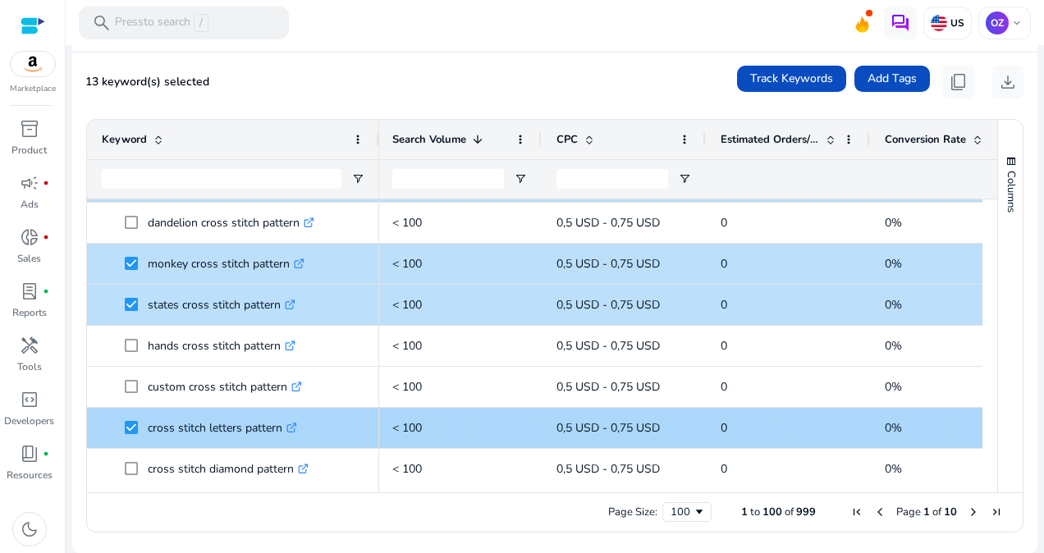
scroll to position [2296, 0]
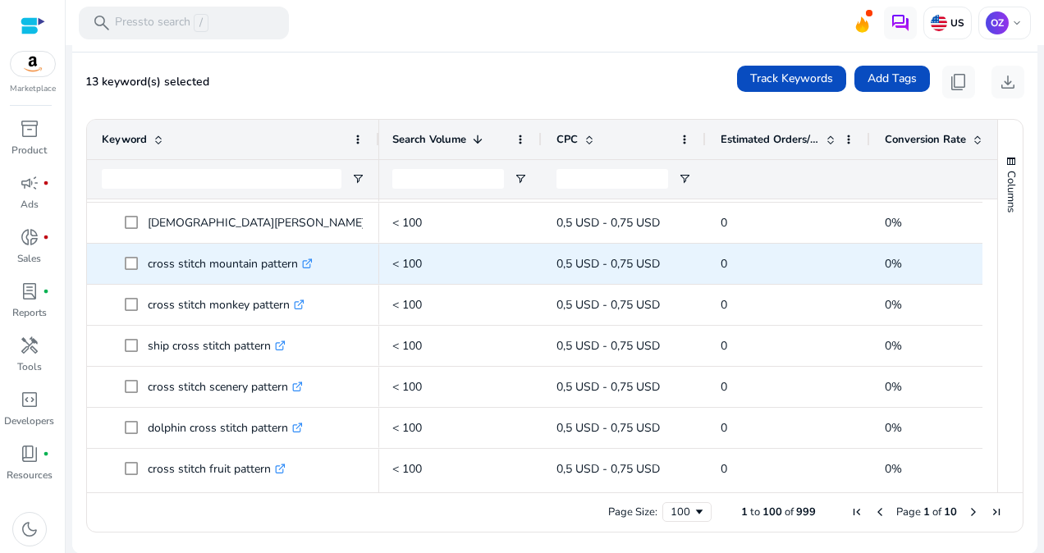
click at [138, 259] on span at bounding box center [136, 264] width 23 height 34
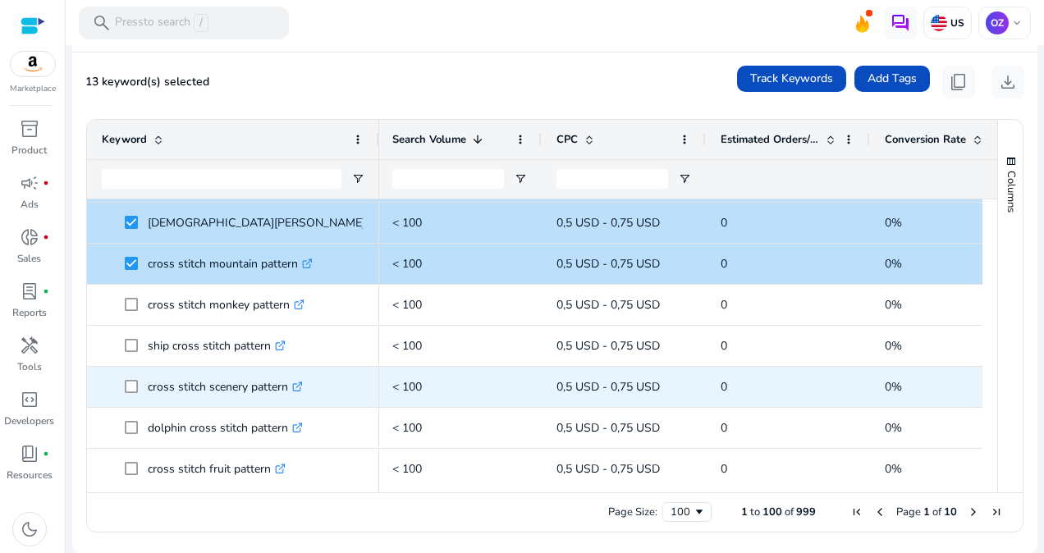
click at [136, 384] on span at bounding box center [136, 387] width 23 height 34
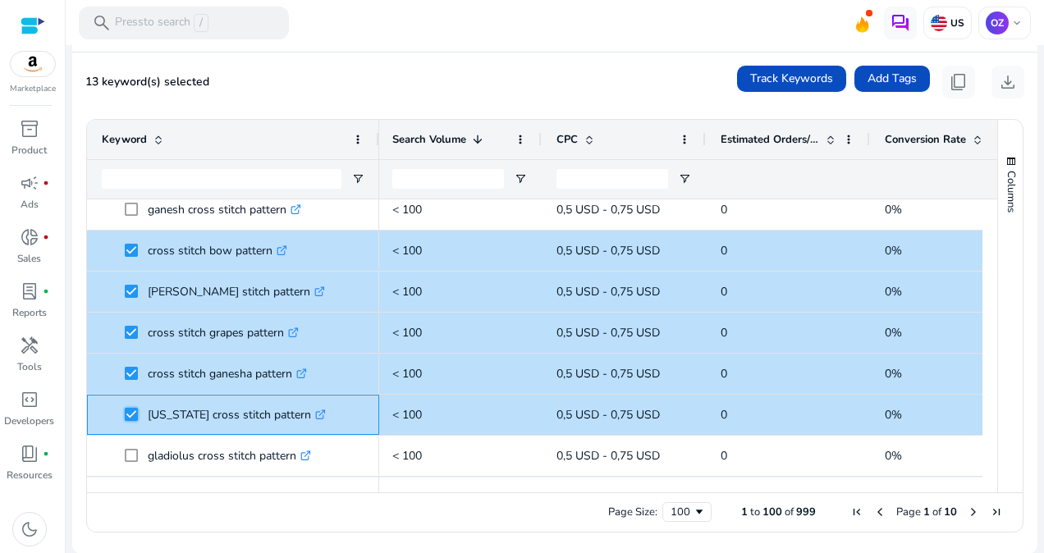
scroll to position [3609, 0]
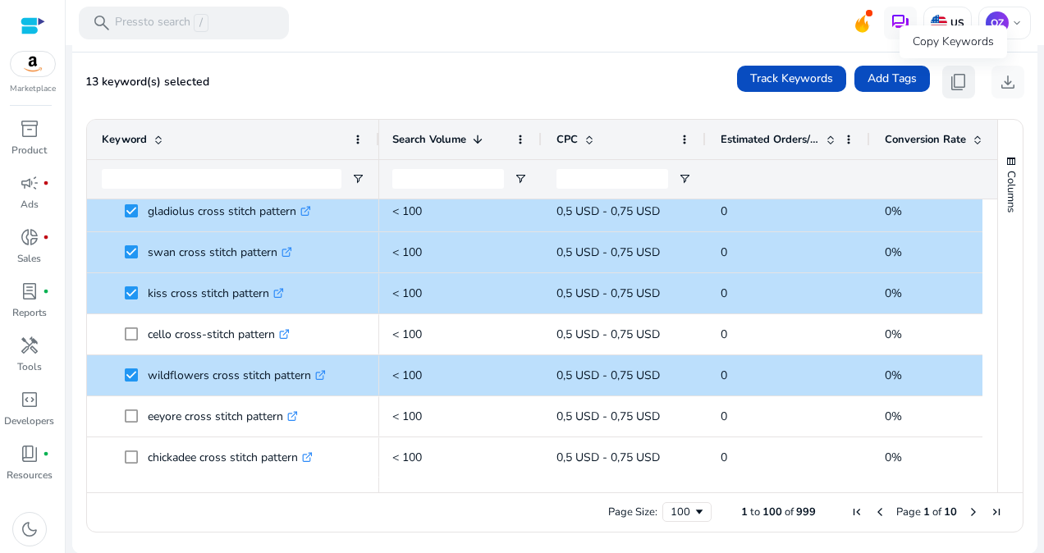
click at [951, 83] on span "content_copy" at bounding box center [959, 82] width 20 height 20
copy div
click at [967, 514] on span "Next Page" at bounding box center [973, 512] width 13 height 13
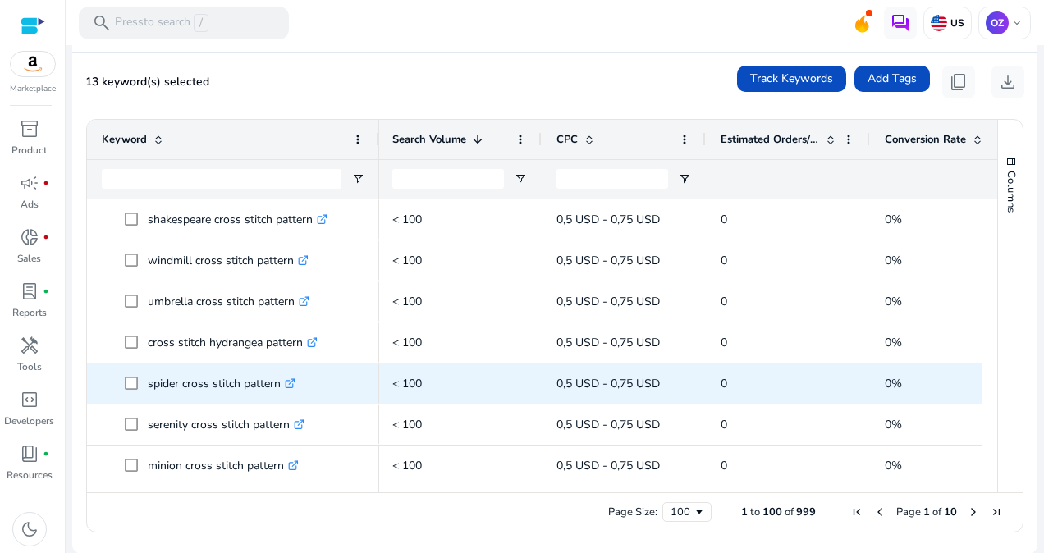
scroll to position [161, 0]
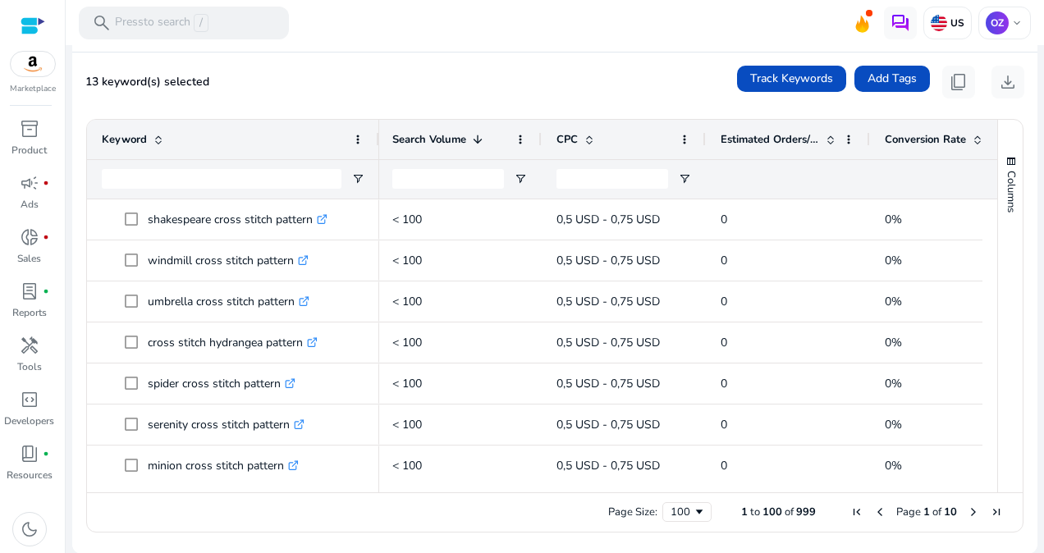
click at [875, 509] on span "Previous Page" at bounding box center [880, 512] width 13 height 13
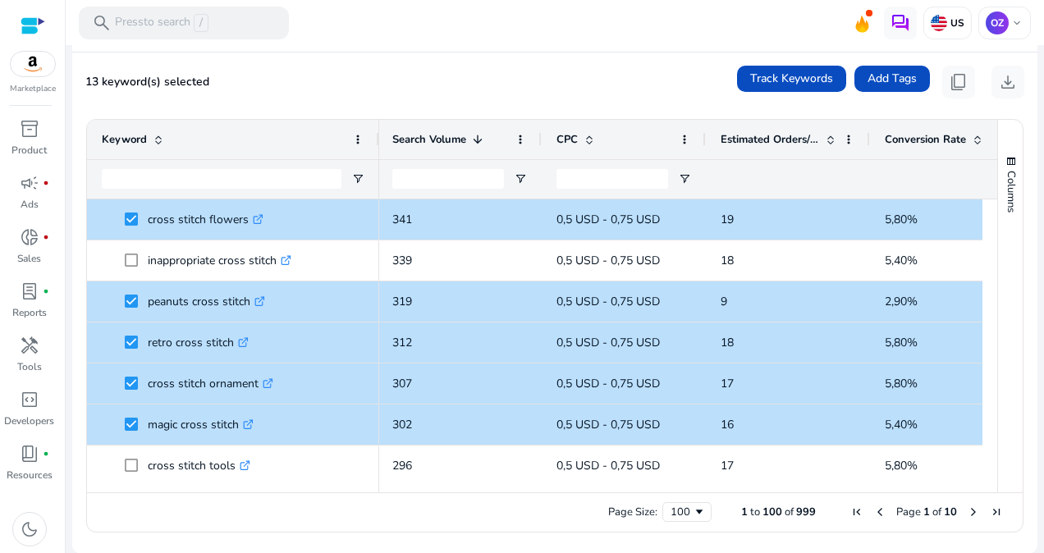
click at [875, 509] on span "Previous Page" at bounding box center [880, 512] width 13 height 13
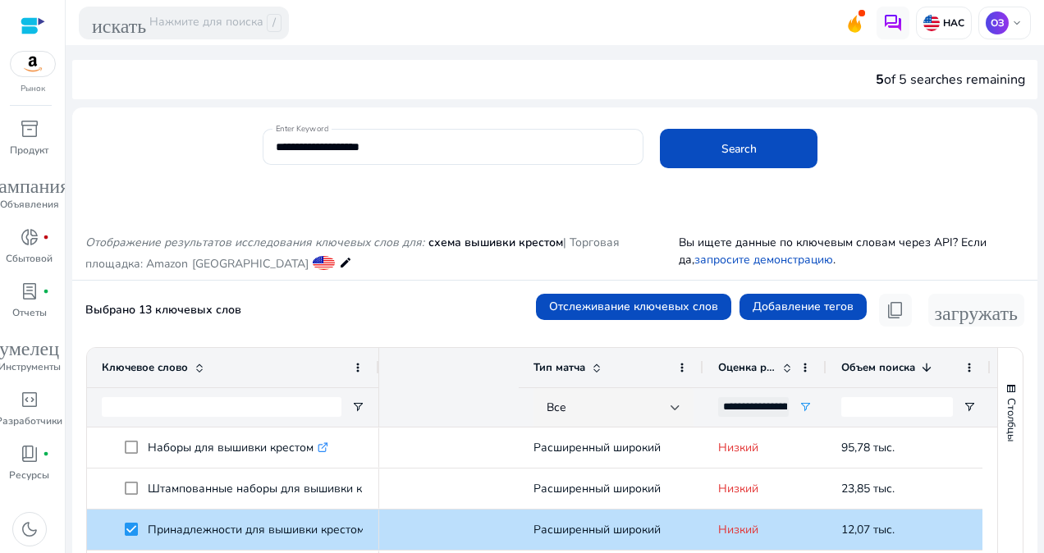
scroll to position [0, 449]
